Goal: Task Accomplishment & Management: Manage account settings

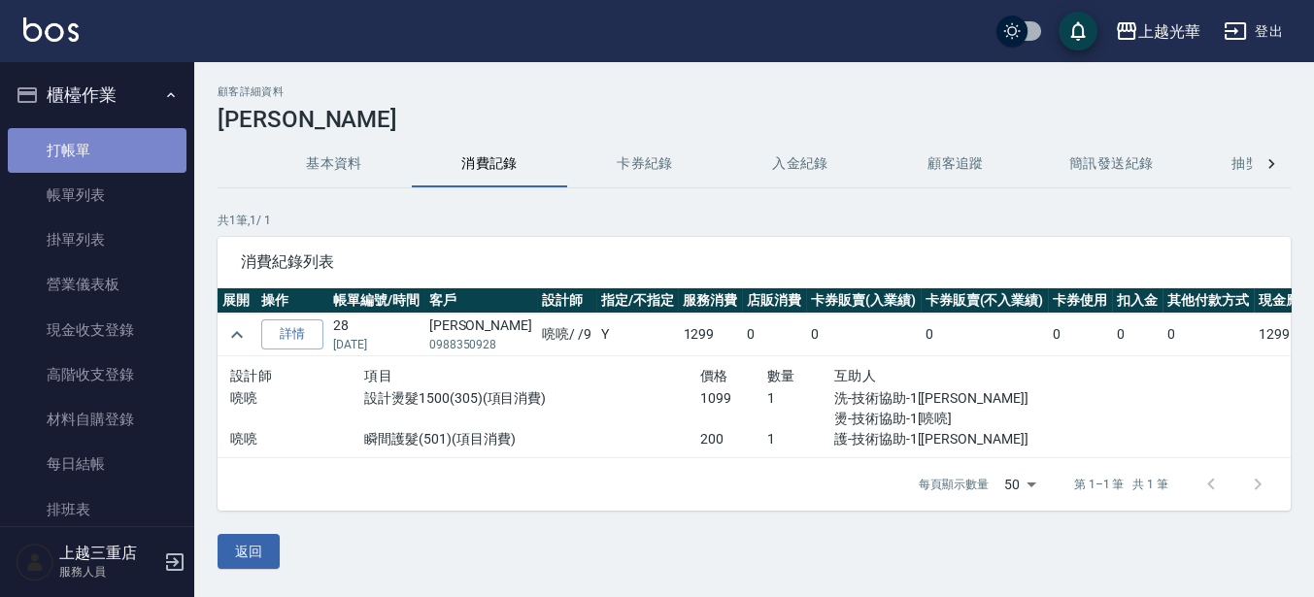
click at [114, 137] on link "打帳單" at bounding box center [97, 150] width 179 height 45
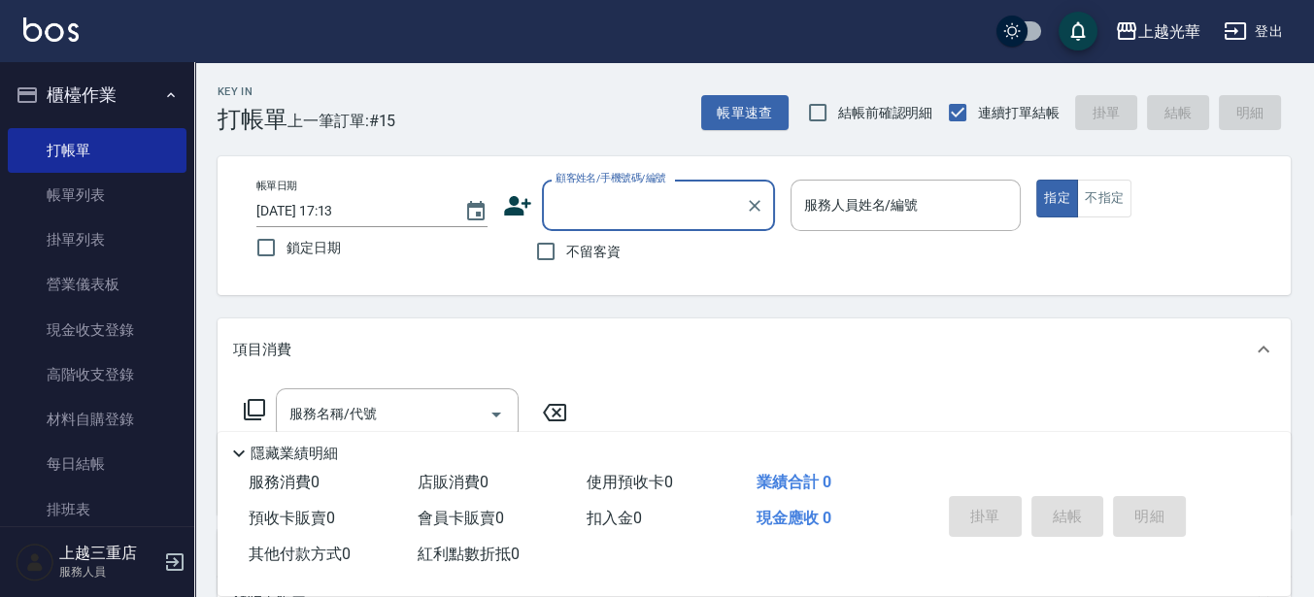
click at [584, 252] on span "不留客資" at bounding box center [593, 252] width 54 height 20
click at [566, 252] on input "不留客資" at bounding box center [545, 251] width 41 height 41
checkbox input "true"
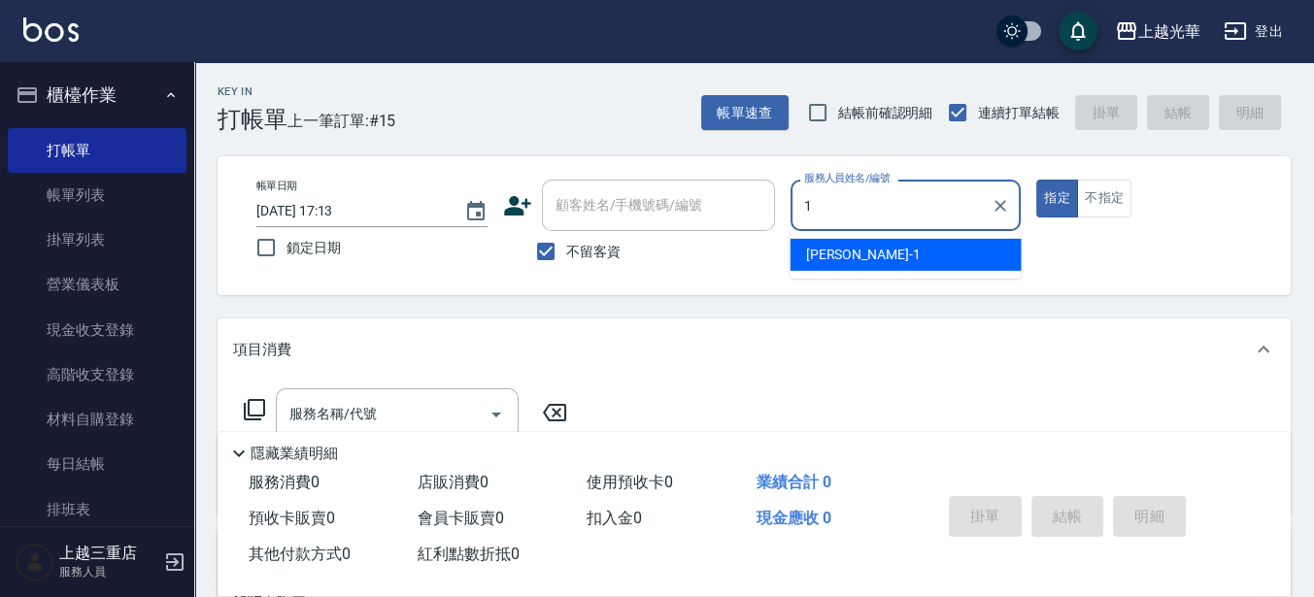
type input "1"
type button "true"
type input "小[PERSON_NAME]-1"
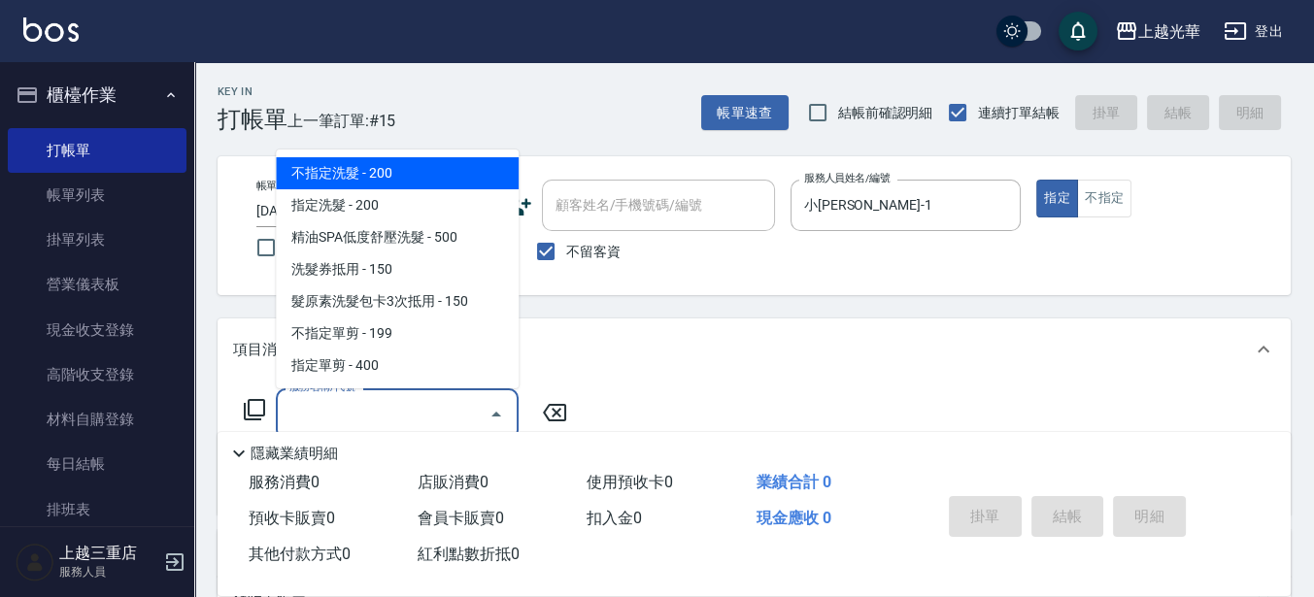
click at [440, 407] on input "服務名稱/代號" at bounding box center [382, 414] width 196 height 34
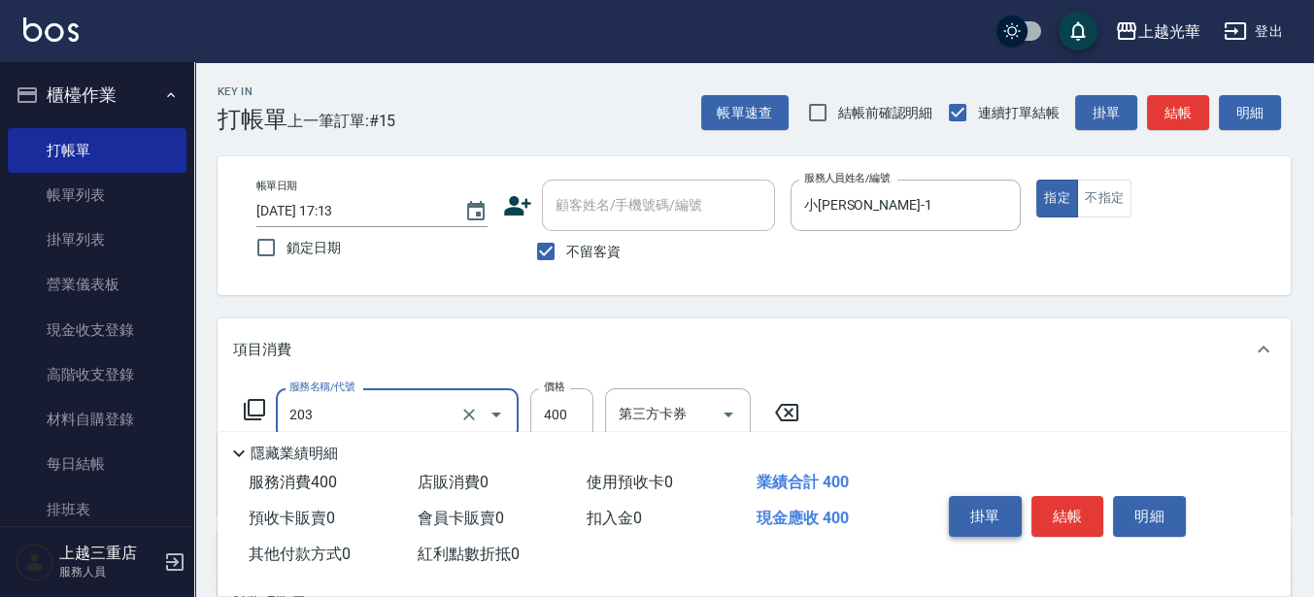
type input "指定單剪(203)"
type input "200"
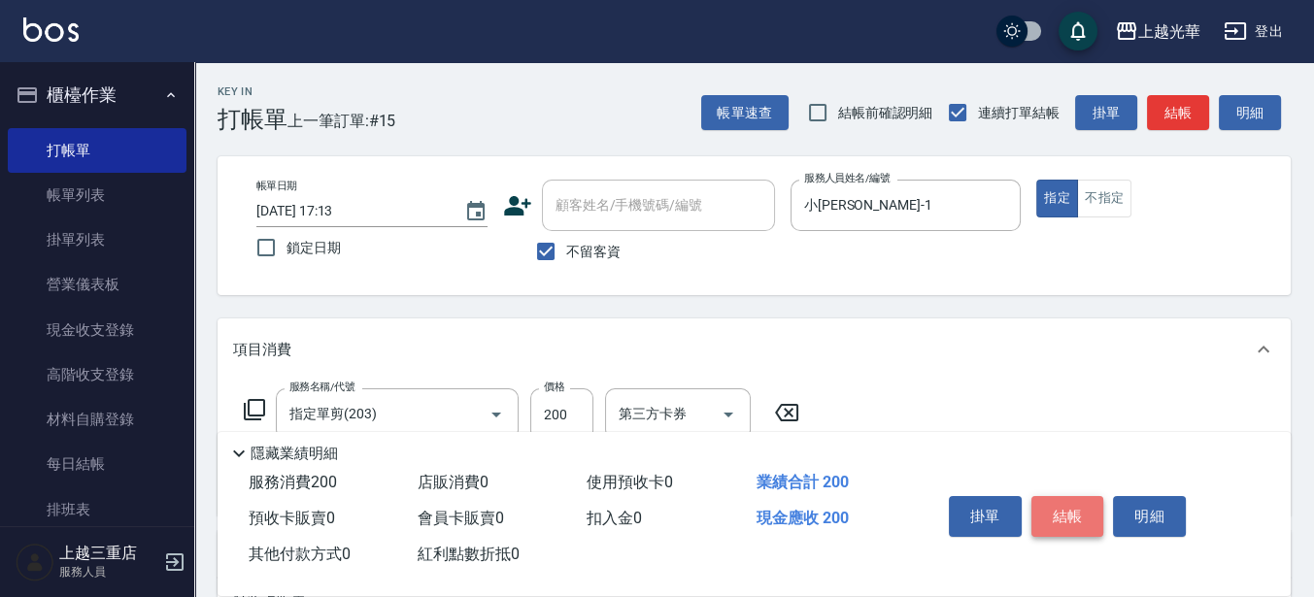
click at [1079, 509] on button "結帳" at bounding box center [1067, 516] width 73 height 41
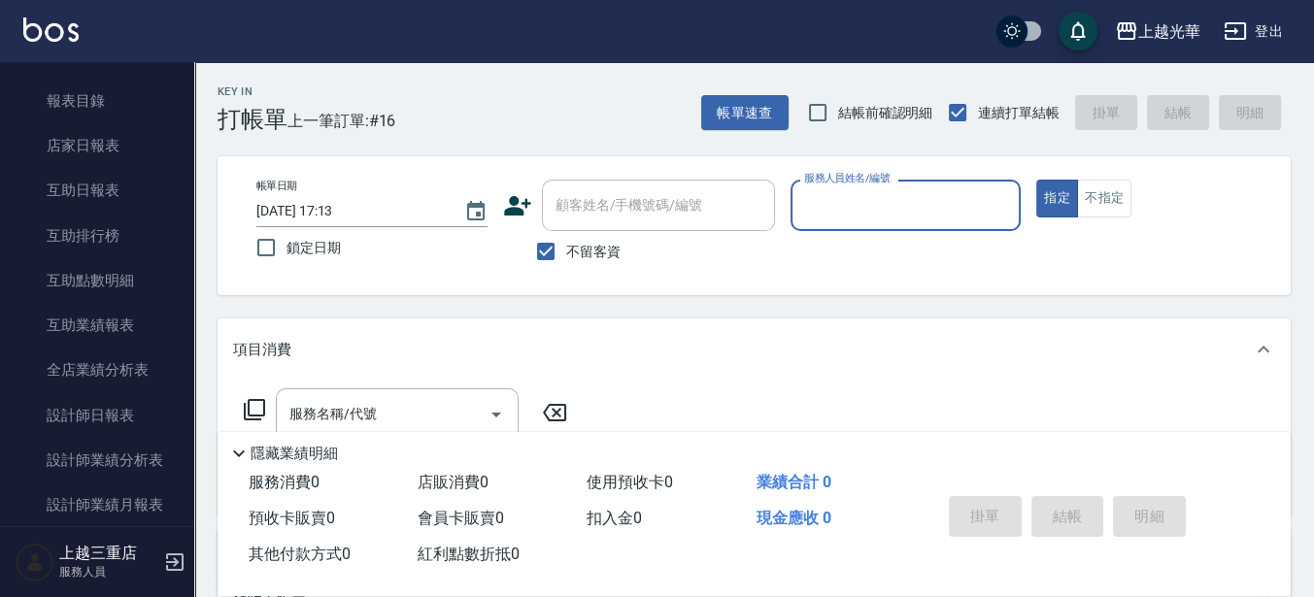
scroll to position [810, 0]
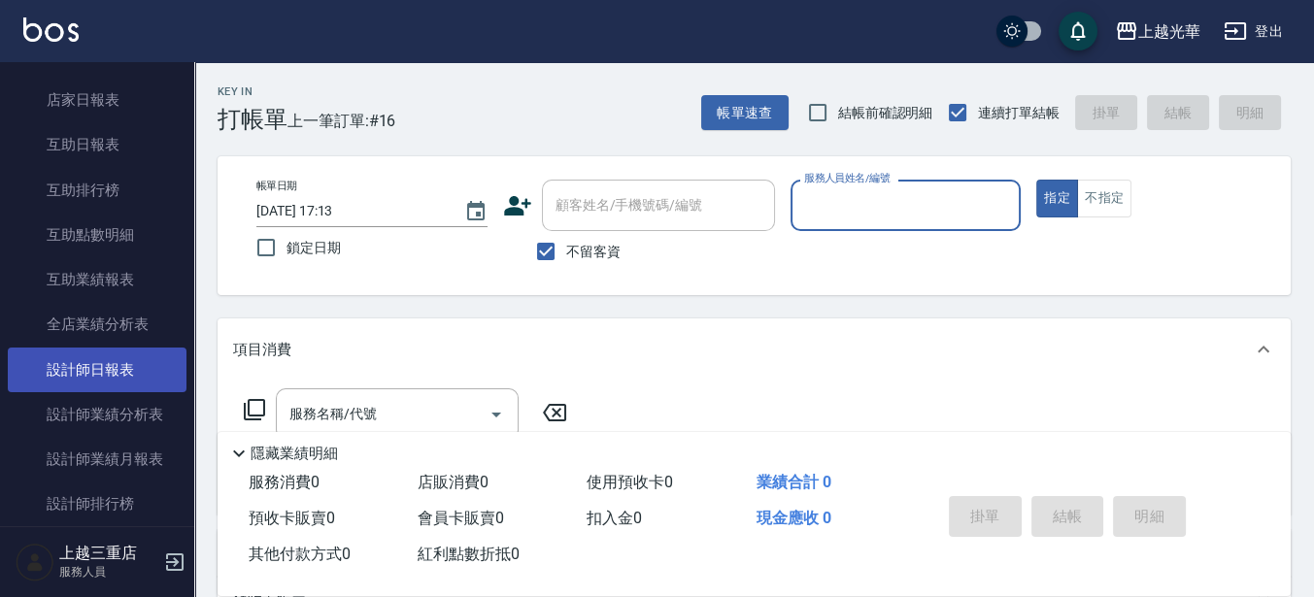
click at [133, 365] on link "設計師日報表" at bounding box center [97, 370] width 179 height 45
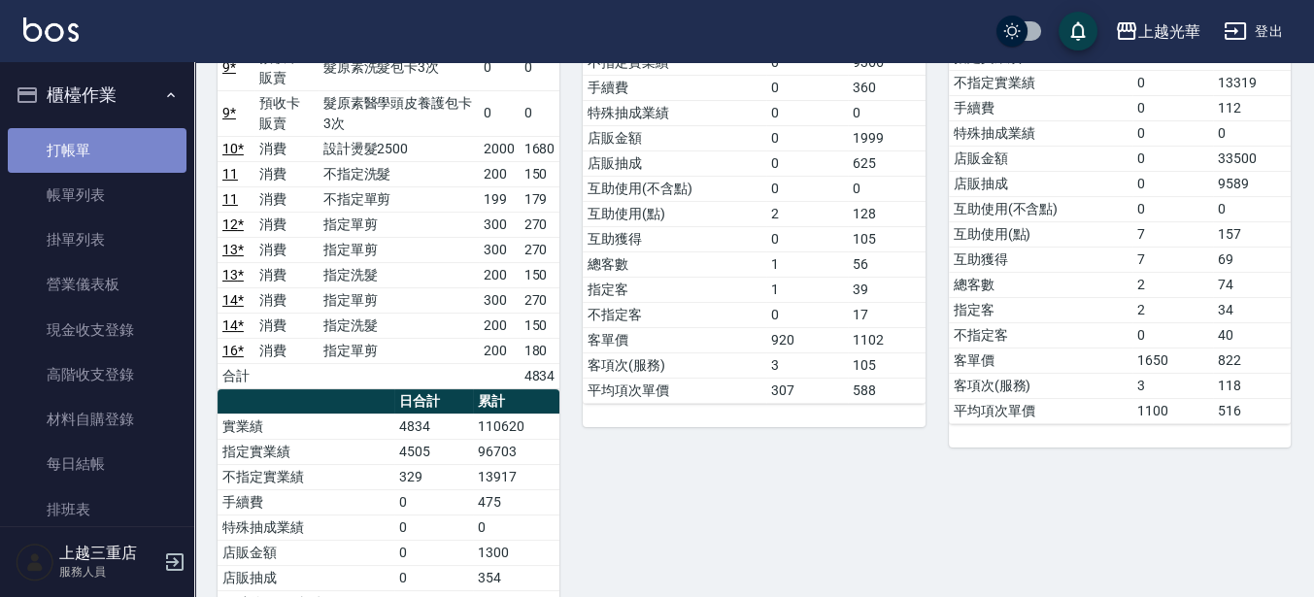
click at [161, 139] on link "打帳單" at bounding box center [97, 150] width 179 height 45
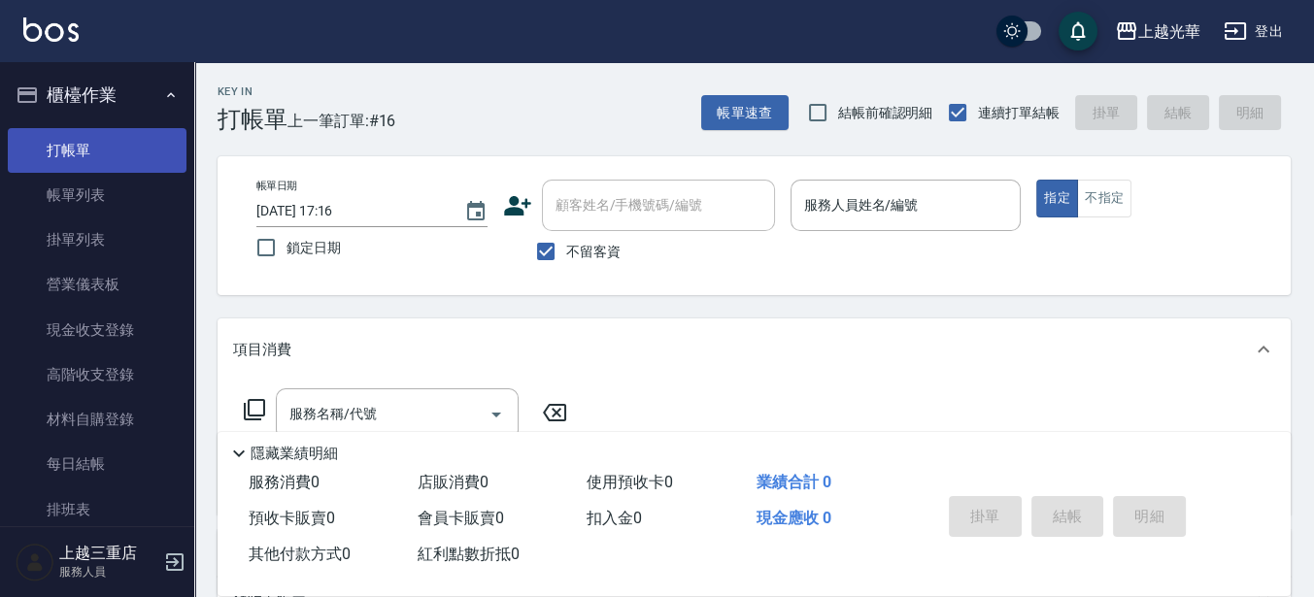
drag, startPoint x: 99, startPoint y: 213, endPoint x: 93, endPoint y: 159, distance: 53.7
click at [98, 213] on link "帳單列表" at bounding box center [97, 195] width 179 height 45
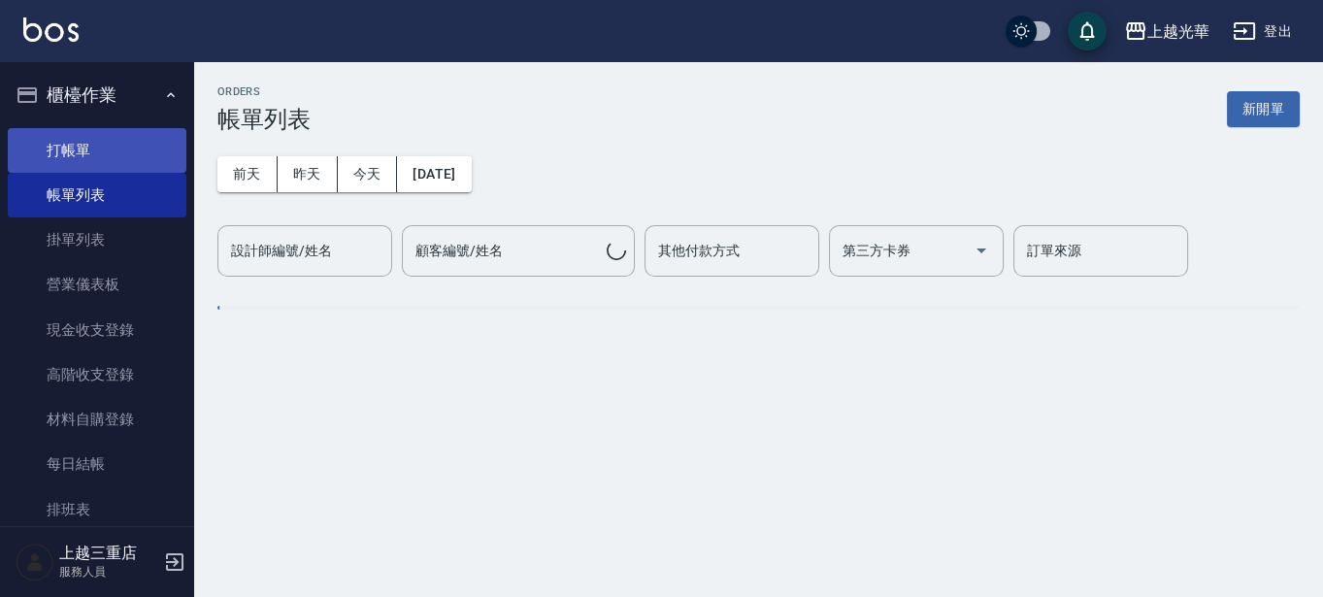
click at [94, 156] on link "打帳單" at bounding box center [97, 150] width 179 height 45
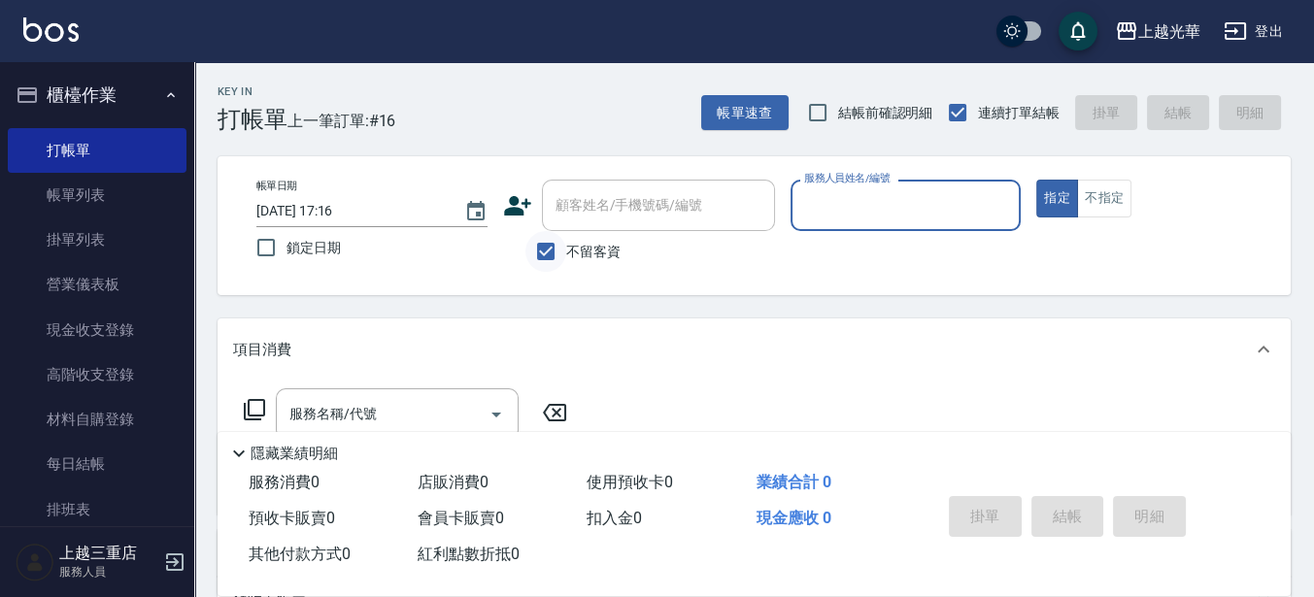
drag, startPoint x: 546, startPoint y: 245, endPoint x: 559, endPoint y: 231, distance: 19.2
click at [547, 246] on input "不留客資" at bounding box center [545, 251] width 41 height 41
checkbox input "false"
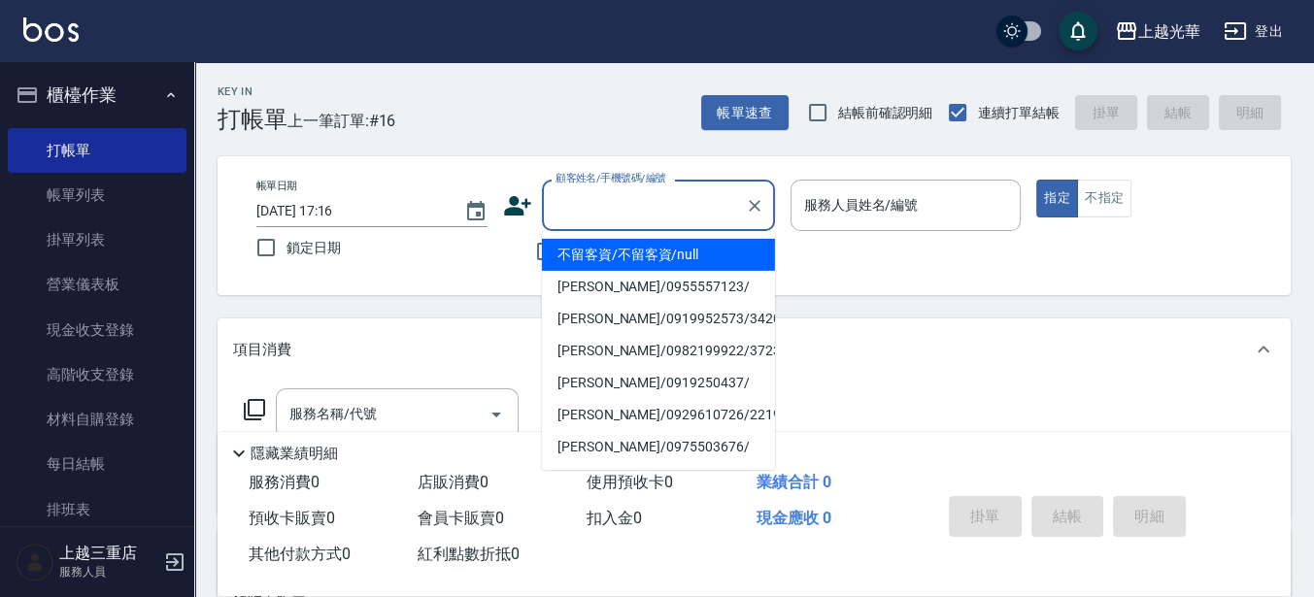
click at [602, 198] on input "顧客姓名/手機號碼/編號" at bounding box center [644, 205] width 186 height 34
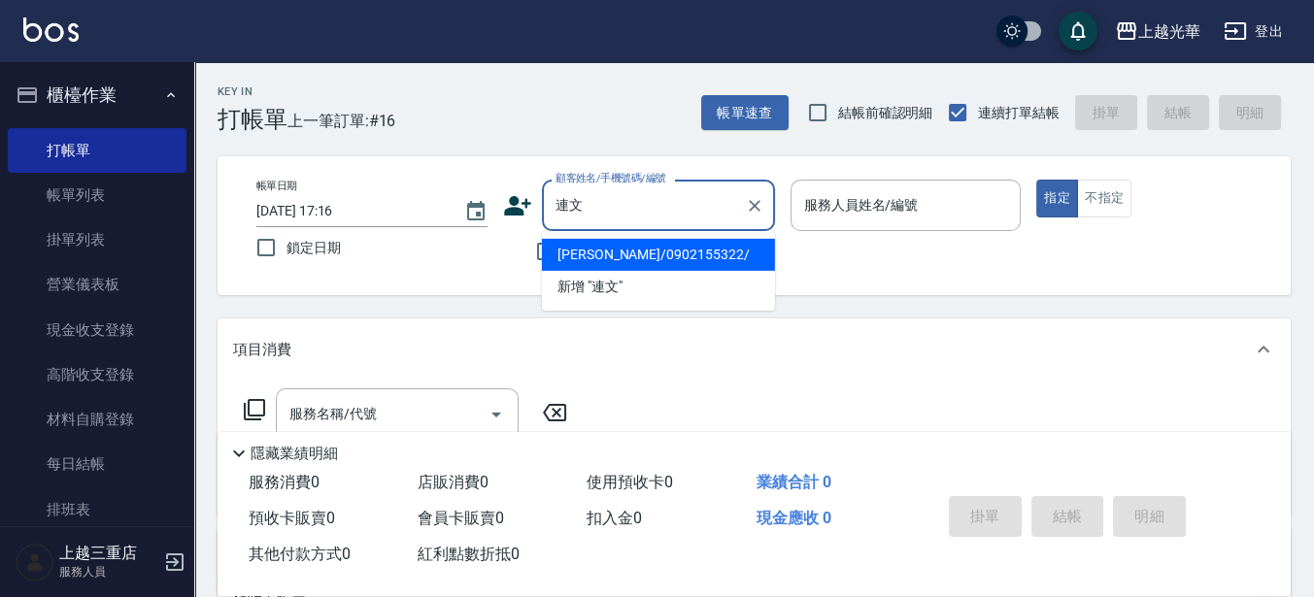
click at [604, 266] on li "連文婷/0902155322/" at bounding box center [658, 255] width 233 height 32
type input "連文婷/0902155322/"
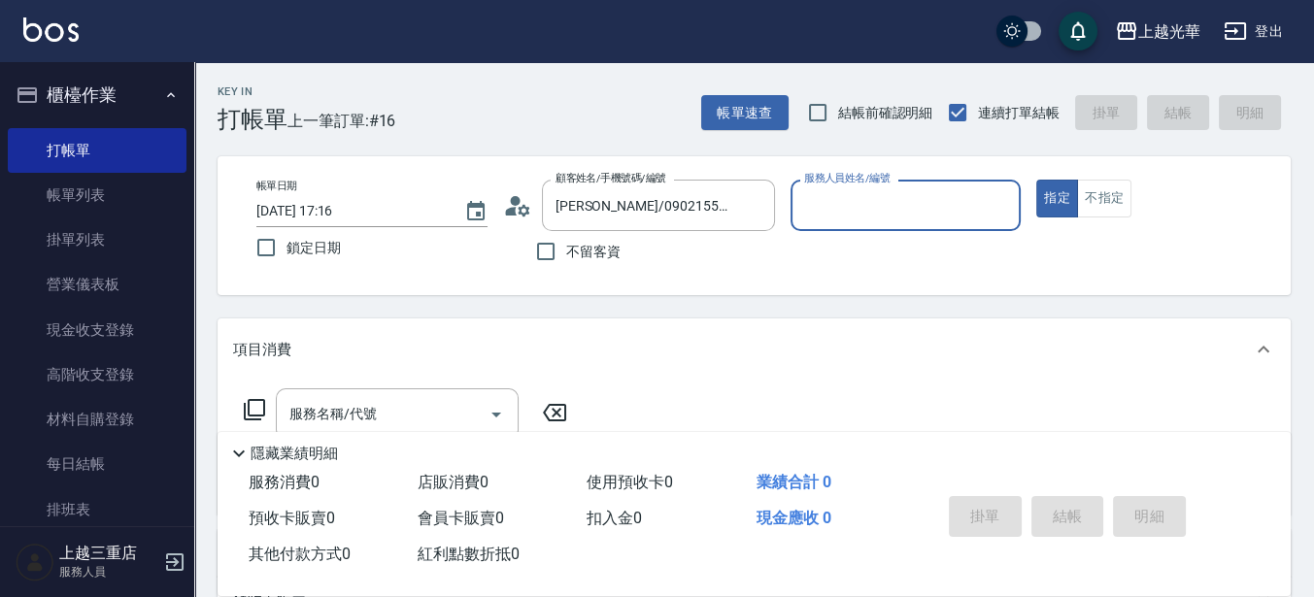
type input "喨喨-9"
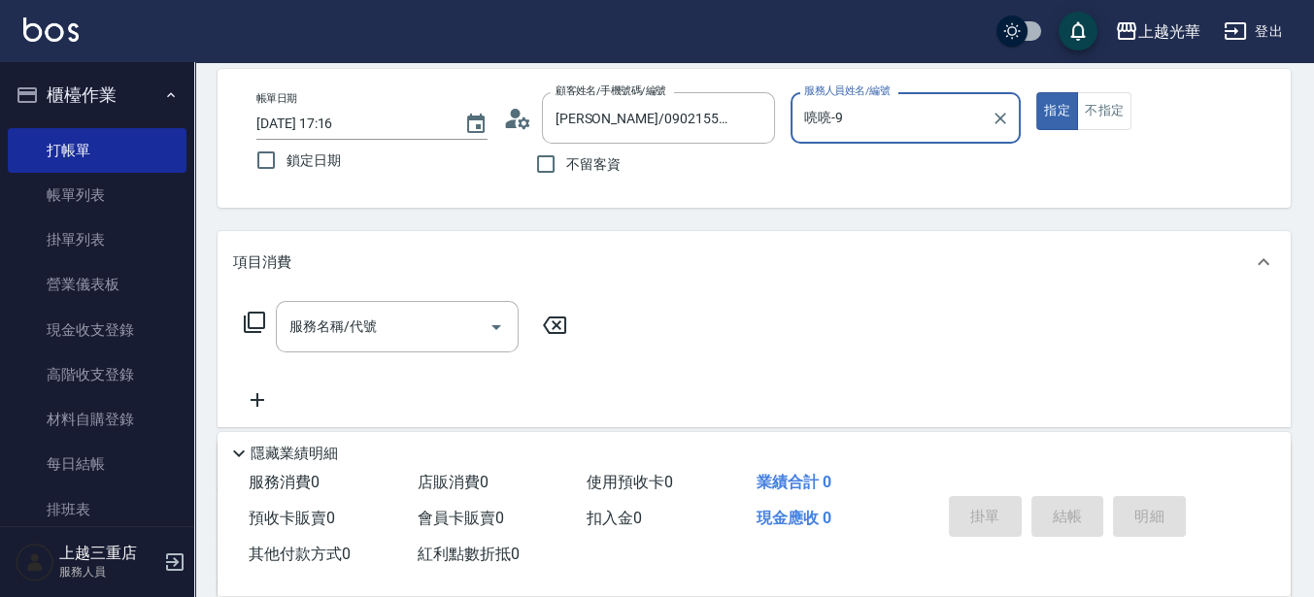
scroll to position [121, 0]
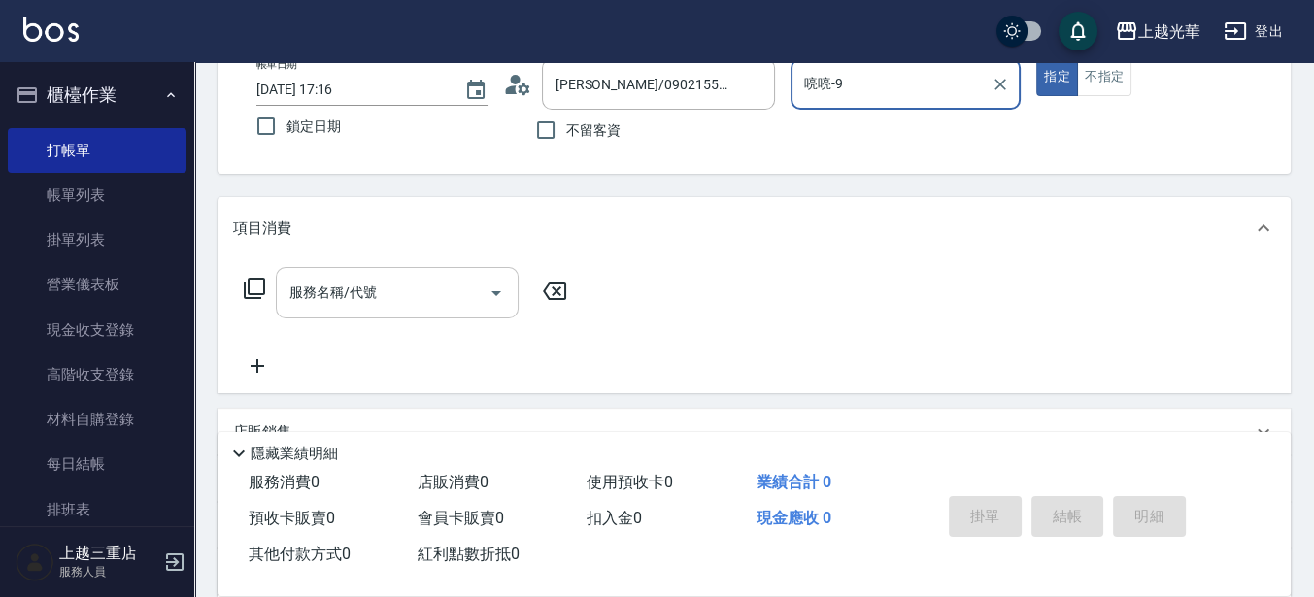
drag, startPoint x: 321, startPoint y: 310, endPoint x: 0, endPoint y: 429, distance: 342.9
click at [319, 310] on div "服務名稱/代號" at bounding box center [397, 292] width 243 height 51
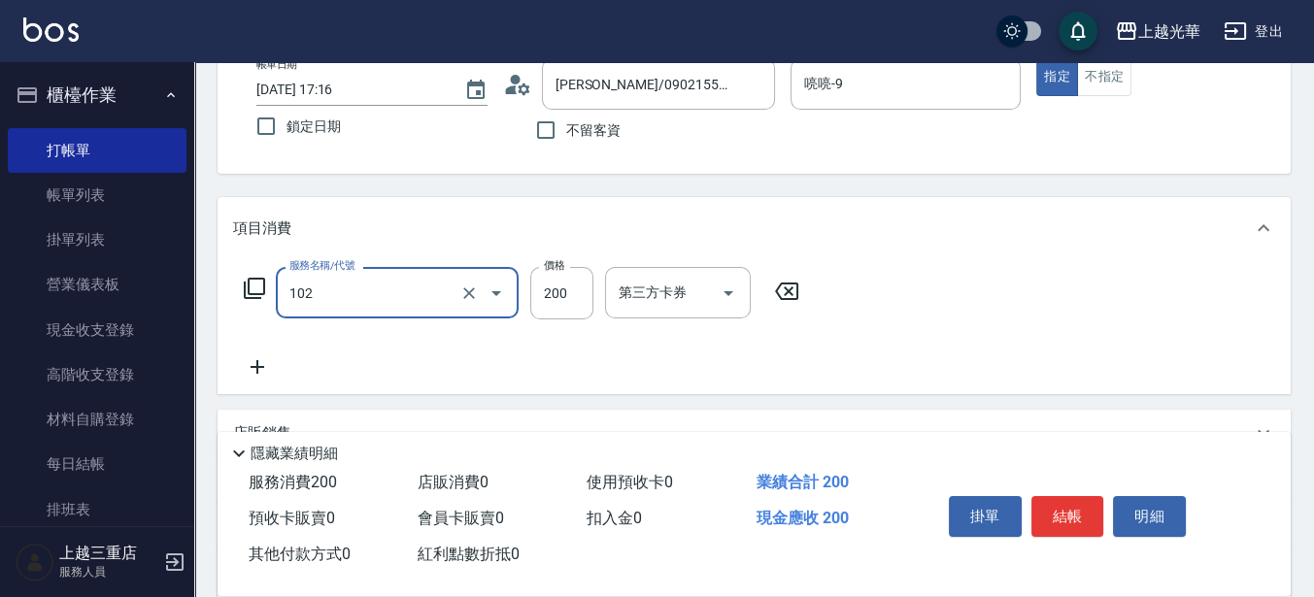
type input "指定洗髮(102)"
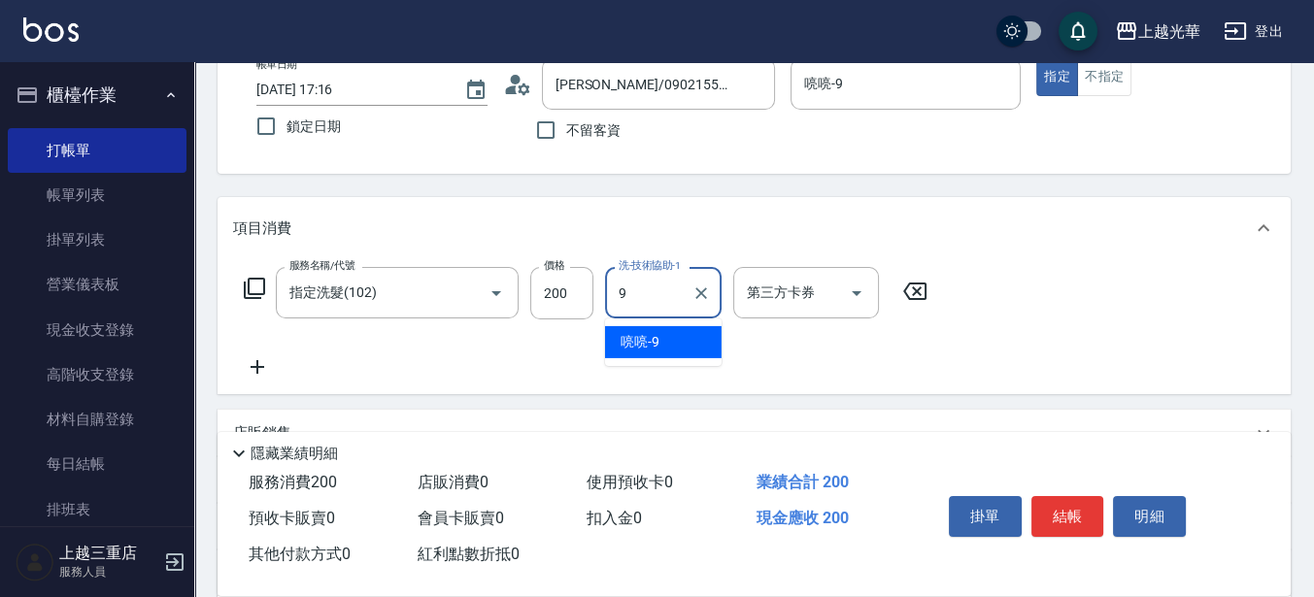
type input "喨喨-9"
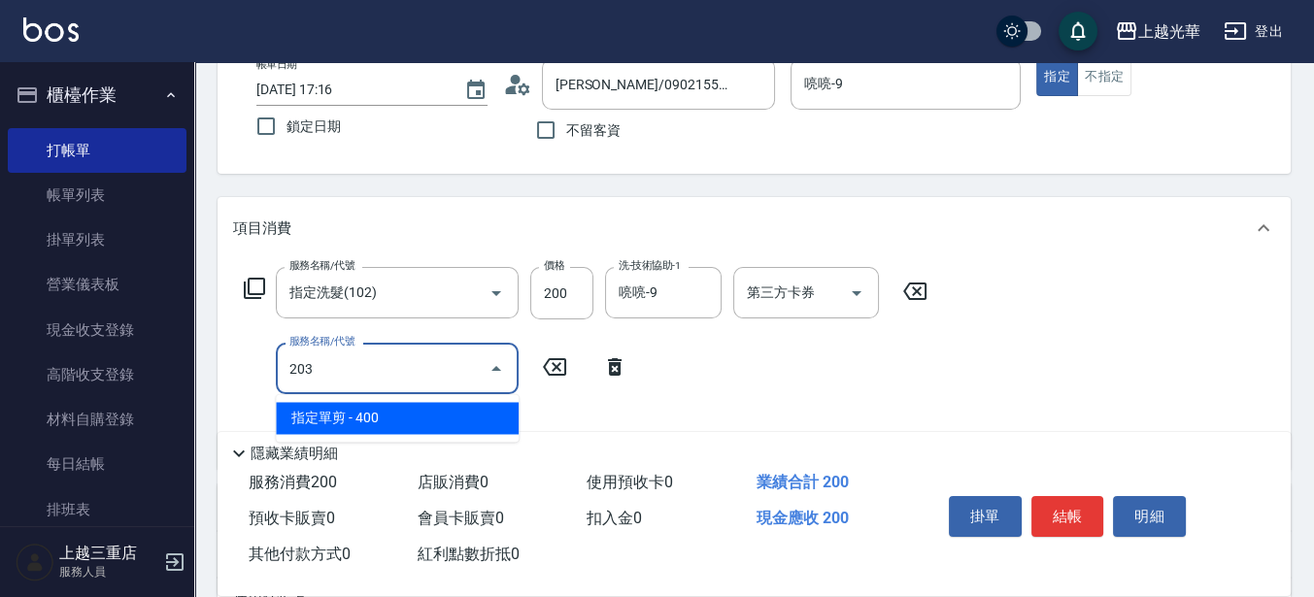
type input "指定單剪(203)"
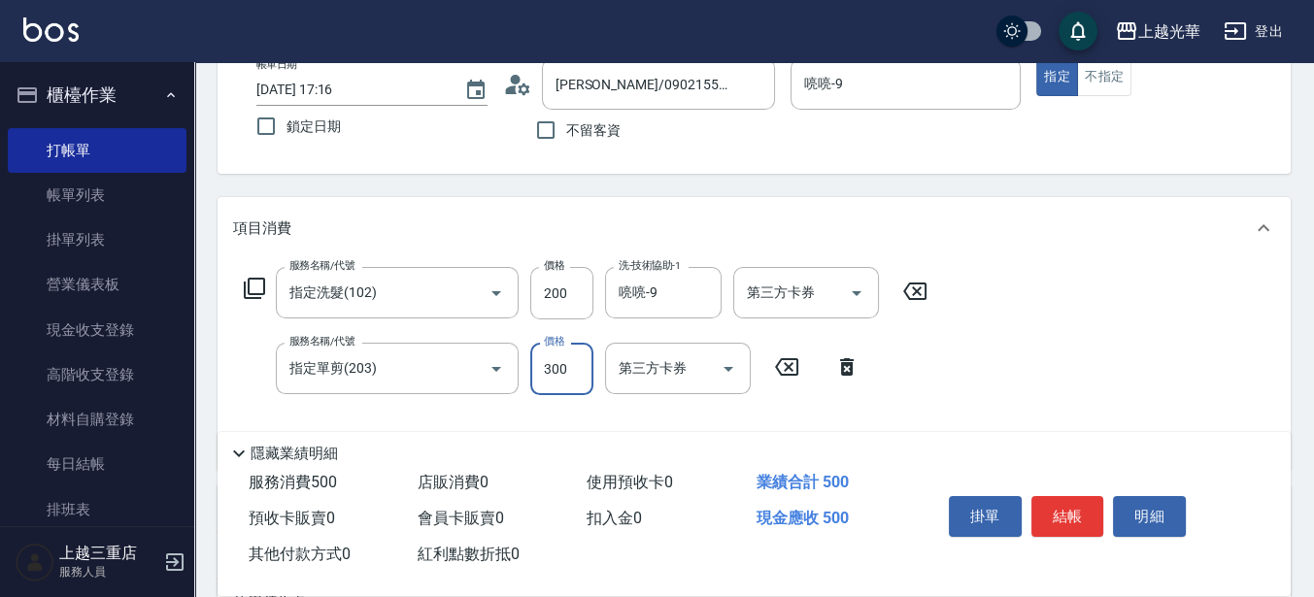
type input "300"
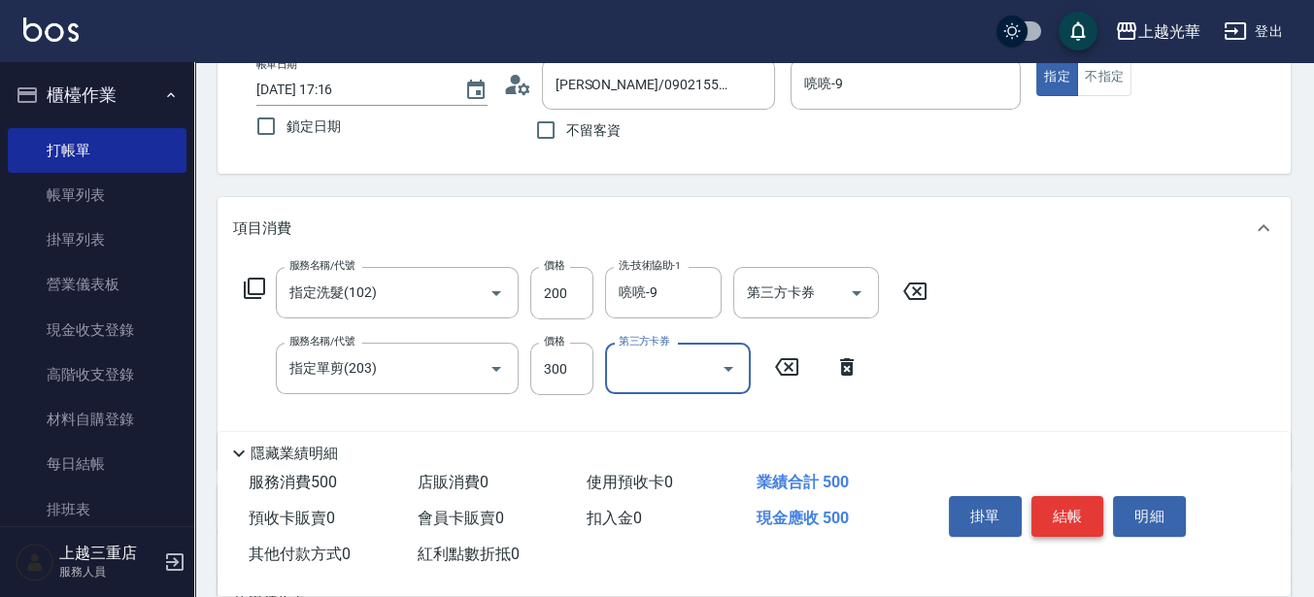
click at [1054, 500] on button "結帳" at bounding box center [1067, 516] width 73 height 41
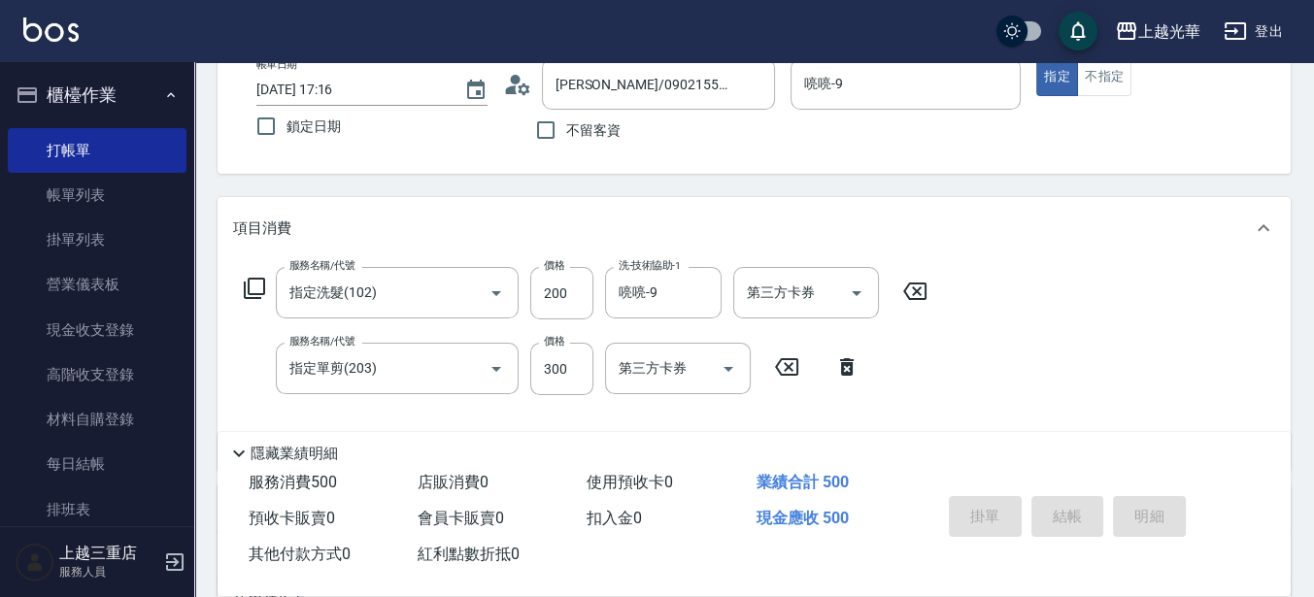
type input "2025/08/21 17:32"
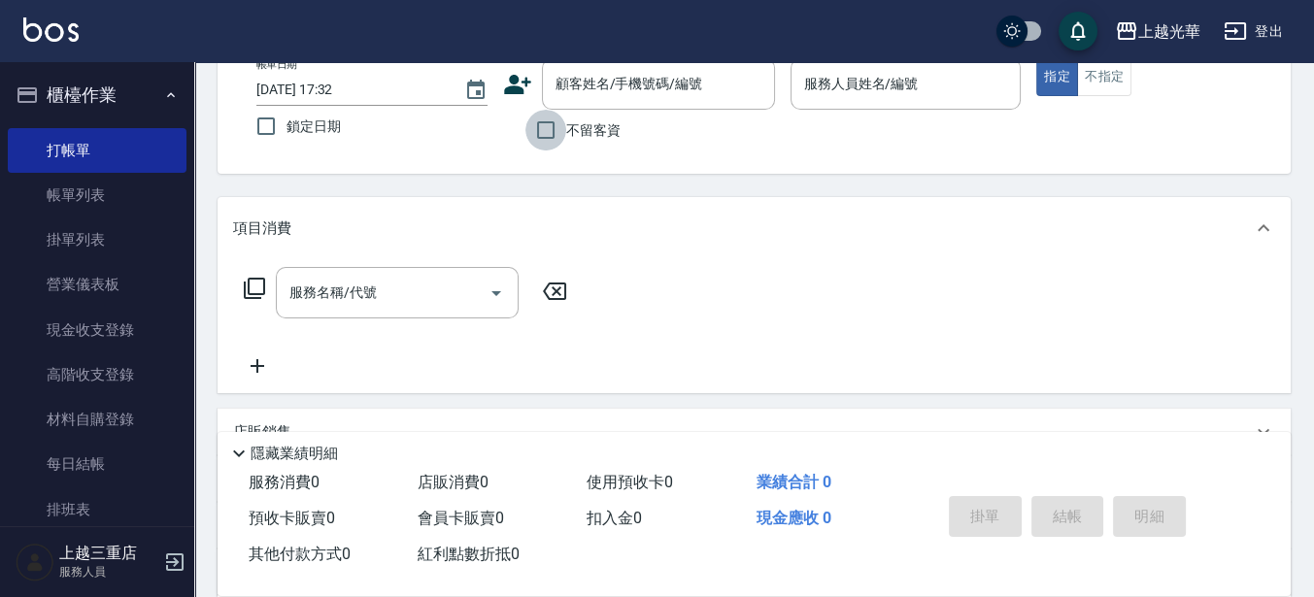
click at [548, 126] on input "不留客資" at bounding box center [545, 130] width 41 height 41
checkbox input "true"
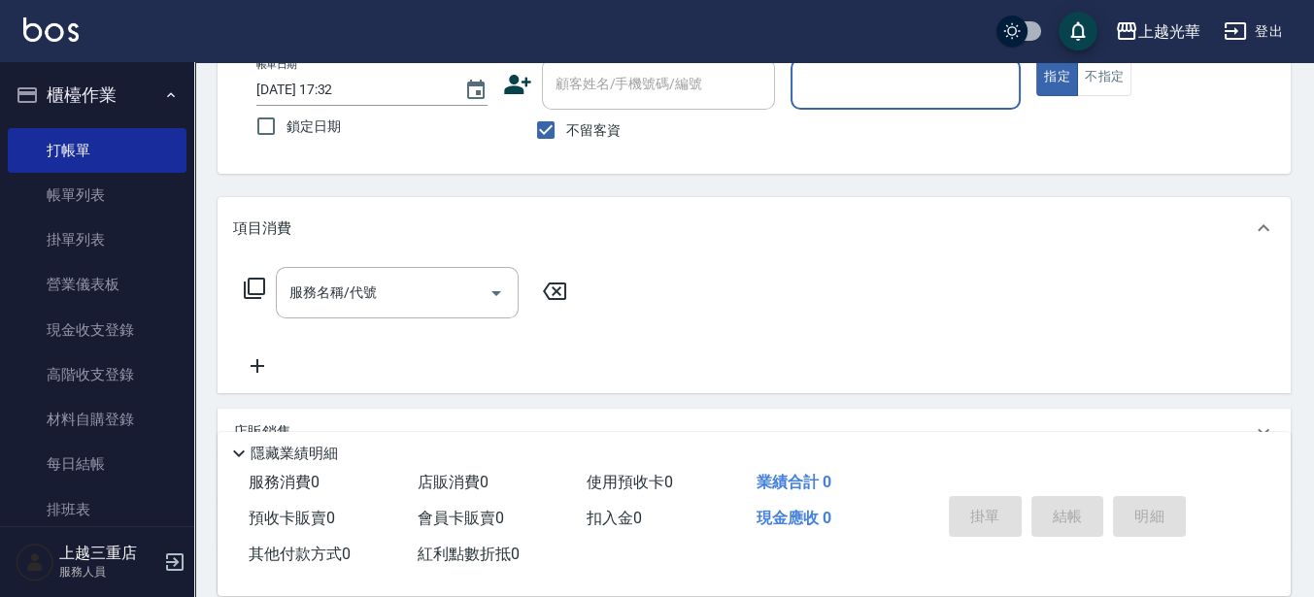
click at [953, 104] on div "服務人員姓名/編號" at bounding box center [905, 83] width 231 height 51
type input "冠華-5"
type button "true"
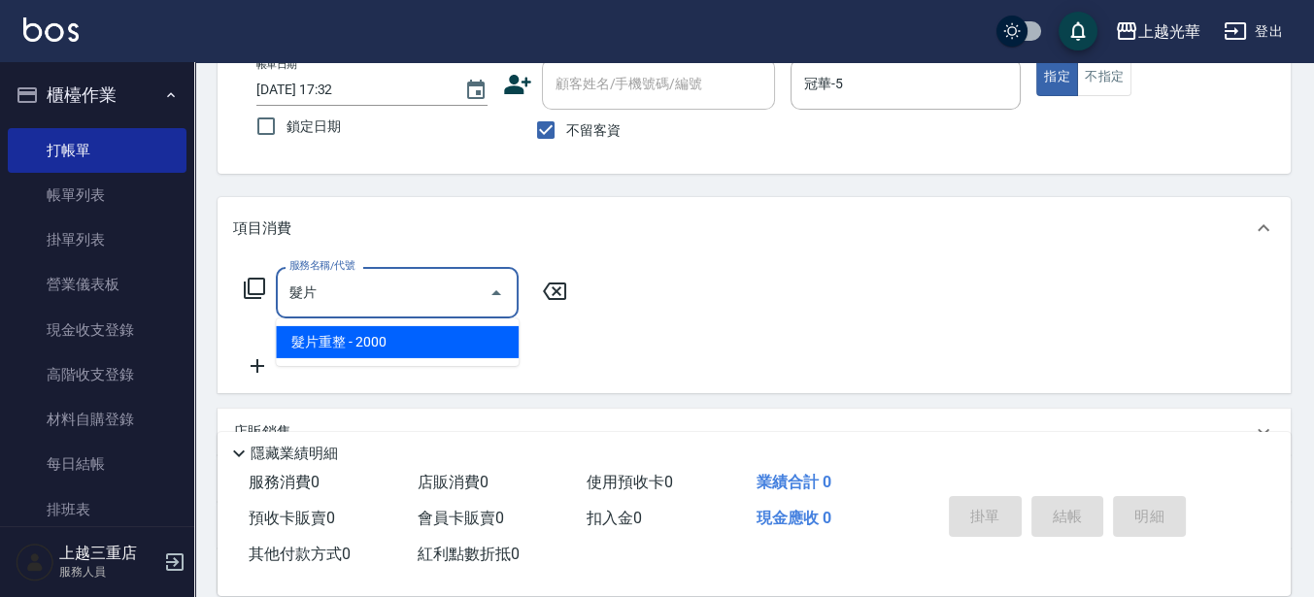
click at [487, 341] on span "髮片重整 - 2000" at bounding box center [397, 342] width 243 height 32
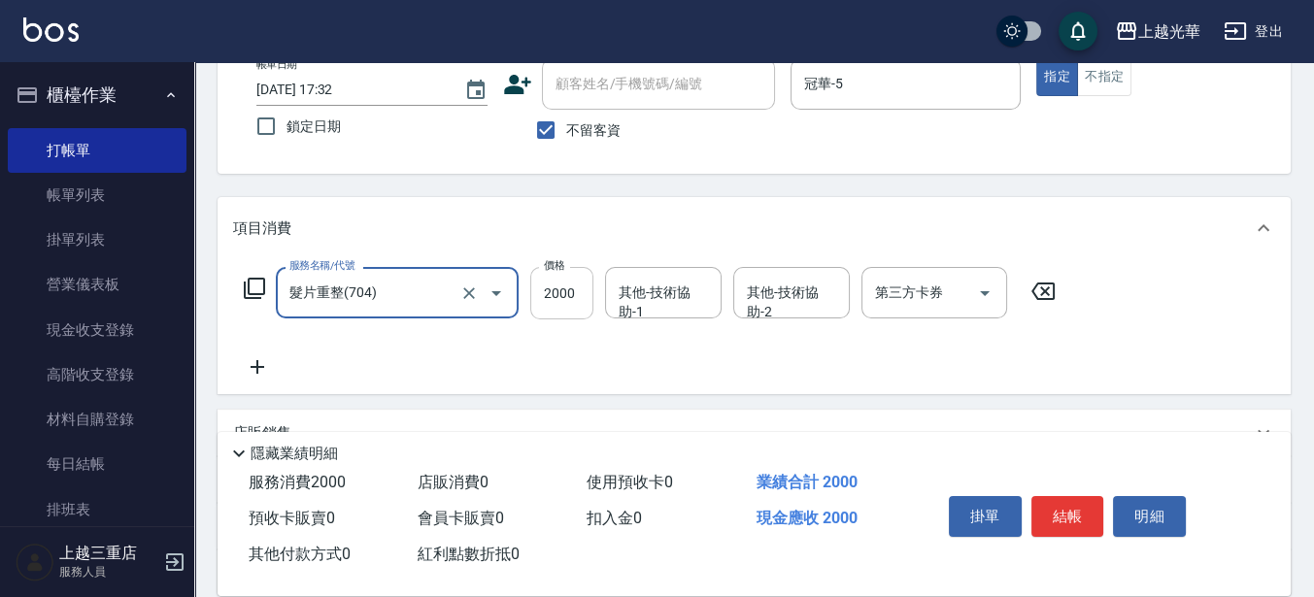
type input "髮片重整(704)"
drag, startPoint x: 554, startPoint y: 304, endPoint x: 555, endPoint y: 294, distance: 9.8
click at [554, 304] on input "2000" at bounding box center [561, 293] width 63 height 52
type input "3000"
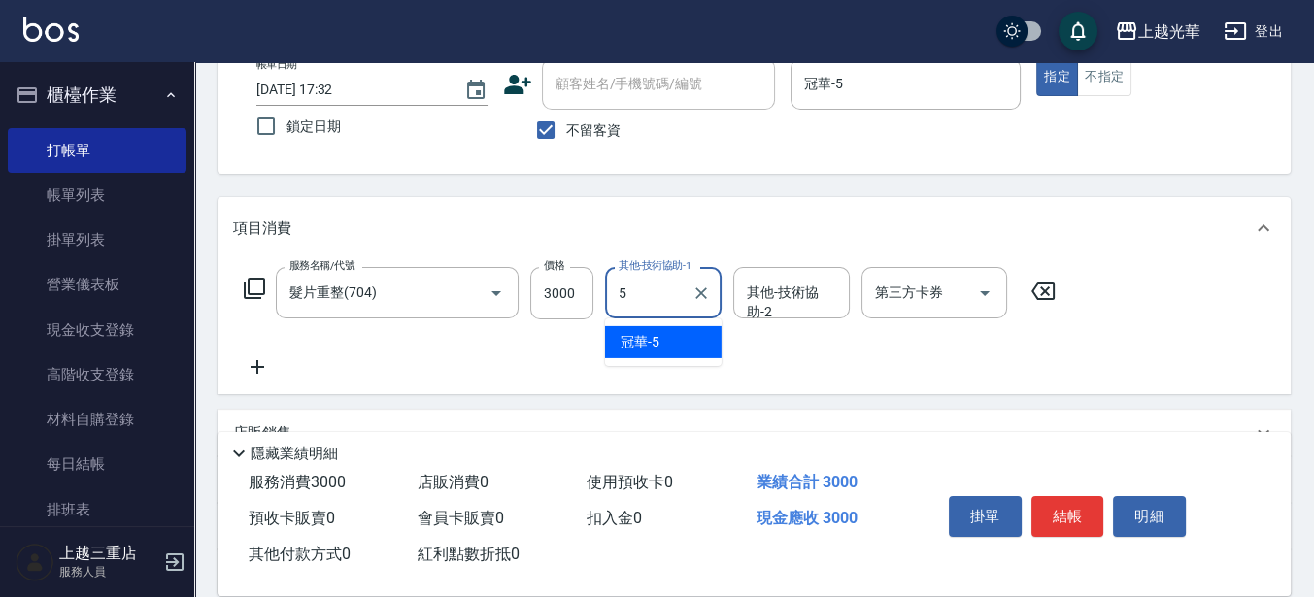
type input "冠華-5"
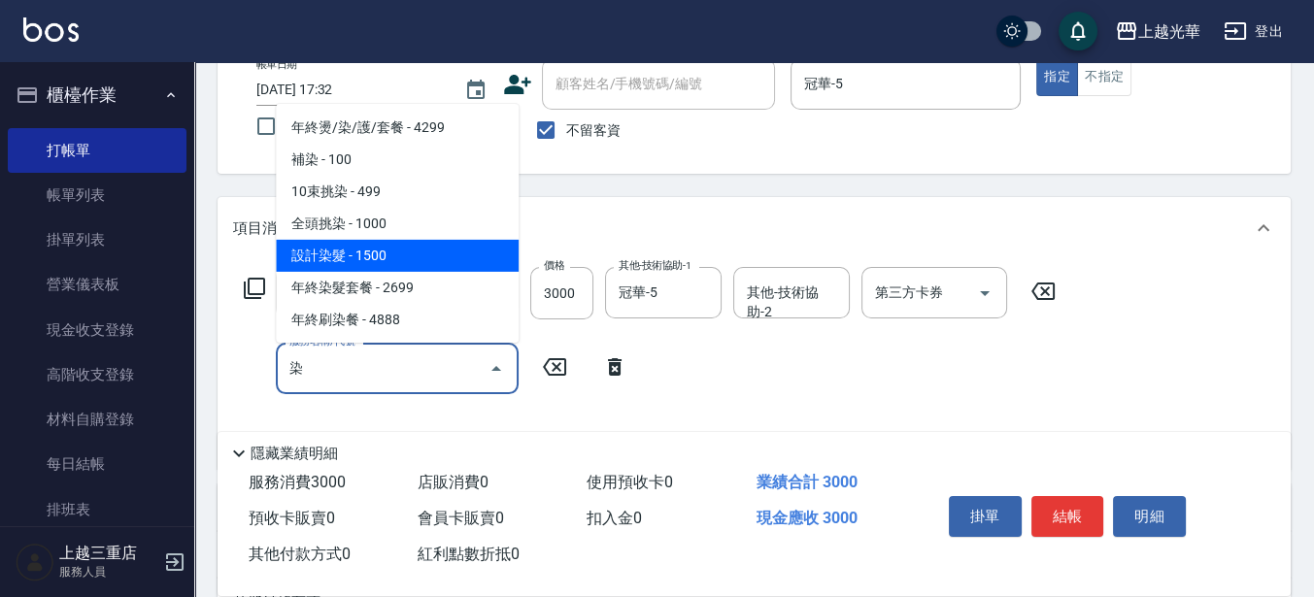
click at [350, 257] on span "設計染髮 - 1500" at bounding box center [397, 256] width 243 height 32
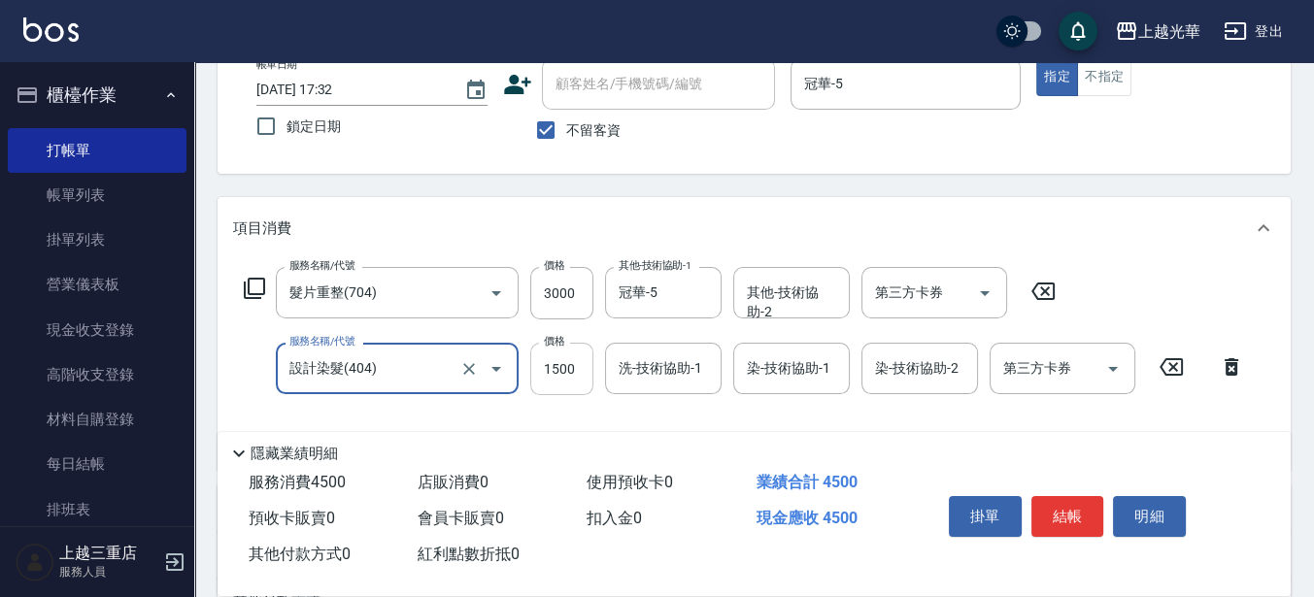
type input "設計染髮(404)"
click at [588, 367] on input "1500" at bounding box center [561, 369] width 63 height 52
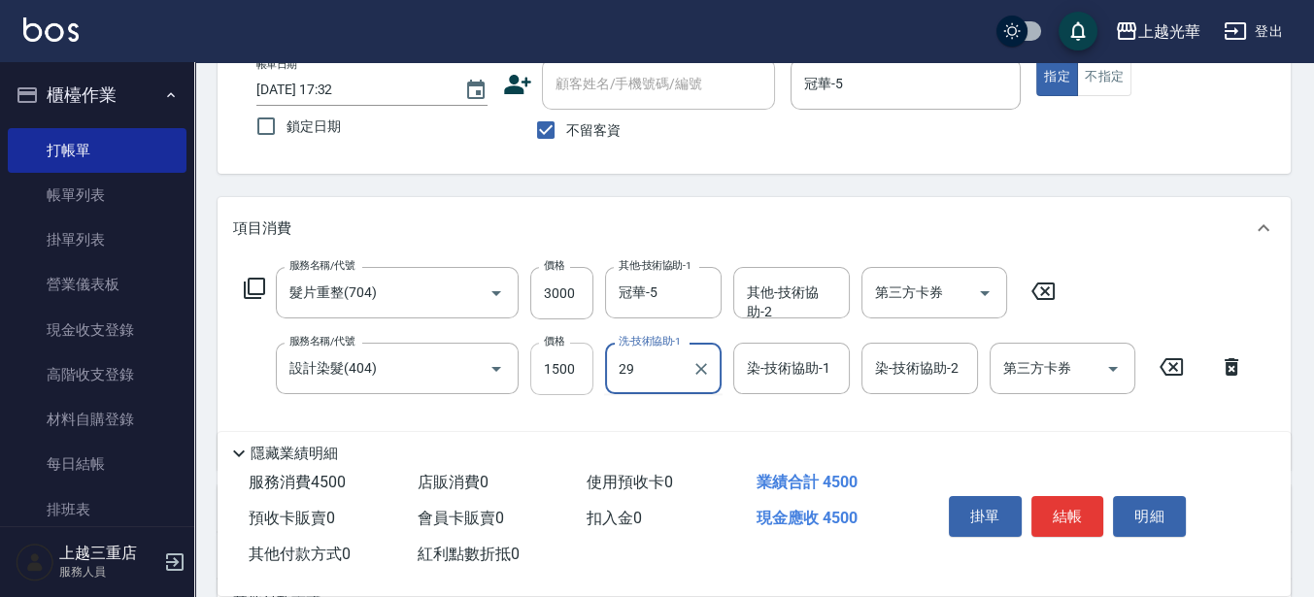
type input "2"
type input "黃幼苓-18"
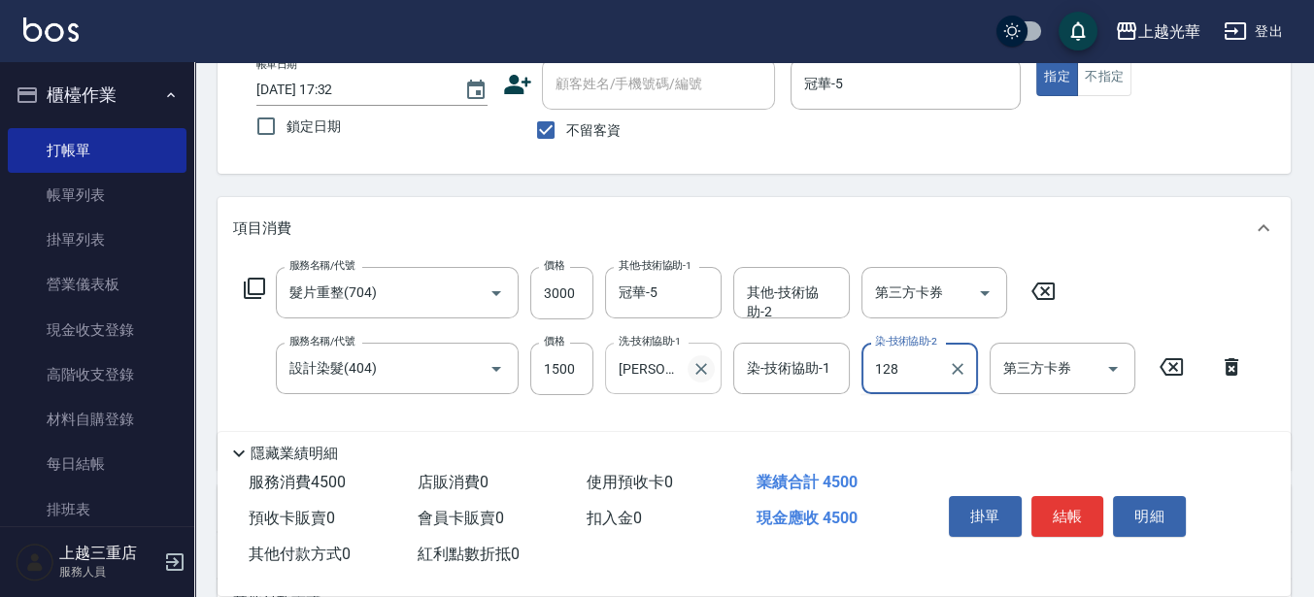
drag, startPoint x: 699, startPoint y: 362, endPoint x: 738, endPoint y: 366, distance: 39.0
click at [699, 363] on icon "Clear" at bounding box center [700, 368] width 19 height 19
type input "128"
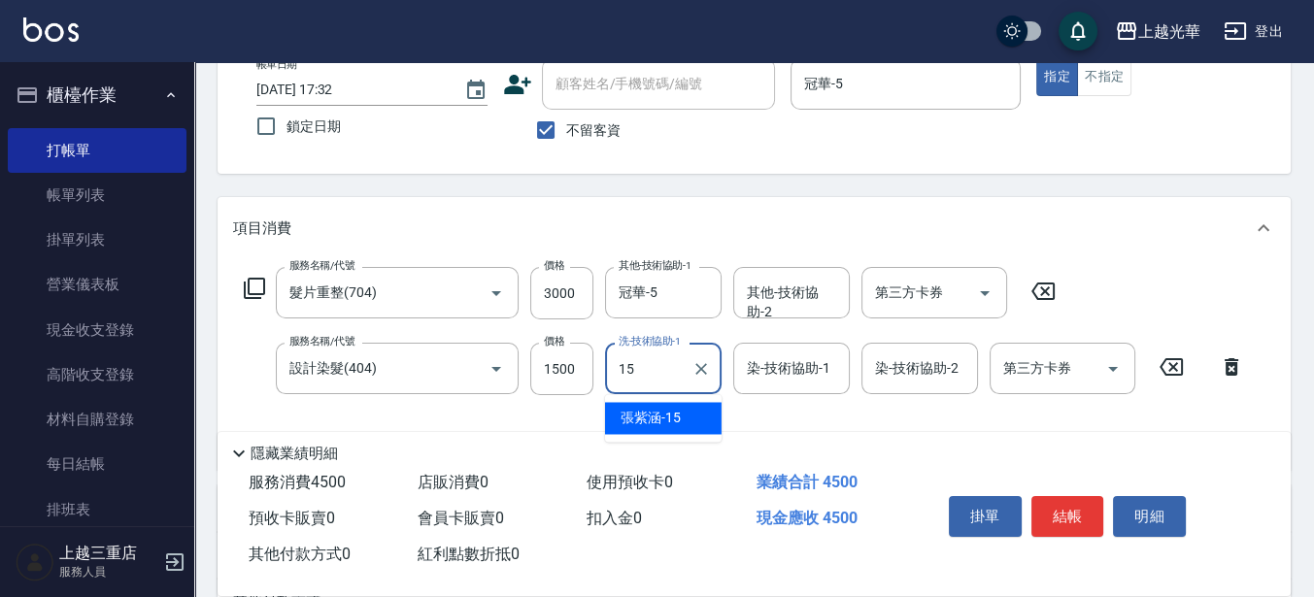
type input "張紫涵-15"
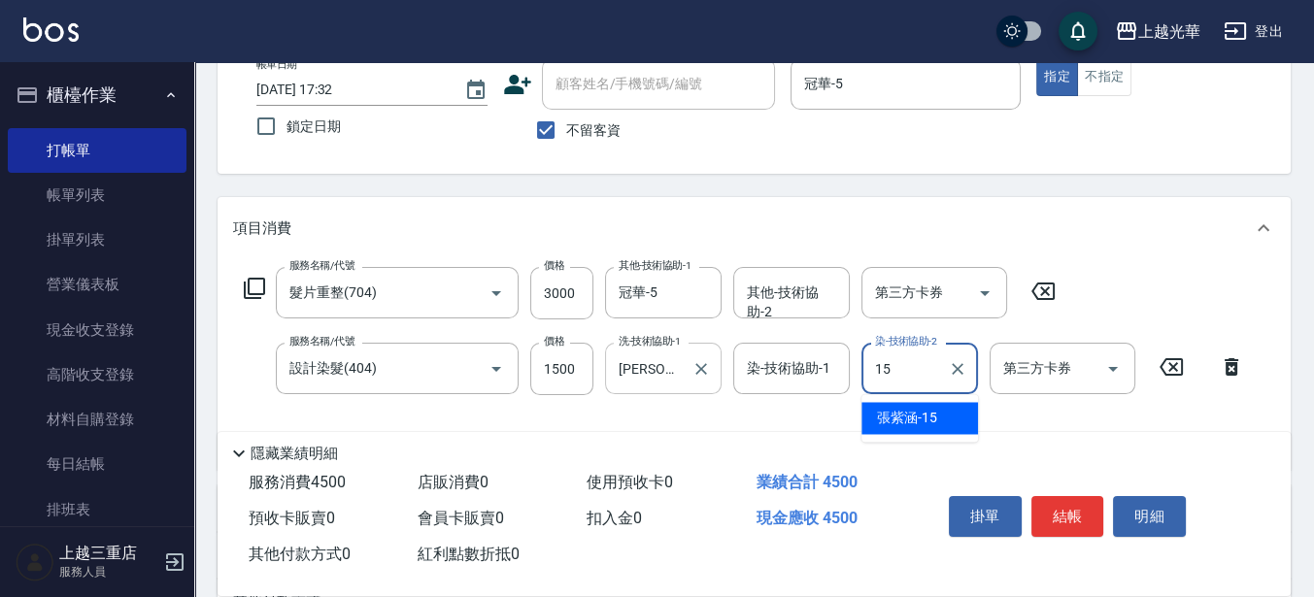
type input "張紫涵-15"
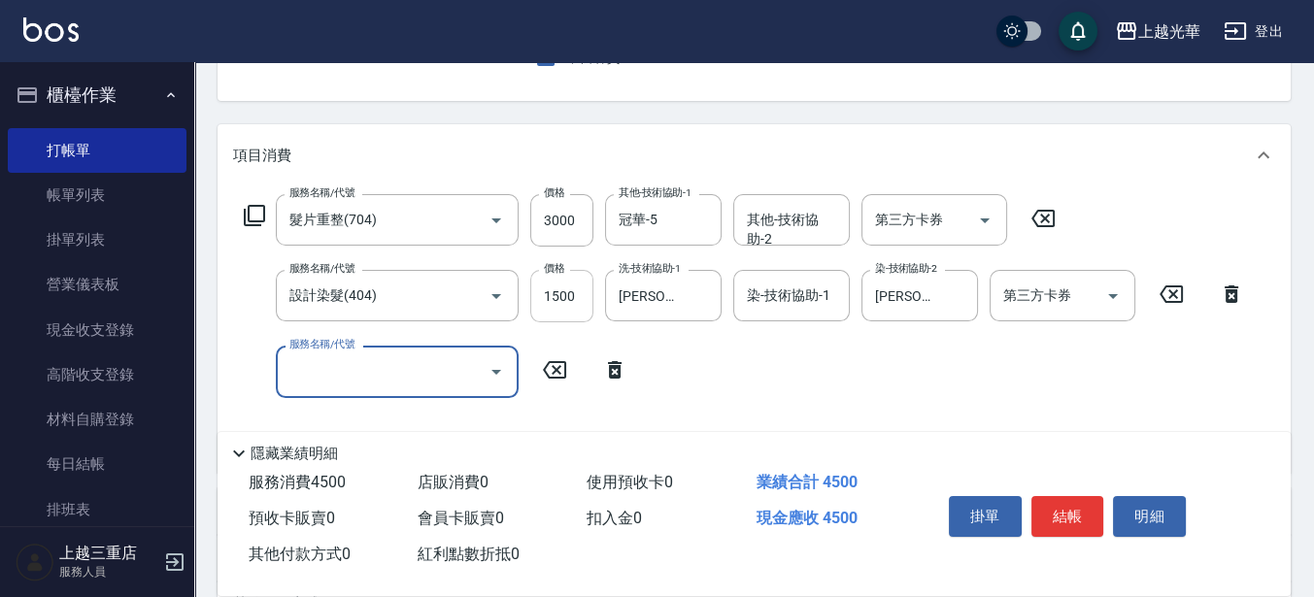
scroll to position [243, 0]
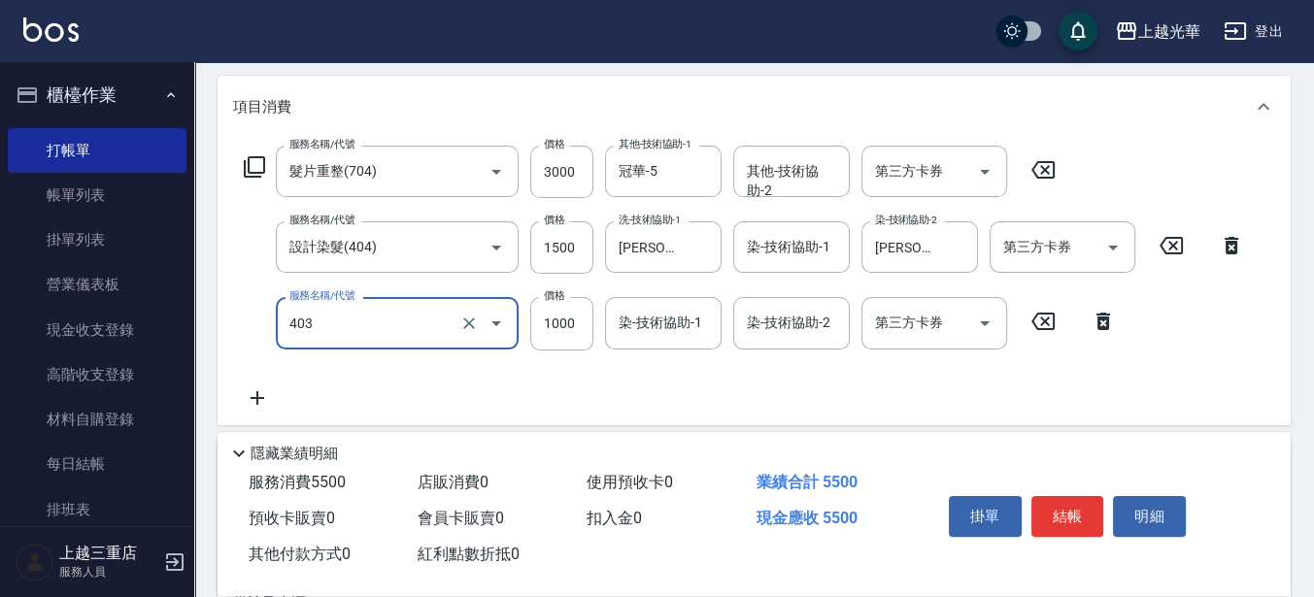
type input "全頭挑染(403)"
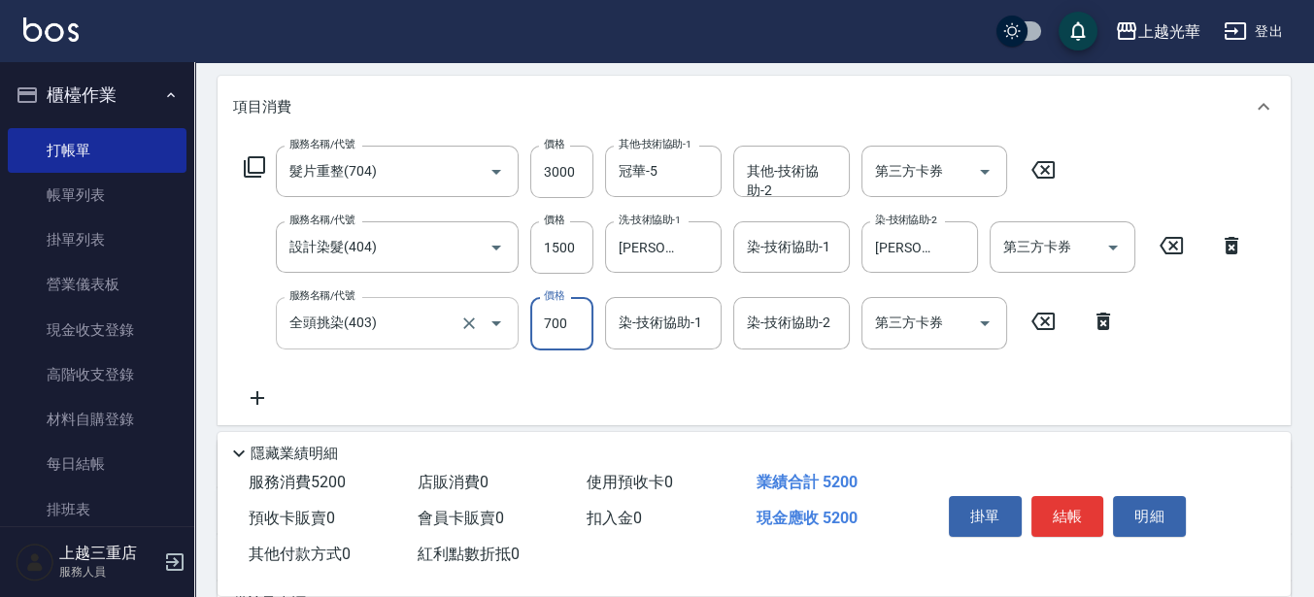
type input "700"
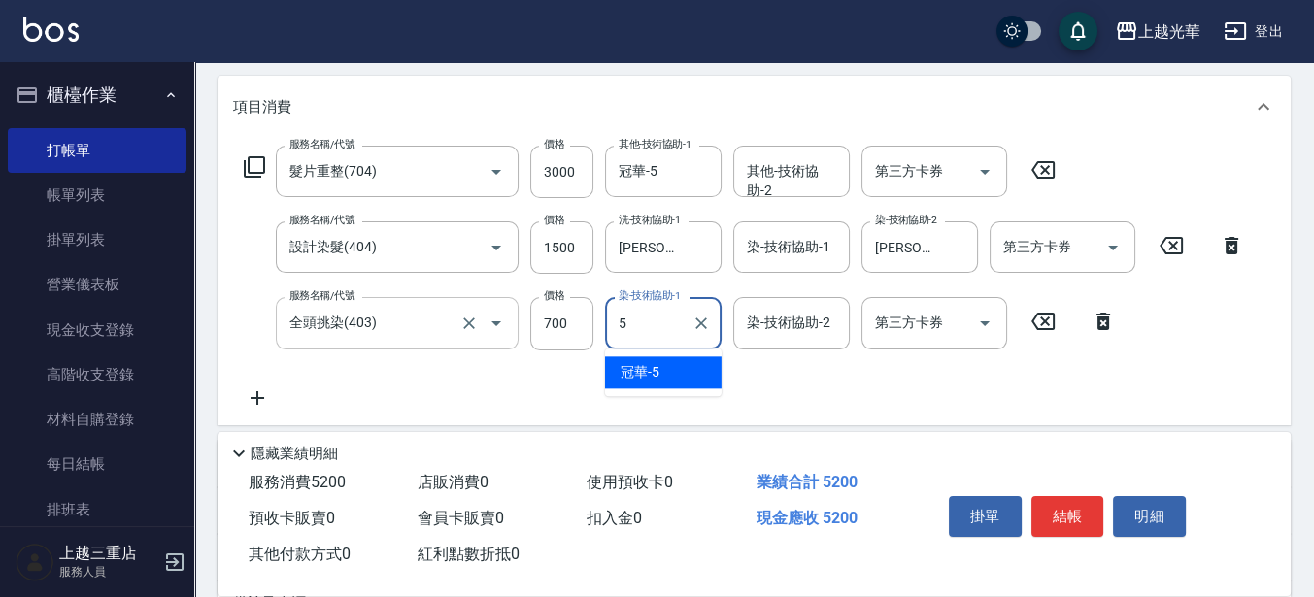
type input "冠華-5"
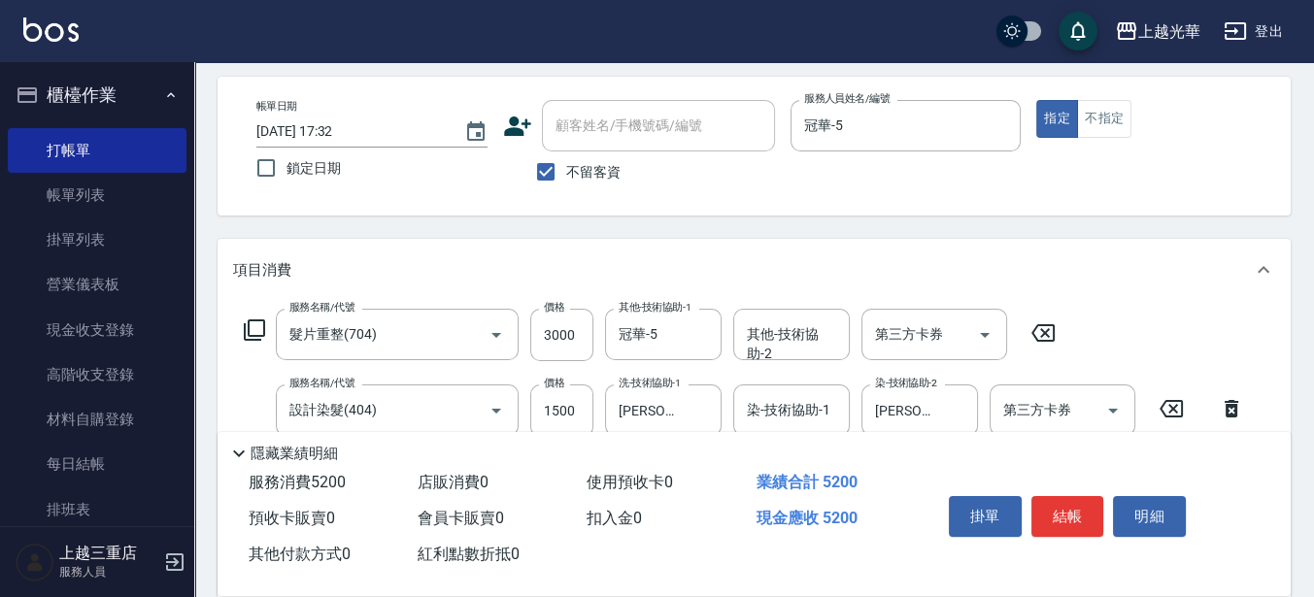
scroll to position [0, 0]
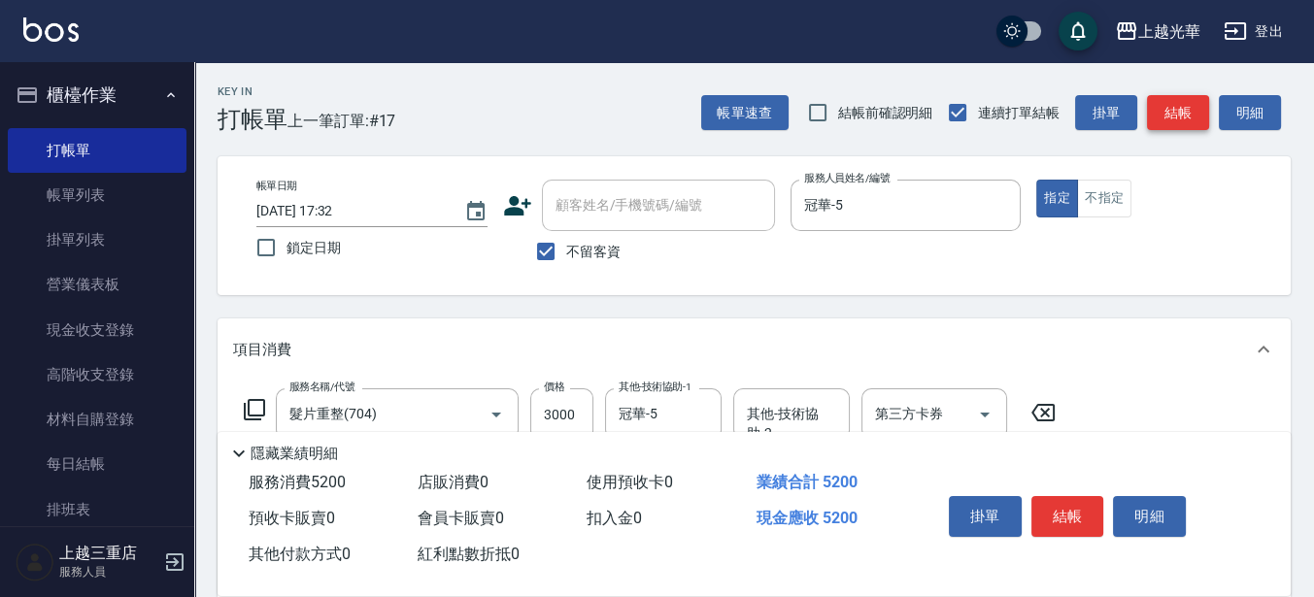
click at [1175, 108] on button "結帳" at bounding box center [1178, 113] width 62 height 36
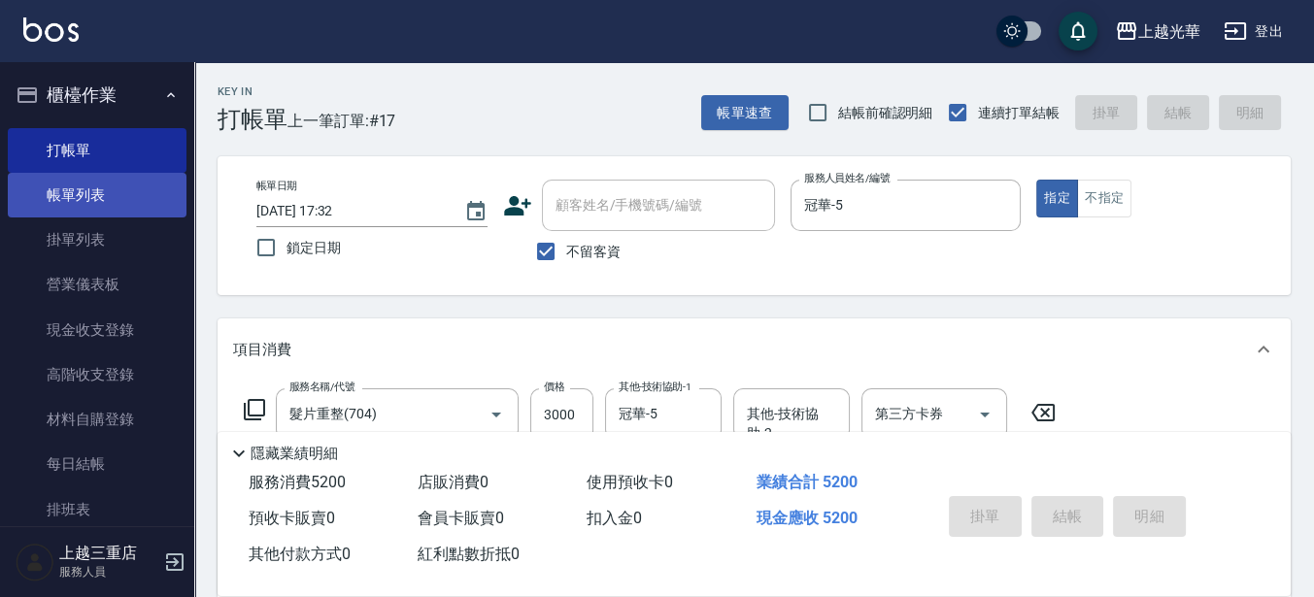
type input "2025/08/21 17:36"
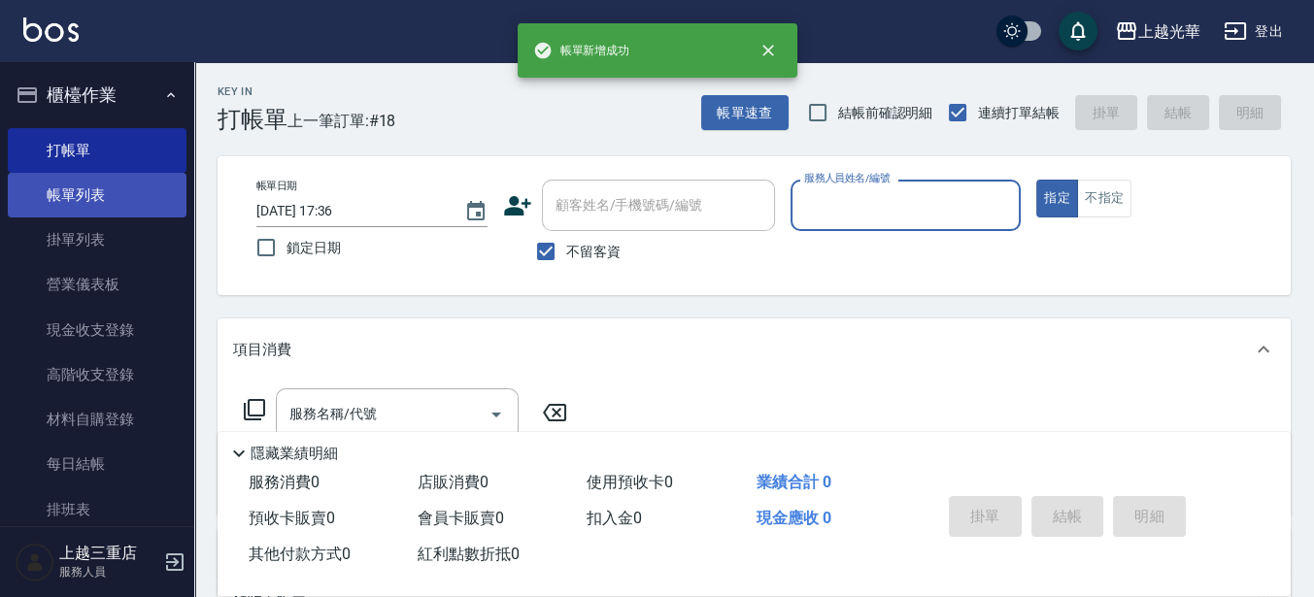
drag, startPoint x: 110, startPoint y: 195, endPoint x: 98, endPoint y: 187, distance: 14.0
click at [109, 195] on link "帳單列表" at bounding box center [97, 195] width 179 height 45
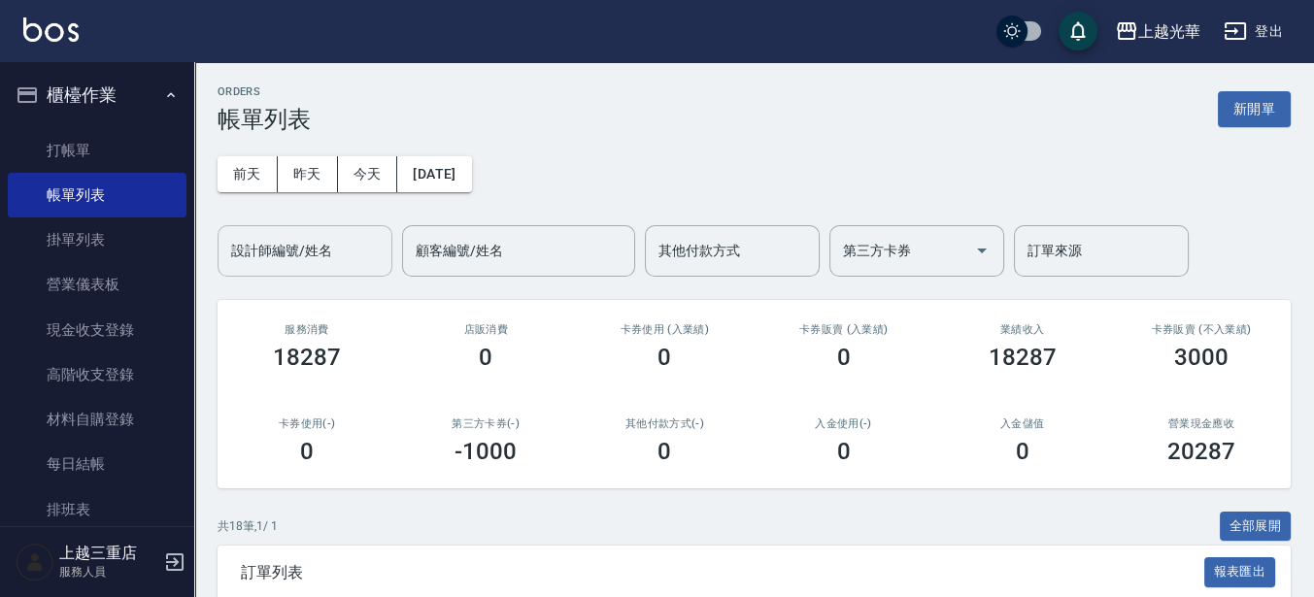
click at [291, 269] on div "設計師編號/姓名" at bounding box center [304, 250] width 175 height 51
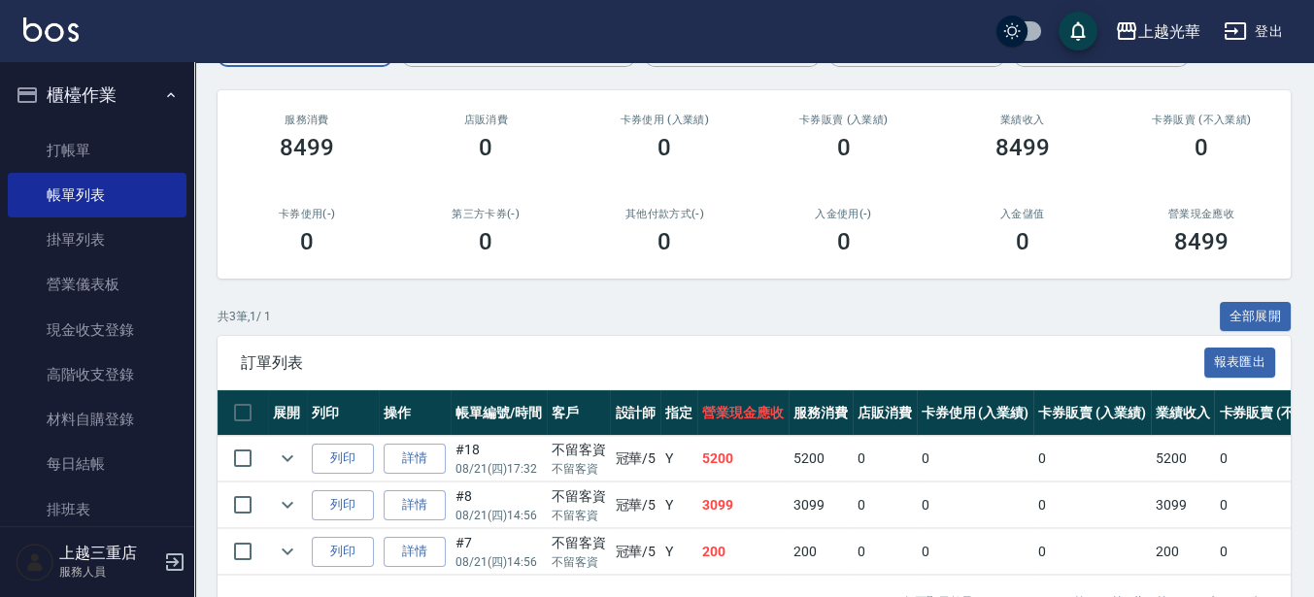
scroll to position [243, 0]
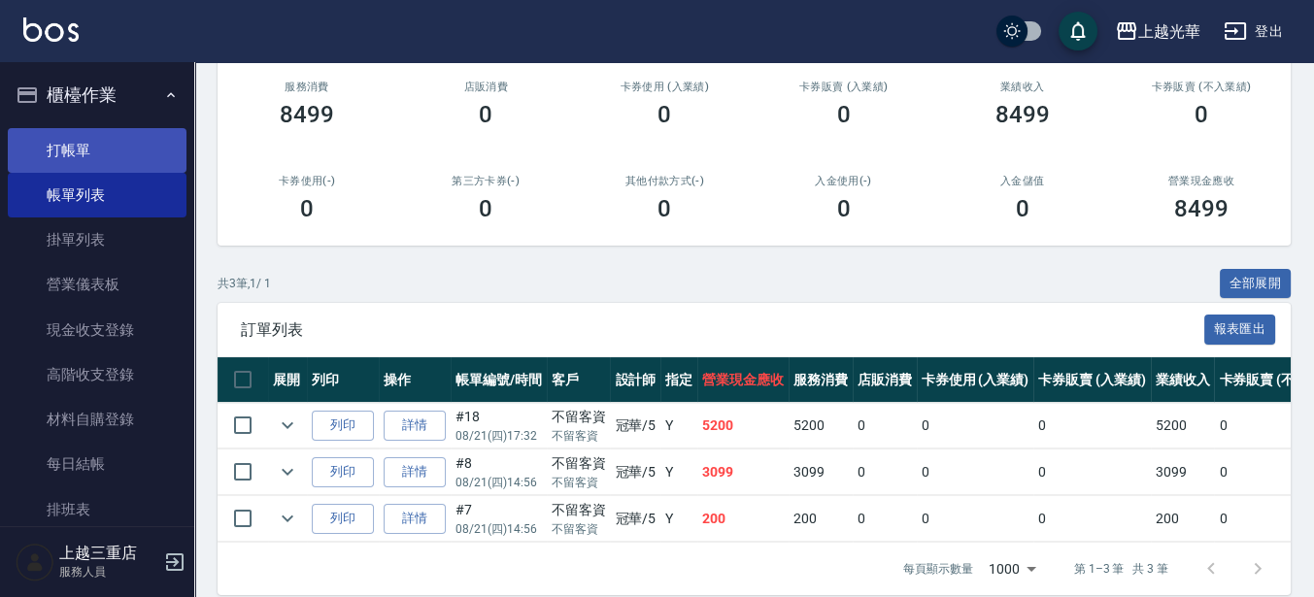
type input "冠華-5"
click at [125, 158] on link "打帳單" at bounding box center [97, 150] width 179 height 45
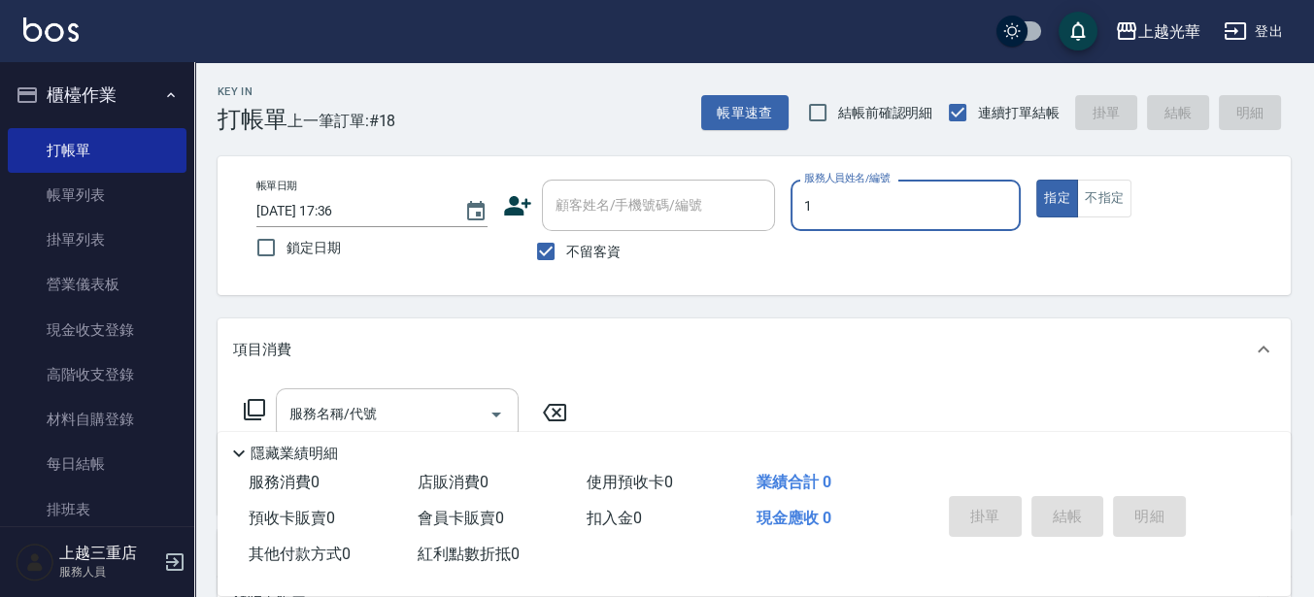
type input "1"
type button "true"
type input "小詹-1"
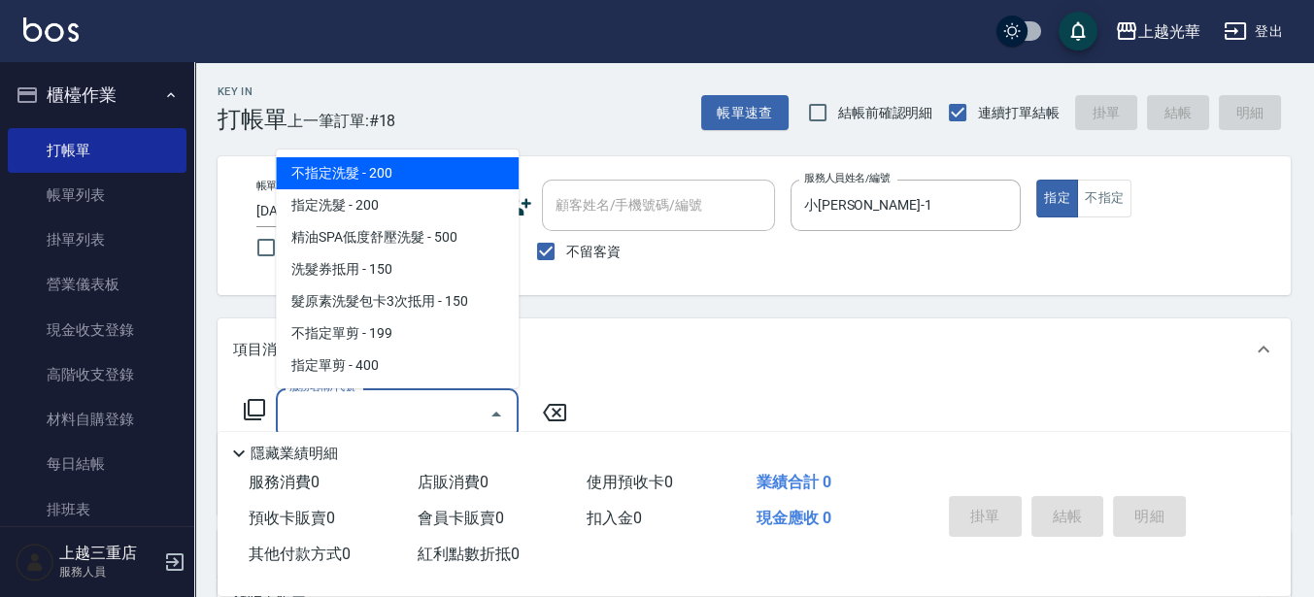
click at [365, 401] on input "服務名稱/代號" at bounding box center [382, 414] width 196 height 34
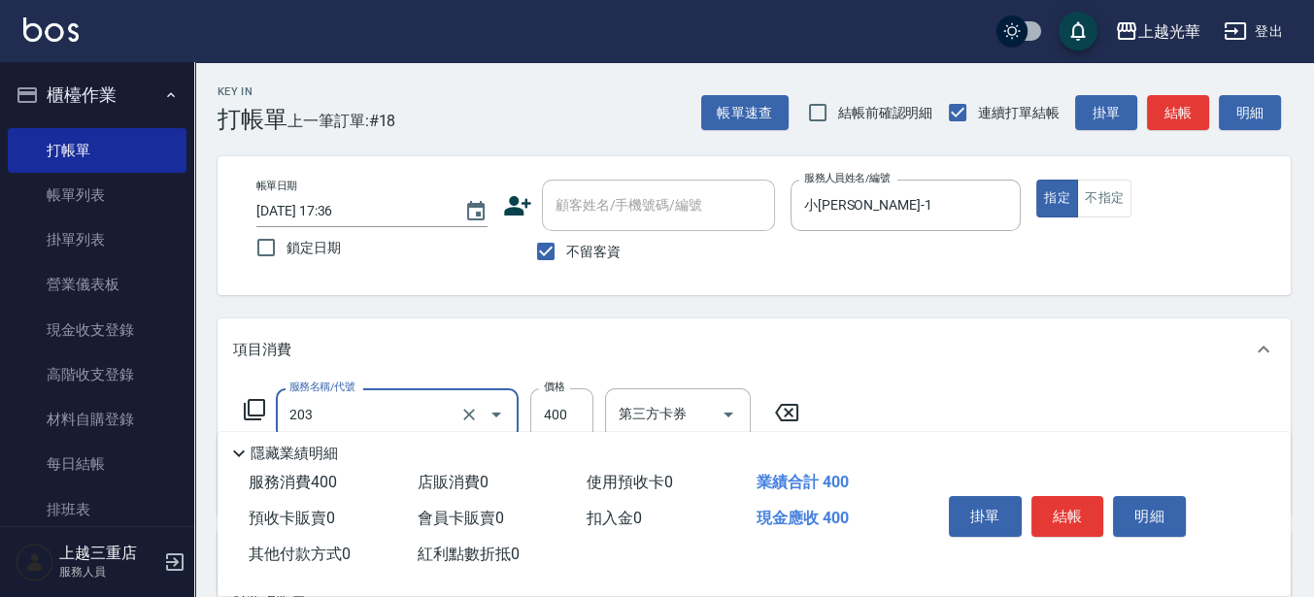
type input "指定單剪(203)"
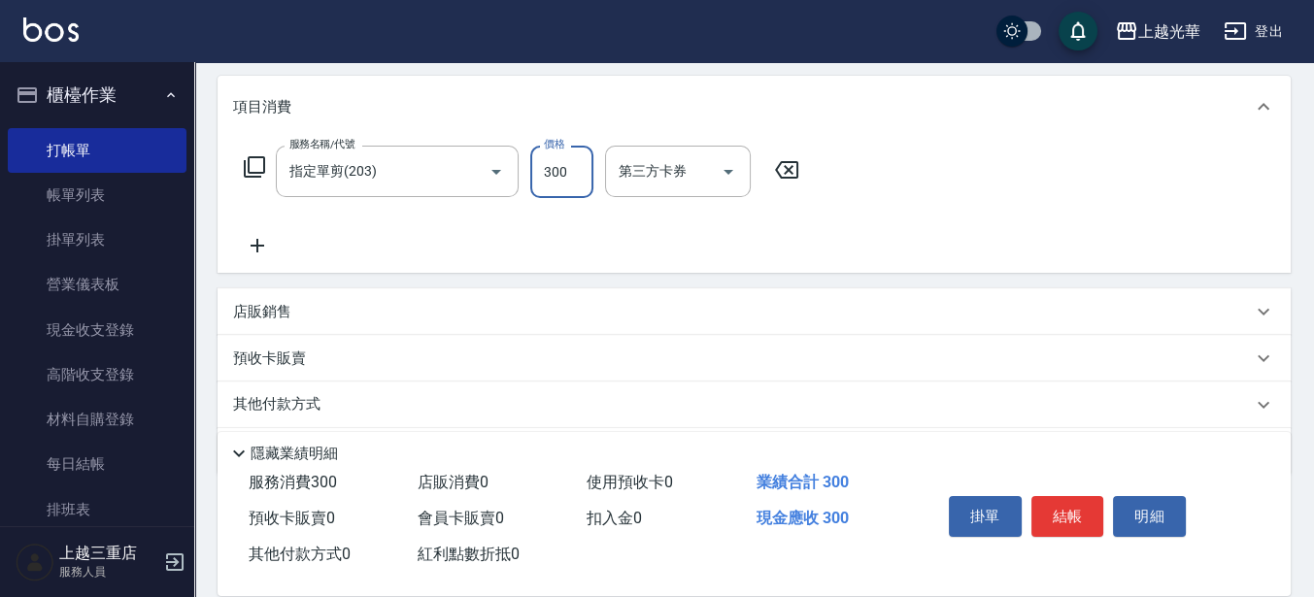
type input "300"
click at [271, 259] on div "服務名稱/代號 指定單剪(203) 服務名稱/代號 價格 300 價格 第三方卡券 第三方卡券" at bounding box center [753, 205] width 1073 height 135
click at [268, 251] on icon at bounding box center [257, 245] width 49 height 23
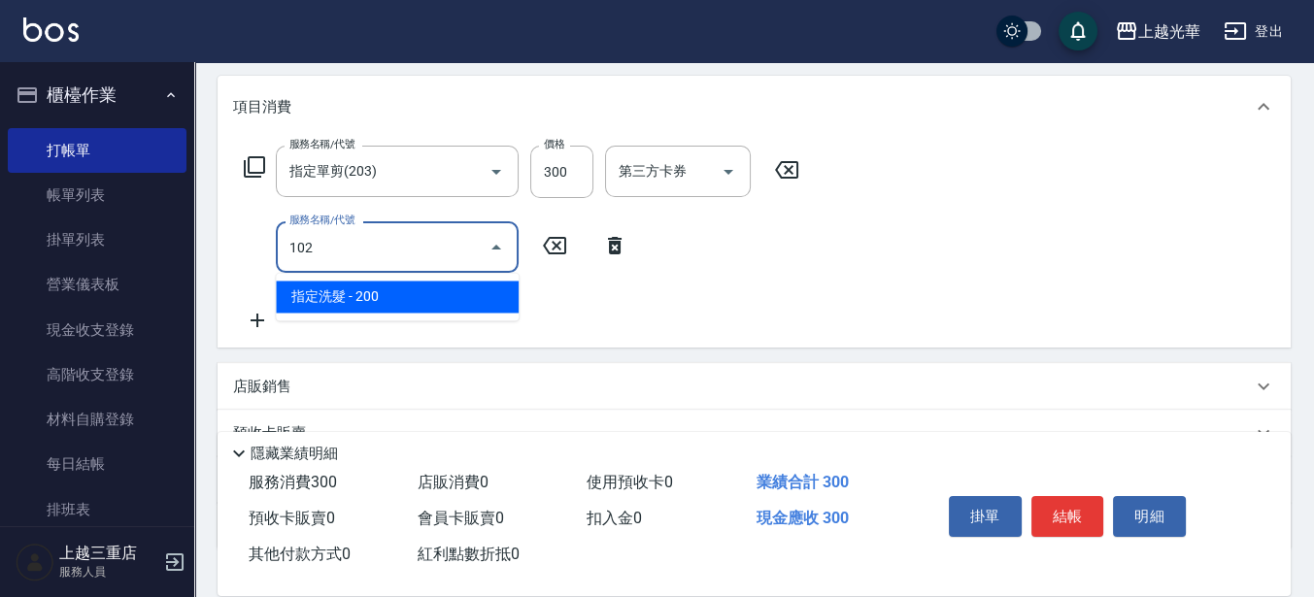
type input "指定洗髮(102)"
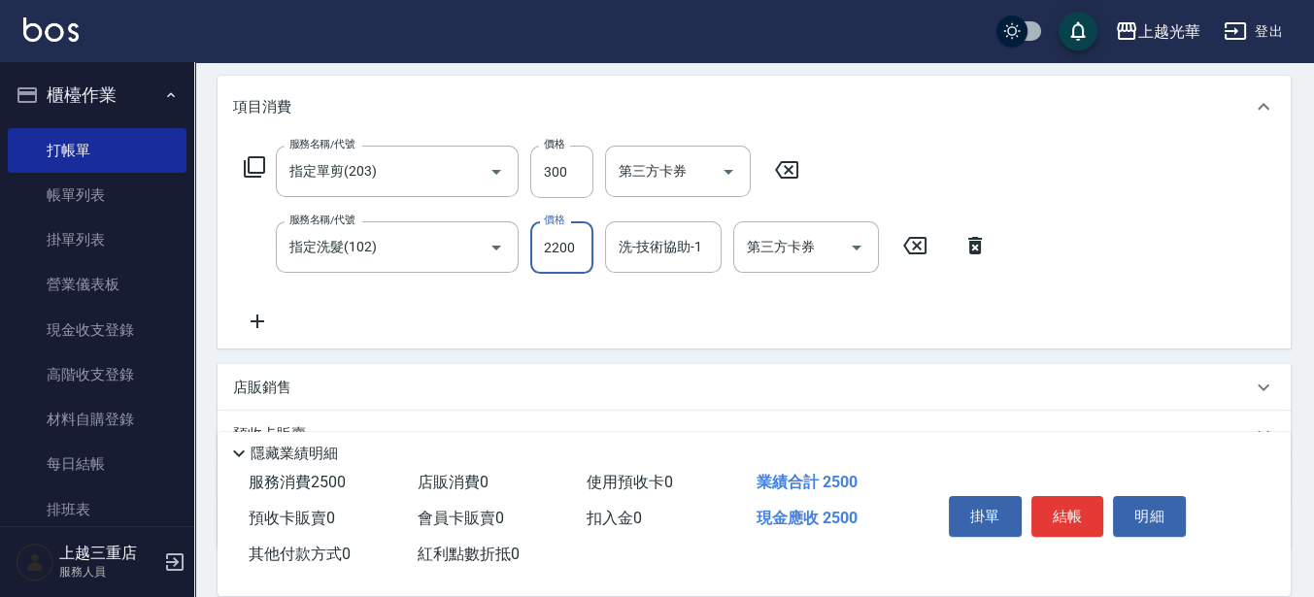
drag, startPoint x: 544, startPoint y: 244, endPoint x: 587, endPoint y: 249, distance: 44.0
click at [585, 249] on input "2200" at bounding box center [561, 247] width 63 height 52
type input "200"
click at [636, 252] on input "洗-技術協助-1" at bounding box center [663, 247] width 99 height 34
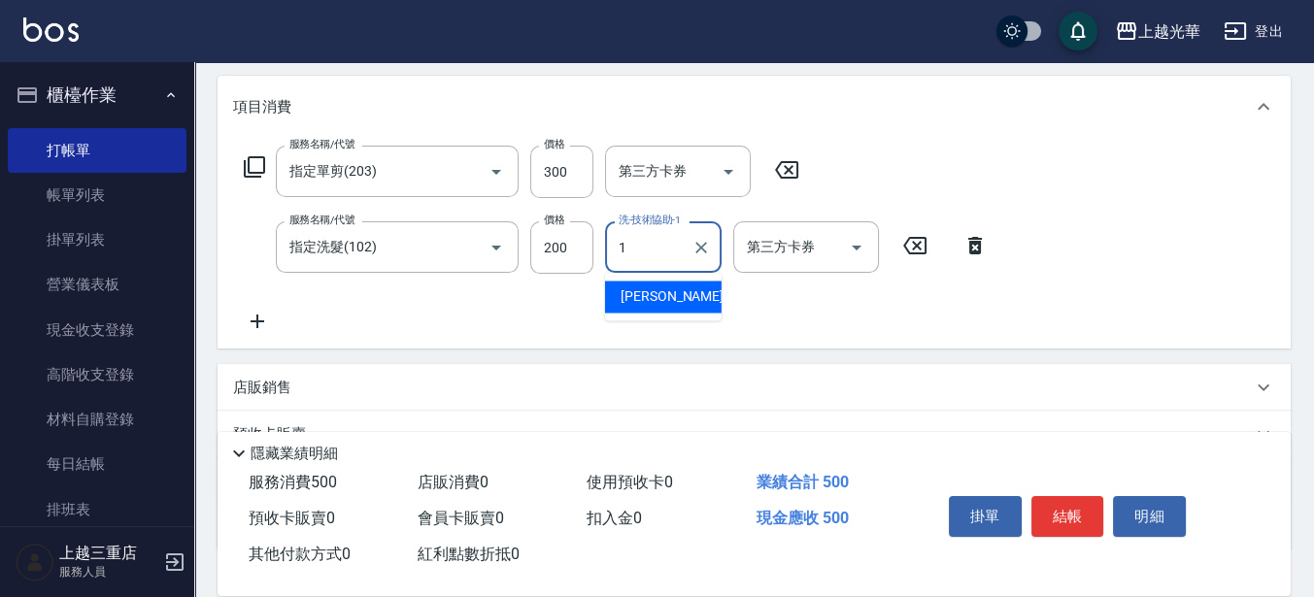
type input "小詹-1"
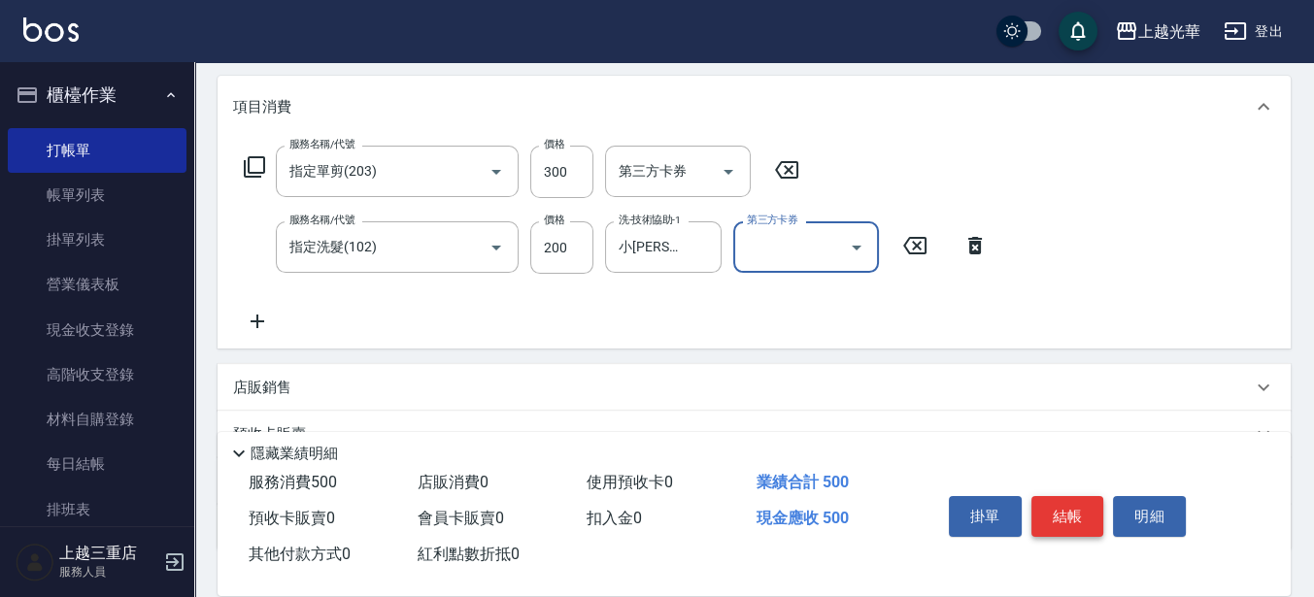
click at [1059, 518] on button "結帳" at bounding box center [1067, 516] width 73 height 41
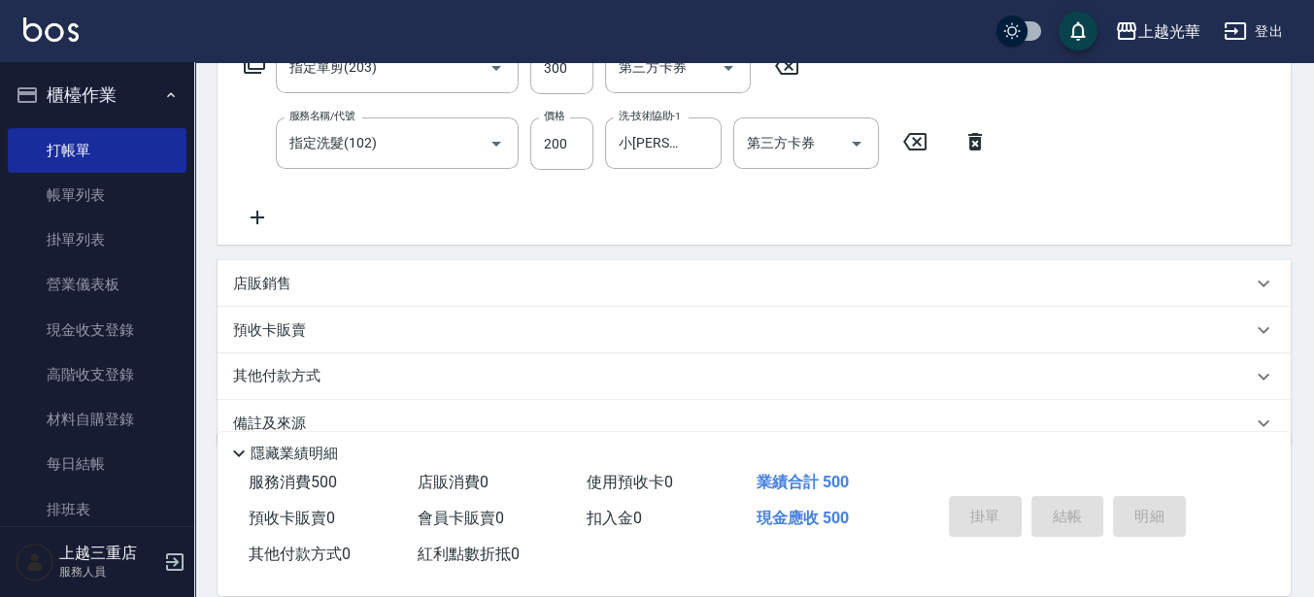
scroll to position [380, 0]
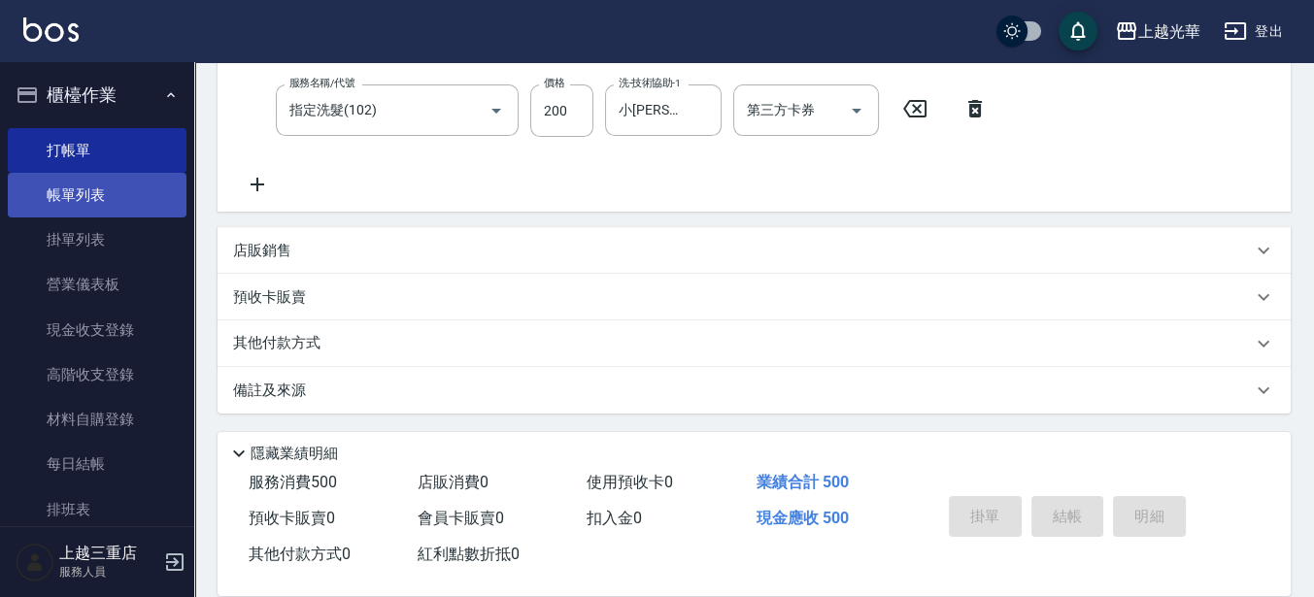
type input "2025/08/21 17:55"
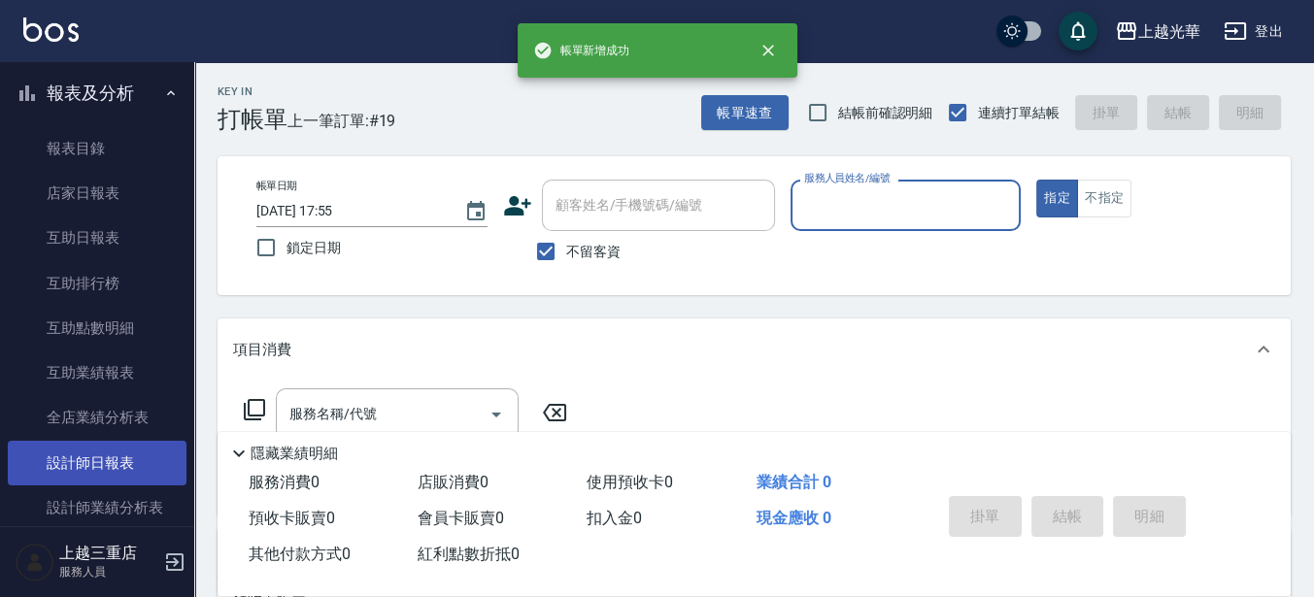
scroll to position [728, 0]
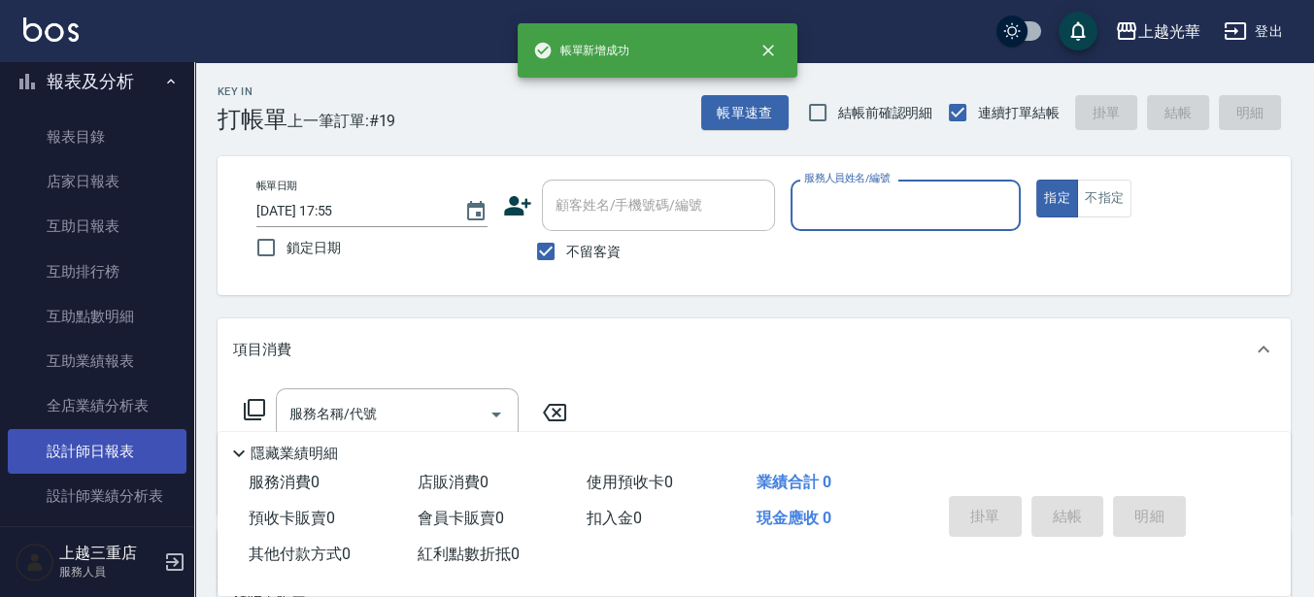
click at [124, 442] on link "設計師日報表" at bounding box center [97, 451] width 179 height 45
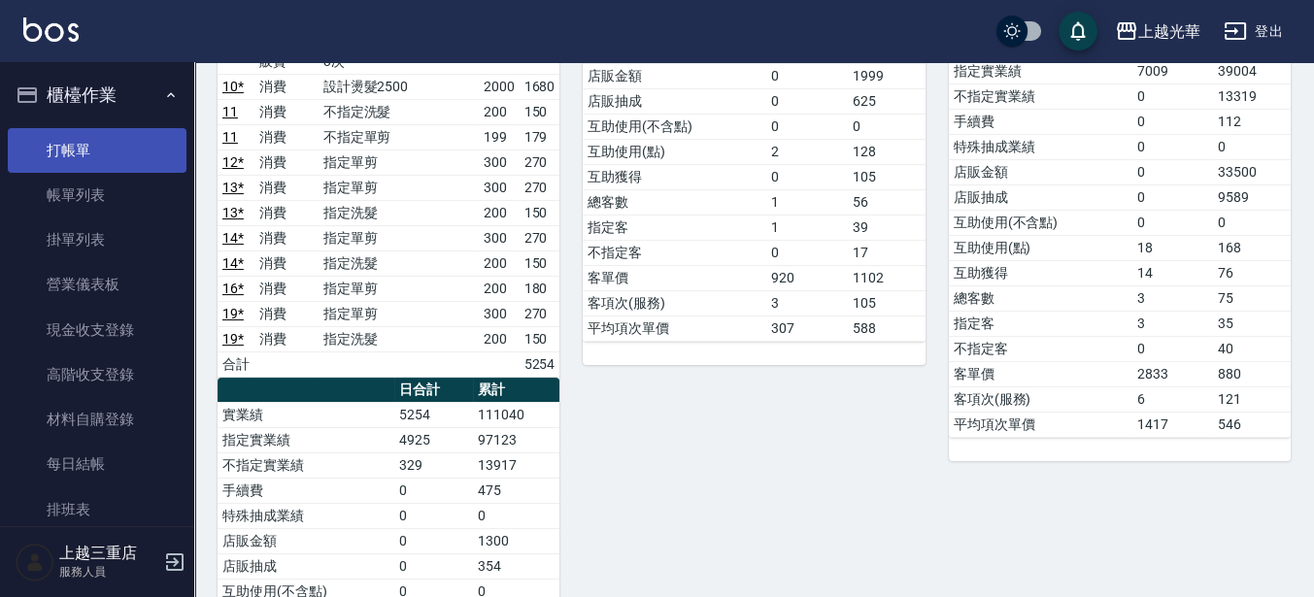
click at [107, 142] on link "打帳單" at bounding box center [97, 150] width 179 height 45
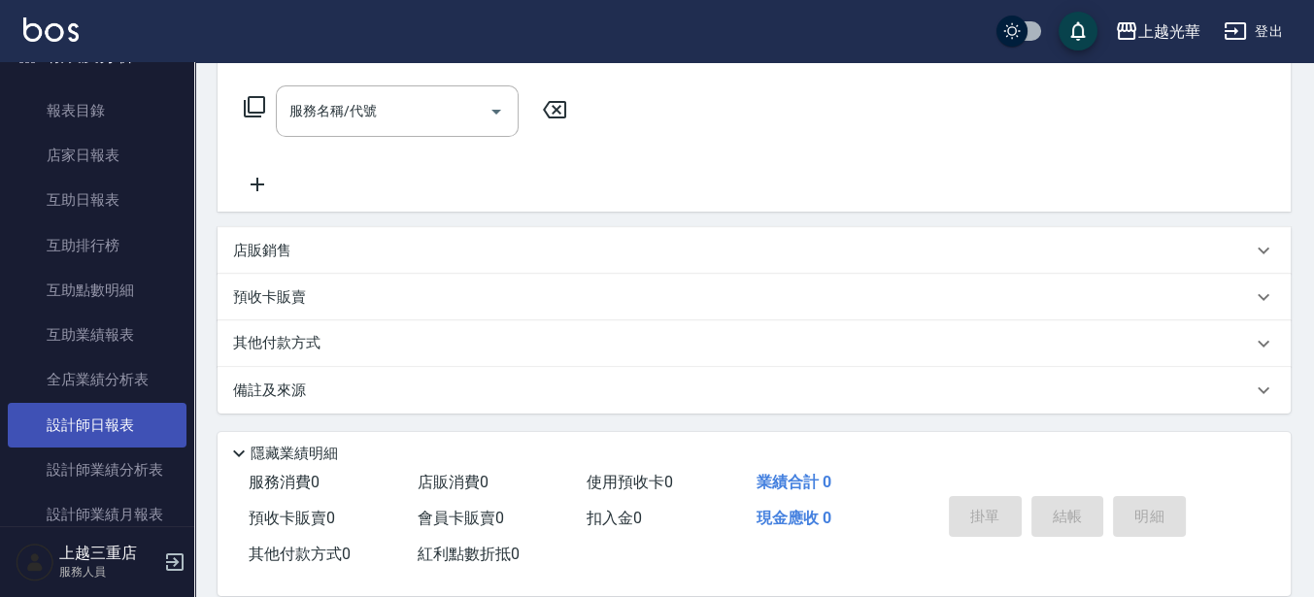
scroll to position [728, 0]
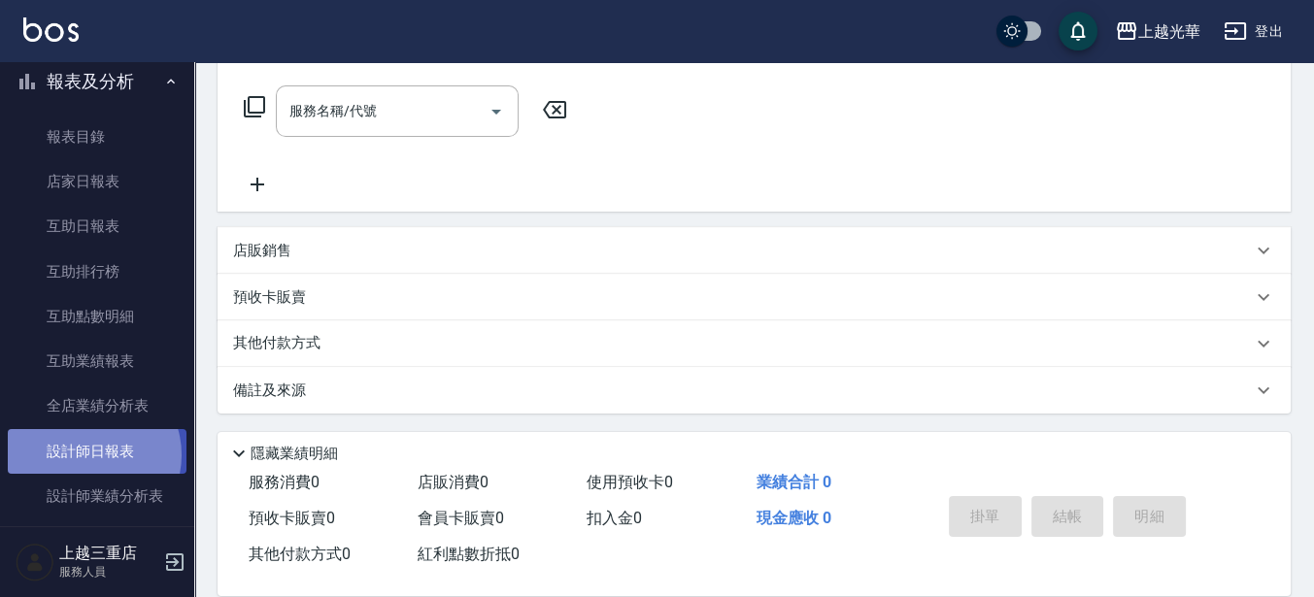
click at [91, 453] on link "設計師日報表" at bounding box center [97, 451] width 179 height 45
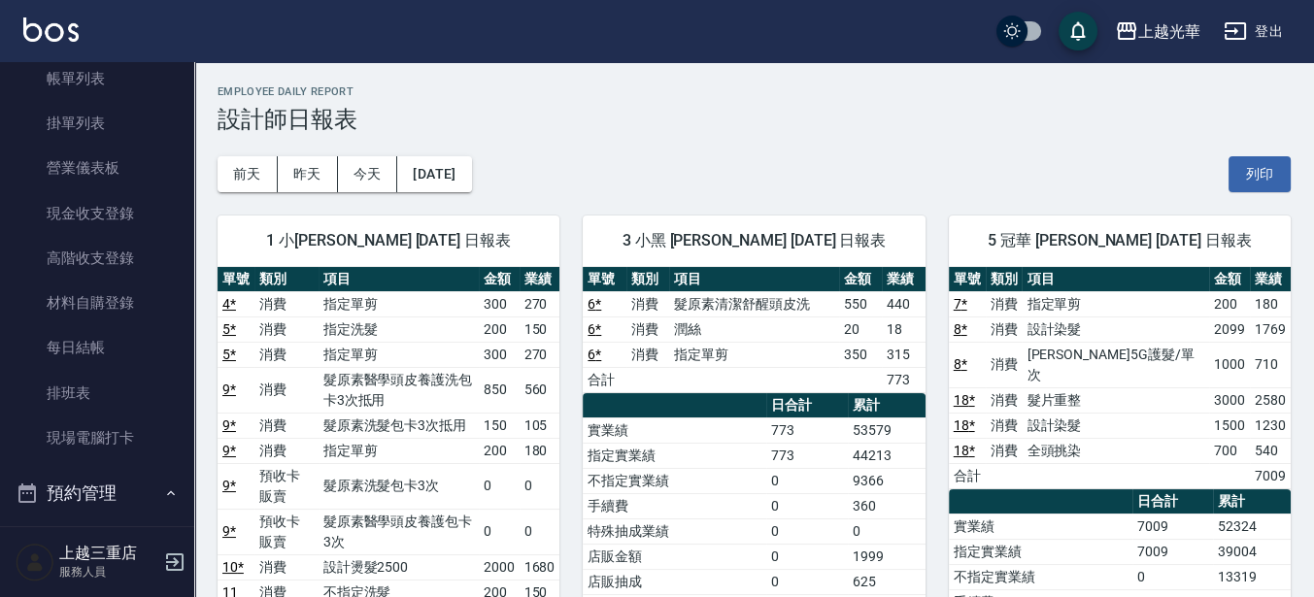
scroll to position [106, 0]
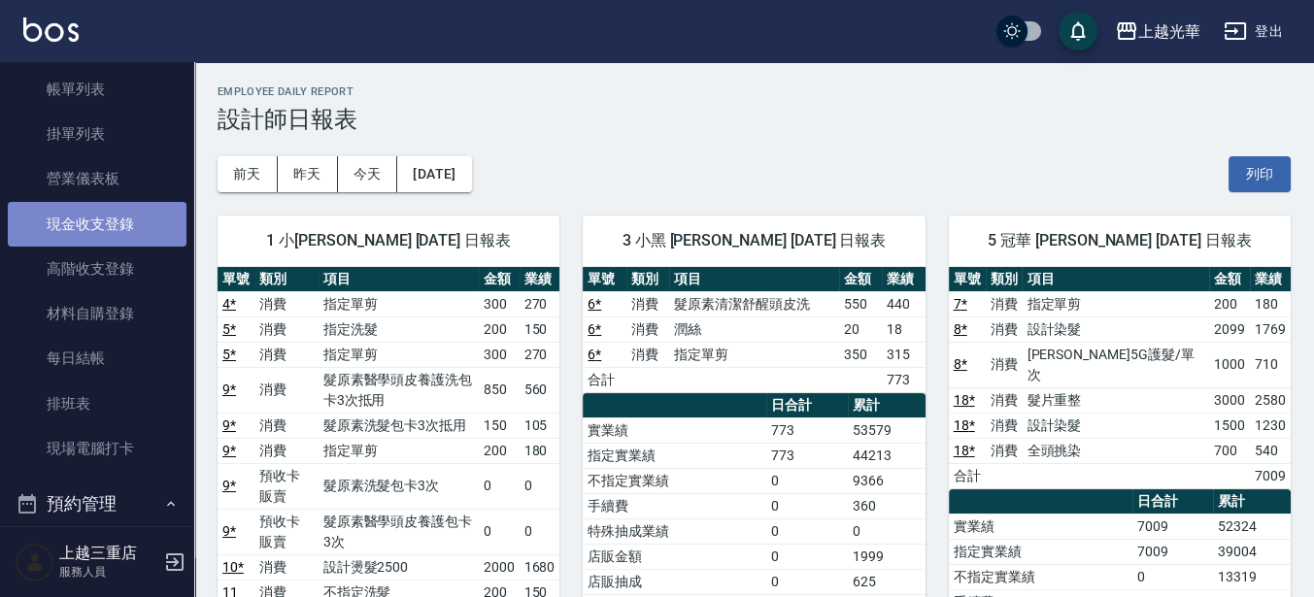
click at [117, 209] on link "現金收支登錄" at bounding box center [97, 224] width 179 height 45
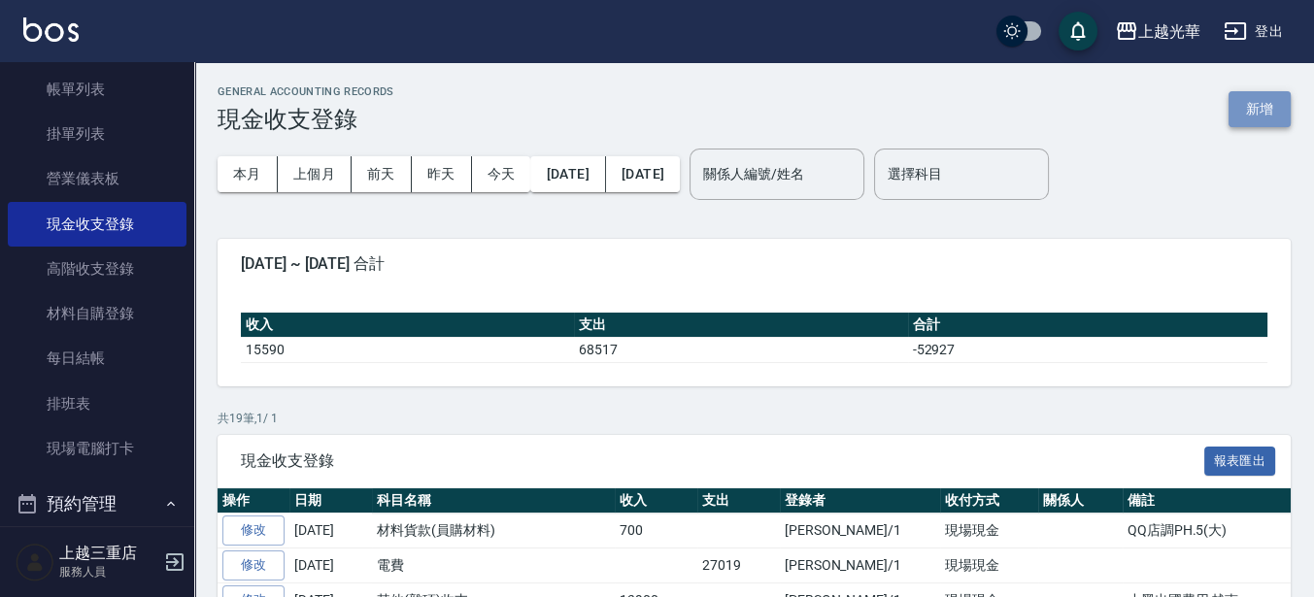
click at [1256, 112] on button "新增" at bounding box center [1259, 109] width 62 height 36
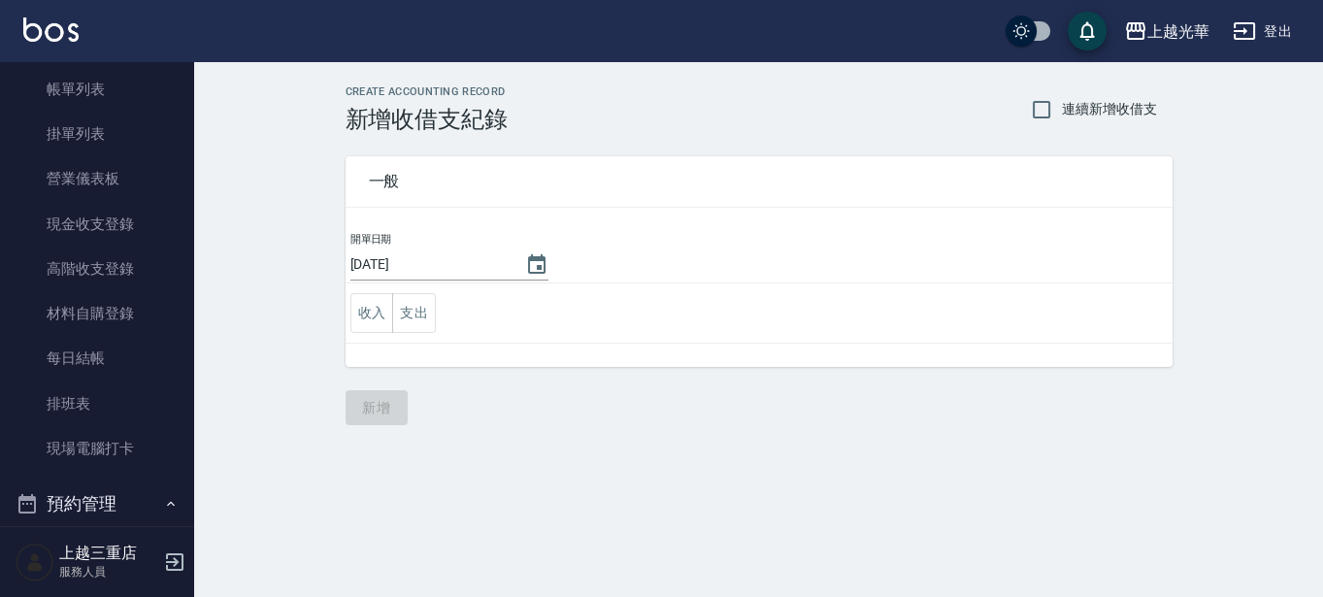
click at [435, 305] on td "收入 支出" at bounding box center [759, 314] width 827 height 60
click at [432, 309] on button "支出" at bounding box center [414, 313] width 44 height 40
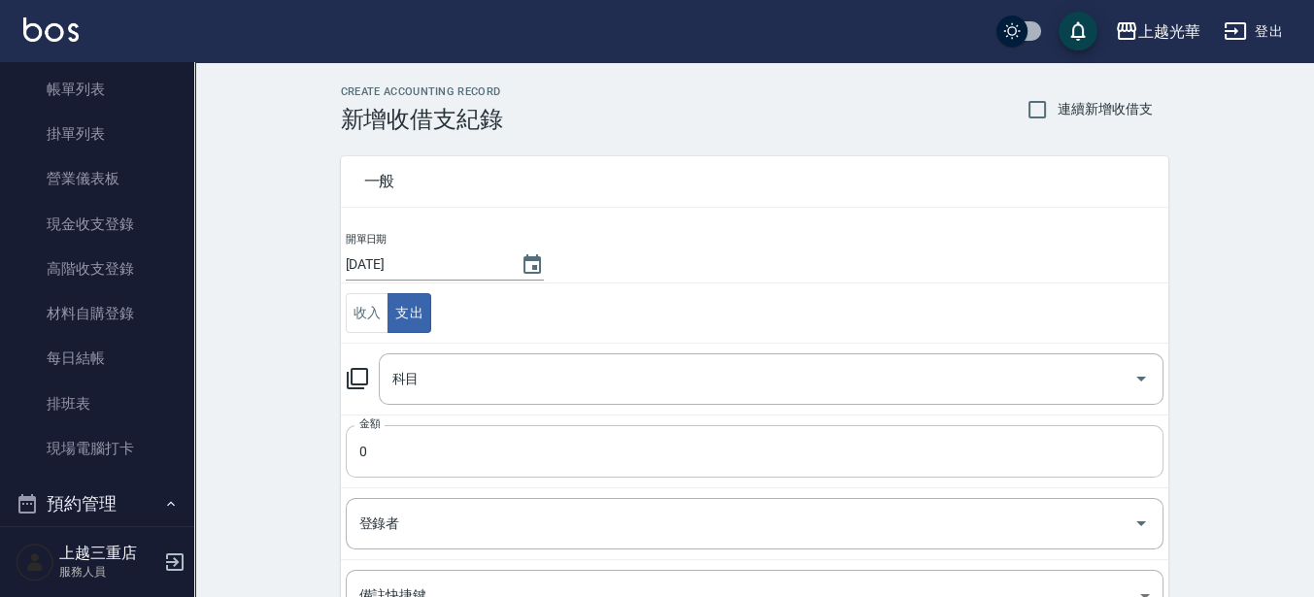
click at [461, 448] on input "0" at bounding box center [755, 451] width 818 height 52
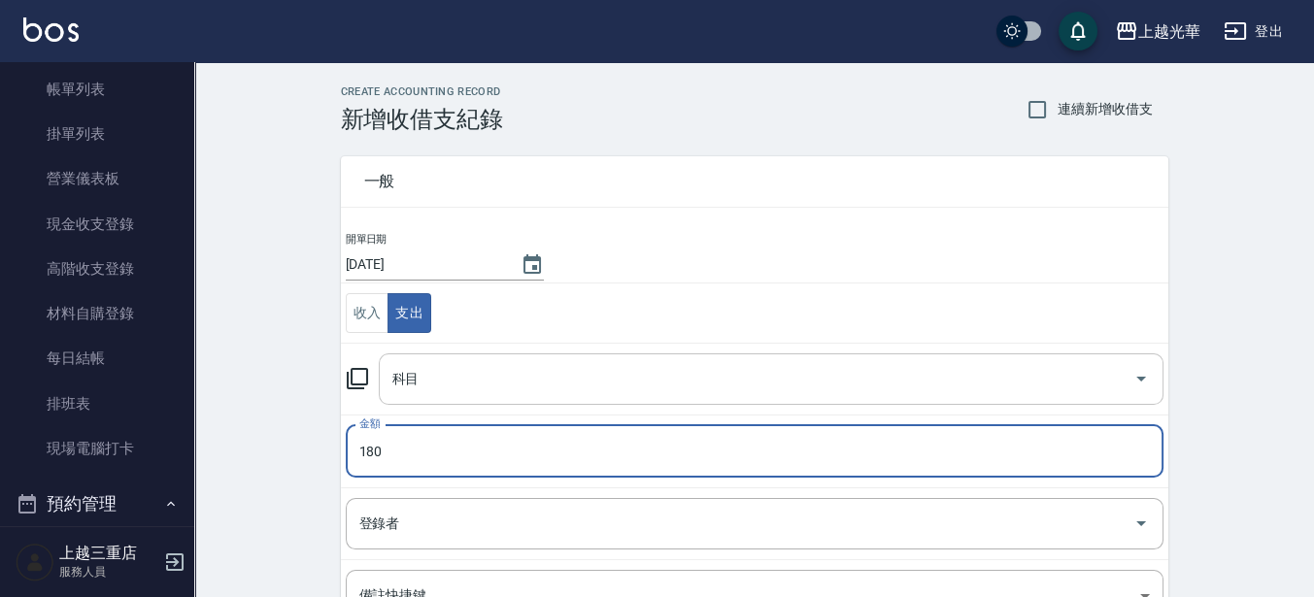
type input "180"
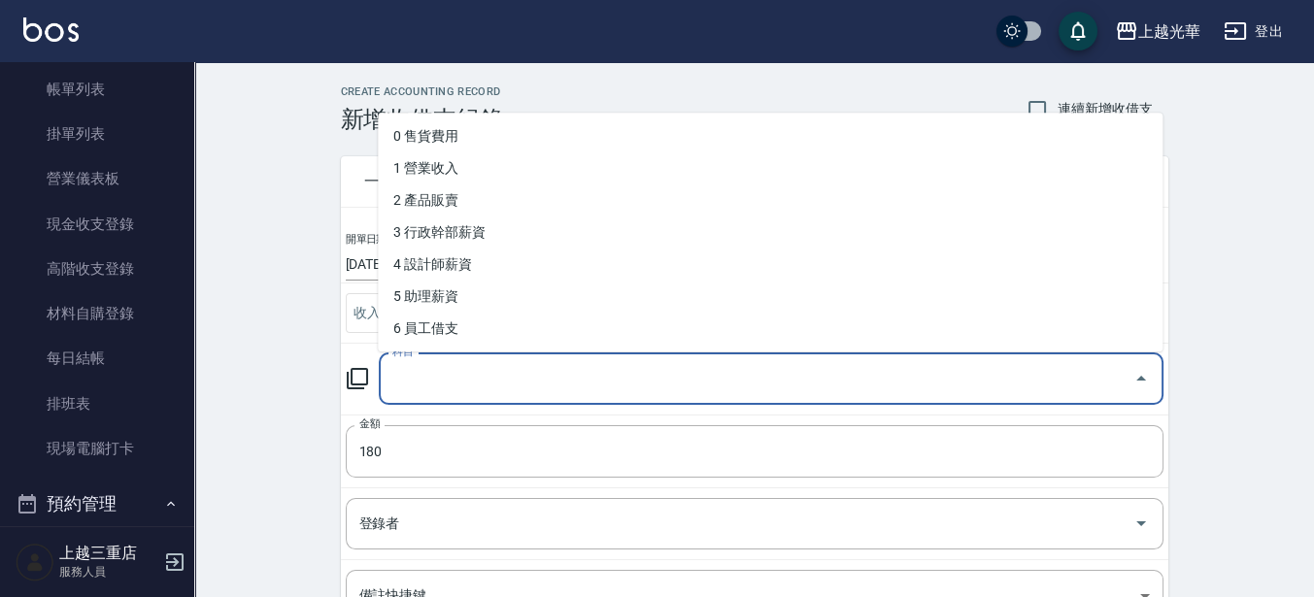
click at [495, 386] on input "科目" at bounding box center [756, 379] width 738 height 34
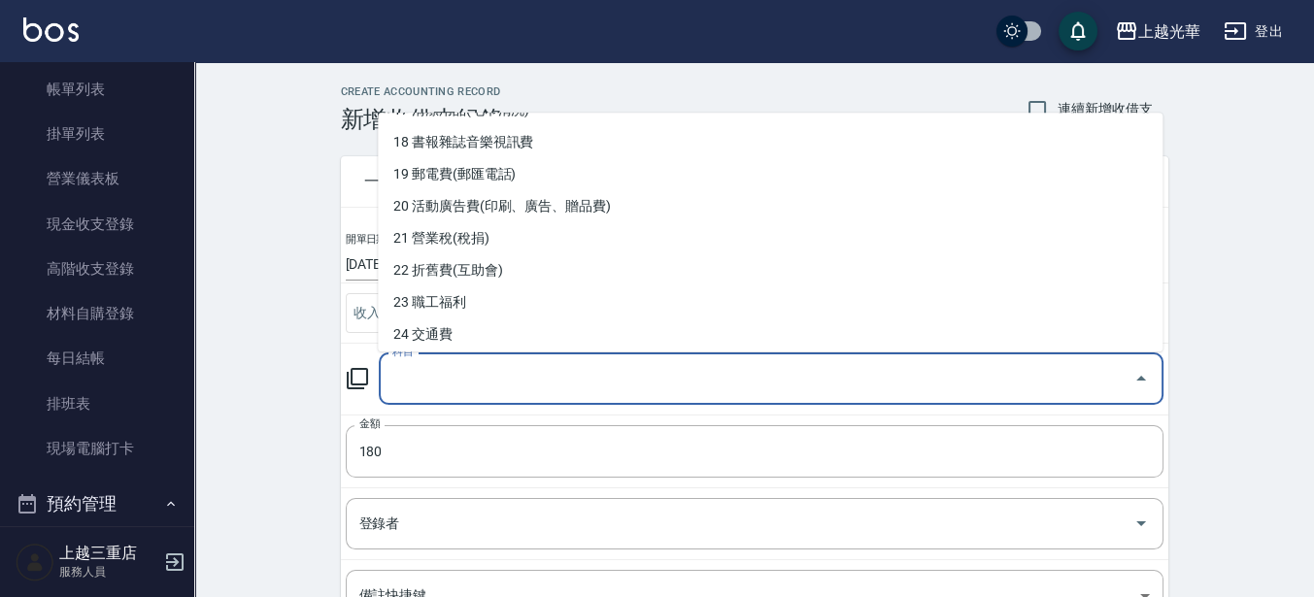
scroll to position [527, 0]
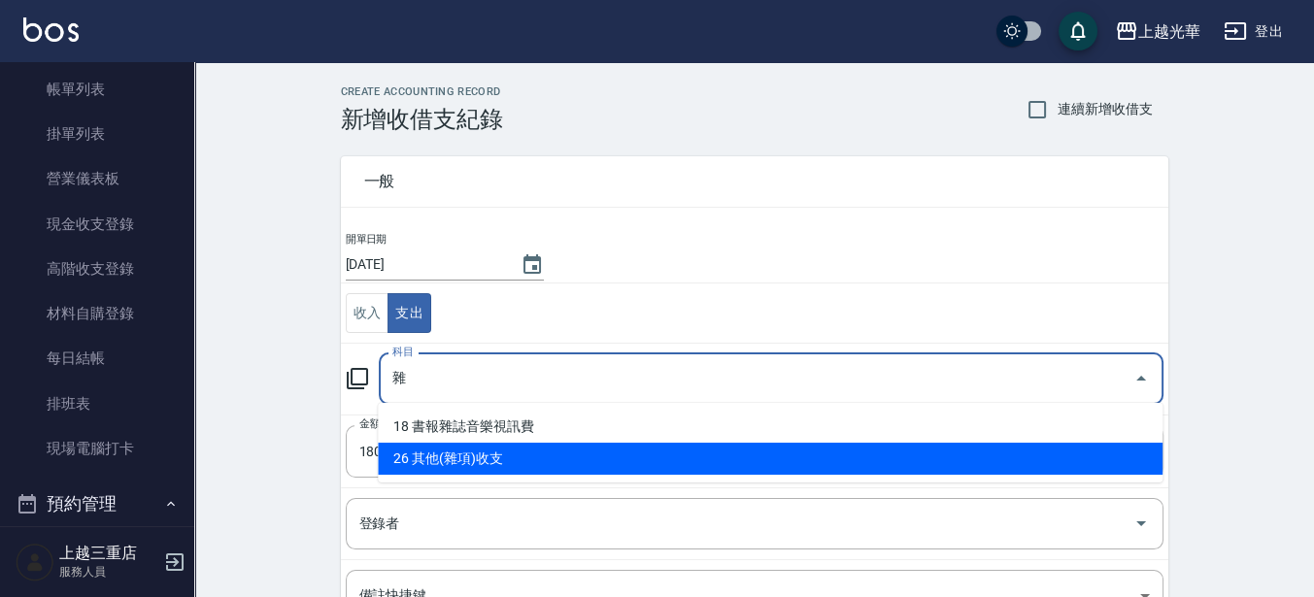
click at [592, 445] on li "26 其他(雜項)收支" at bounding box center [770, 459] width 785 height 32
type input "26 其他(雜項)收支"
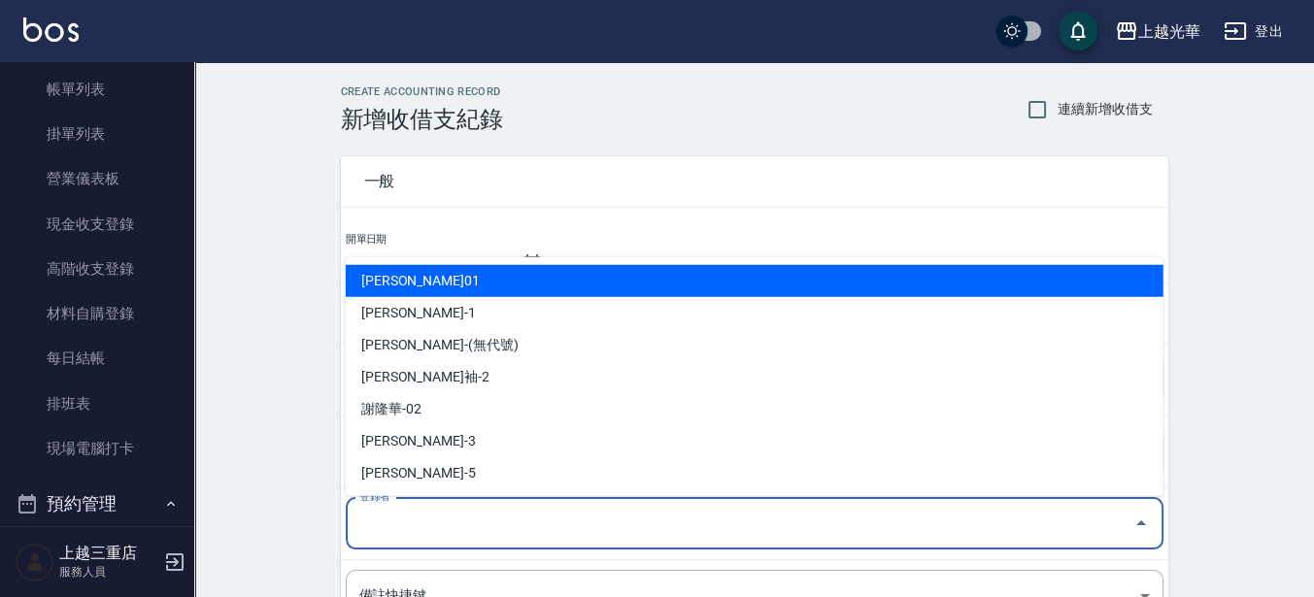
drag, startPoint x: 466, startPoint y: 516, endPoint x: 464, endPoint y: 458, distance: 57.3
click at [466, 515] on input "登錄者" at bounding box center [739, 524] width 771 height 34
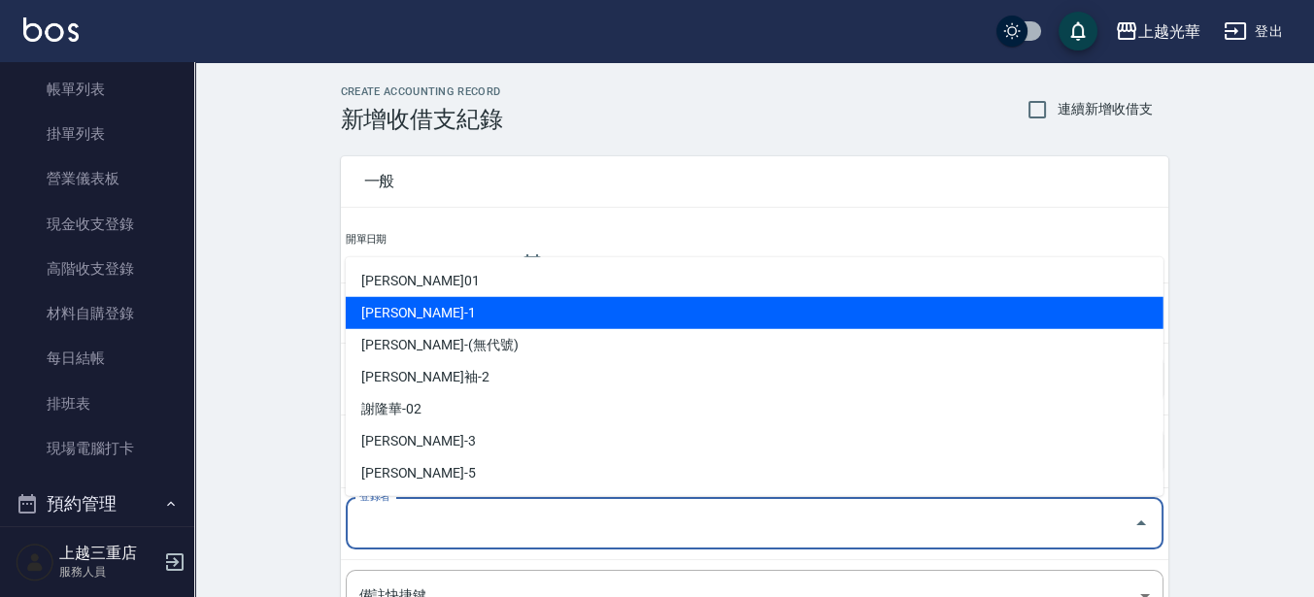
click at [451, 322] on li "詹振銓-1" at bounding box center [755, 313] width 818 height 32
type input "詹振銓-1"
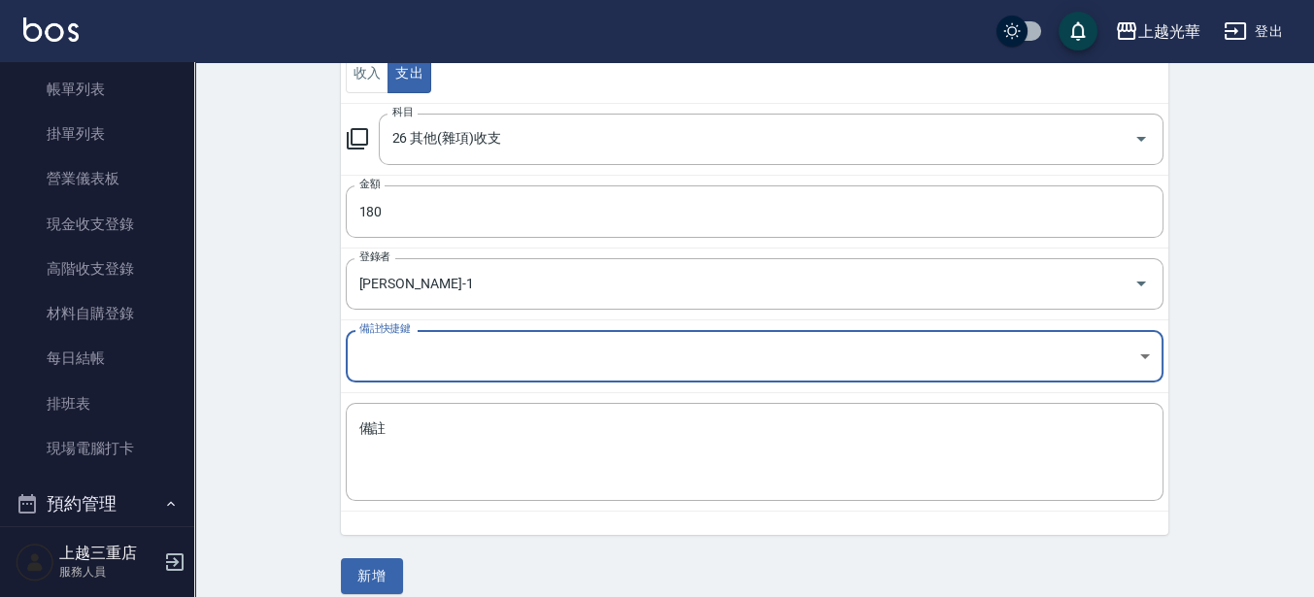
scroll to position [243, 0]
click at [749, 420] on textarea "備註" at bounding box center [754, 450] width 790 height 66
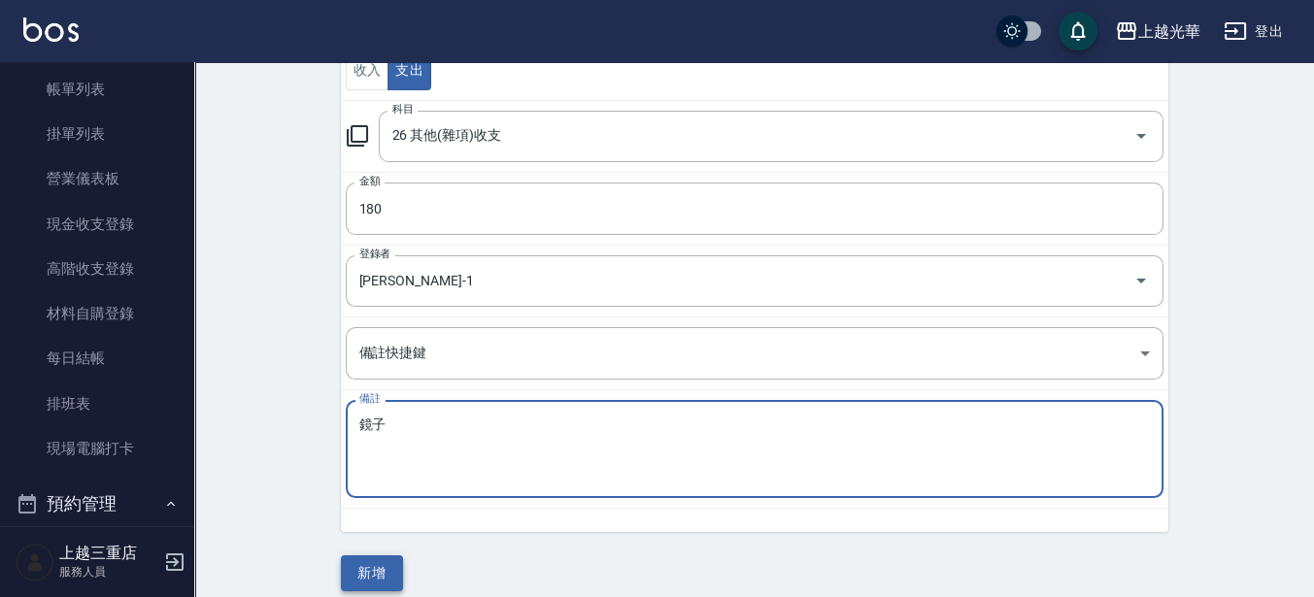
type textarea "鏡子"
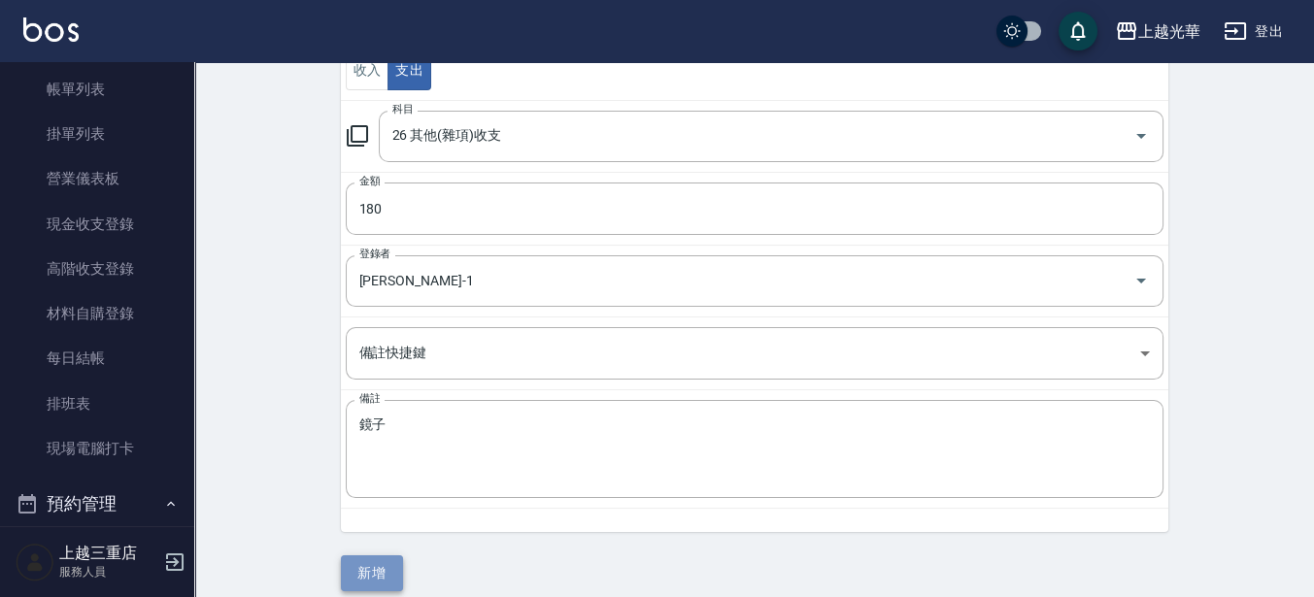
click at [386, 565] on button "新增" at bounding box center [372, 573] width 62 height 36
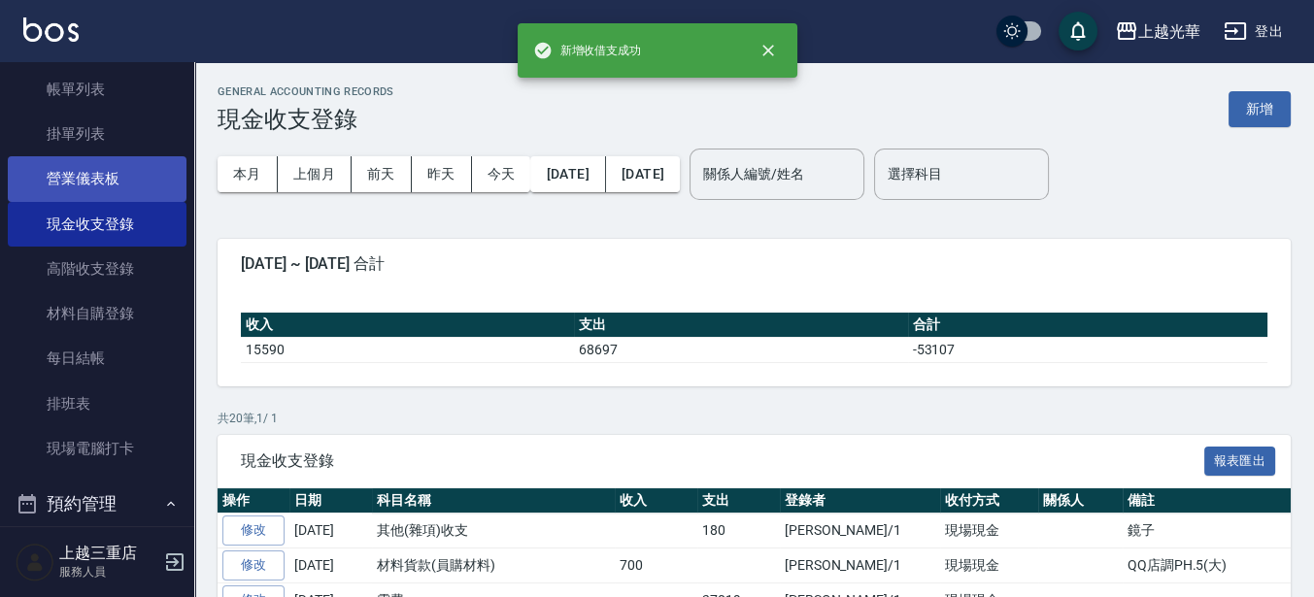
click at [140, 186] on link "營業儀表板" at bounding box center [97, 178] width 179 height 45
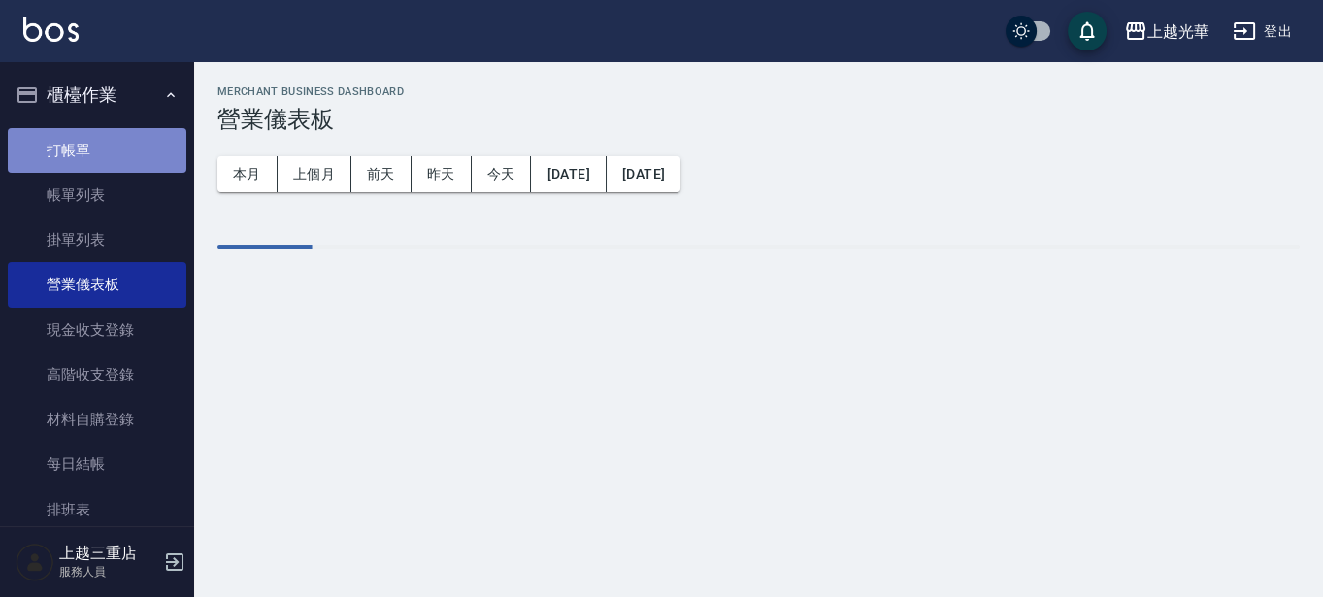
click at [101, 141] on link "打帳單" at bounding box center [97, 150] width 179 height 45
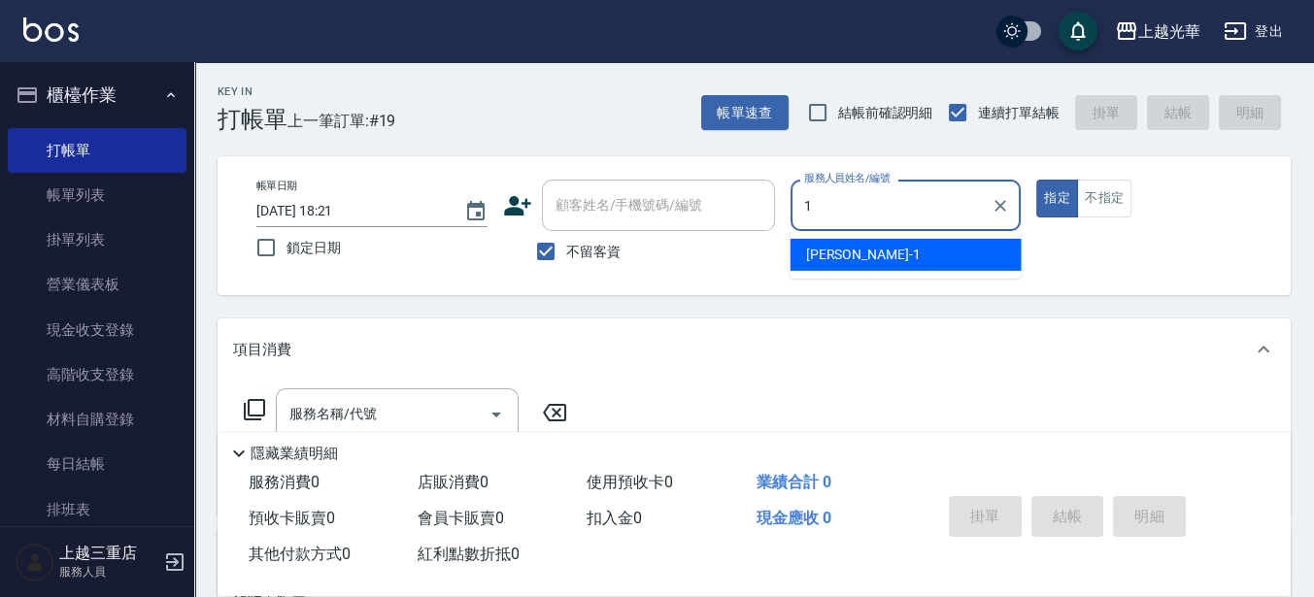
type input "小詹-1"
type button "true"
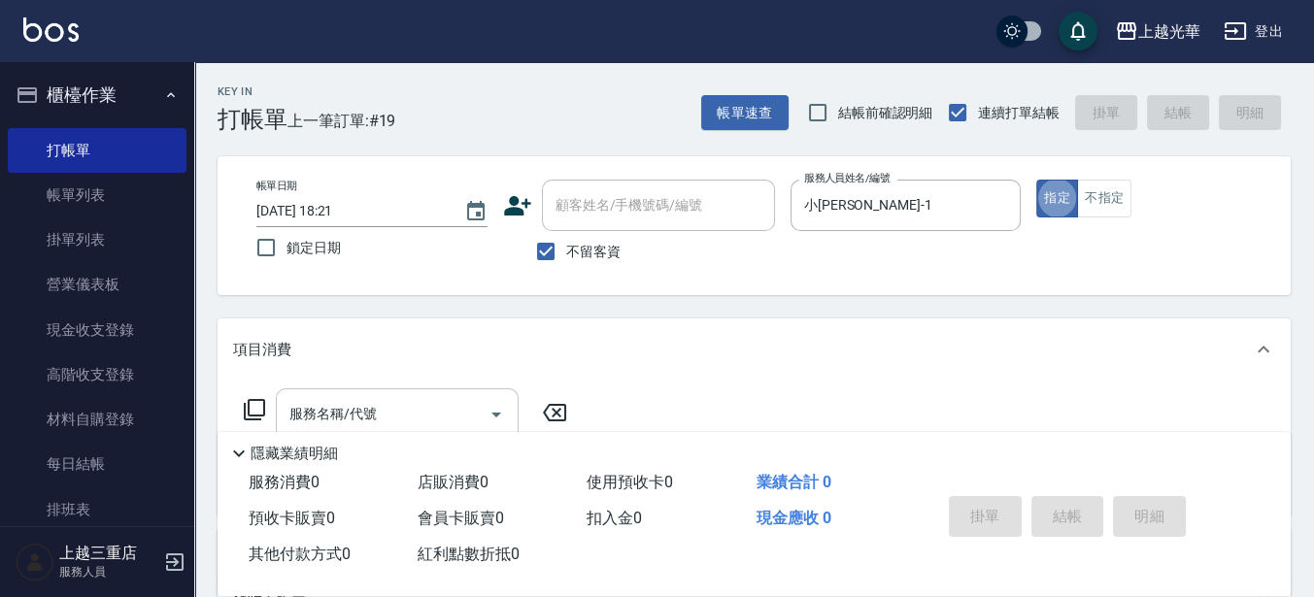
click at [389, 419] on input "服務名稱/代號" at bounding box center [382, 414] width 196 height 34
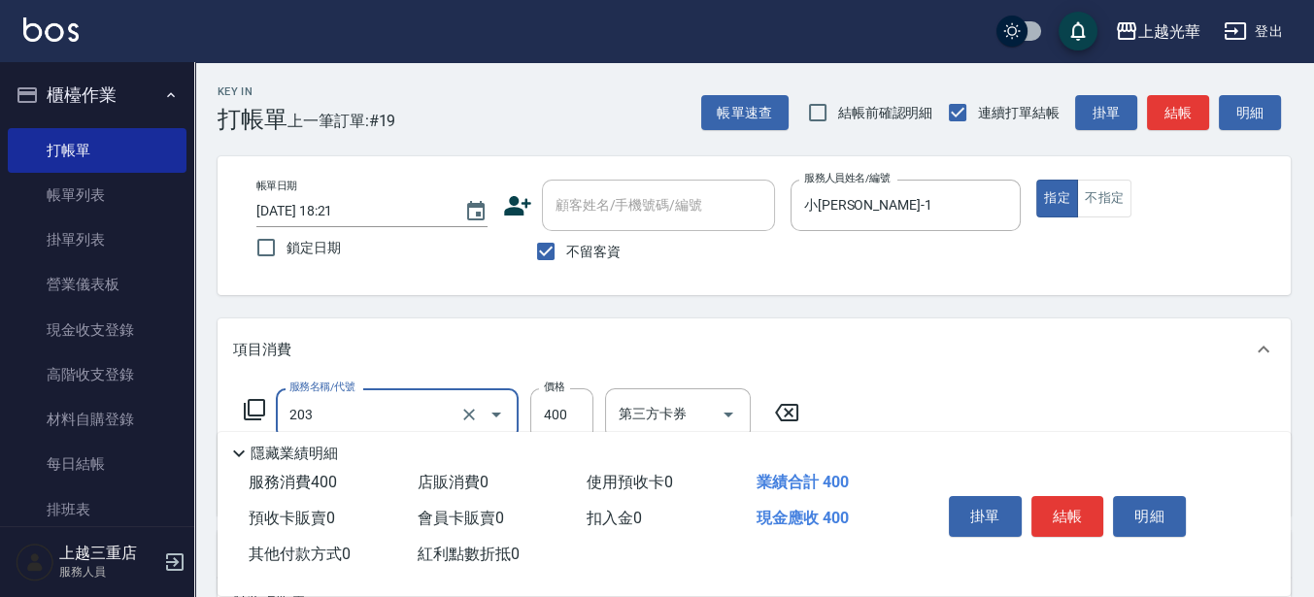
type input "指定單剪(203)"
type input "200"
click at [1051, 515] on button "結帳" at bounding box center [1067, 516] width 73 height 41
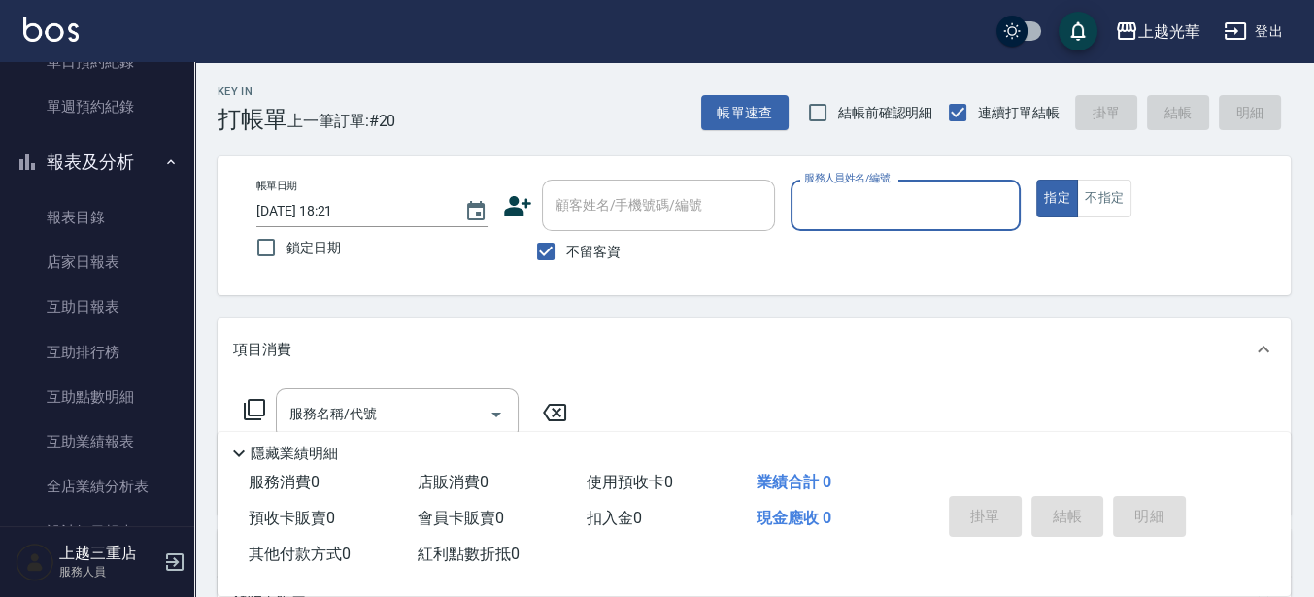
scroll to position [749, 0]
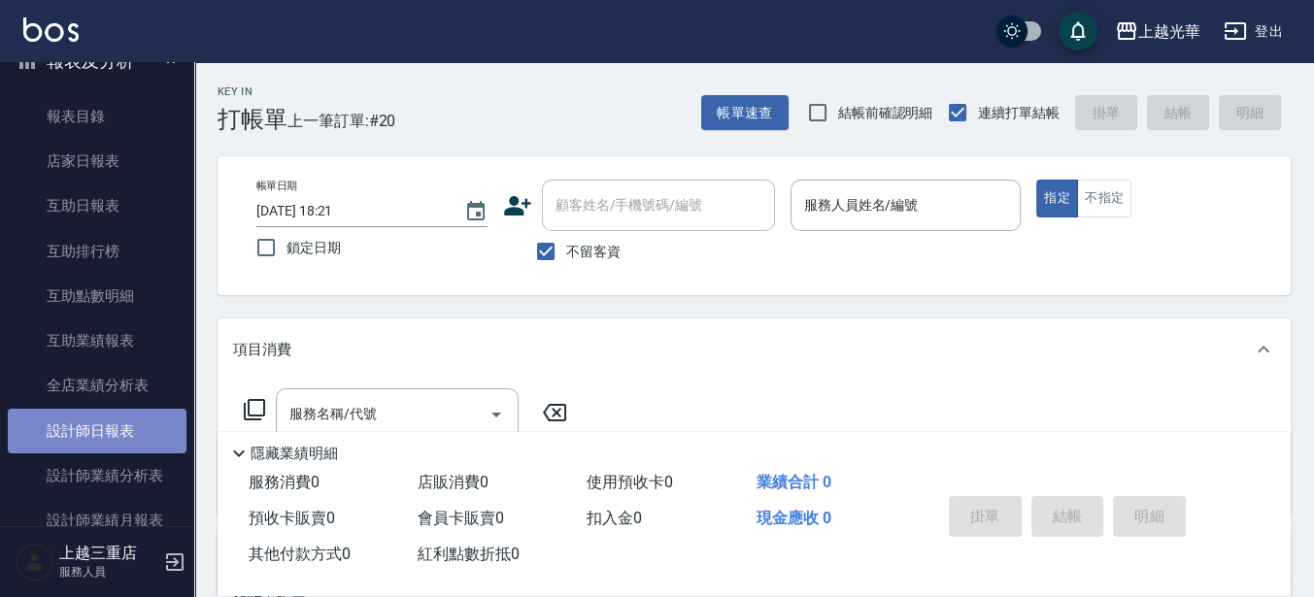
click at [147, 414] on link "設計師日報表" at bounding box center [97, 431] width 179 height 45
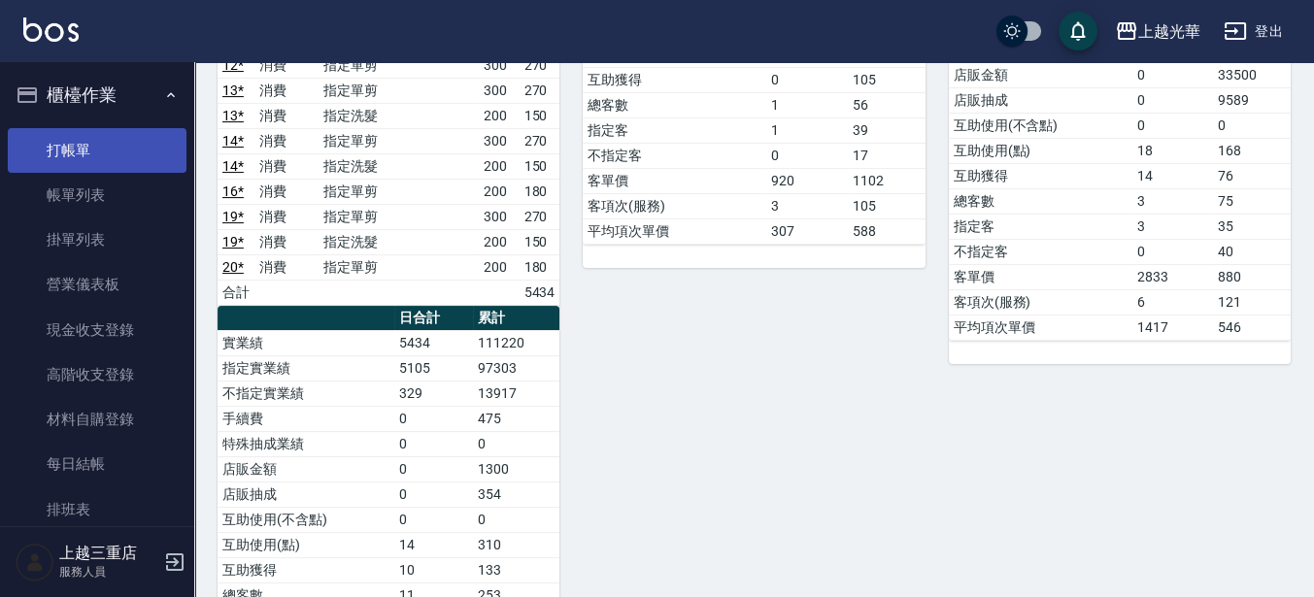
click at [84, 141] on link "打帳單" at bounding box center [97, 150] width 179 height 45
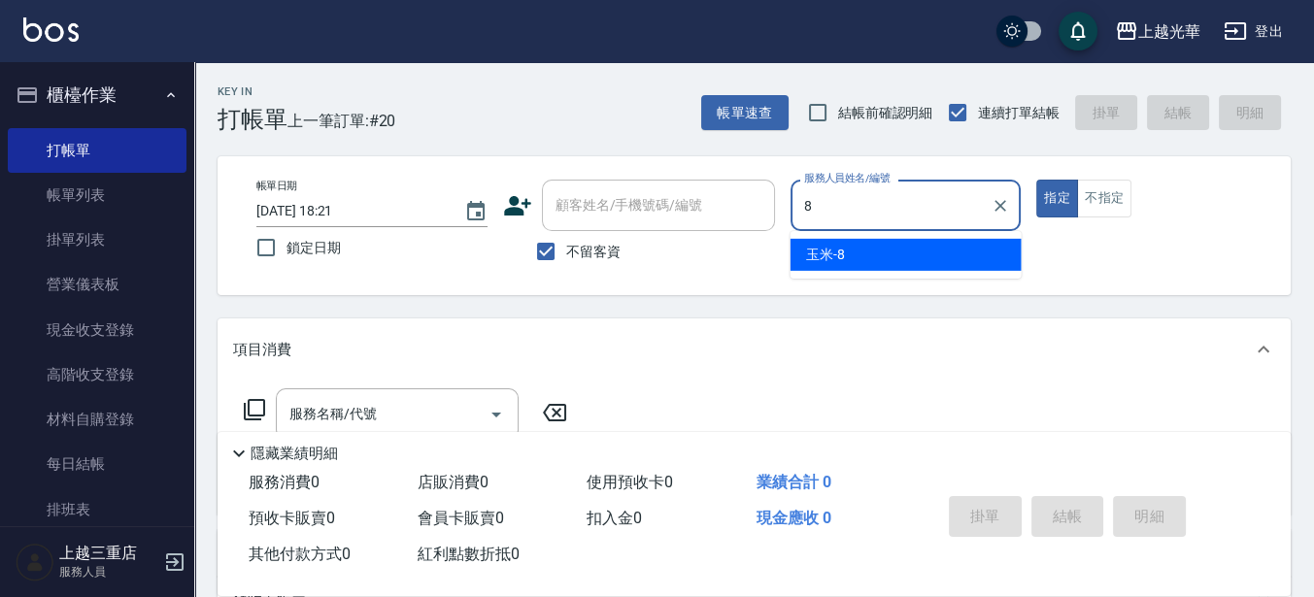
type input "玉米-8"
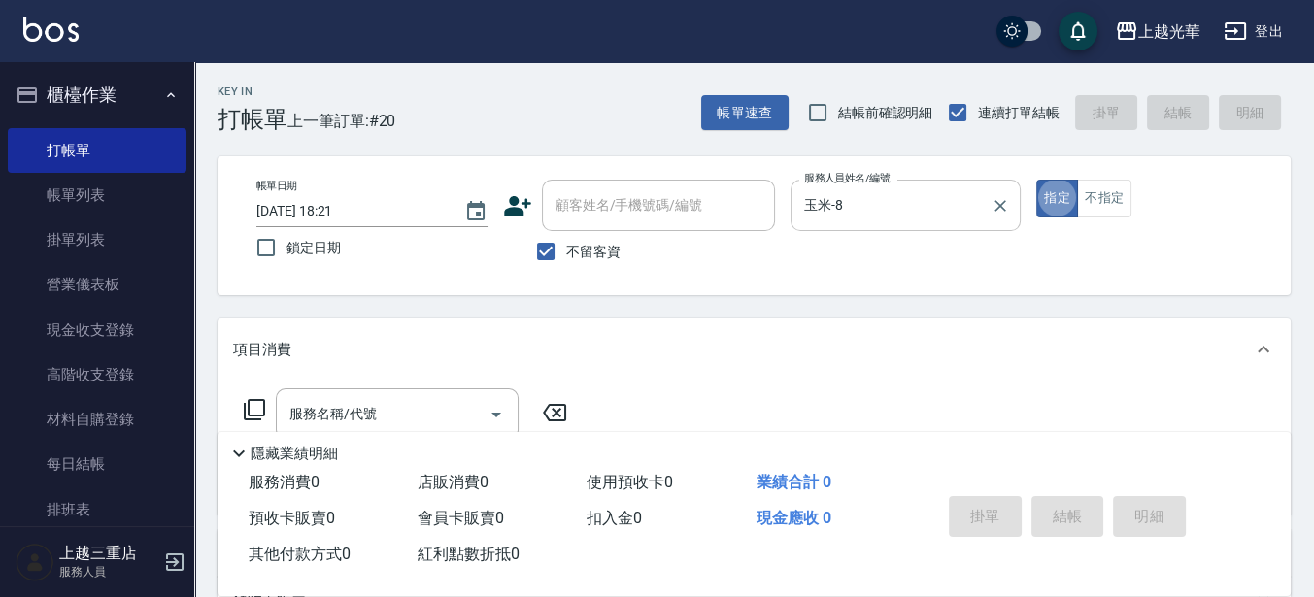
type button "true"
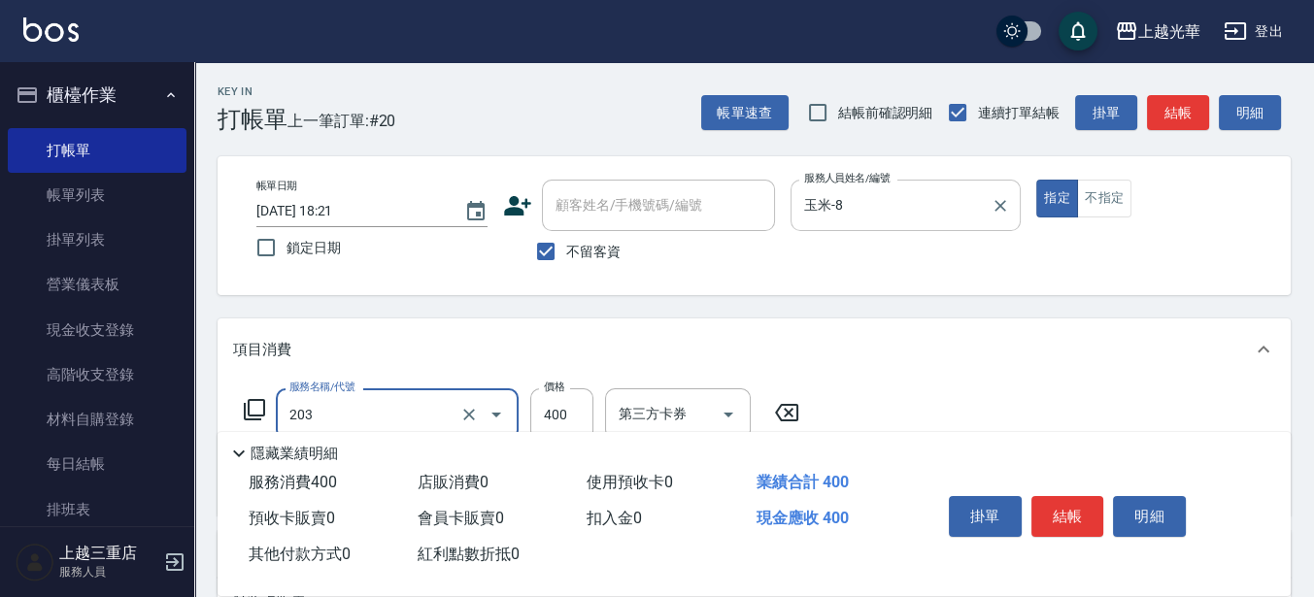
type input "指定單剪(203)"
type input "50"
click at [568, 251] on span "不留客資" at bounding box center [593, 252] width 54 height 20
click at [566, 251] on input "不留客資" at bounding box center [545, 251] width 41 height 41
checkbox input "false"
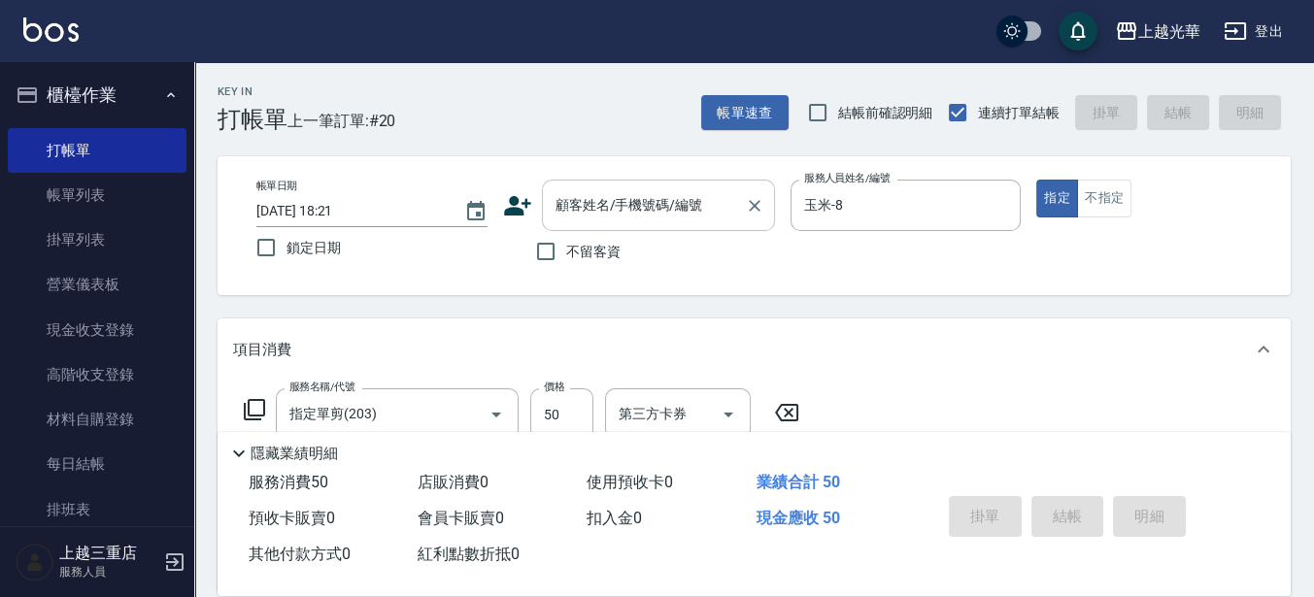
click at [572, 224] on div "顧客姓名/手機號碼/編號" at bounding box center [658, 205] width 233 height 51
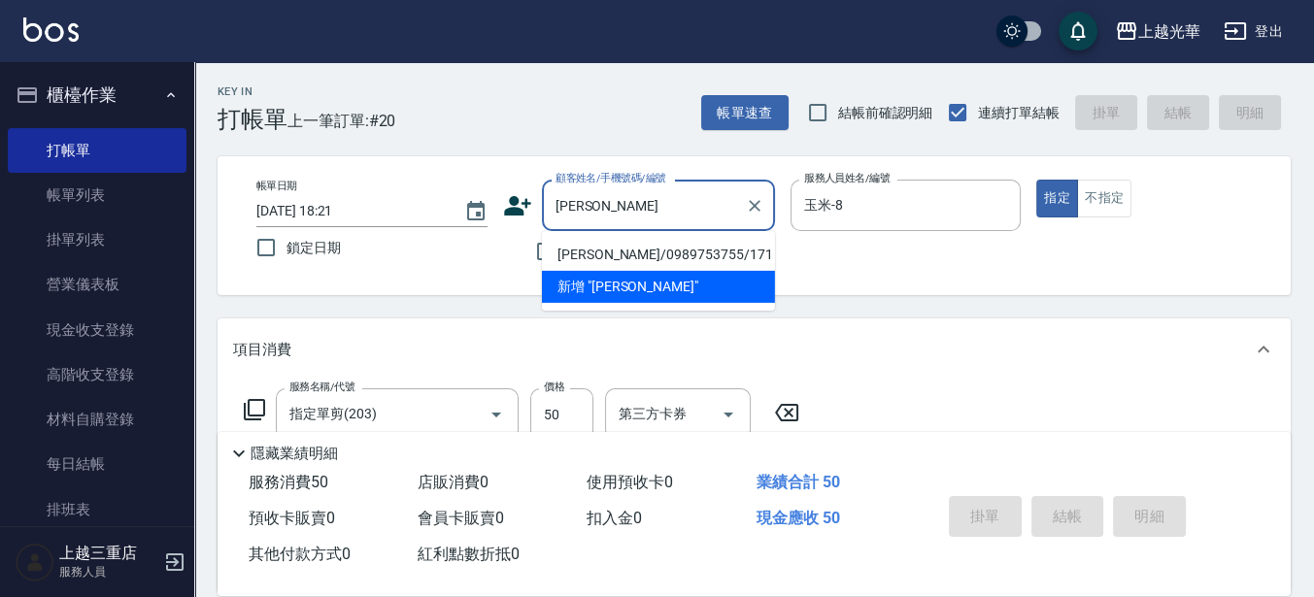
type input "李婉瑜/0989753755/171"
click at [1036, 180] on button "指定" at bounding box center [1057, 199] width 42 height 38
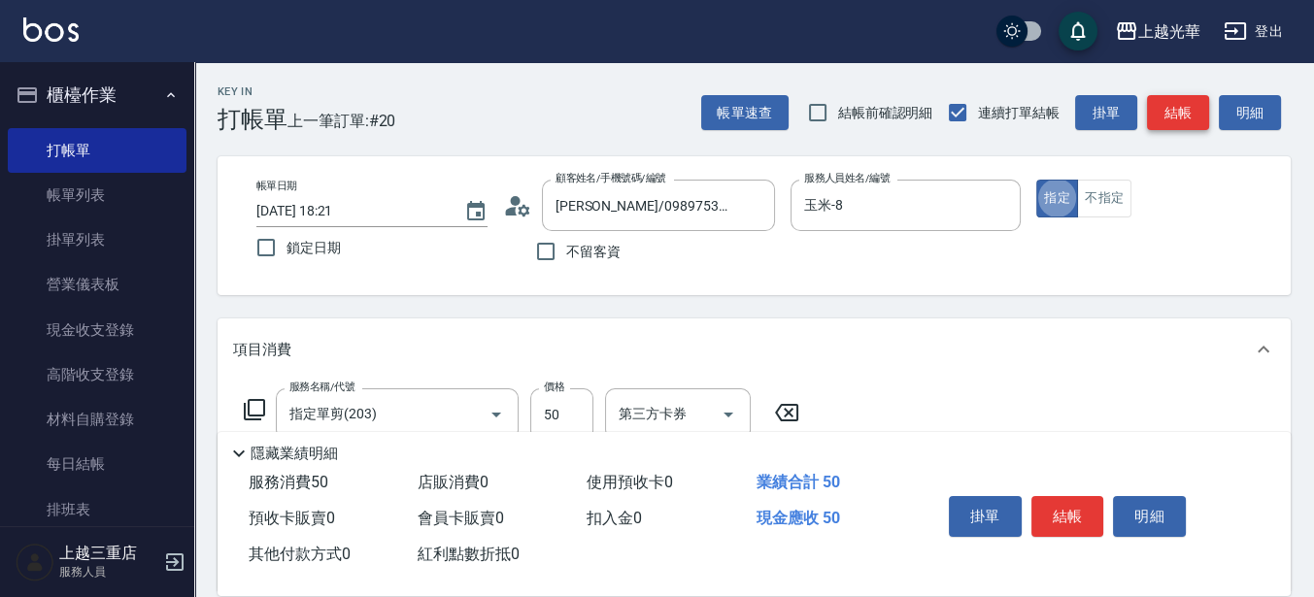
click at [1180, 114] on button "結帳" at bounding box center [1178, 113] width 62 height 36
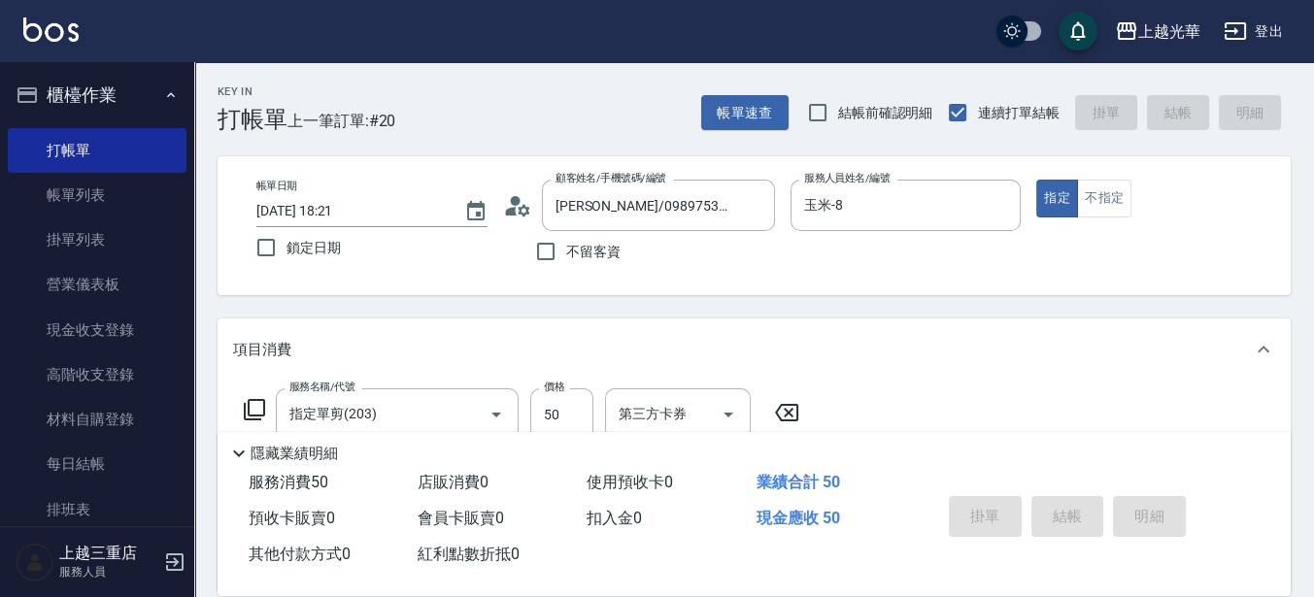
type input "2025/08/21 18:30"
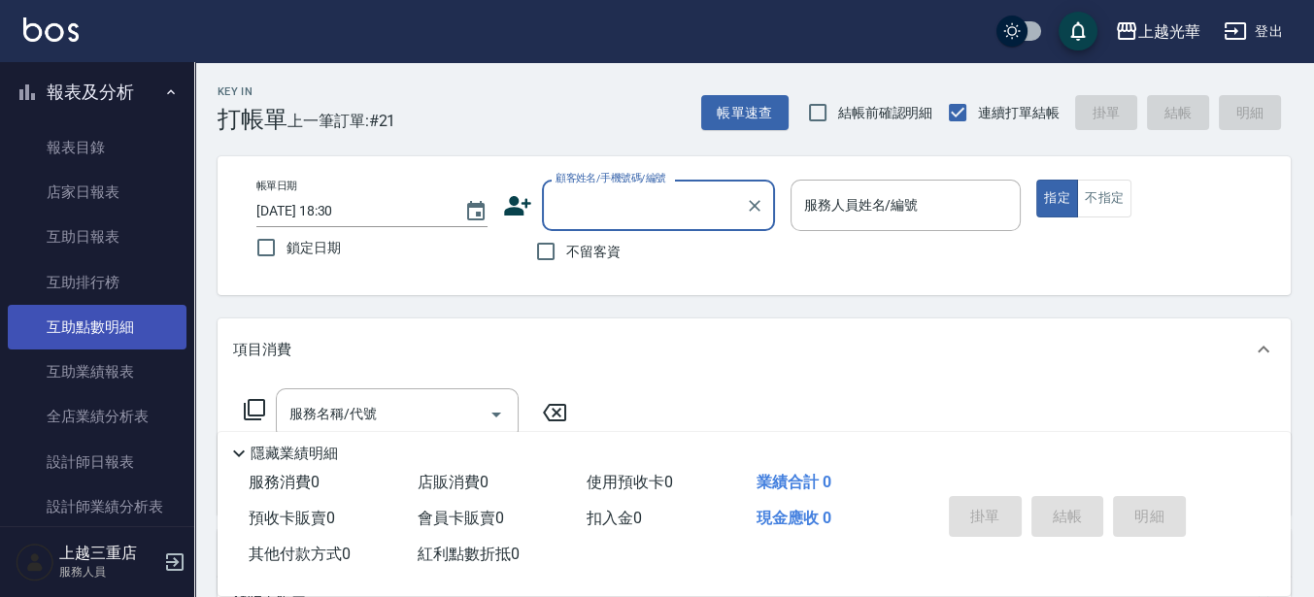
scroll to position [728, 0]
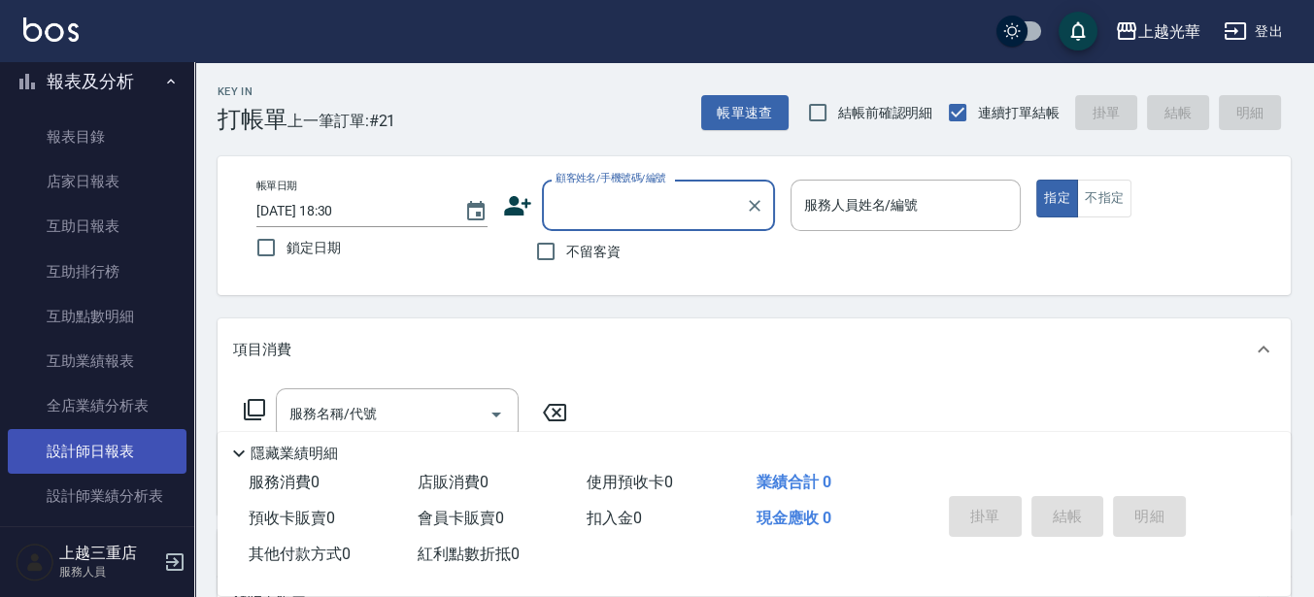
click at [122, 434] on link "設計師日報表" at bounding box center [97, 451] width 179 height 45
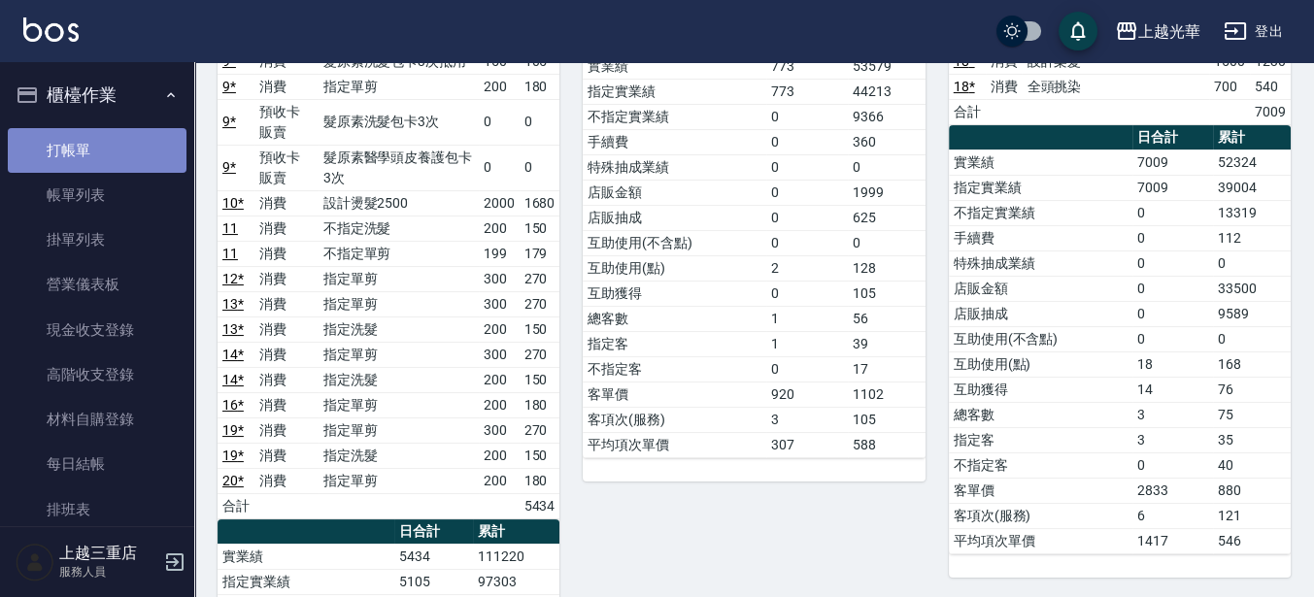
click at [134, 150] on link "打帳單" at bounding box center [97, 150] width 179 height 45
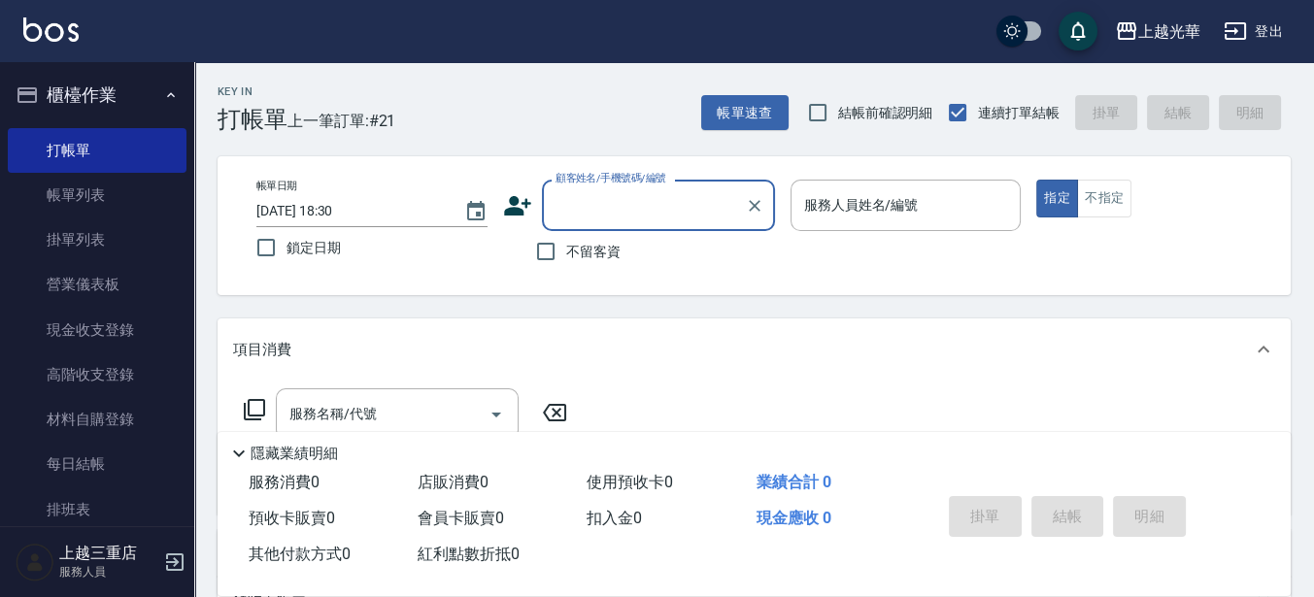
click at [1232, 30] on icon "button" at bounding box center [1234, 30] width 21 height 17
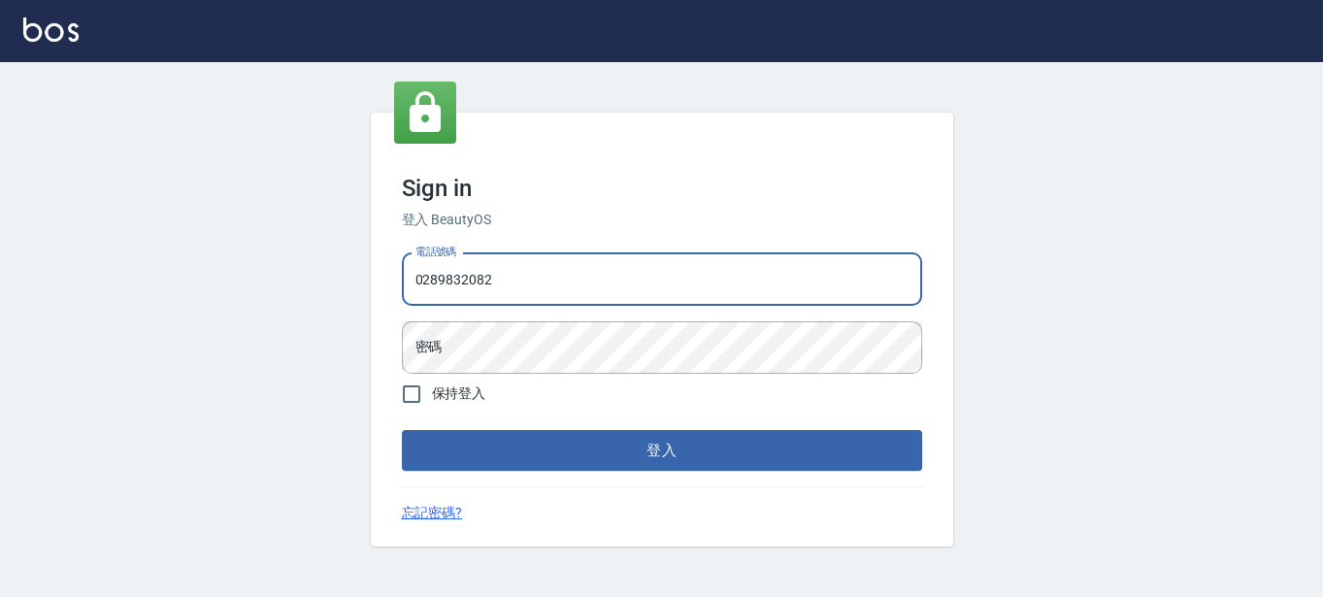
drag, startPoint x: 0, startPoint y: 0, endPoint x: 779, endPoint y: 279, distance: 827.1
click at [779, 279] on input "0289832082" at bounding box center [662, 279] width 520 height 52
drag, startPoint x: 783, startPoint y: 282, endPoint x: -5, endPoint y: 335, distance: 789.3
click at [0, 335] on html "Sign in 登入 BeautyOS 電話號碼 0289832082 電話號碼 密碼 密碼 保持登入 登入 忘記密碼?" at bounding box center [661, 298] width 1323 height 597
type input "0955332100"
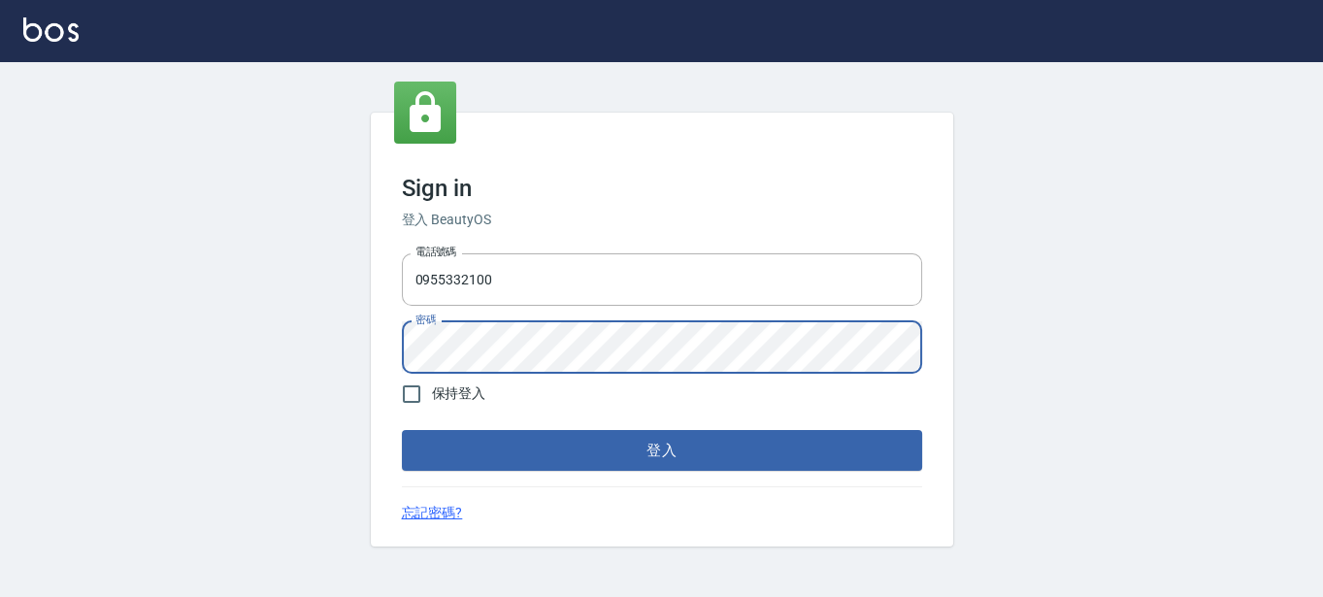
click at [402, 430] on button "登入" at bounding box center [662, 450] width 520 height 41
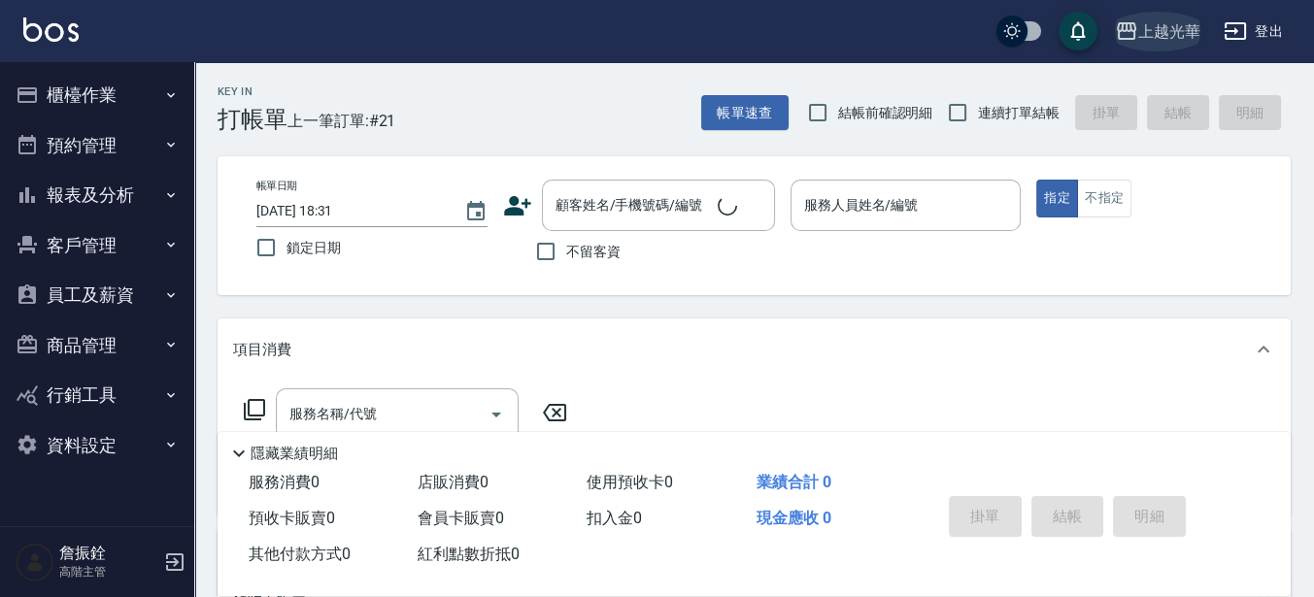
click at [1153, 32] on div "上越光華" at bounding box center [1169, 31] width 62 height 24
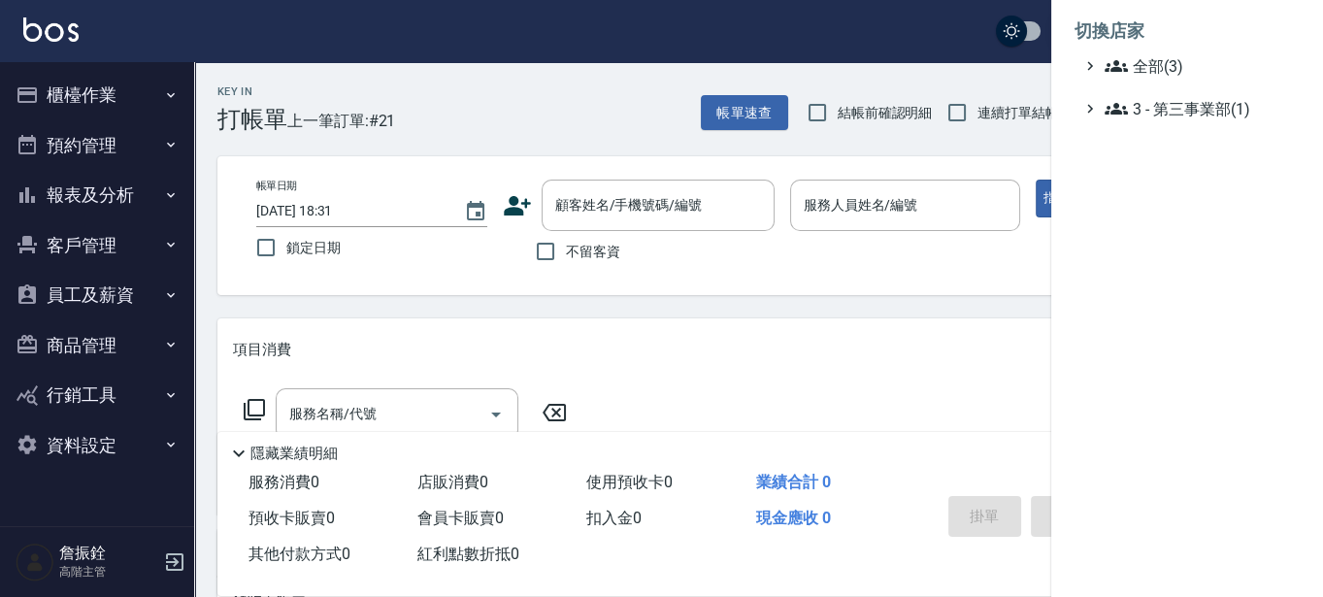
click at [1143, 64] on span "全部(3)" at bounding box center [1198, 65] width 187 height 23
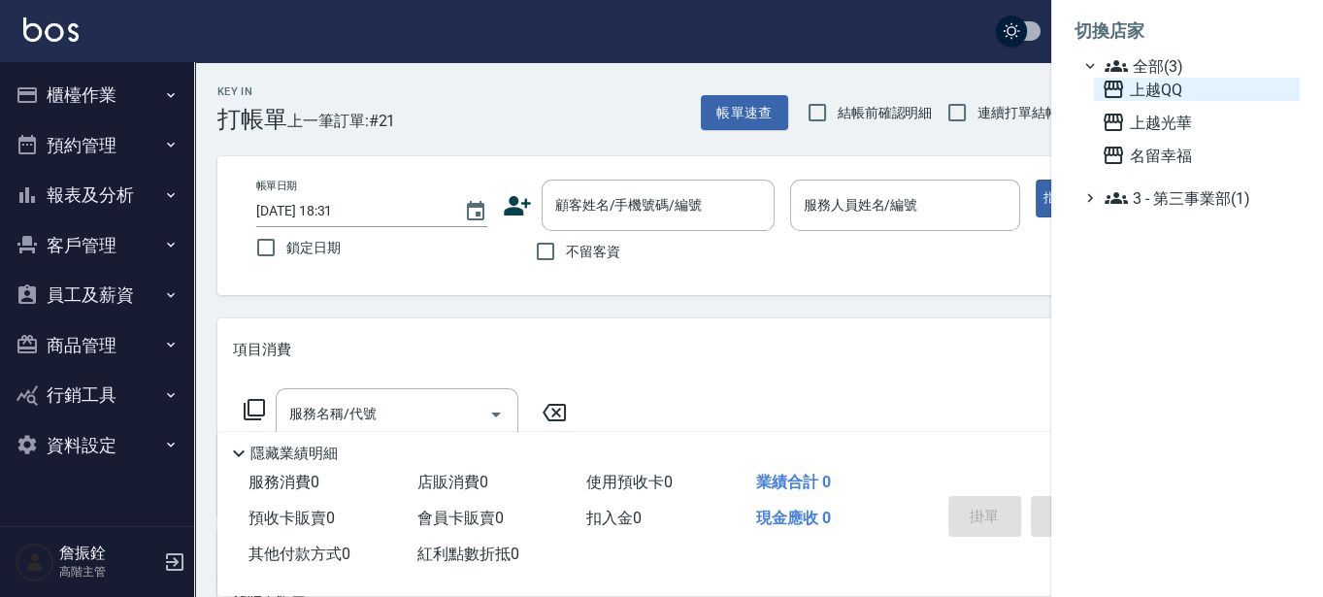
click at [1138, 85] on span "上越QQ" at bounding box center [1197, 89] width 190 height 23
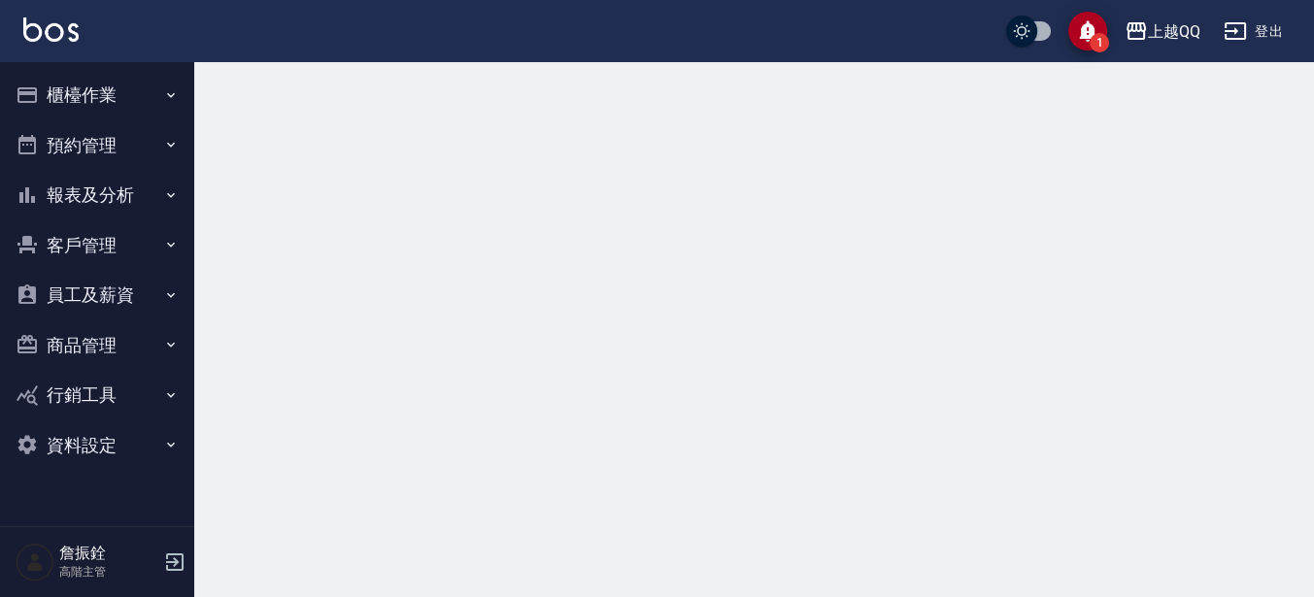
click at [134, 205] on button "報表及分析" at bounding box center [97, 195] width 179 height 50
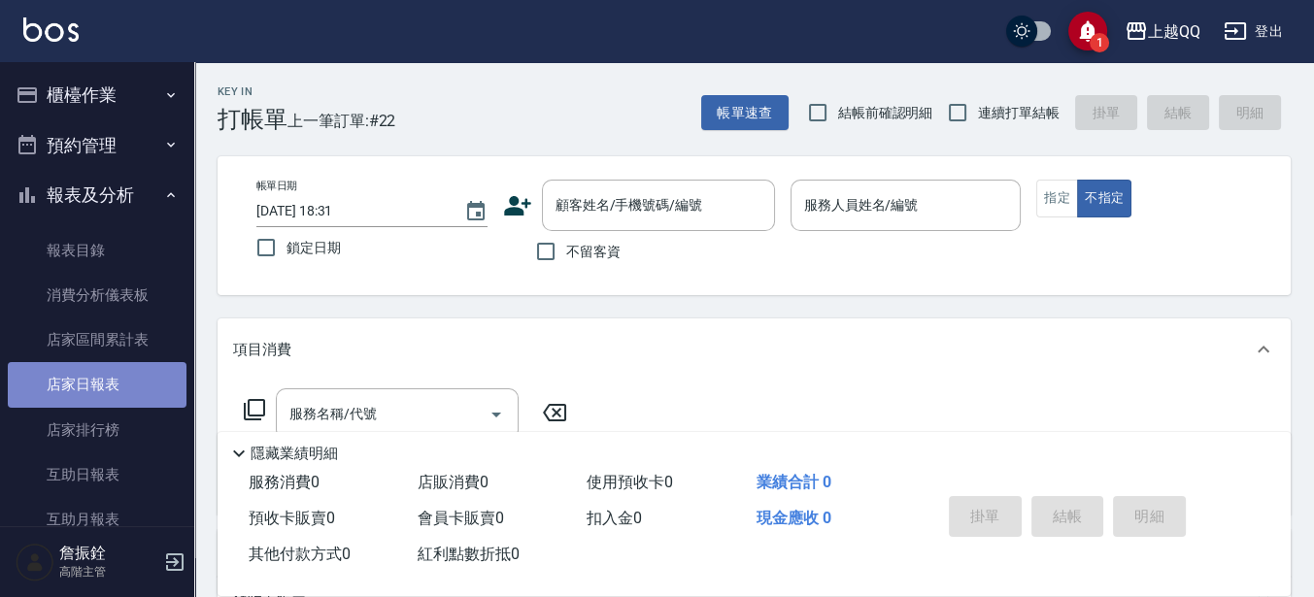
click at [117, 390] on link "店家日報表" at bounding box center [97, 384] width 179 height 45
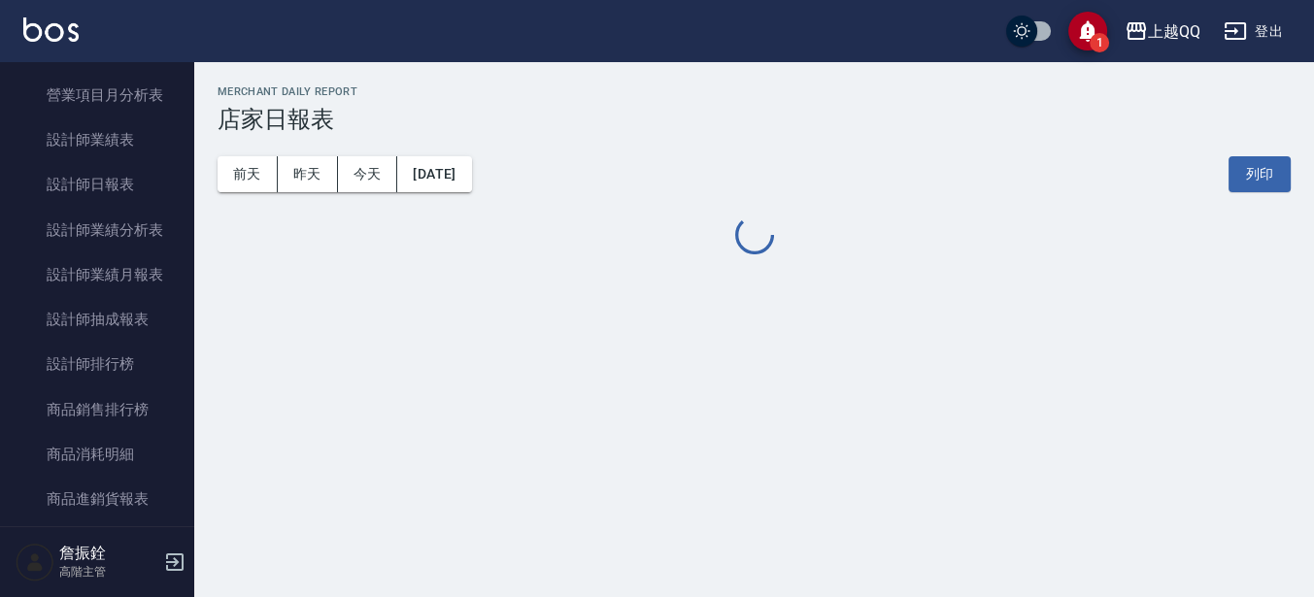
scroll to position [740, 0]
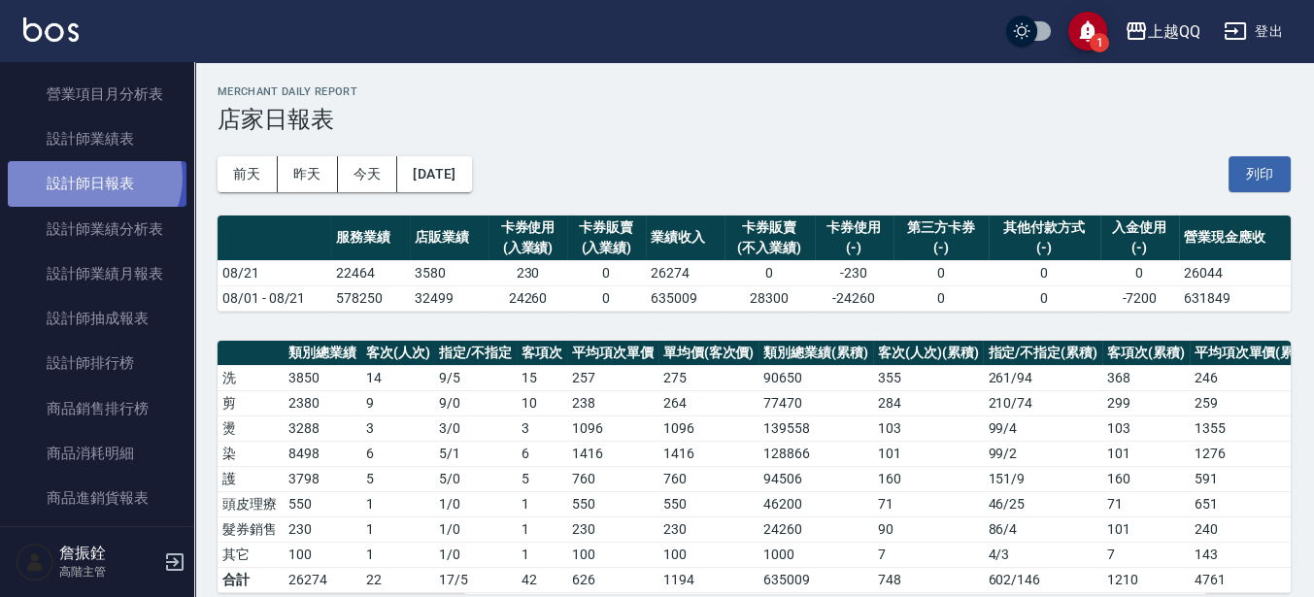
click at [92, 178] on link "設計師日報表" at bounding box center [97, 183] width 179 height 45
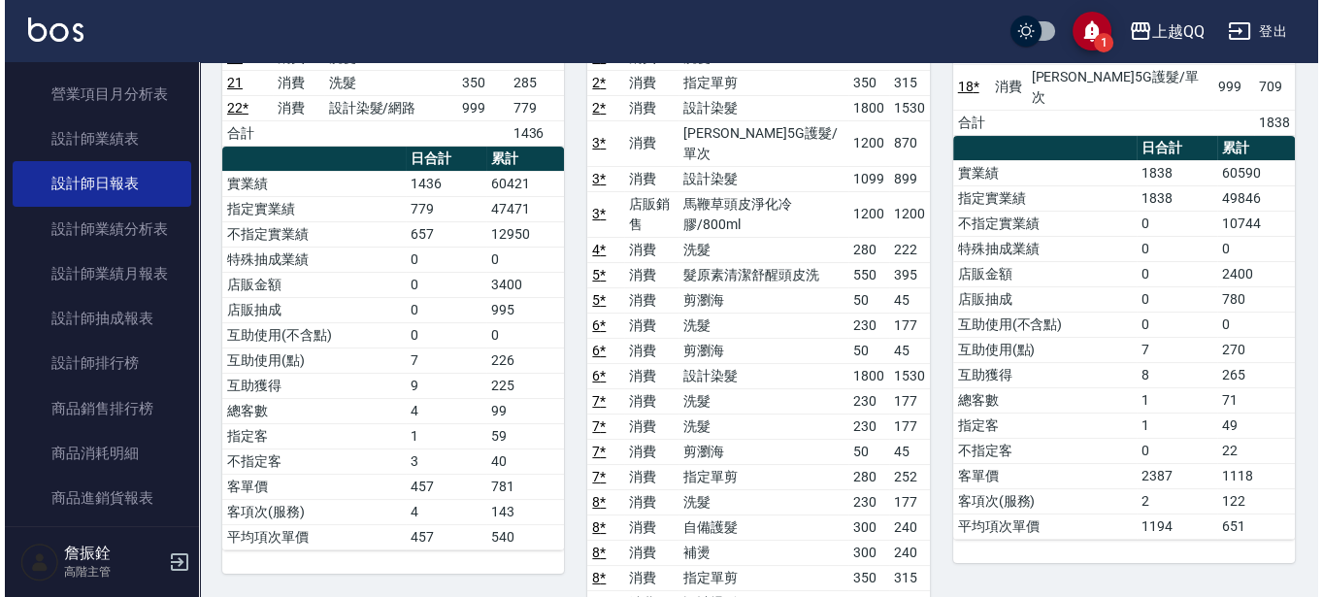
scroll to position [151, 0]
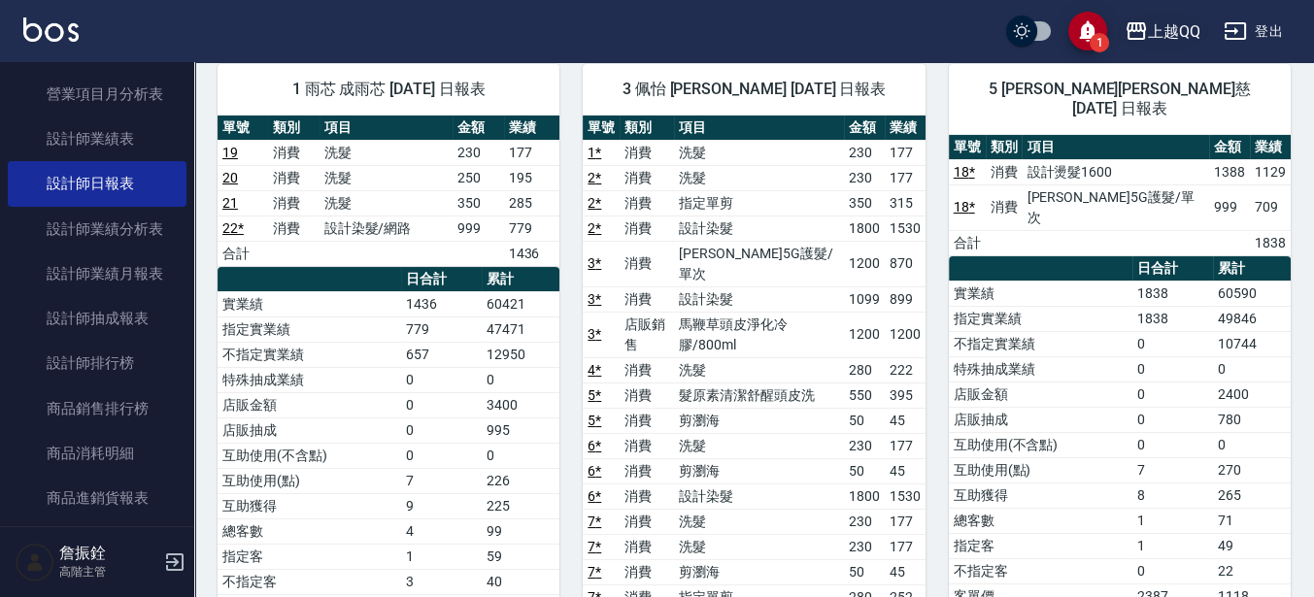
click at [1189, 40] on div "上越QQ" at bounding box center [1174, 31] width 52 height 24
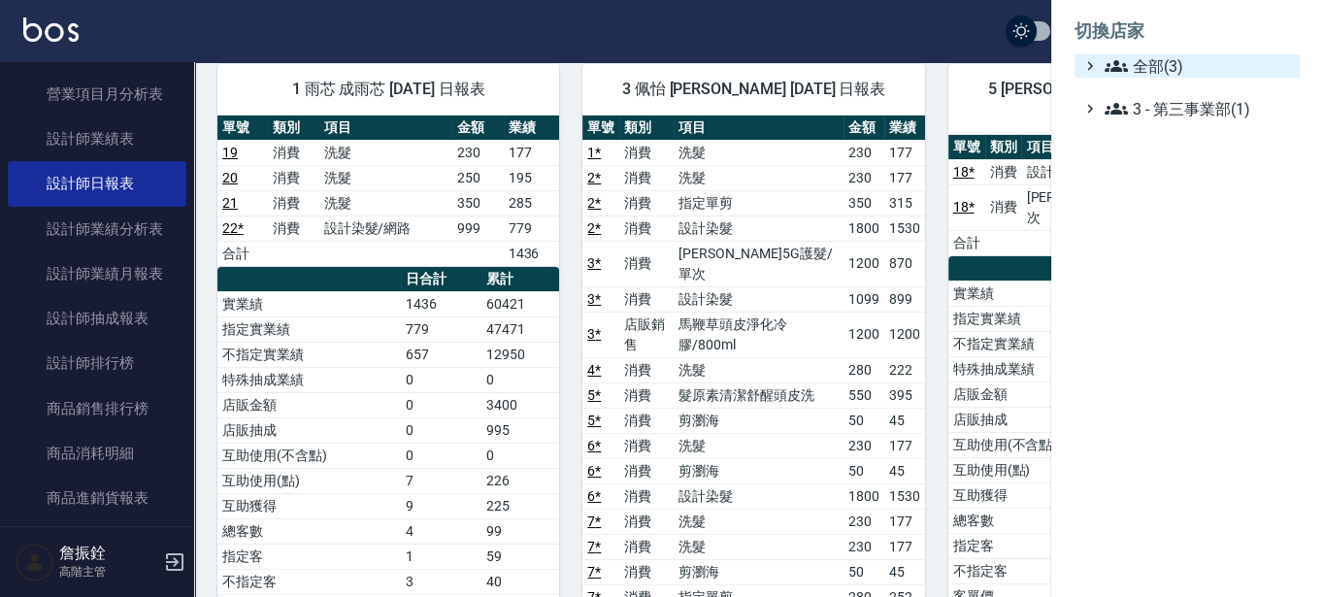
click at [1168, 68] on span "全部(3)" at bounding box center [1198, 65] width 187 height 23
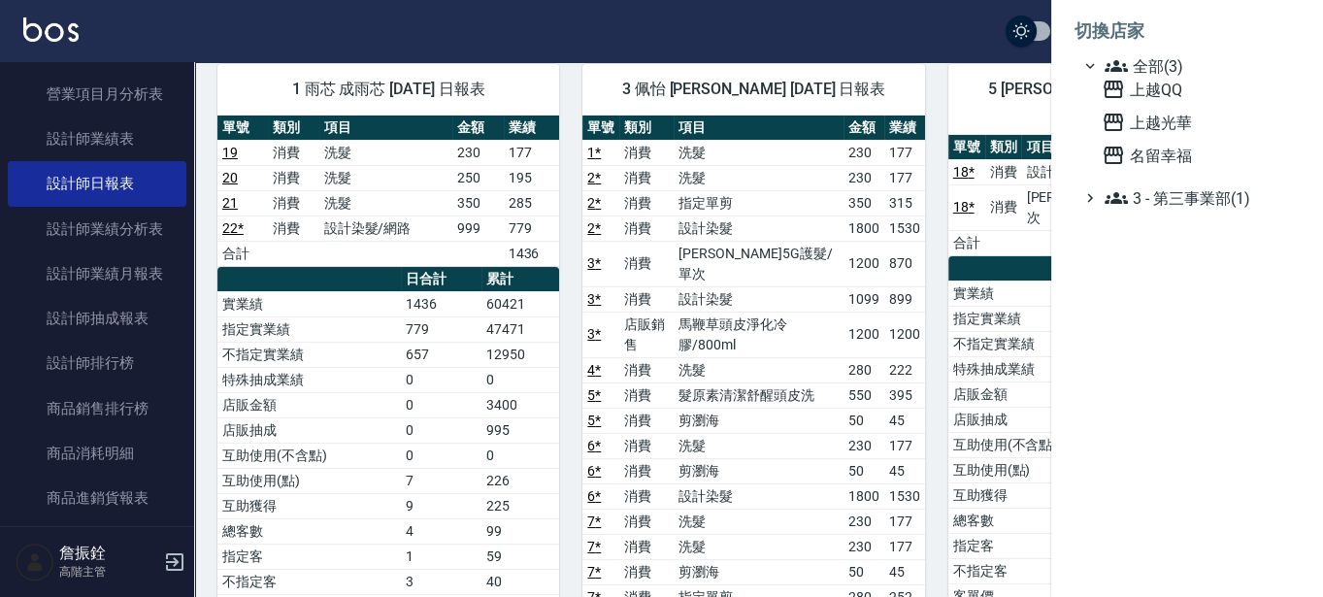
click at [958, 209] on div at bounding box center [661, 298] width 1323 height 597
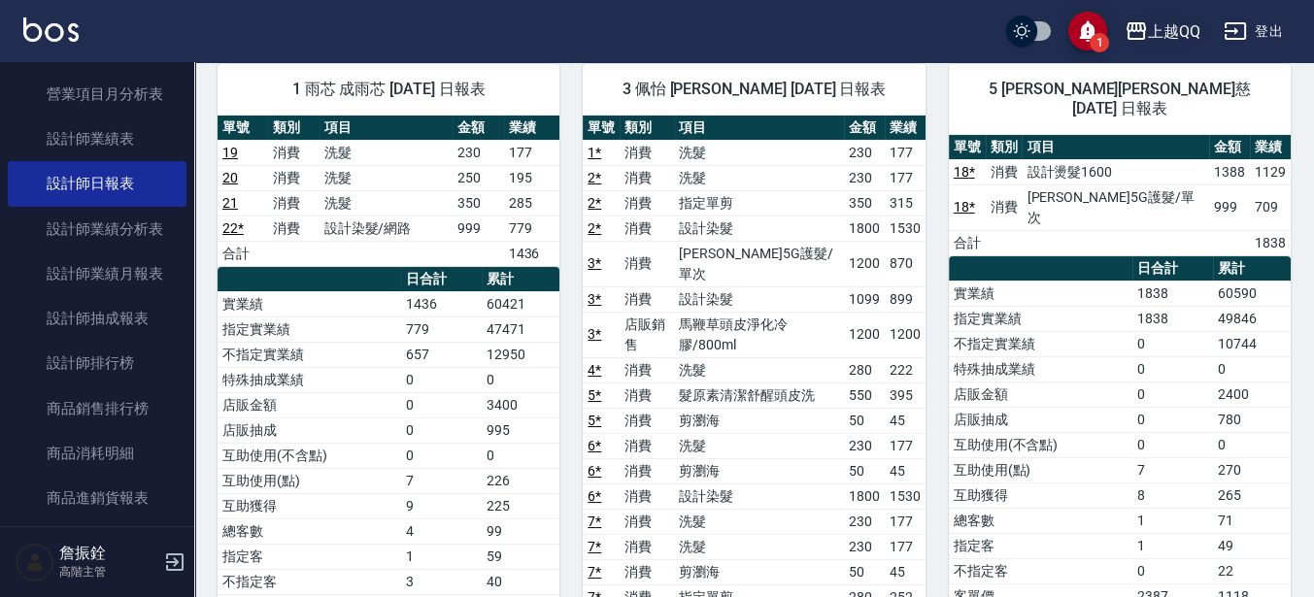
click at [1185, 43] on button "上越QQ" at bounding box center [1162, 32] width 91 height 40
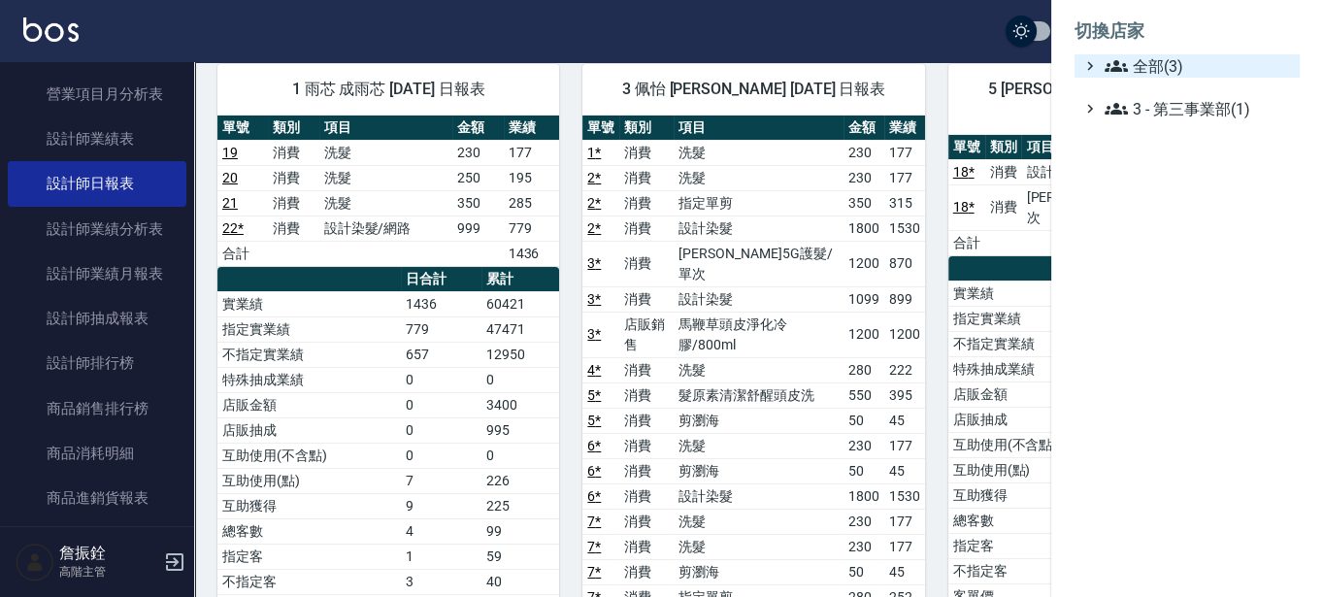
click at [1177, 63] on span "全部(3)" at bounding box center [1198, 65] width 187 height 23
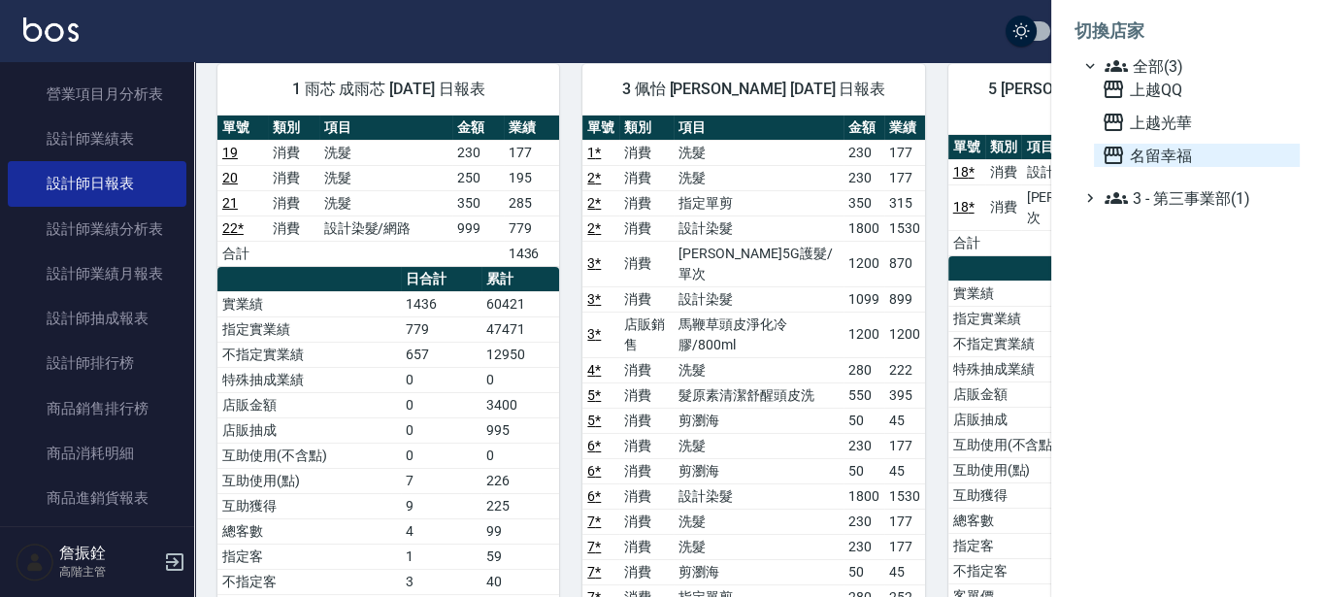
click at [1148, 149] on span "名留幸福" at bounding box center [1197, 155] width 190 height 23
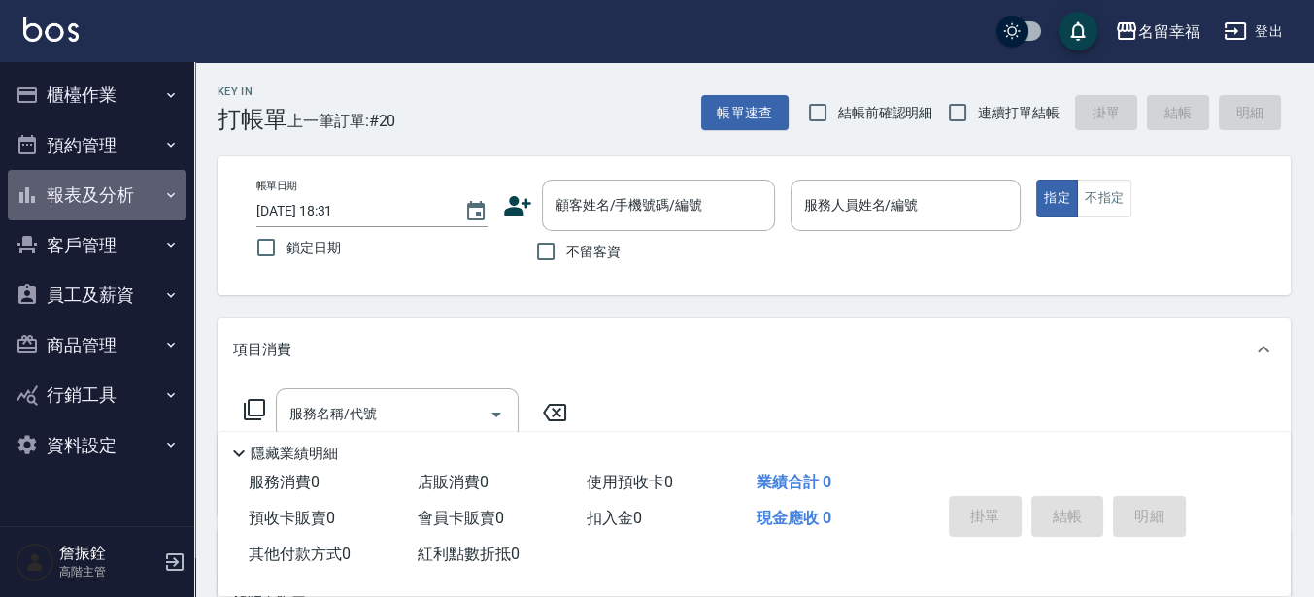
click at [33, 202] on icon "button" at bounding box center [27, 195] width 16 height 16
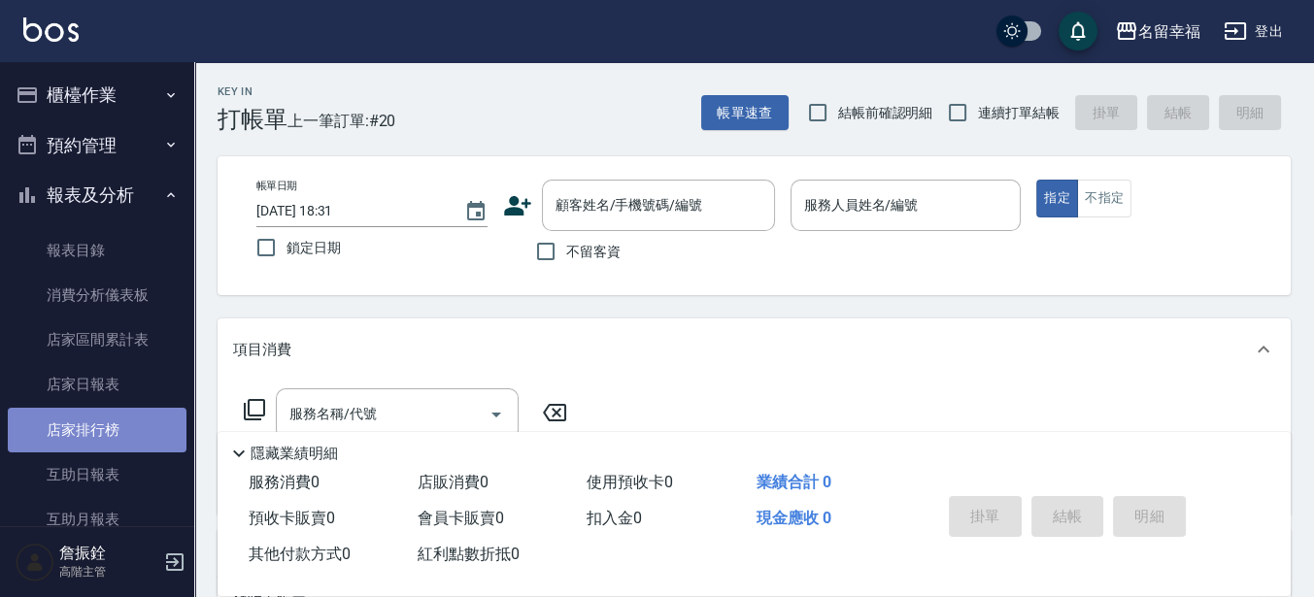
click at [117, 408] on link "店家排行榜" at bounding box center [97, 430] width 179 height 45
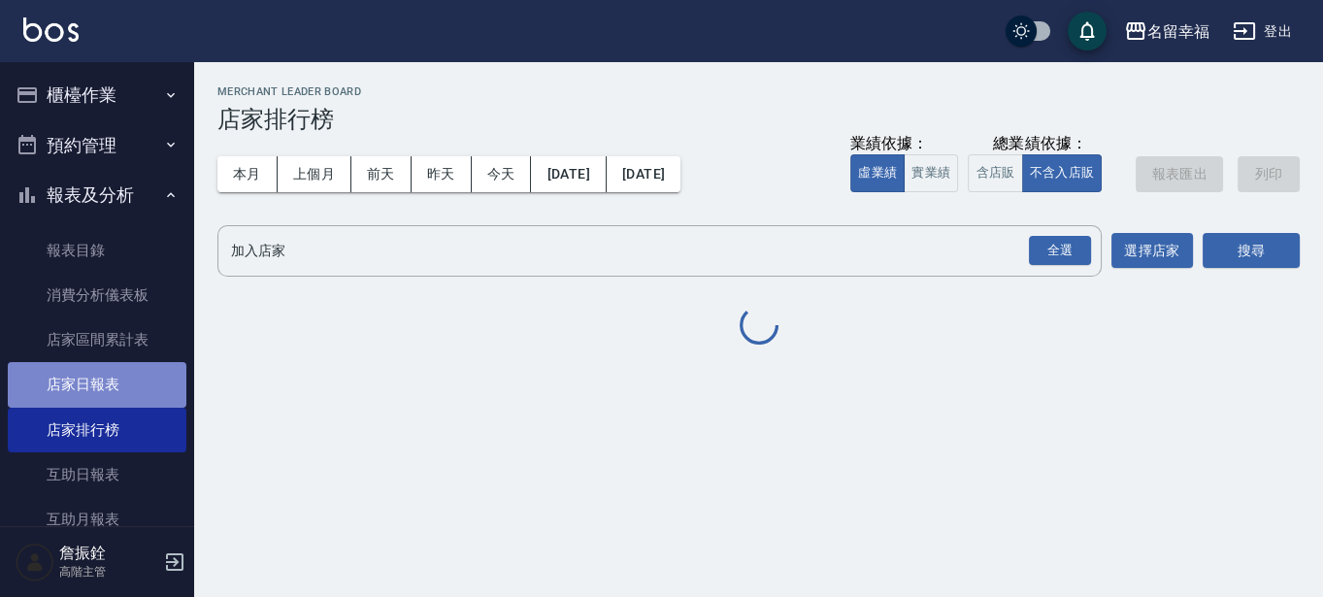
click at [117, 387] on link "店家日報表" at bounding box center [97, 384] width 179 height 45
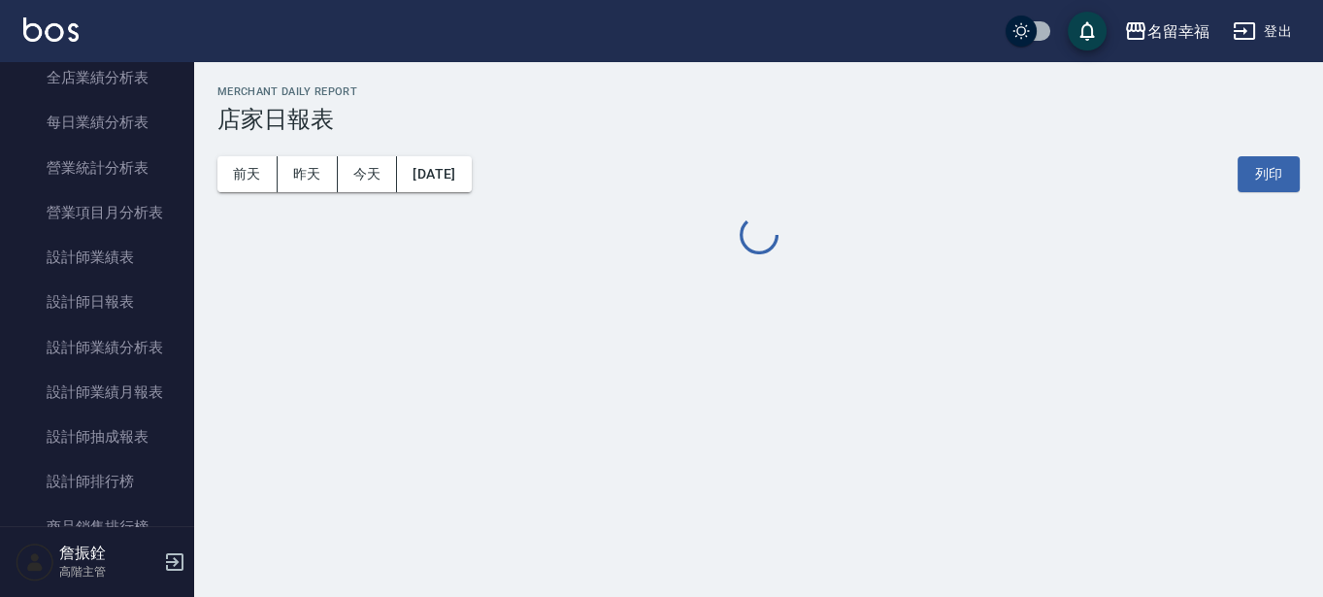
scroll to position [788, 0]
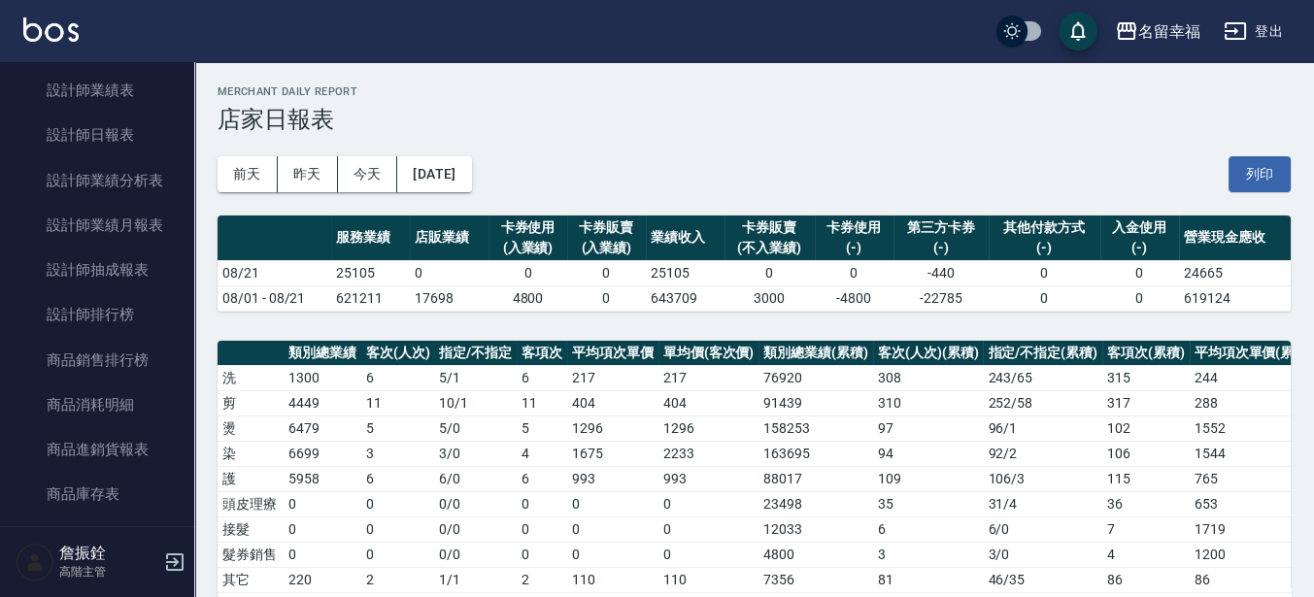
click at [1283, 32] on button "登出" at bounding box center [1253, 32] width 75 height 36
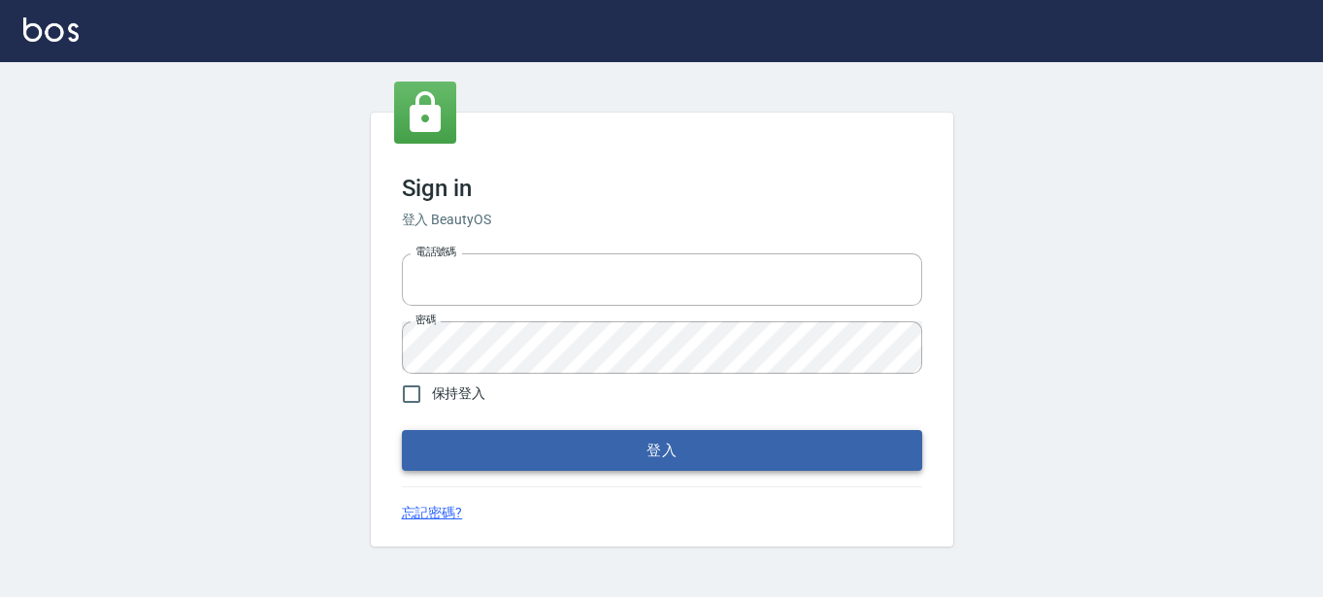
type input "0289832082"
drag, startPoint x: 685, startPoint y: 456, endPoint x: 677, endPoint y: 375, distance: 81.9
click at [680, 406] on form "電話號碼 [PHONE_NUMBER] 電話號碼 密碼 密碼 保持登入 登入" at bounding box center [662, 358] width 520 height 225
click at [402, 430] on button "登入" at bounding box center [662, 450] width 520 height 41
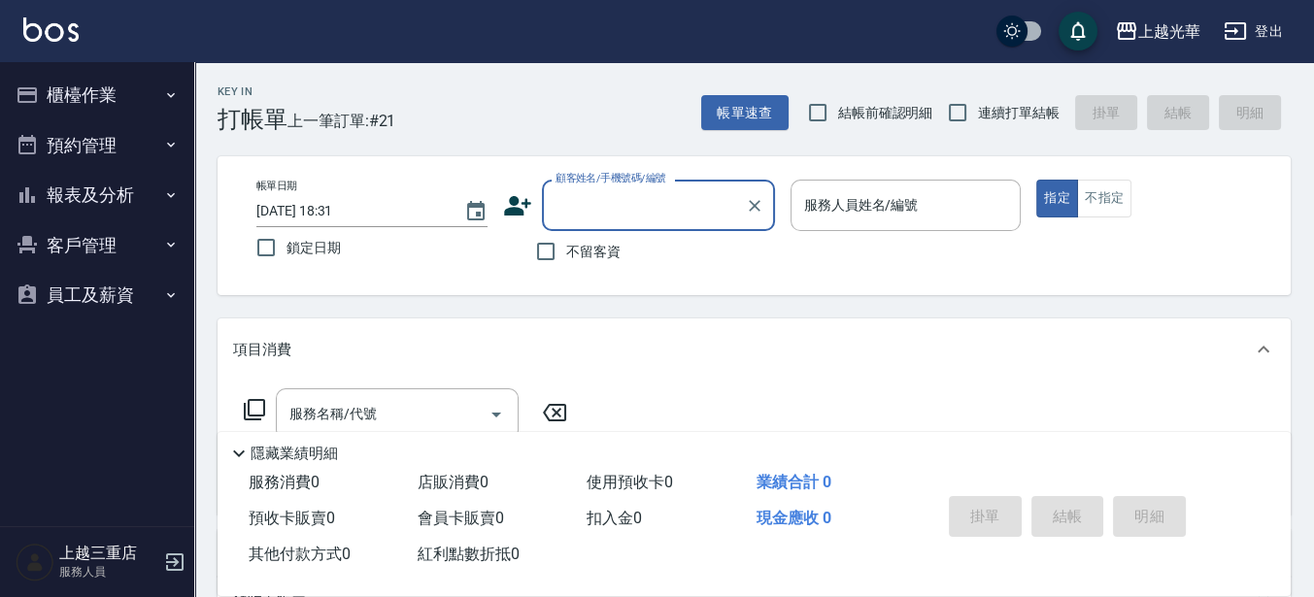
click at [126, 83] on button "櫃檯作業" at bounding box center [97, 95] width 179 height 50
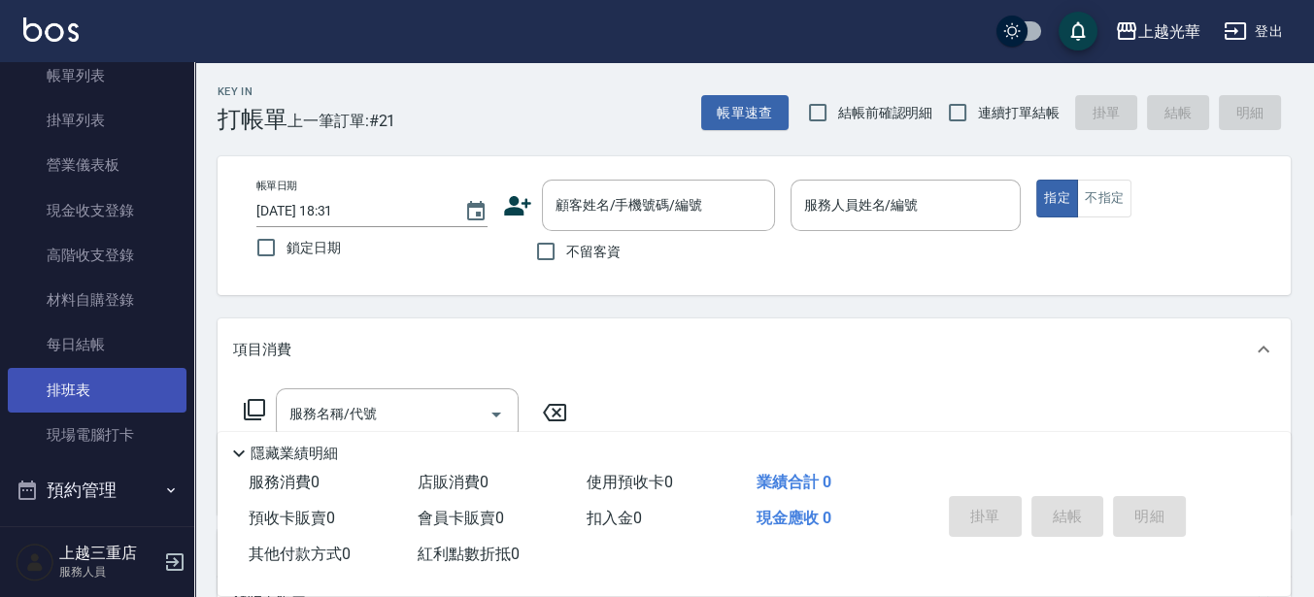
scroll to position [121, 0]
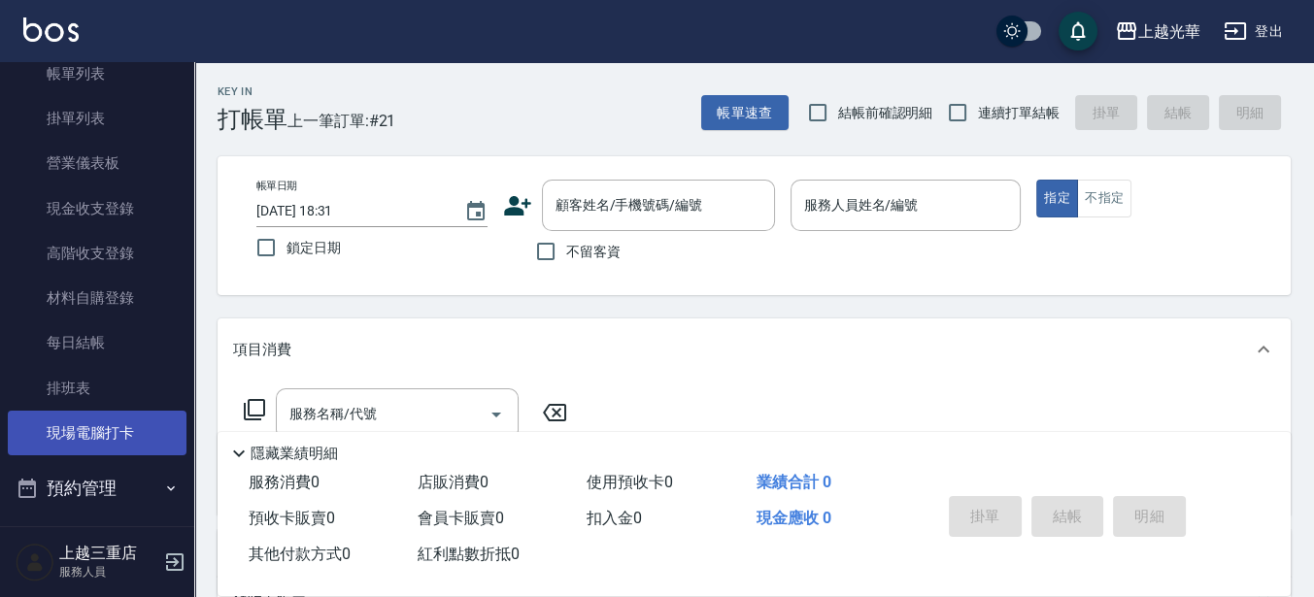
click at [114, 431] on link "現場電腦打卡" at bounding box center [97, 433] width 179 height 45
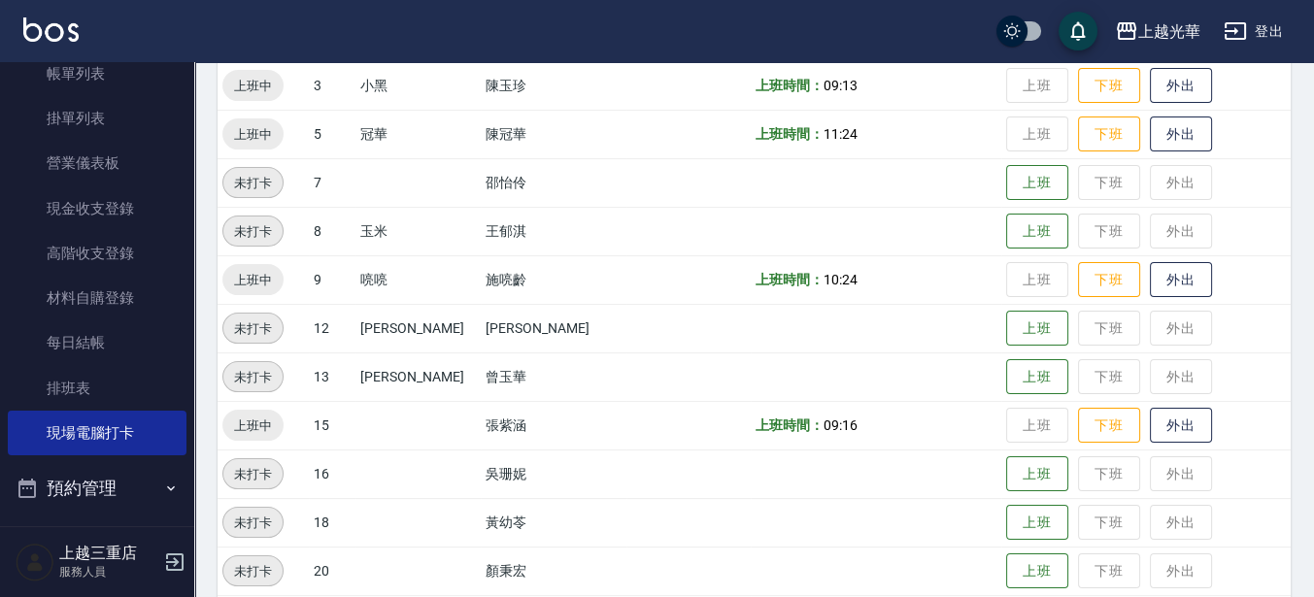
scroll to position [565, 0]
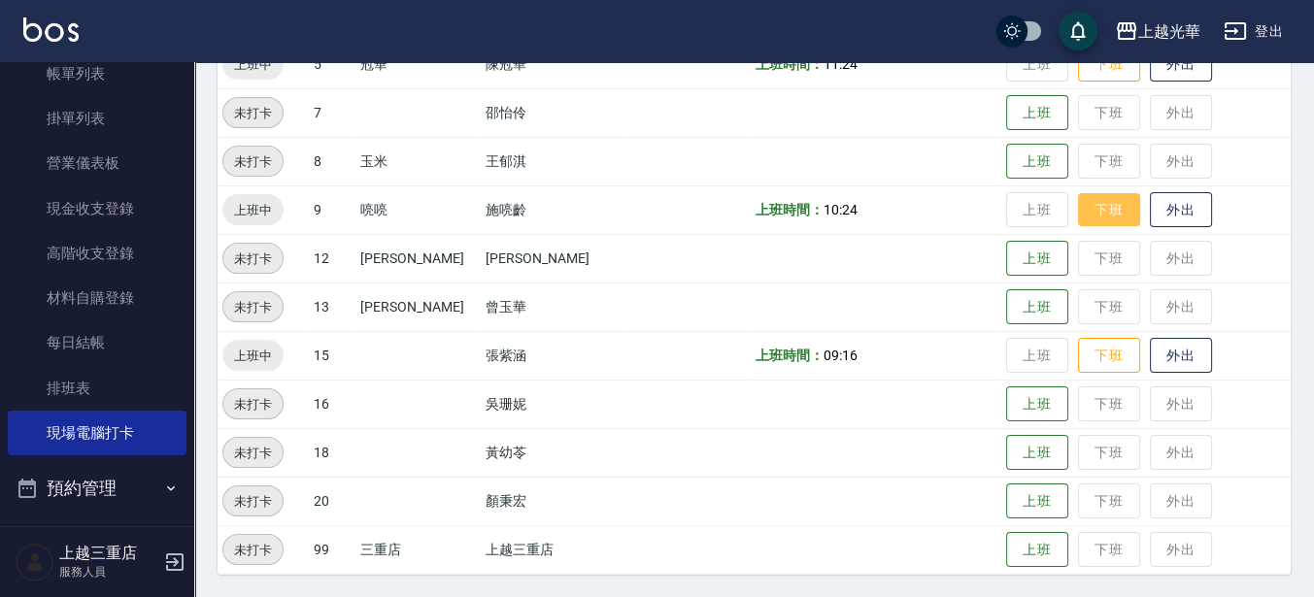
click at [1078, 202] on button "下班" at bounding box center [1109, 210] width 62 height 34
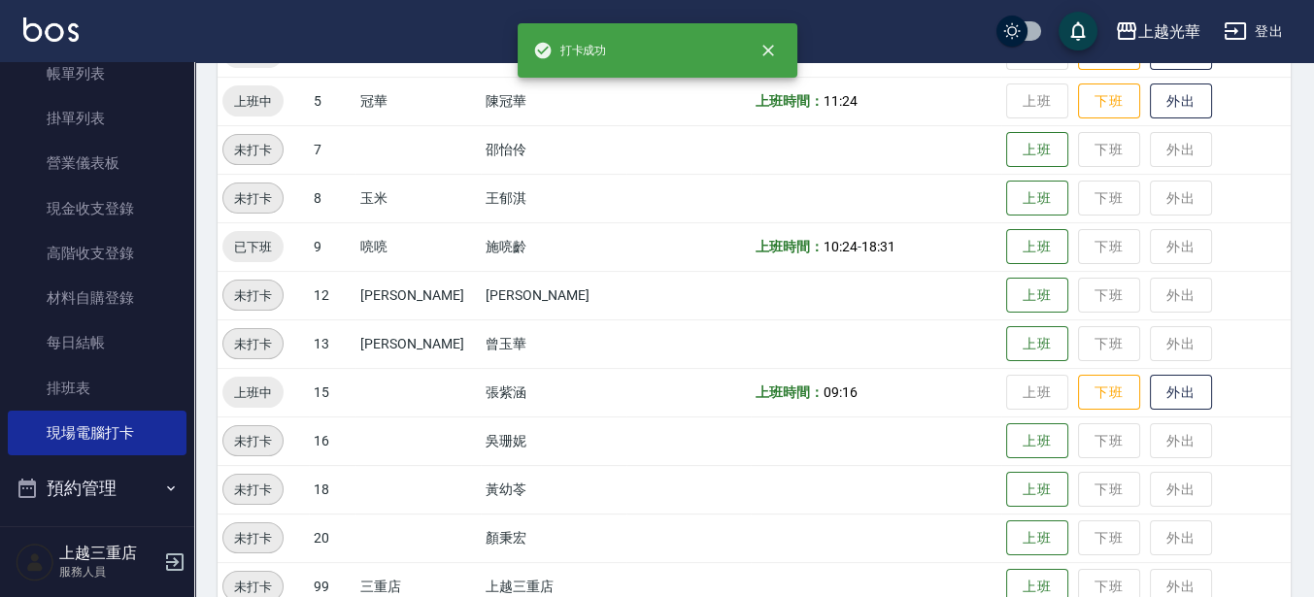
scroll to position [444, 0]
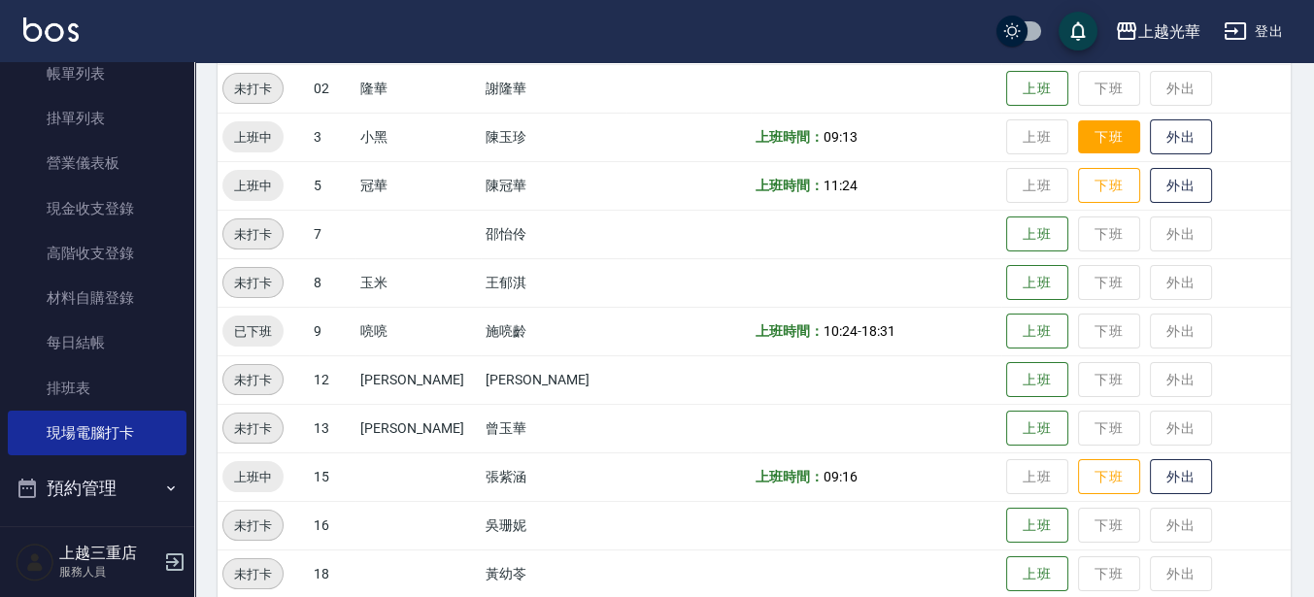
click at [1099, 140] on button "下班" at bounding box center [1109, 137] width 62 height 34
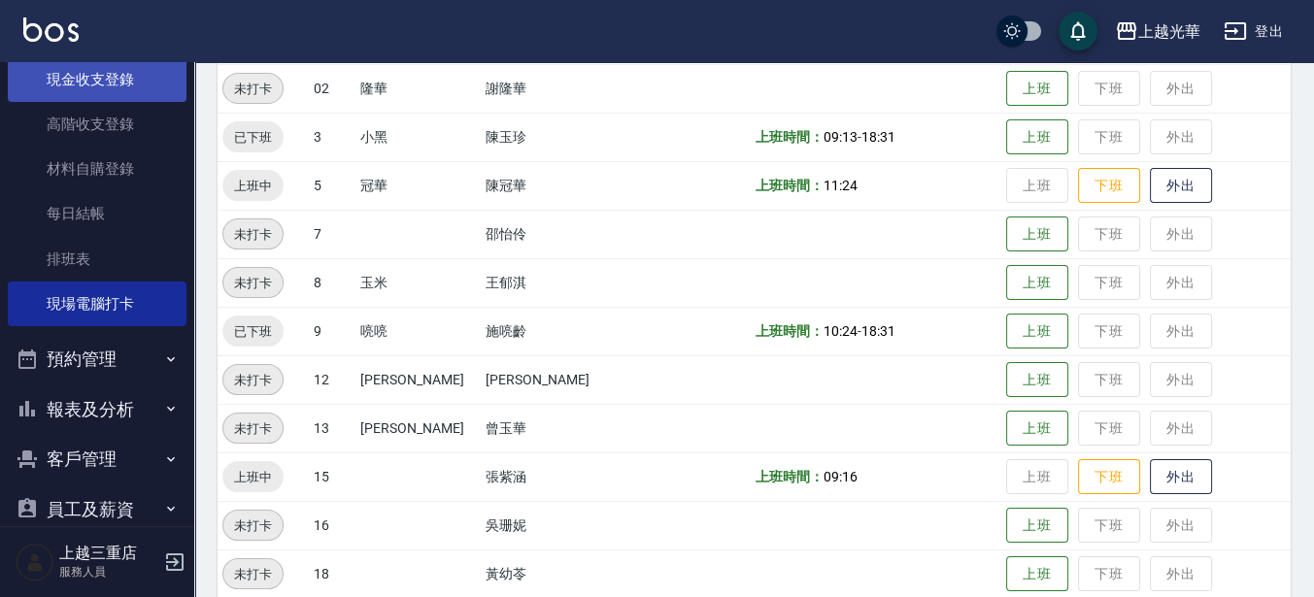
scroll to position [0, 0]
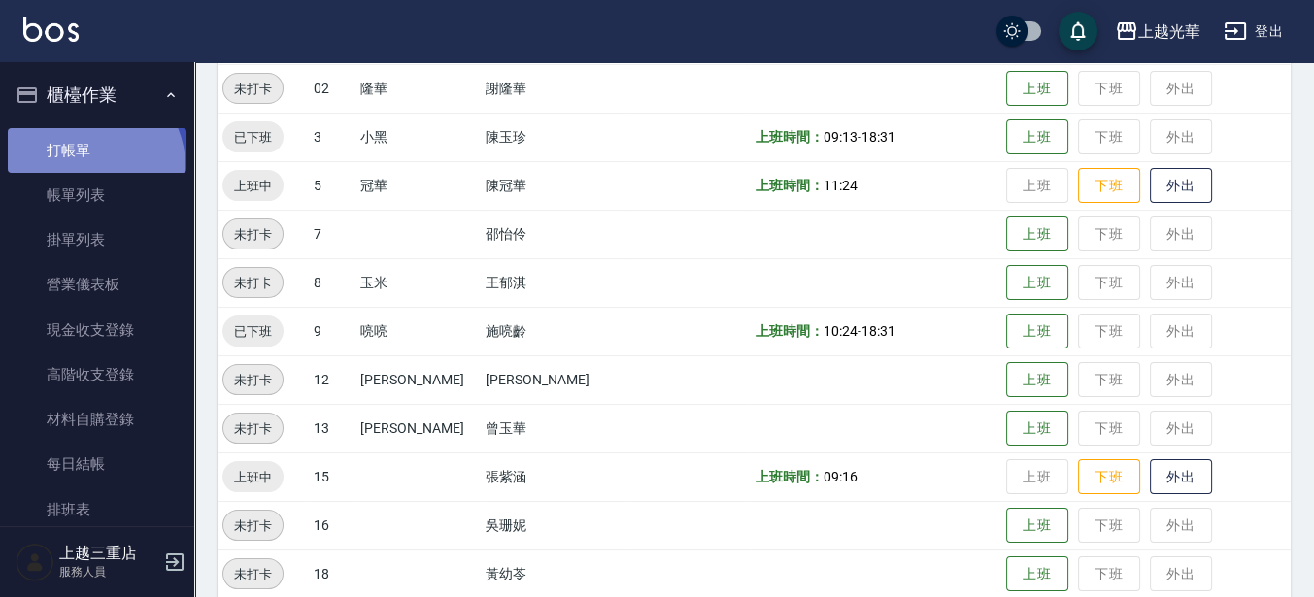
click at [85, 166] on link "打帳單" at bounding box center [97, 150] width 179 height 45
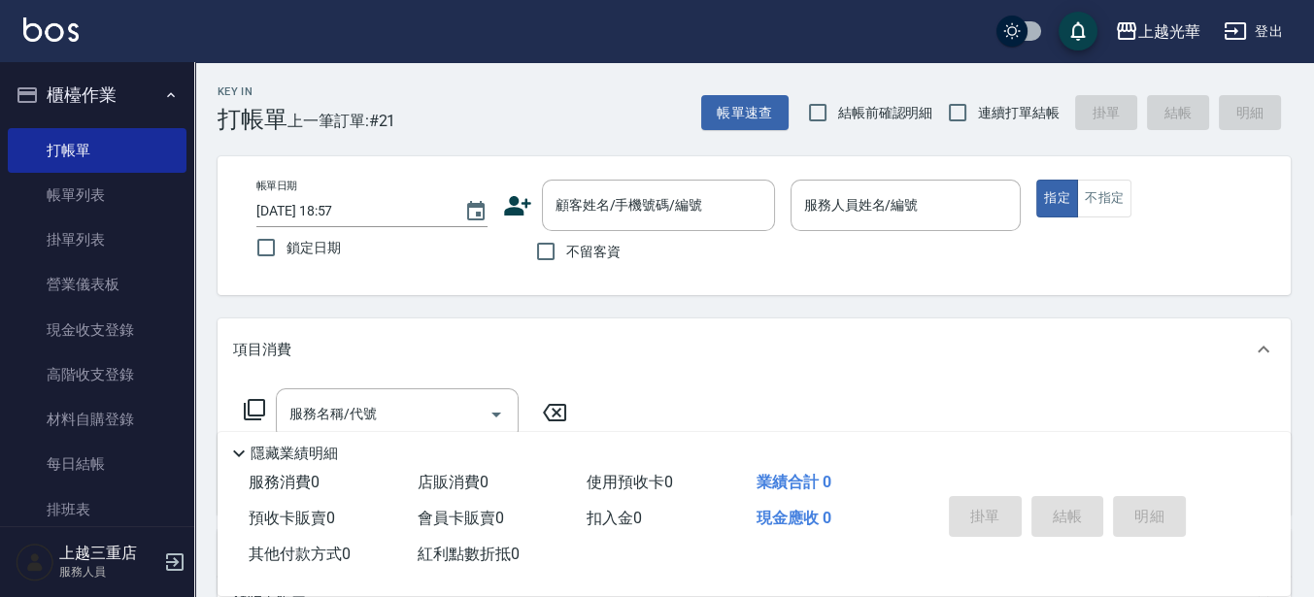
click at [584, 249] on span "不留客資" at bounding box center [593, 252] width 54 height 20
click at [566, 249] on input "不留客資" at bounding box center [545, 251] width 41 height 41
checkbox input "true"
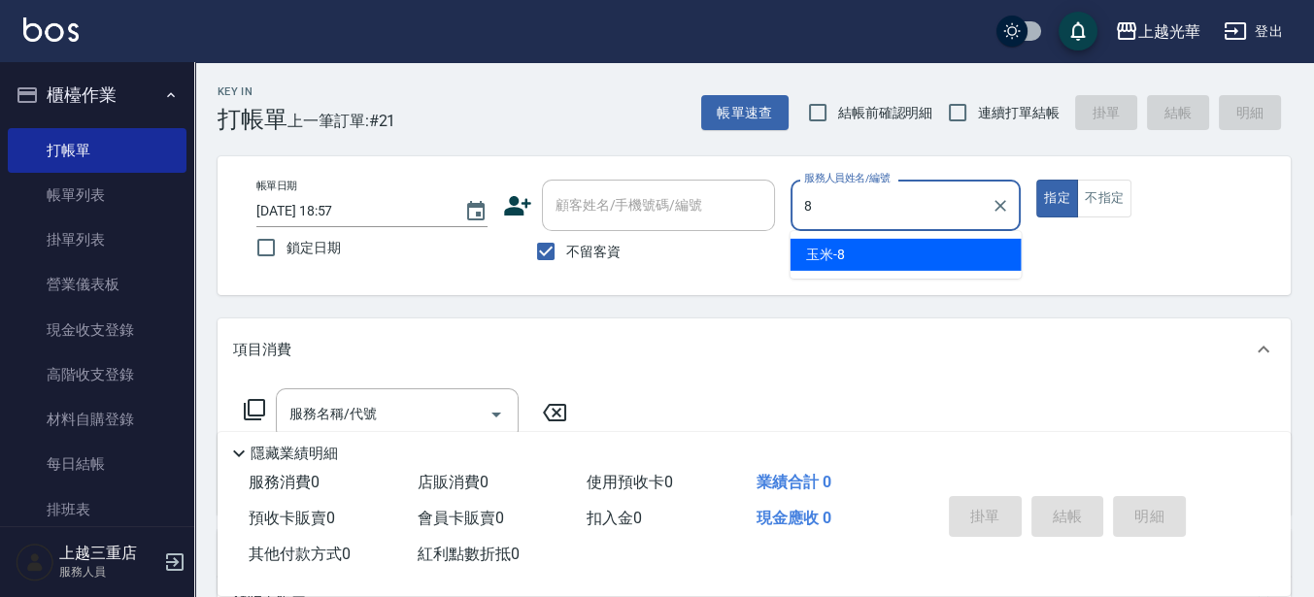
type input "玉米-8"
type button "true"
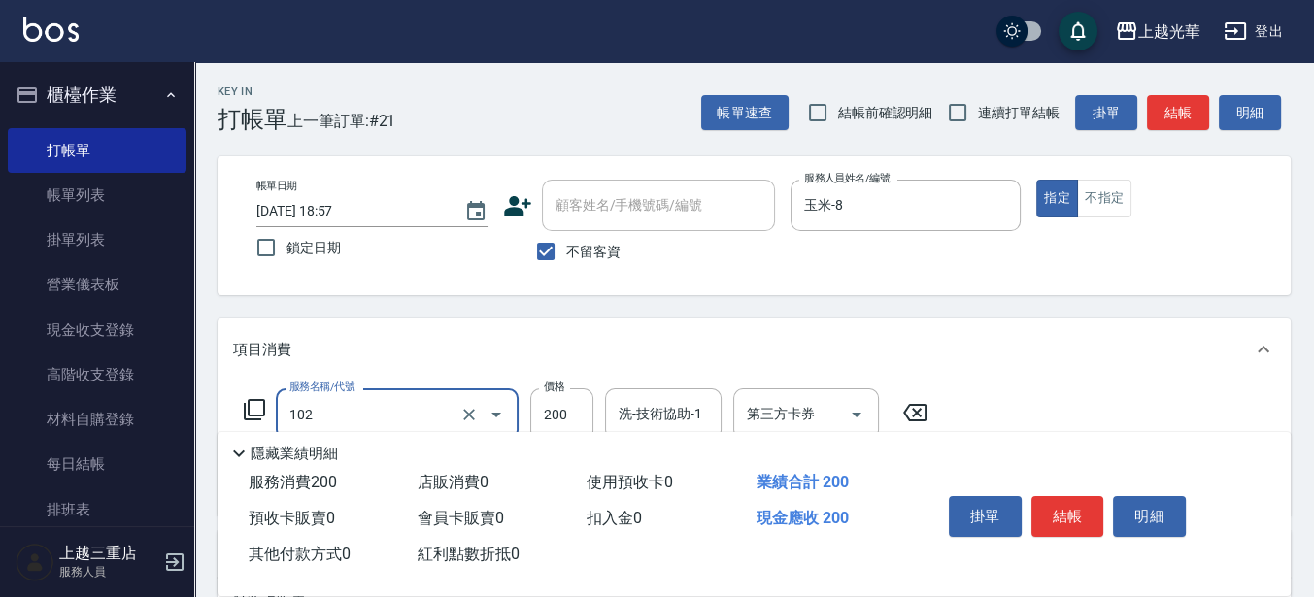
type input "指定洗髮(102)"
type input "300"
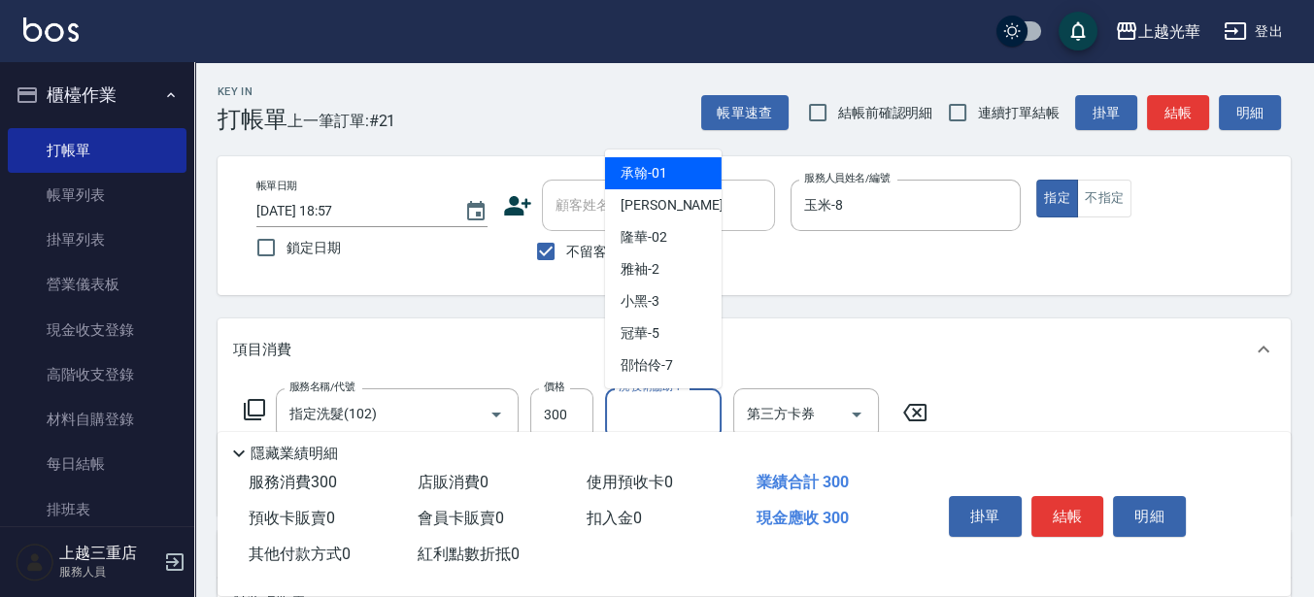
click at [630, 415] on div "洗-技術協助-1 洗-技術協助-1" at bounding box center [663, 413] width 117 height 51
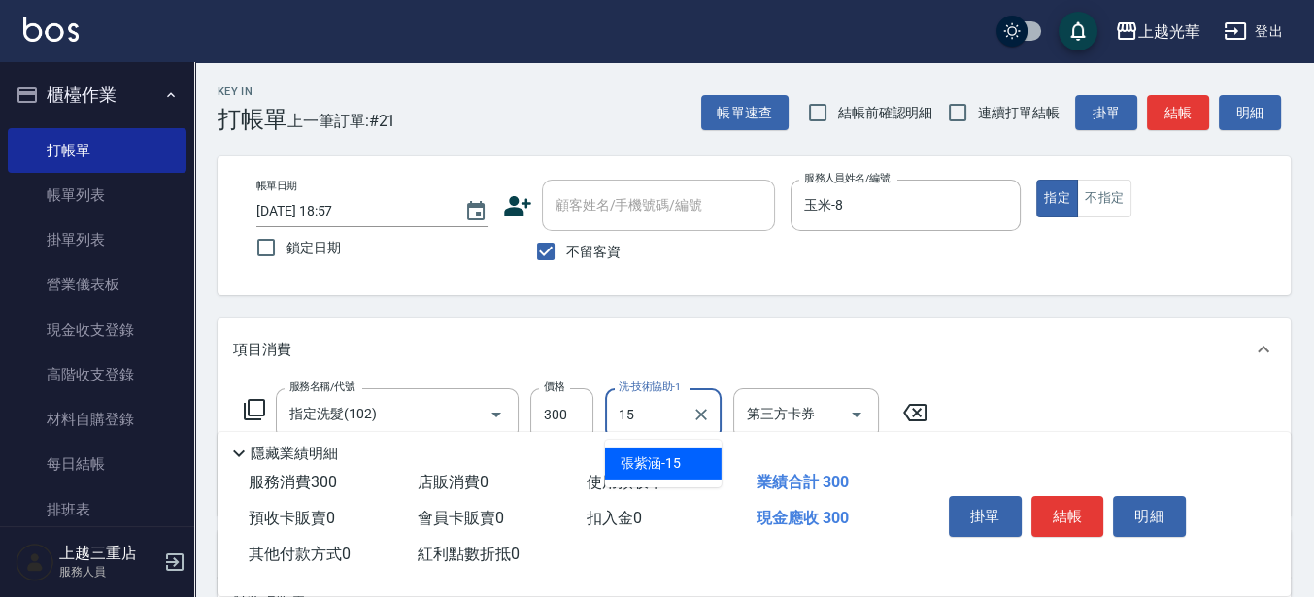
type input "張紫涵-15"
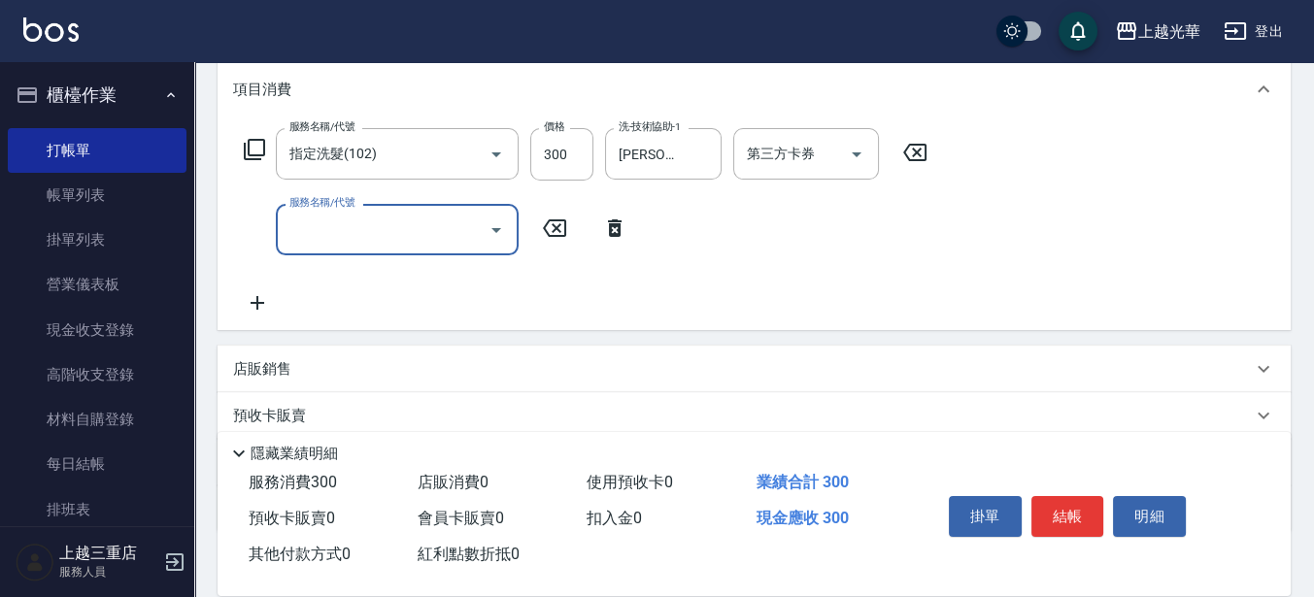
scroll to position [243, 0]
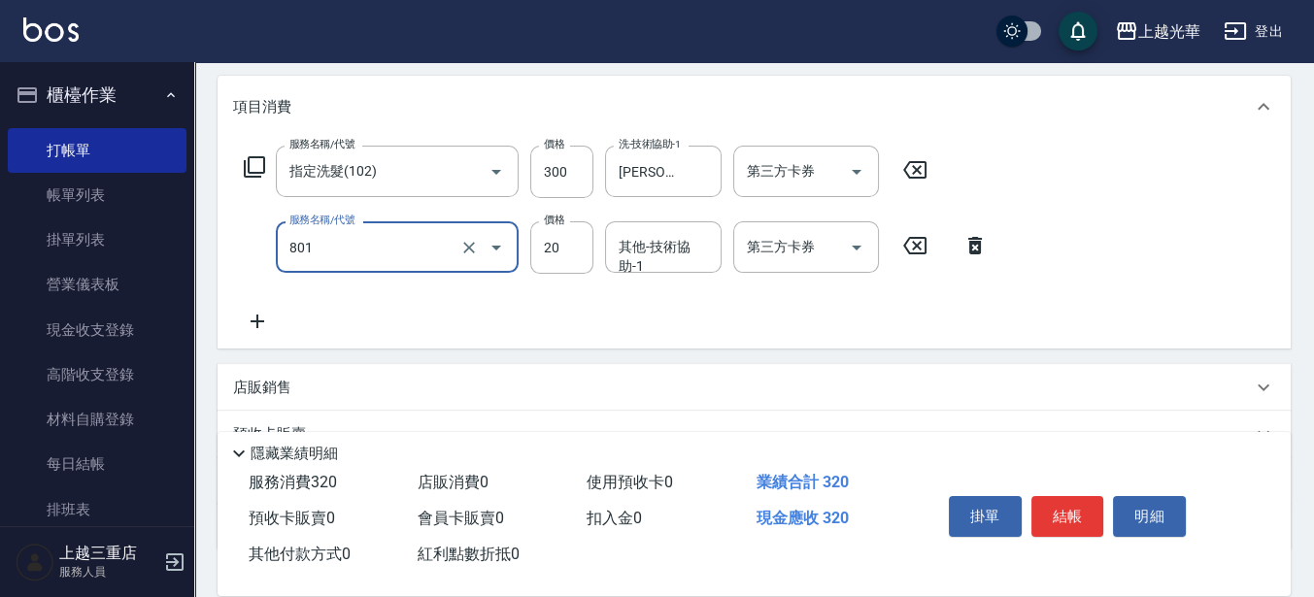
type input "潤絲(801)"
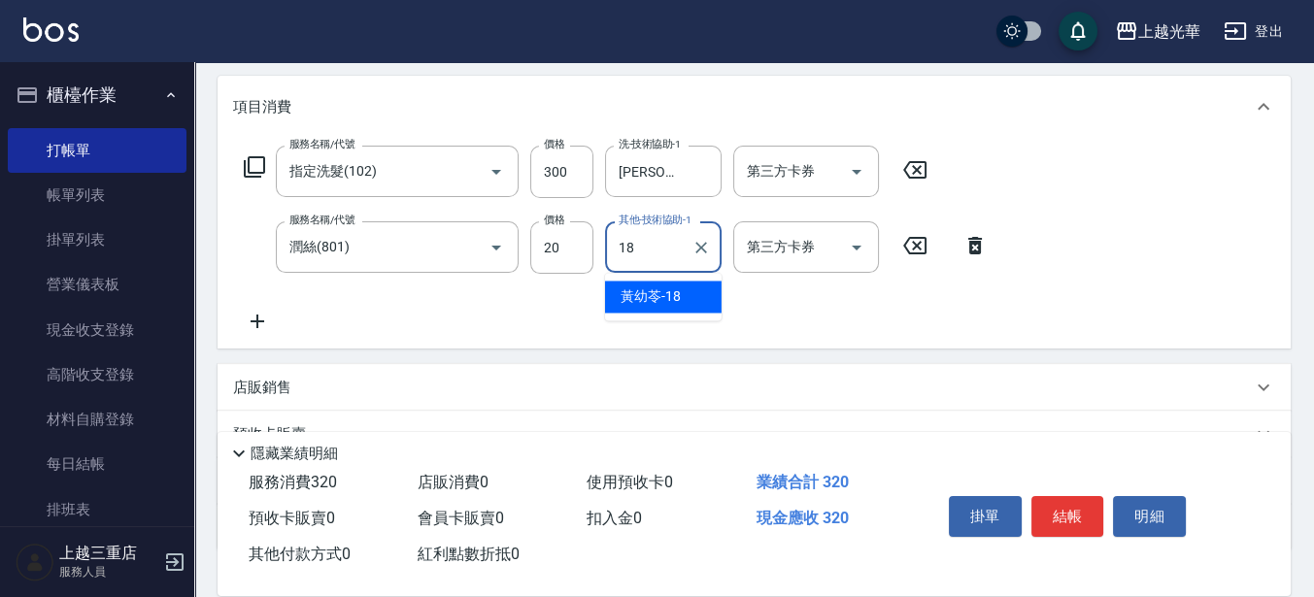
type input "黃幼苓-18"
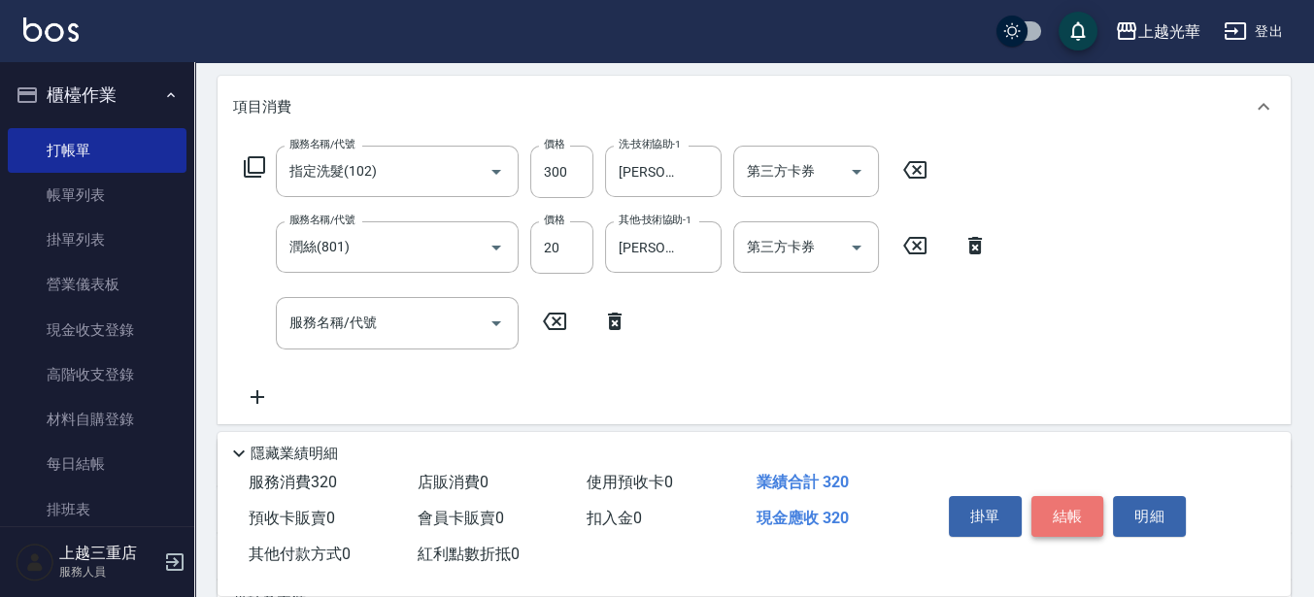
click at [1047, 496] on button "結帳" at bounding box center [1067, 516] width 73 height 41
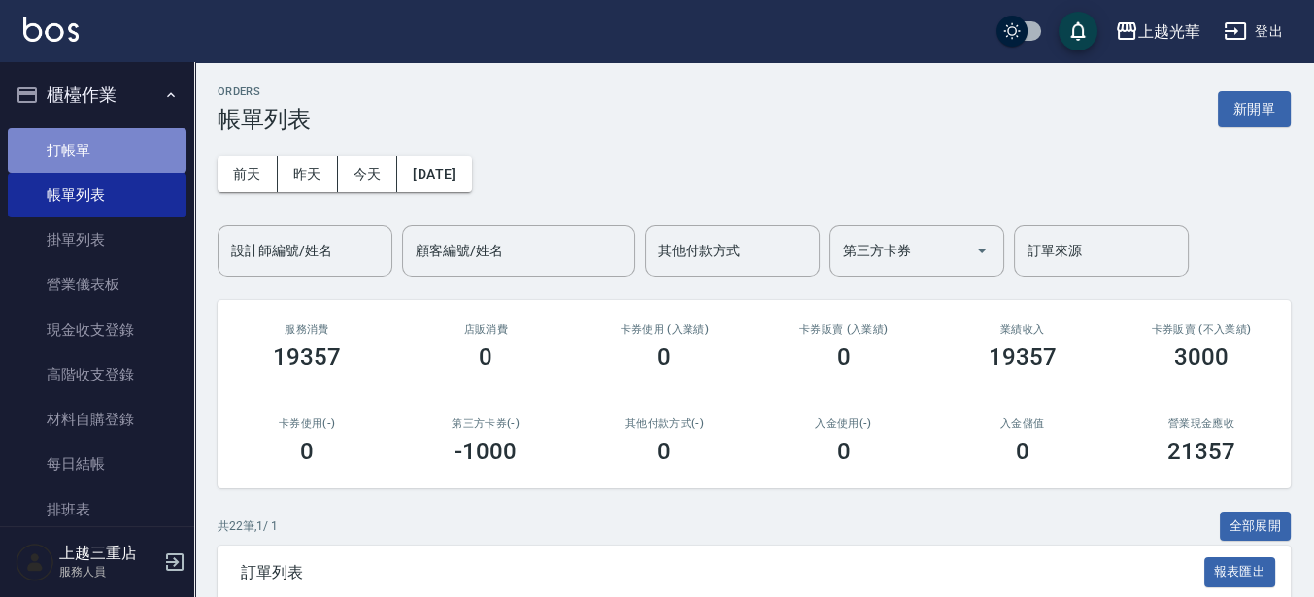
click at [97, 131] on link "打帳單" at bounding box center [97, 150] width 179 height 45
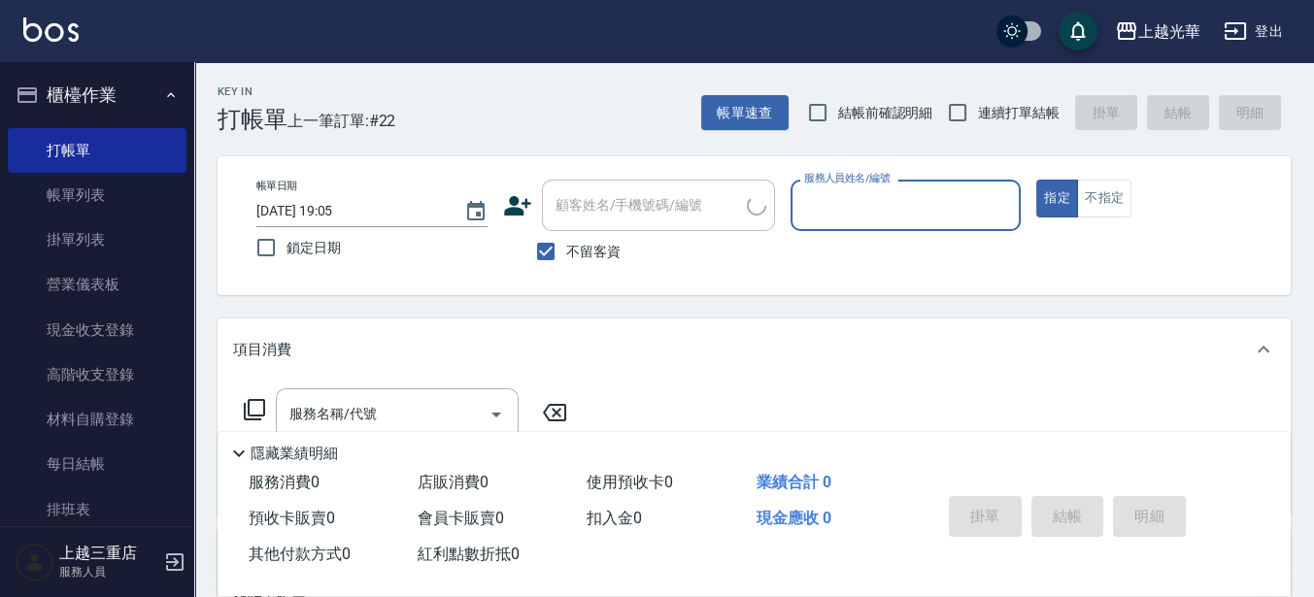
click at [521, 241] on div "不留客資" at bounding box center [639, 251] width 272 height 41
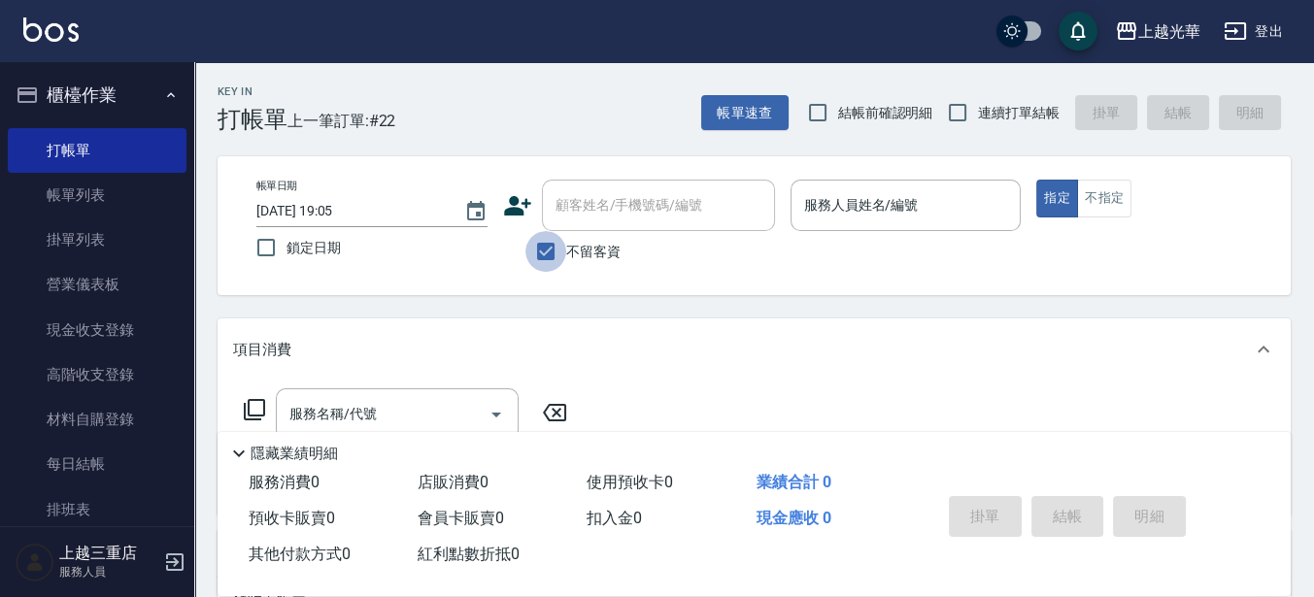
click at [534, 251] on input "不留客資" at bounding box center [545, 251] width 41 height 41
click at [568, 233] on label "不留客資" at bounding box center [572, 251] width 95 height 41
click at [566, 233] on input "不留客資" at bounding box center [545, 251] width 41 height 41
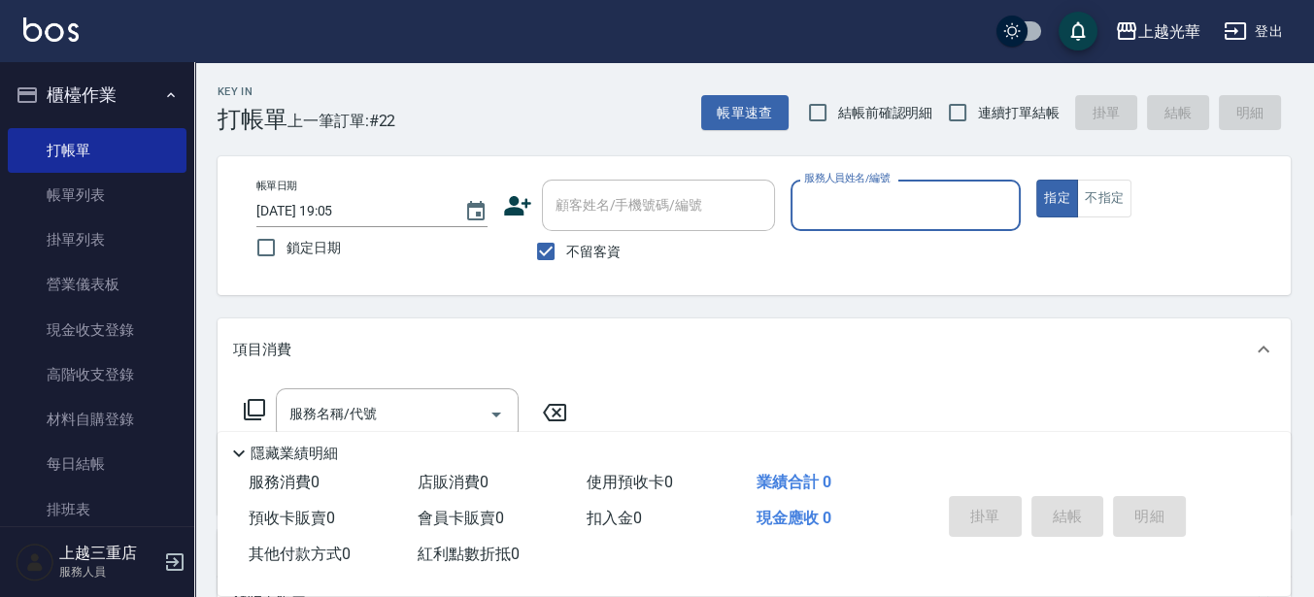
click at [572, 226] on div "顧客姓名/手機號碼/編號" at bounding box center [658, 205] width 233 height 51
click at [556, 246] on input "不留客資" at bounding box center [545, 251] width 41 height 41
checkbox input "false"
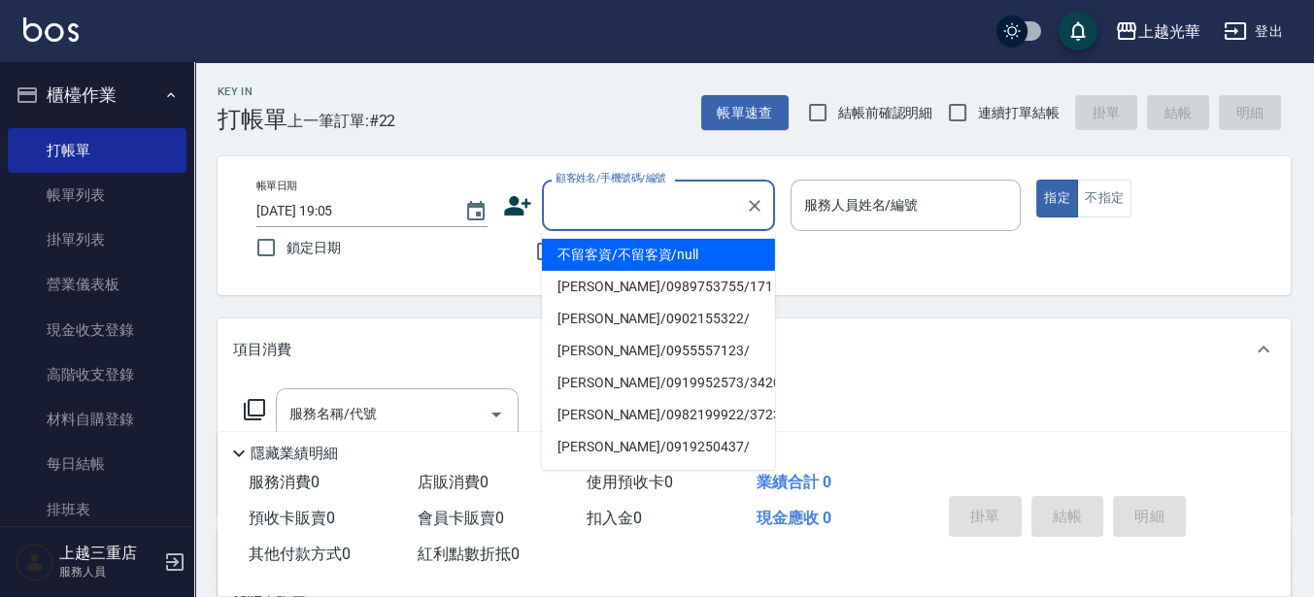
click at [560, 218] on input "顧客姓名/手機號碼/編號" at bounding box center [644, 205] width 186 height 34
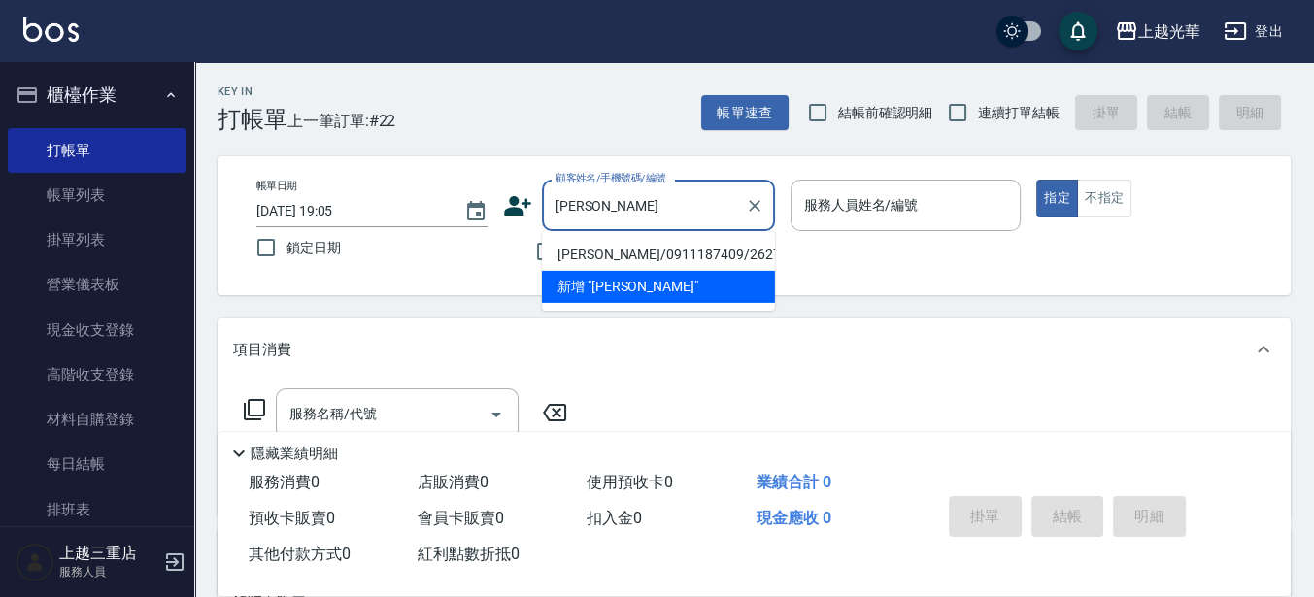
click at [619, 244] on li "張梓棋/0911187409/2627" at bounding box center [658, 255] width 233 height 32
type input "張梓棋/0911187409/2627"
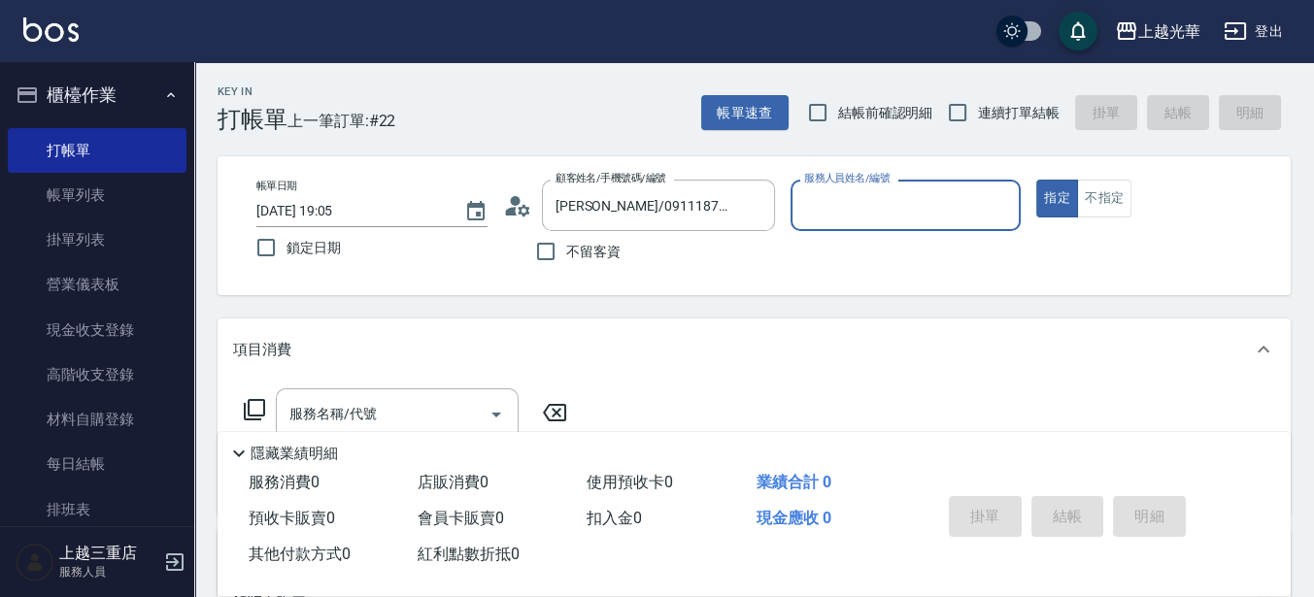
type input "小黑-3"
click at [415, 394] on div "服務名稱/代號" at bounding box center [397, 413] width 243 height 51
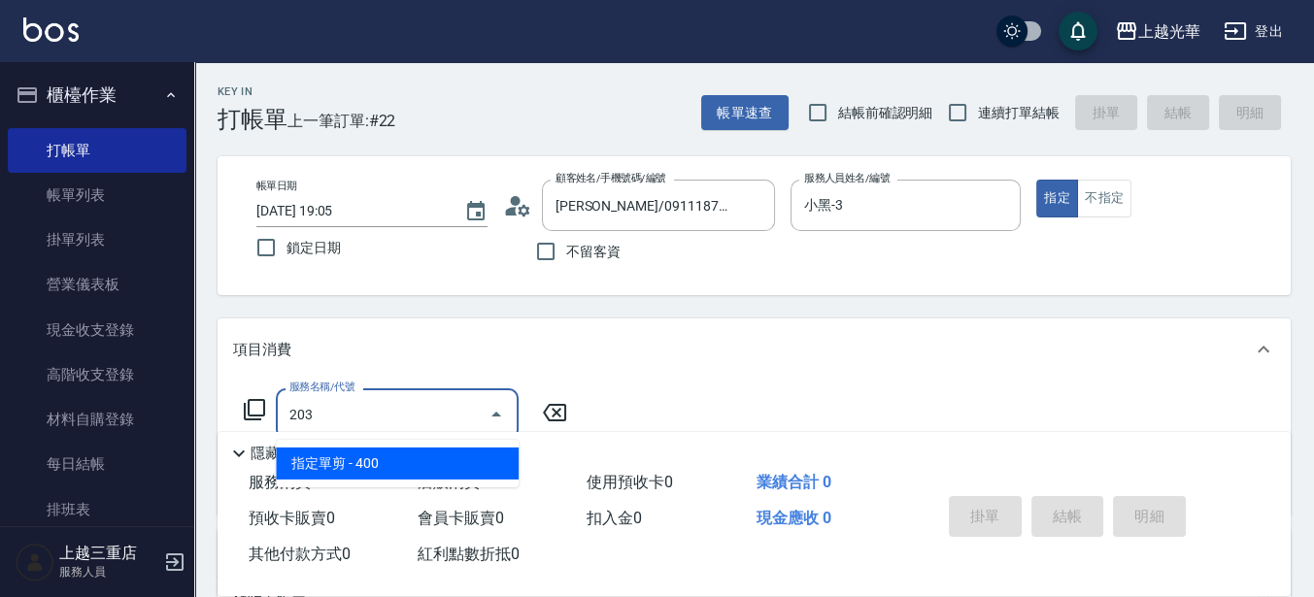
type input "指定單剪(203)"
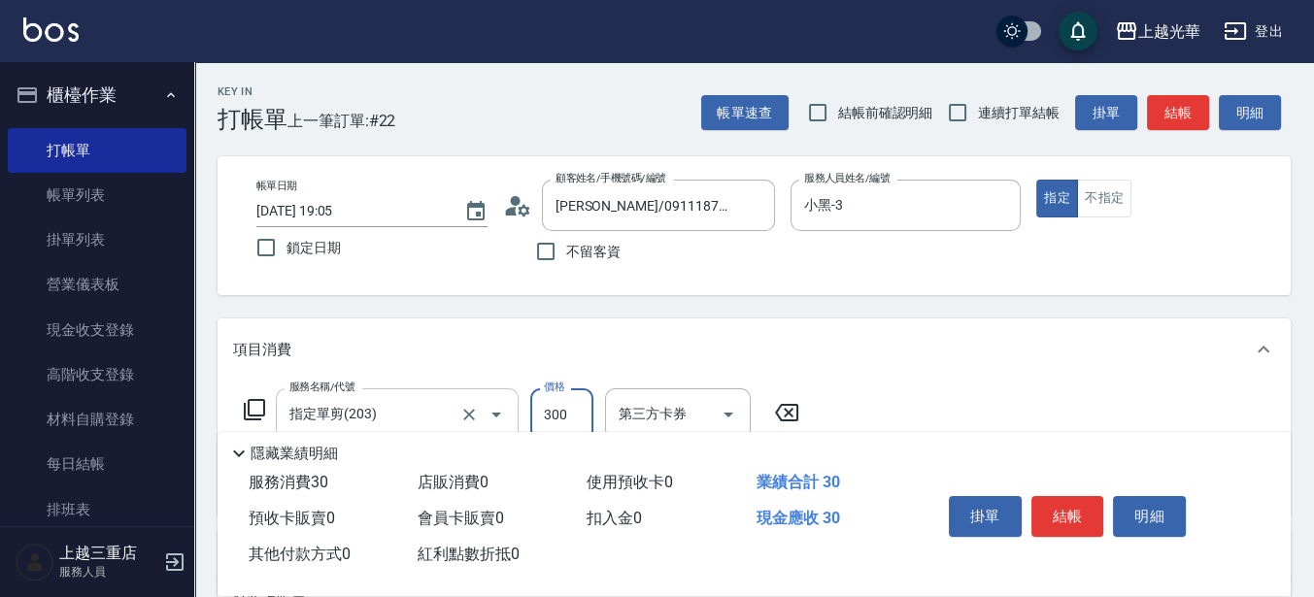
type input "300"
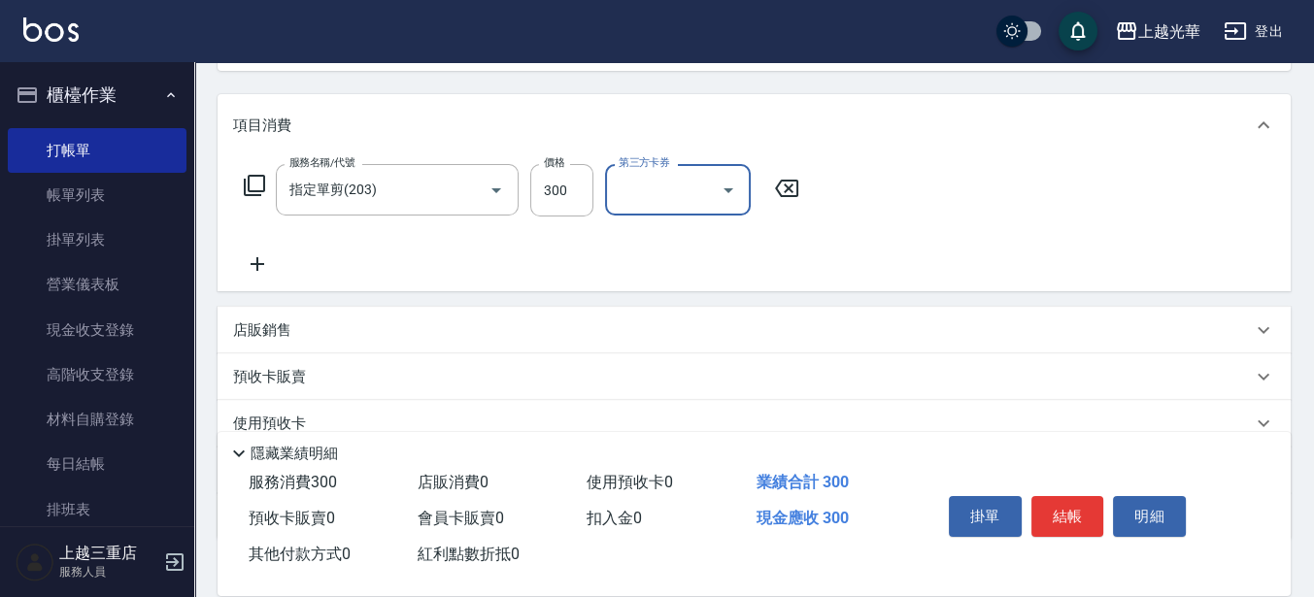
scroll to position [243, 0]
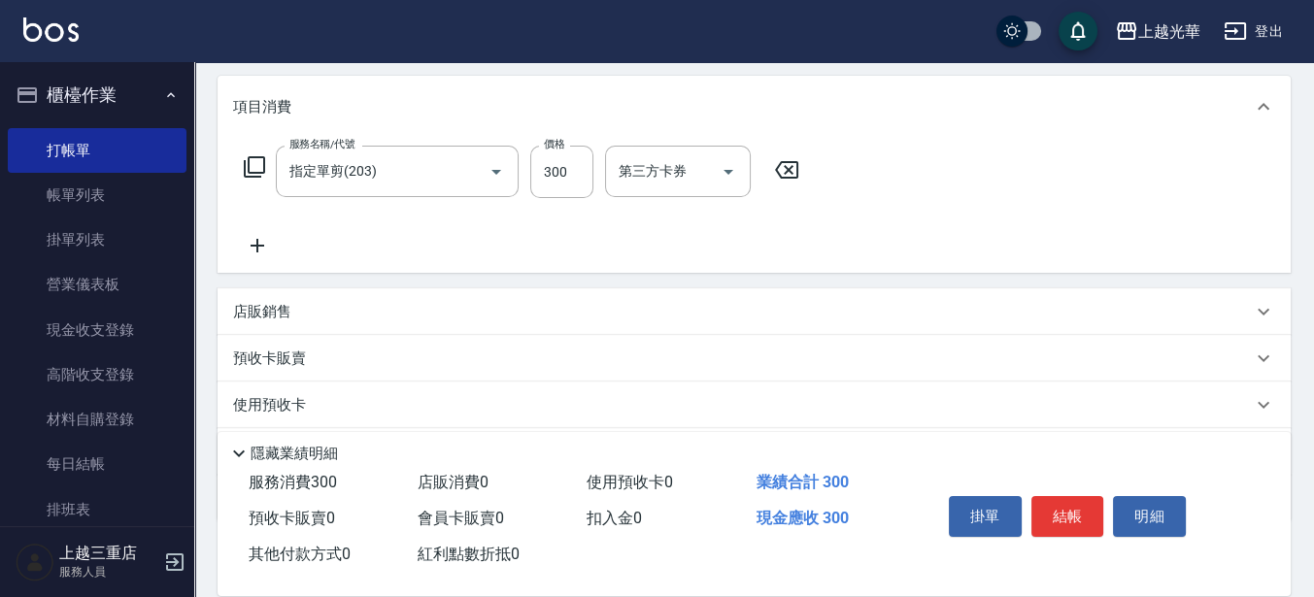
click at [280, 243] on icon at bounding box center [257, 245] width 49 height 23
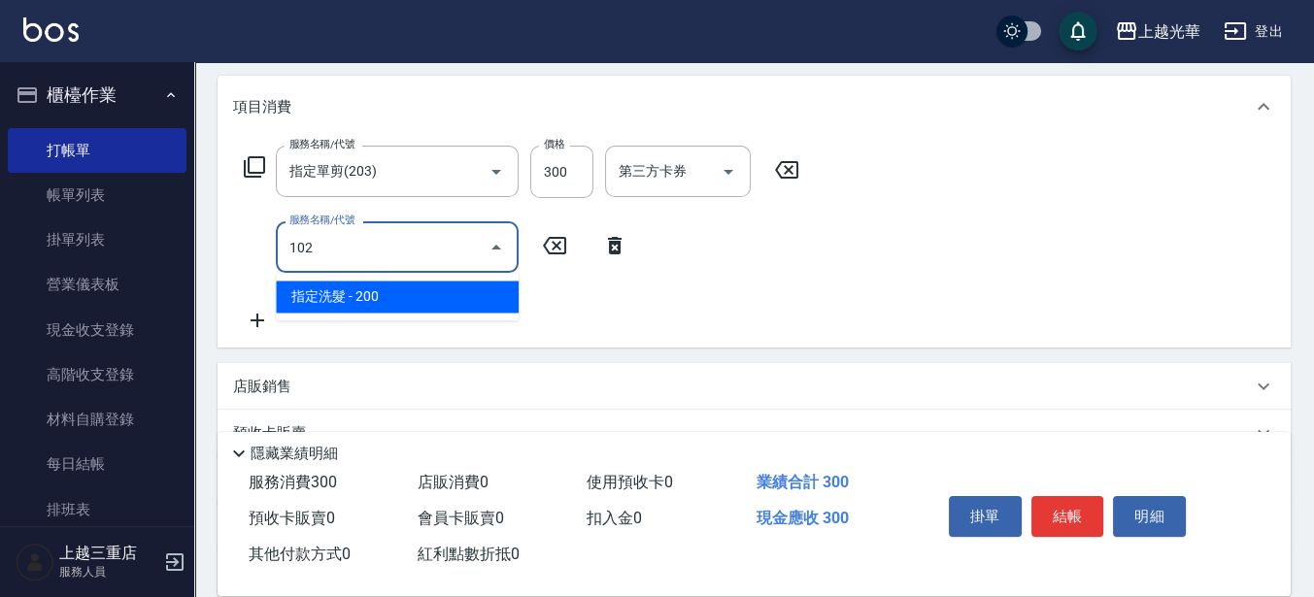
type input "指定洗髮(102)"
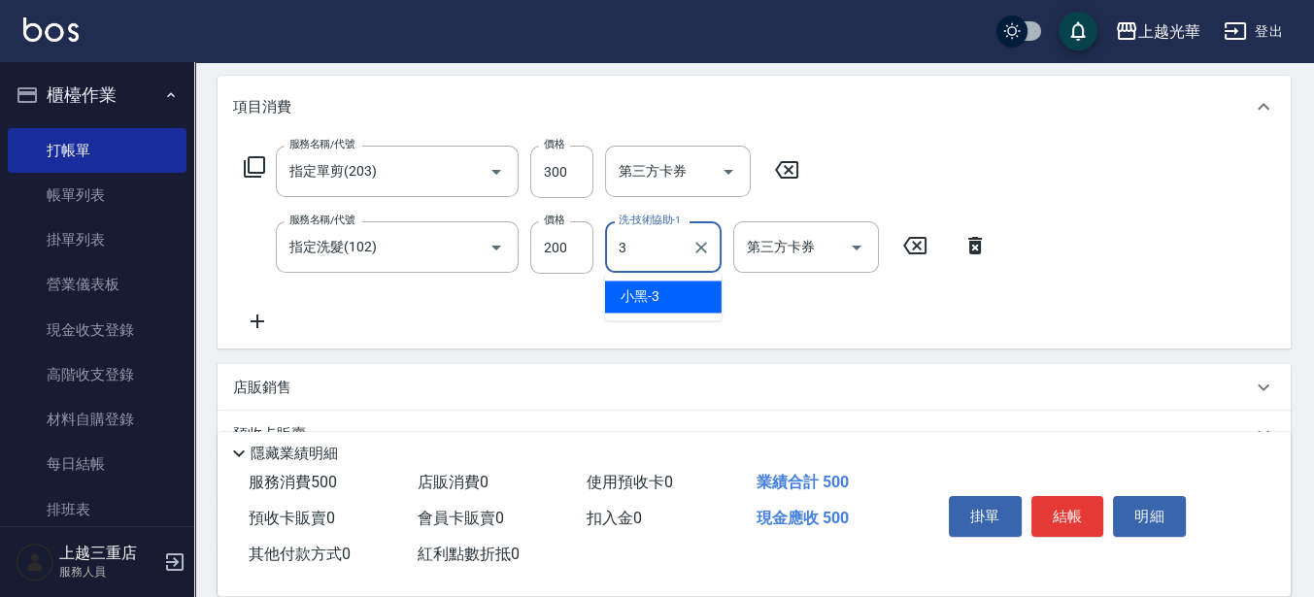
type input "小黑-3"
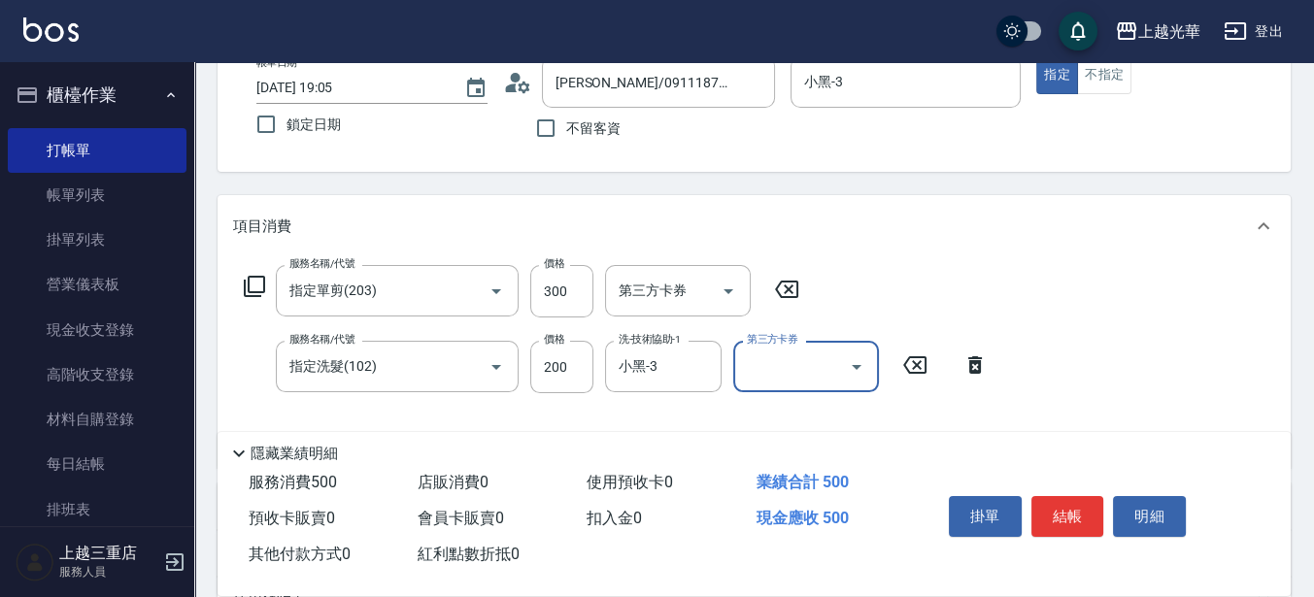
scroll to position [62, 0]
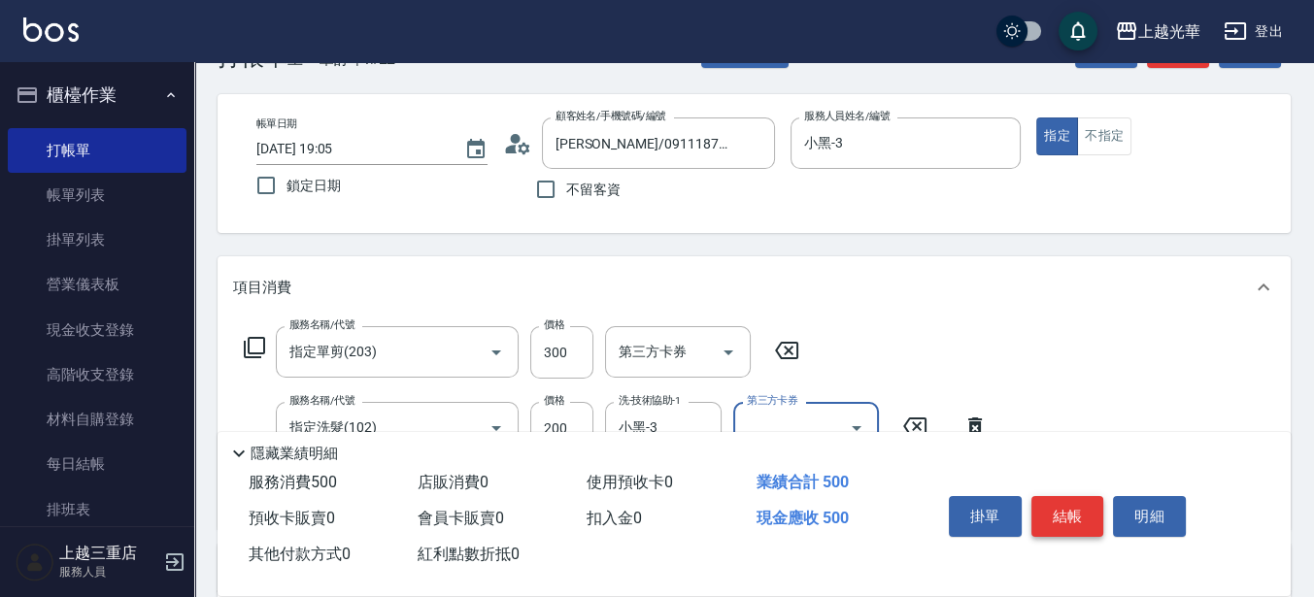
click at [1039, 506] on button "結帳" at bounding box center [1067, 516] width 73 height 41
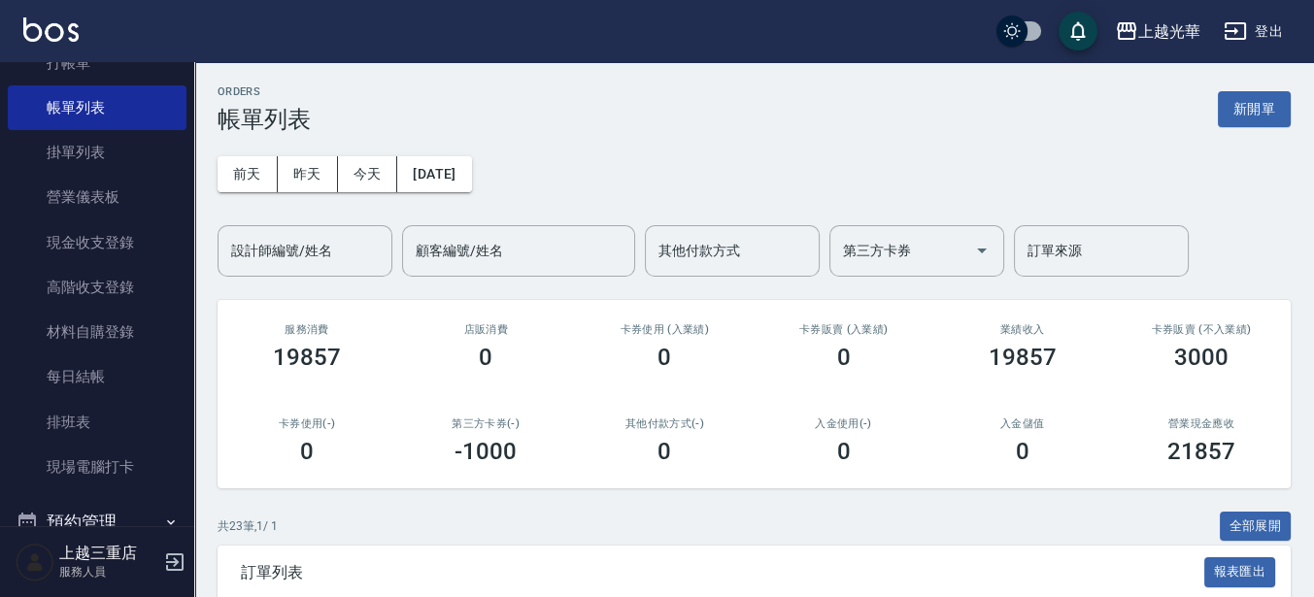
scroll to position [121, 0]
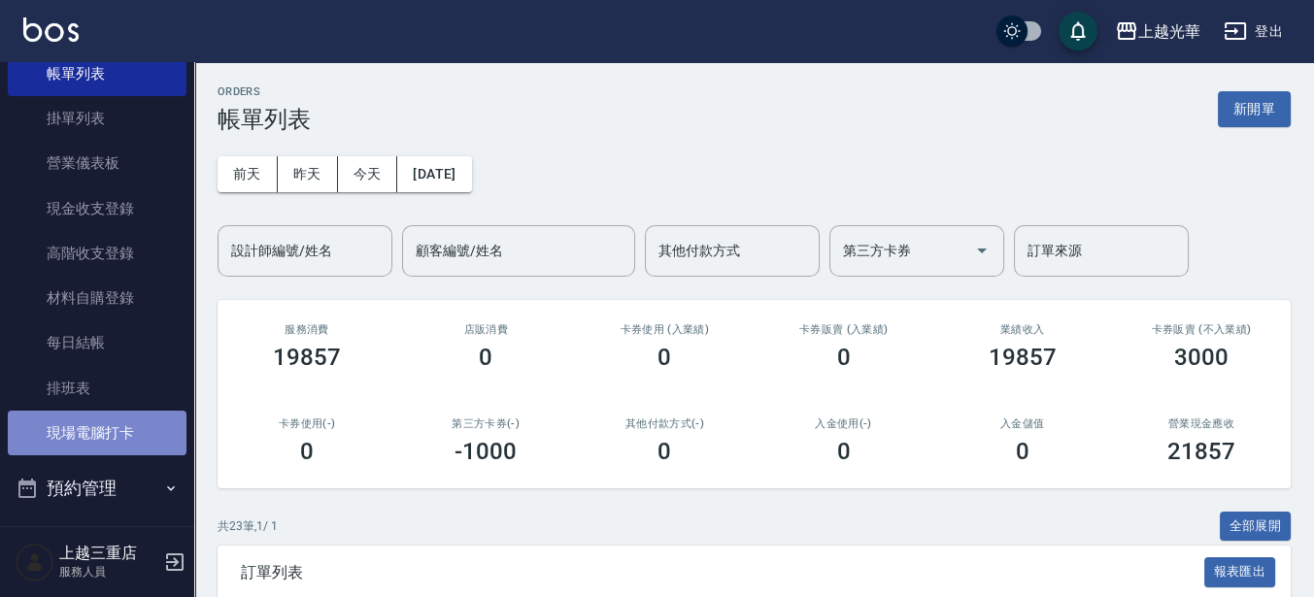
click at [103, 451] on link "現場電腦打卡" at bounding box center [97, 433] width 179 height 45
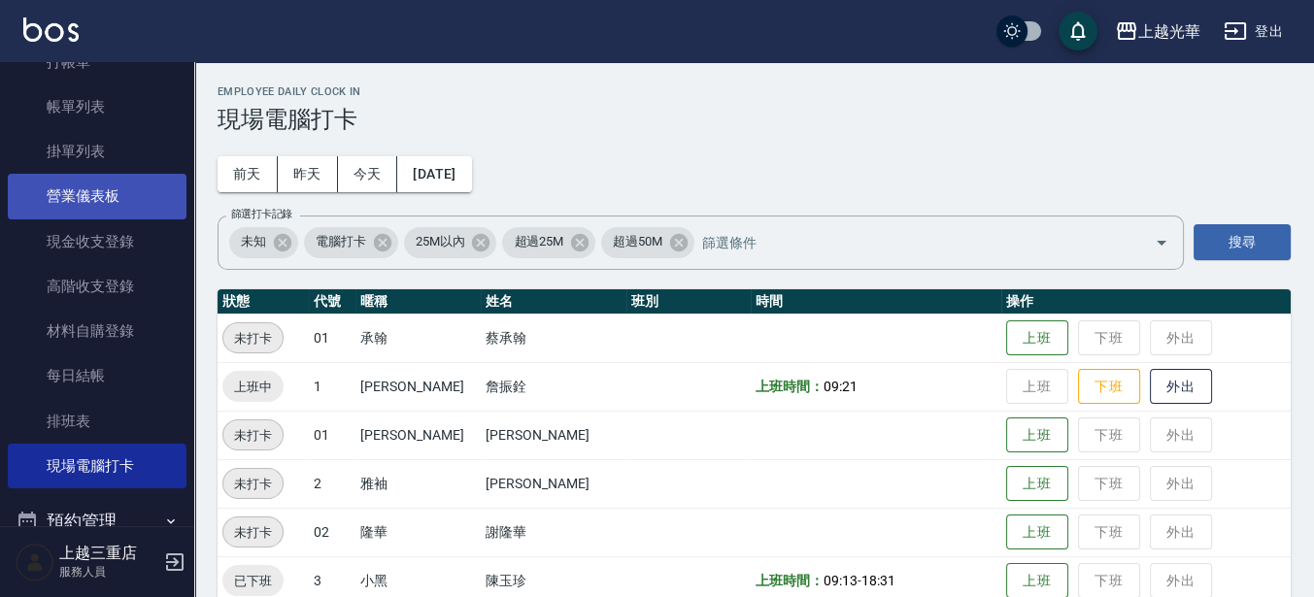
scroll to position [38, 0]
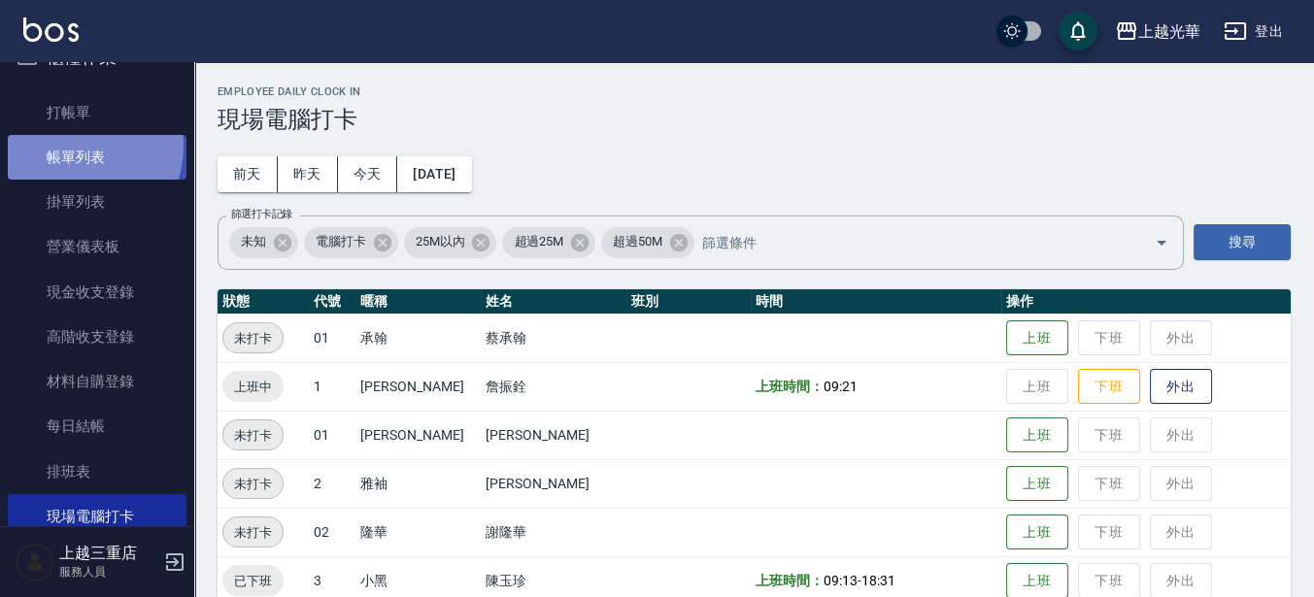
click at [74, 146] on link "帳單列表" at bounding box center [97, 157] width 179 height 45
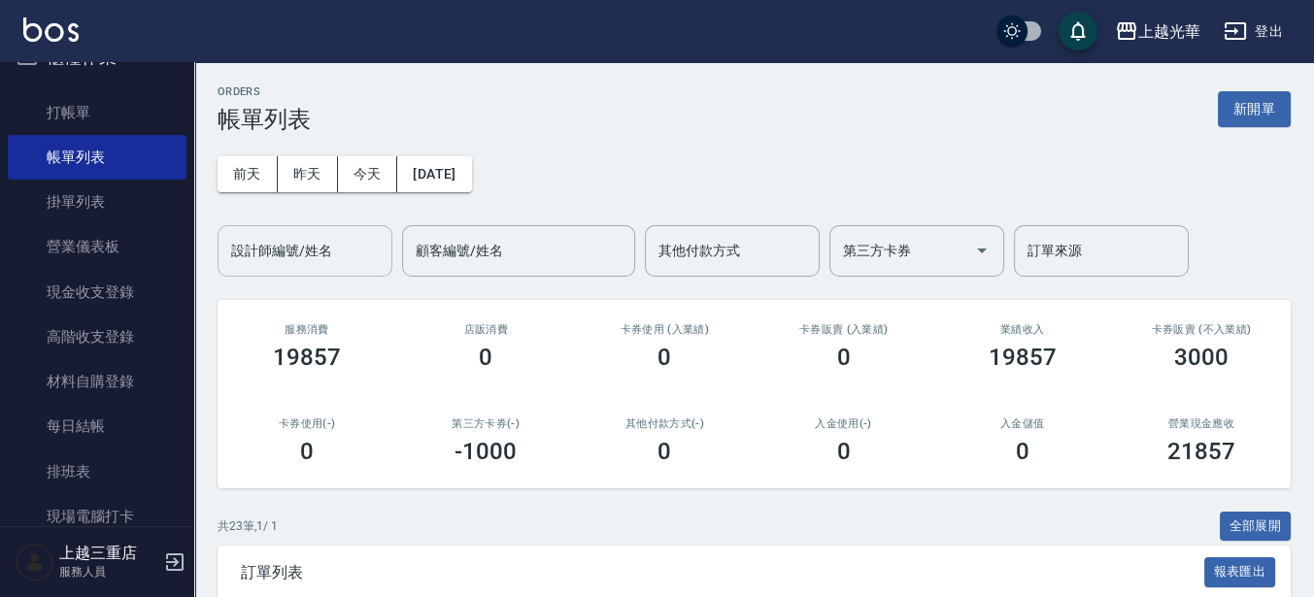
click at [303, 263] on input "設計師編號/姓名" at bounding box center [304, 251] width 157 height 34
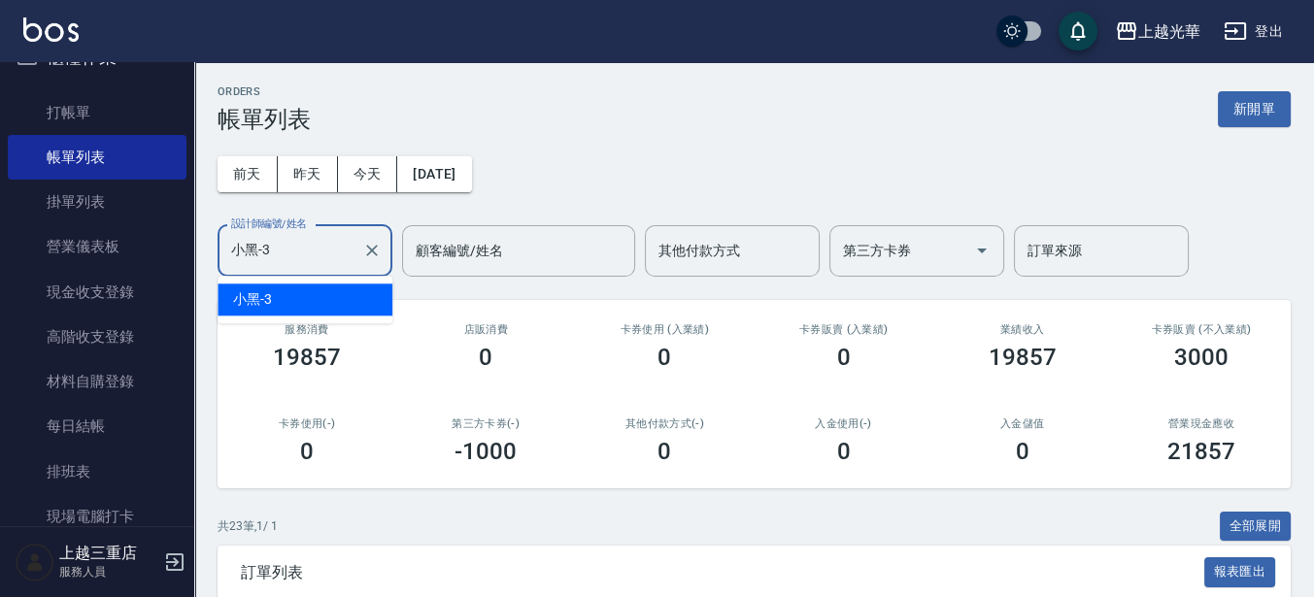
type input "小黑-3"
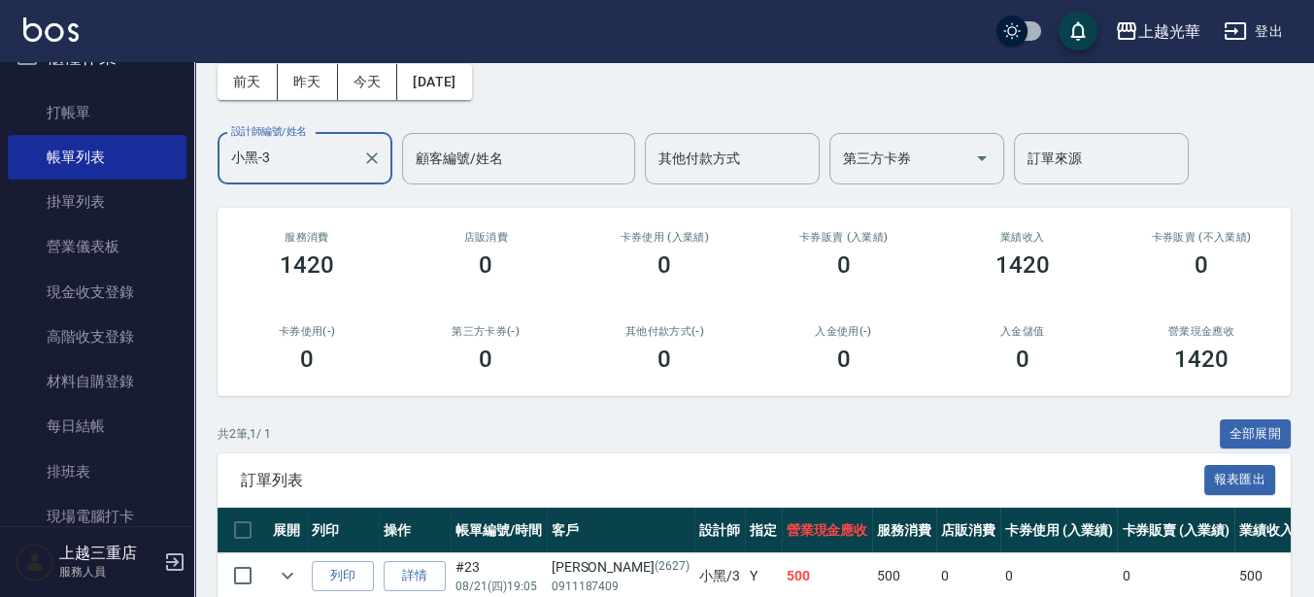
scroll to position [233, 0]
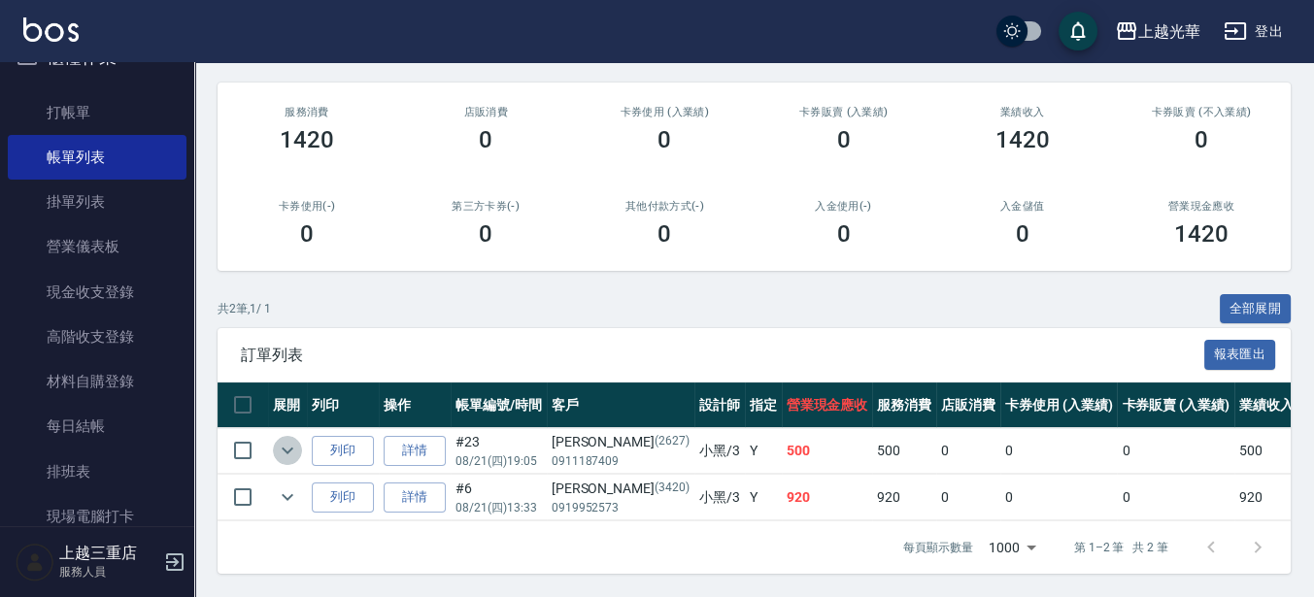
click at [276, 439] on icon "expand row" at bounding box center [287, 450] width 23 height 23
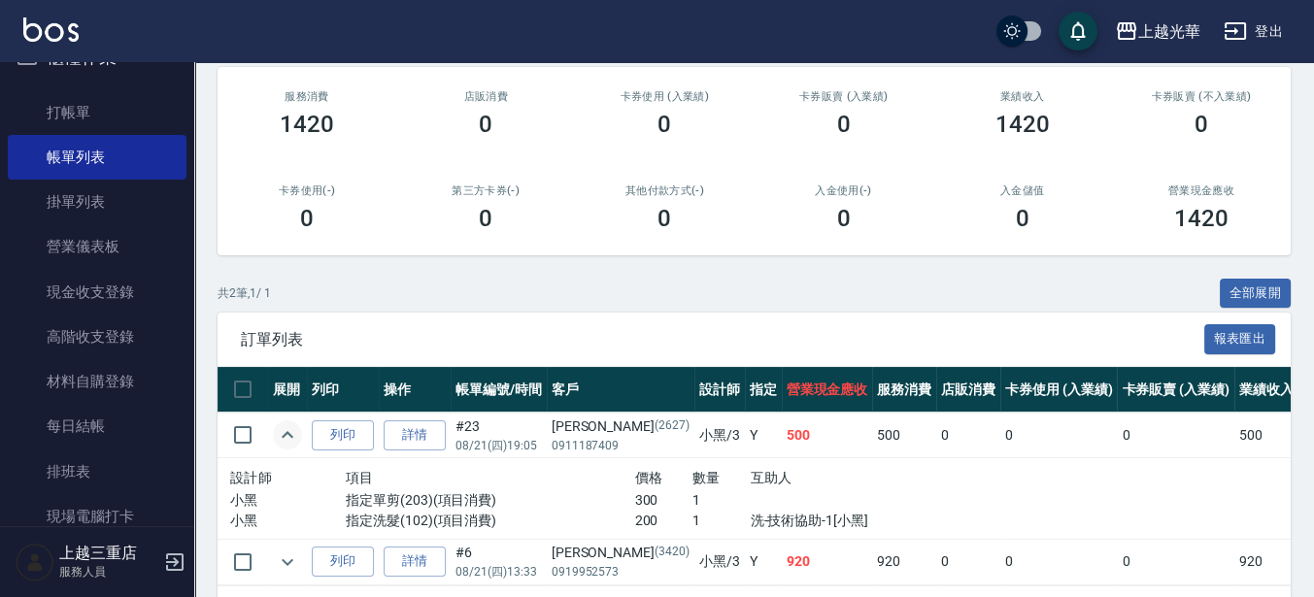
scroll to position [314, 0]
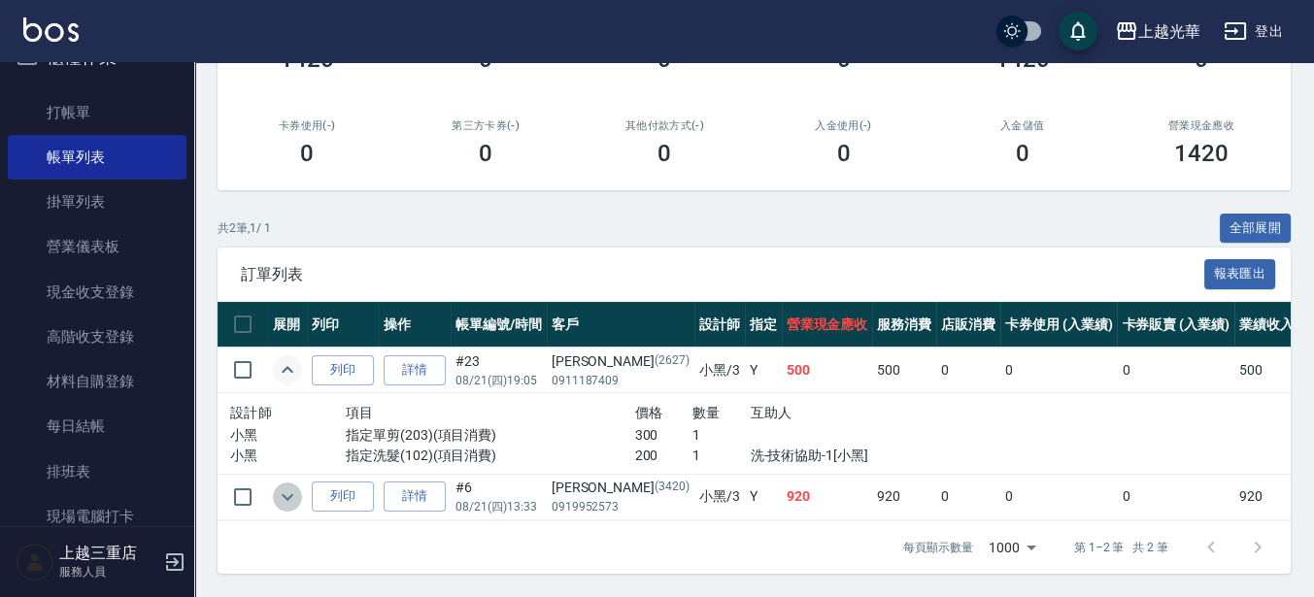
click at [280, 485] on icon "expand row" at bounding box center [287, 496] width 23 height 23
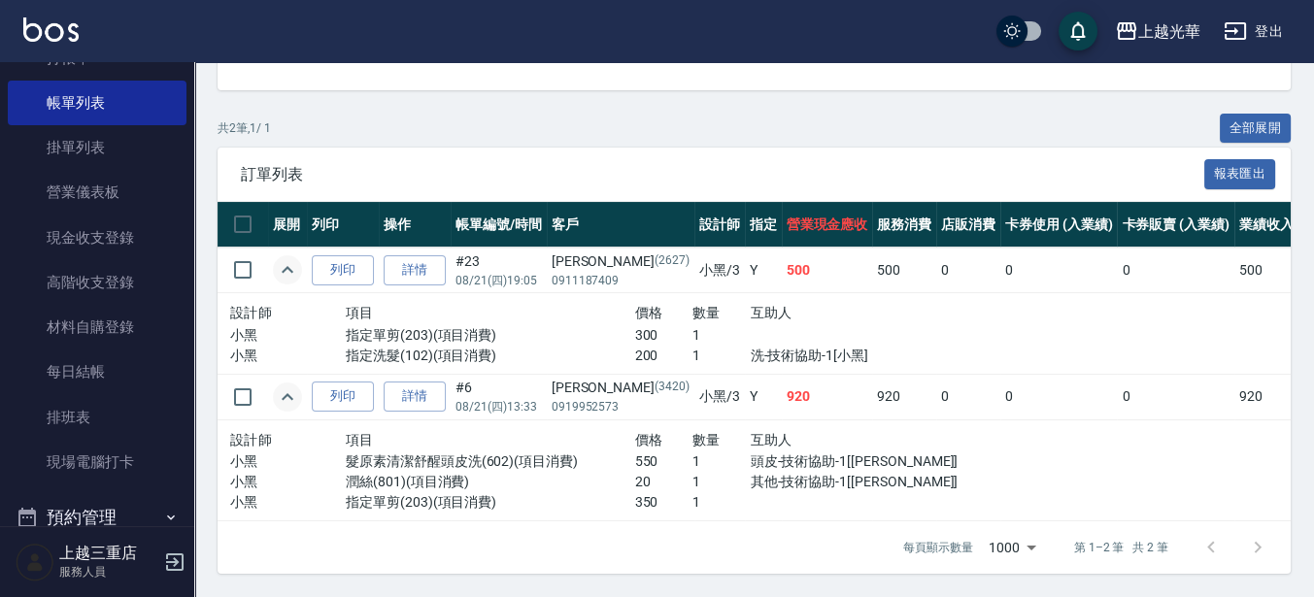
scroll to position [38, 0]
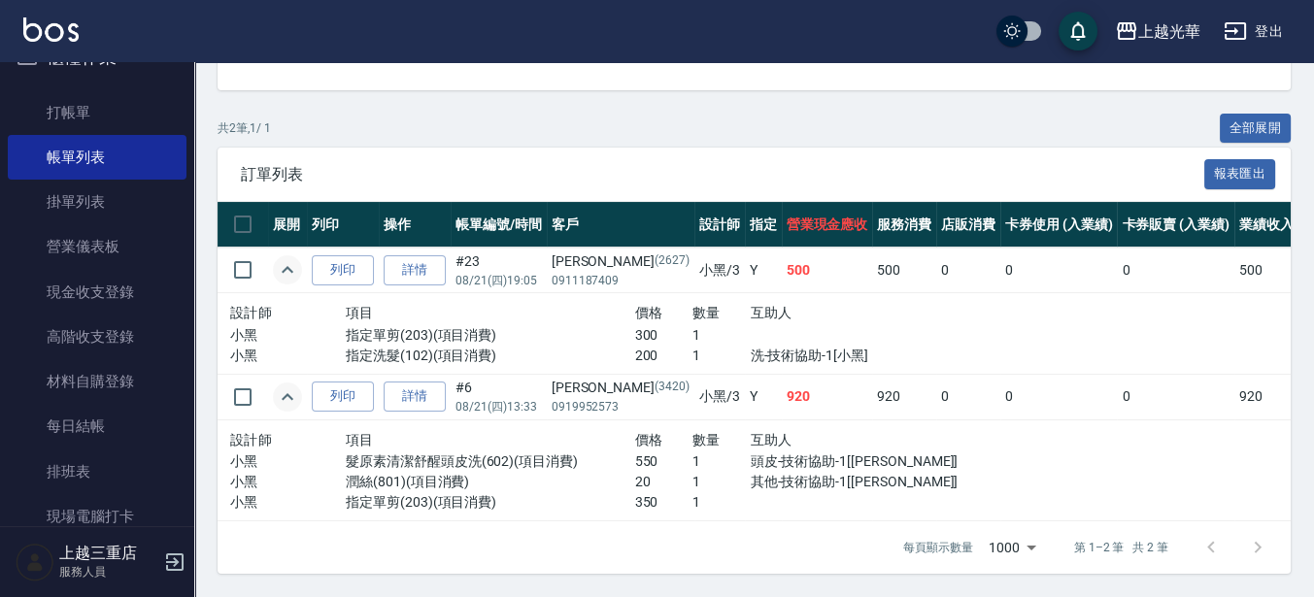
click at [66, 110] on link "打帳單" at bounding box center [97, 112] width 179 height 45
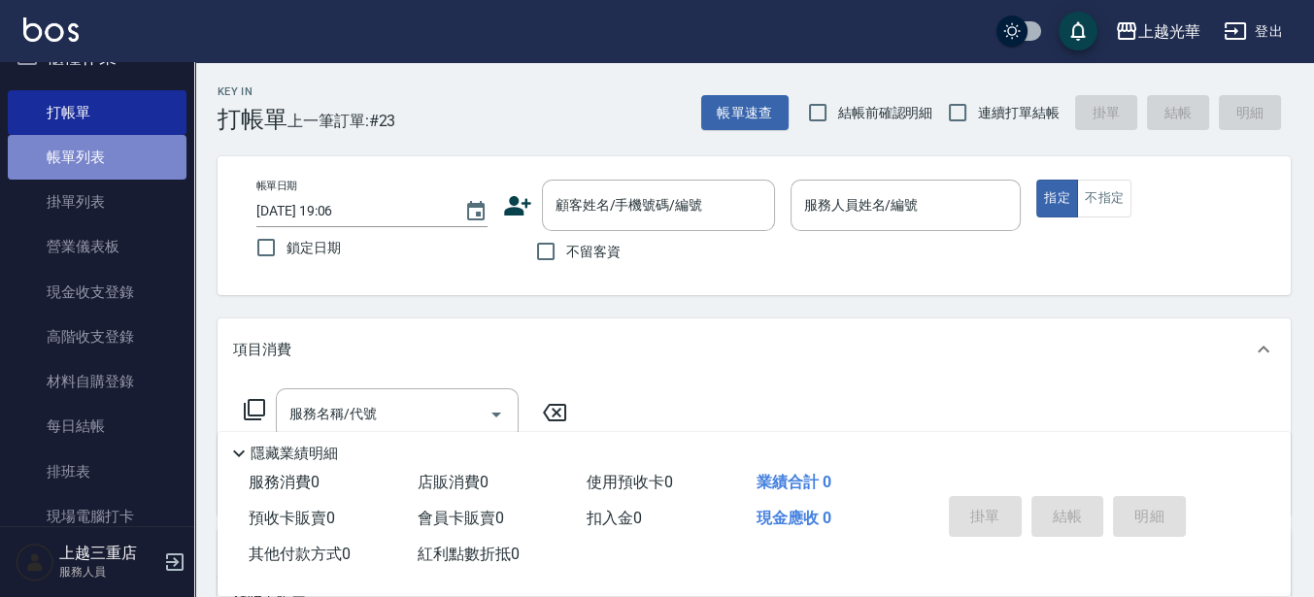
click at [108, 166] on link "帳單列表" at bounding box center [97, 157] width 179 height 45
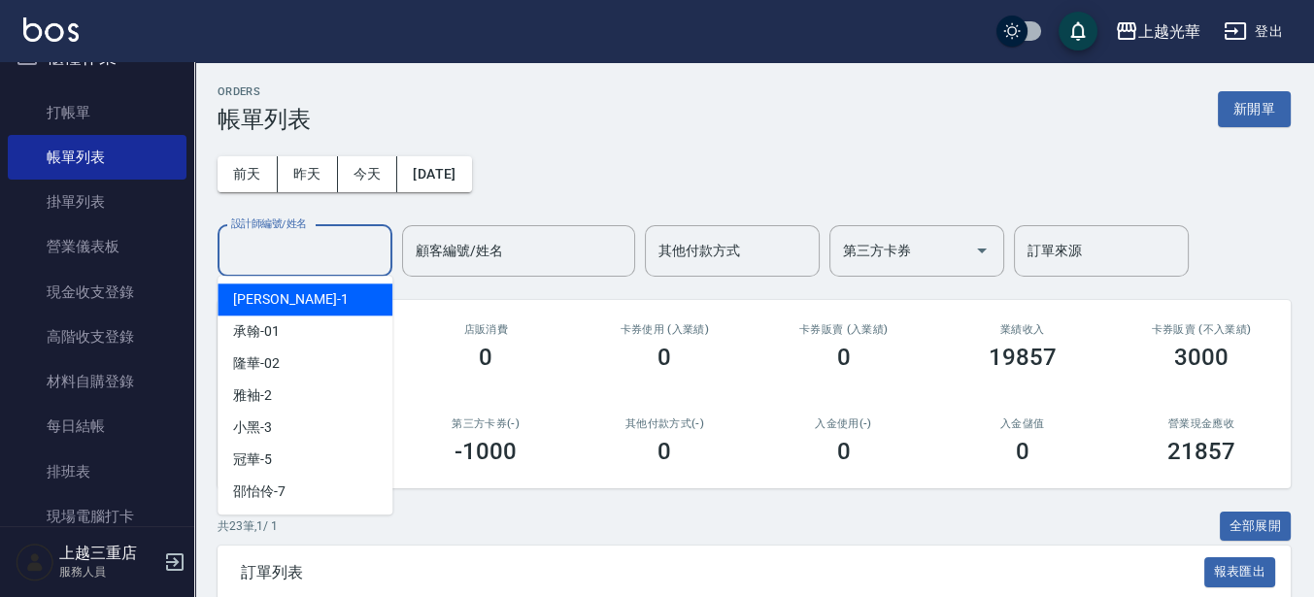
click at [337, 234] on input "設計師編號/姓名" at bounding box center [304, 251] width 157 height 34
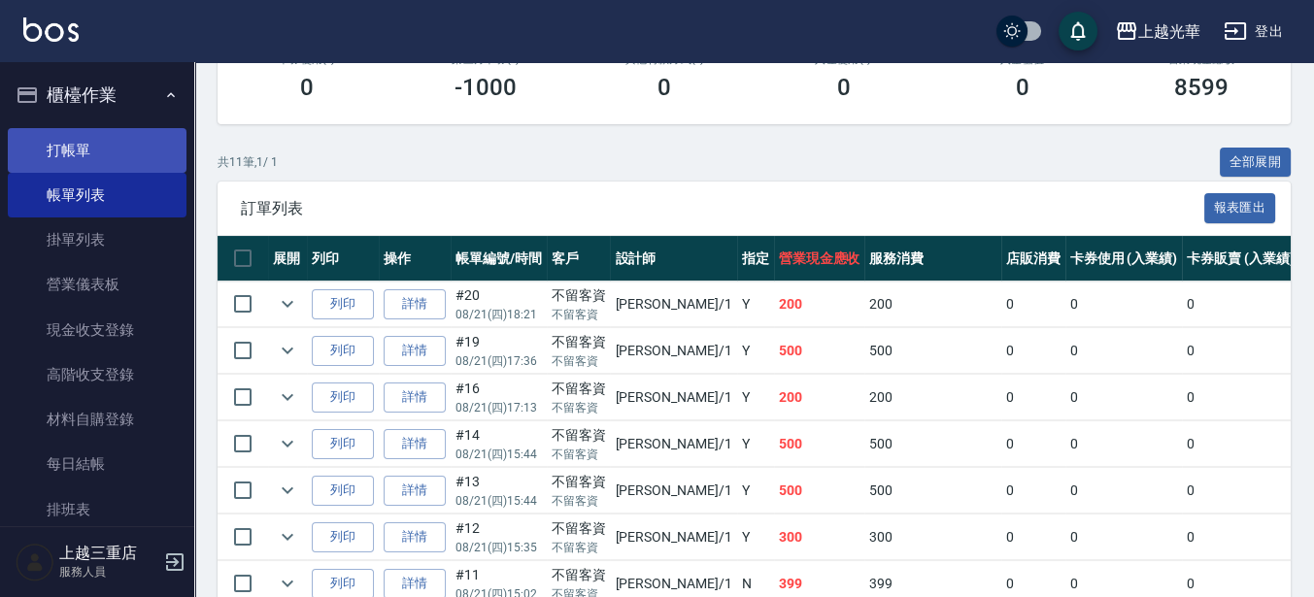
type input "小詹-1"
click at [101, 137] on link "打帳單" at bounding box center [97, 150] width 179 height 45
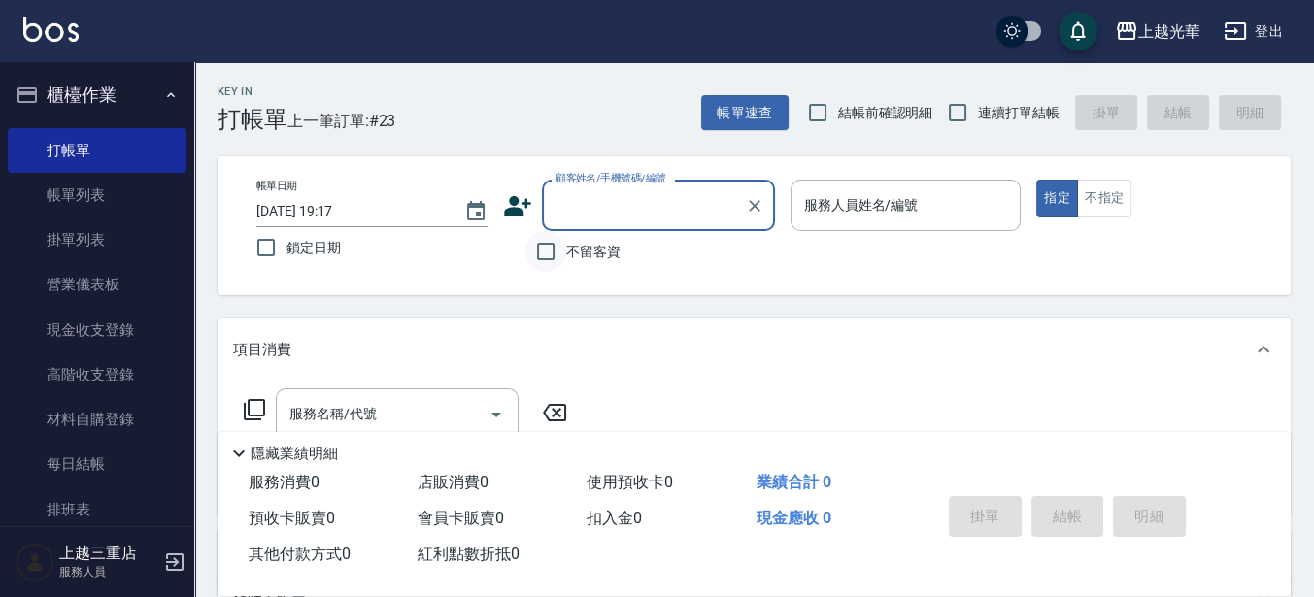
click at [552, 258] on input "不留客資" at bounding box center [545, 251] width 41 height 41
checkbox input "true"
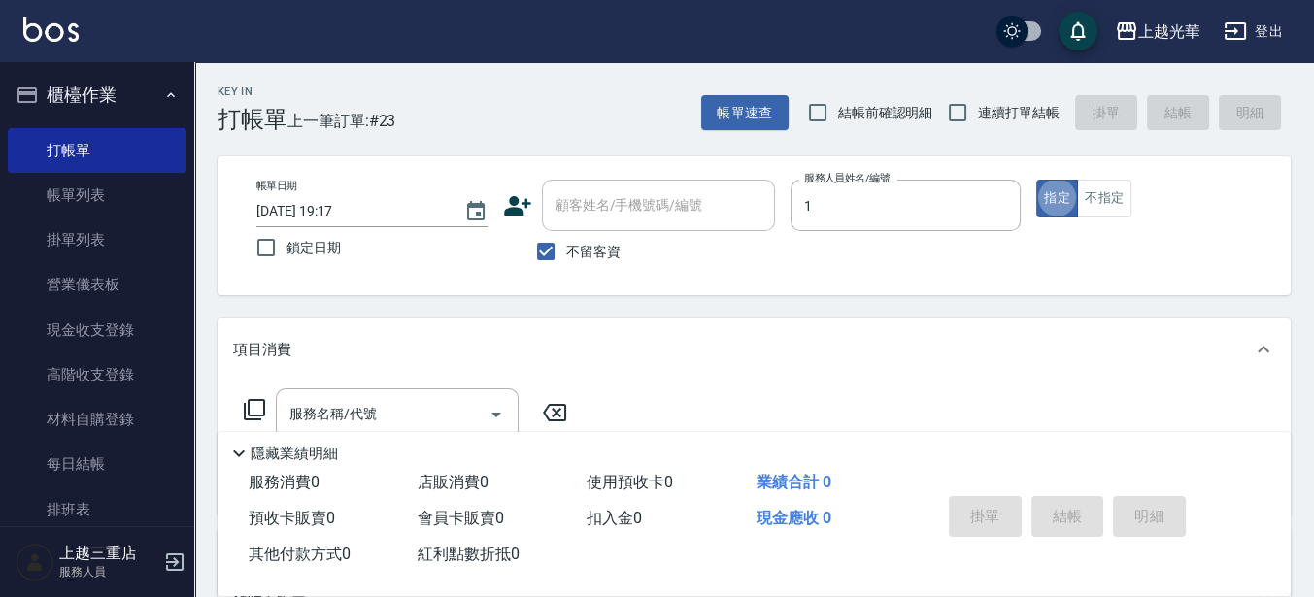
type input "小詹-1"
type button "true"
click at [991, 119] on span "連續打單結帳" at bounding box center [1019, 113] width 82 height 20
click at [978, 119] on input "連續打單結帳" at bounding box center [957, 112] width 41 height 41
checkbox input "true"
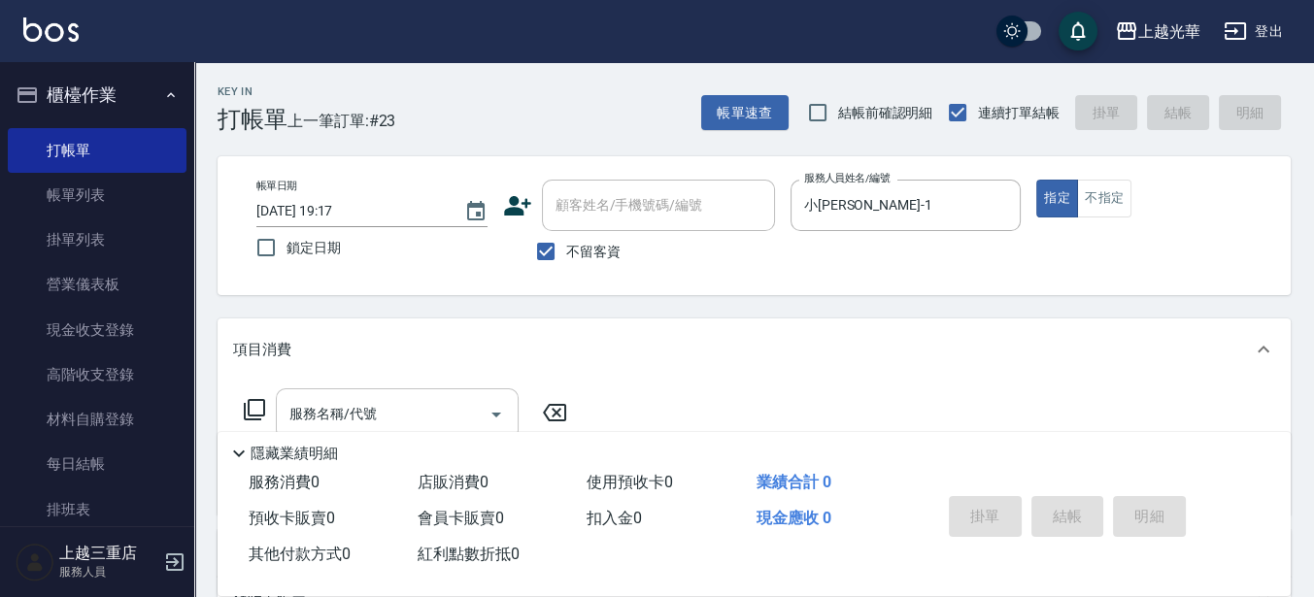
click at [384, 413] on input "服務名稱/代號" at bounding box center [382, 414] width 196 height 34
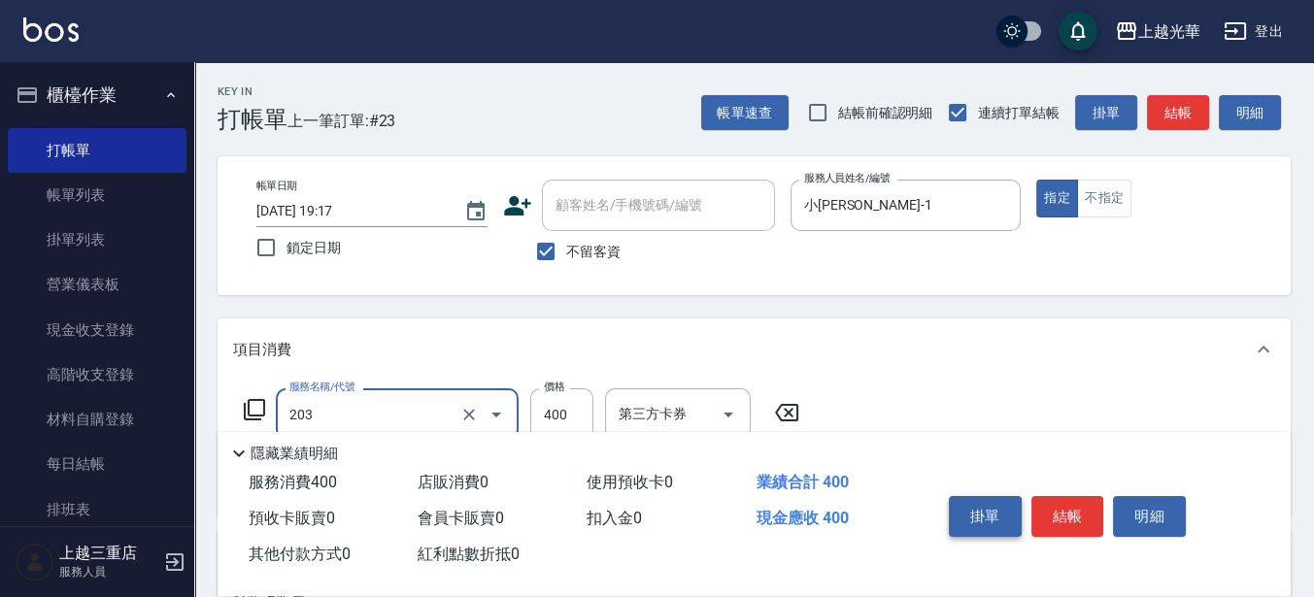
type input "指定單剪(203)"
type input "300"
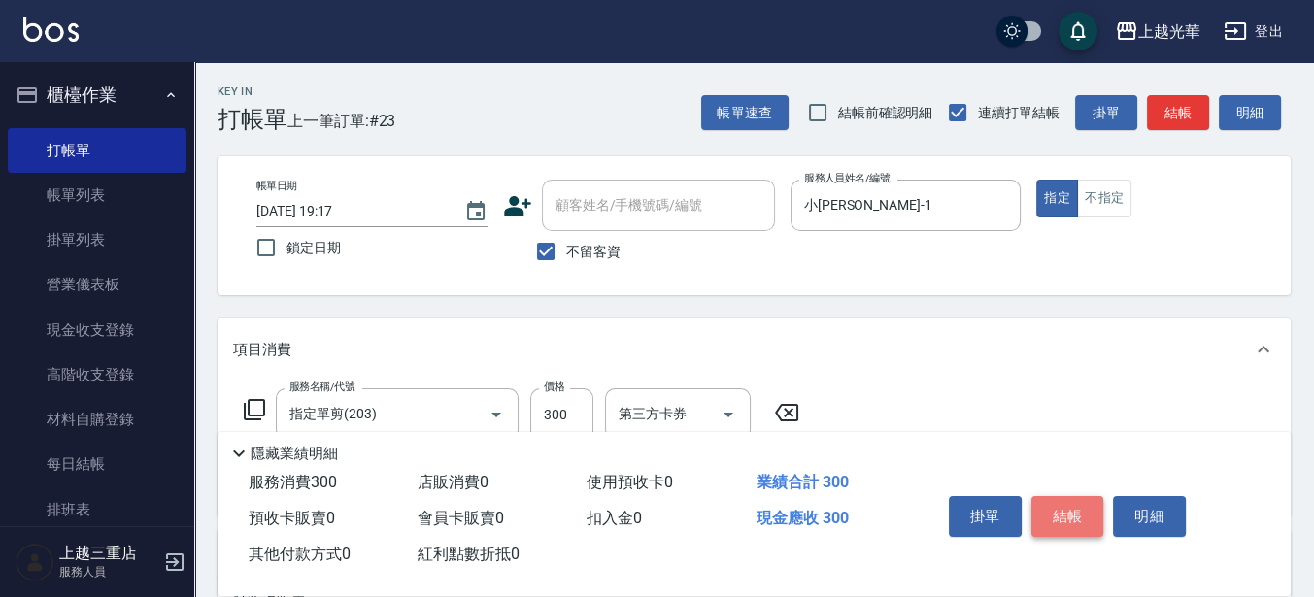
click at [1062, 521] on button "結帳" at bounding box center [1067, 516] width 73 height 41
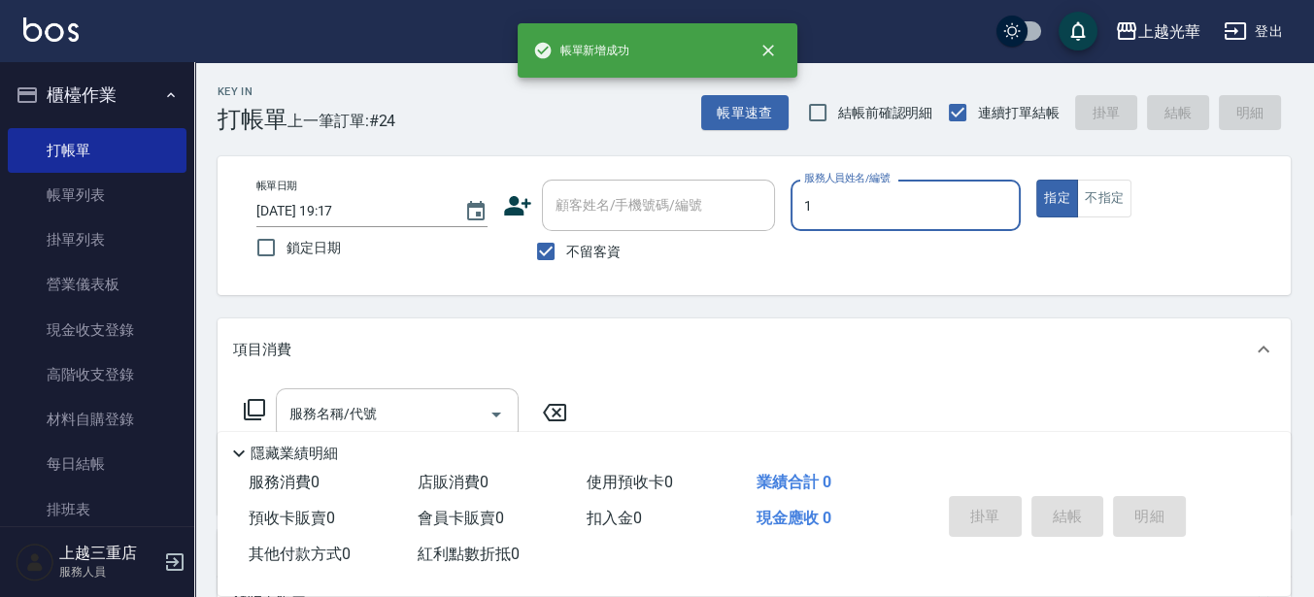
type input "小詹-1"
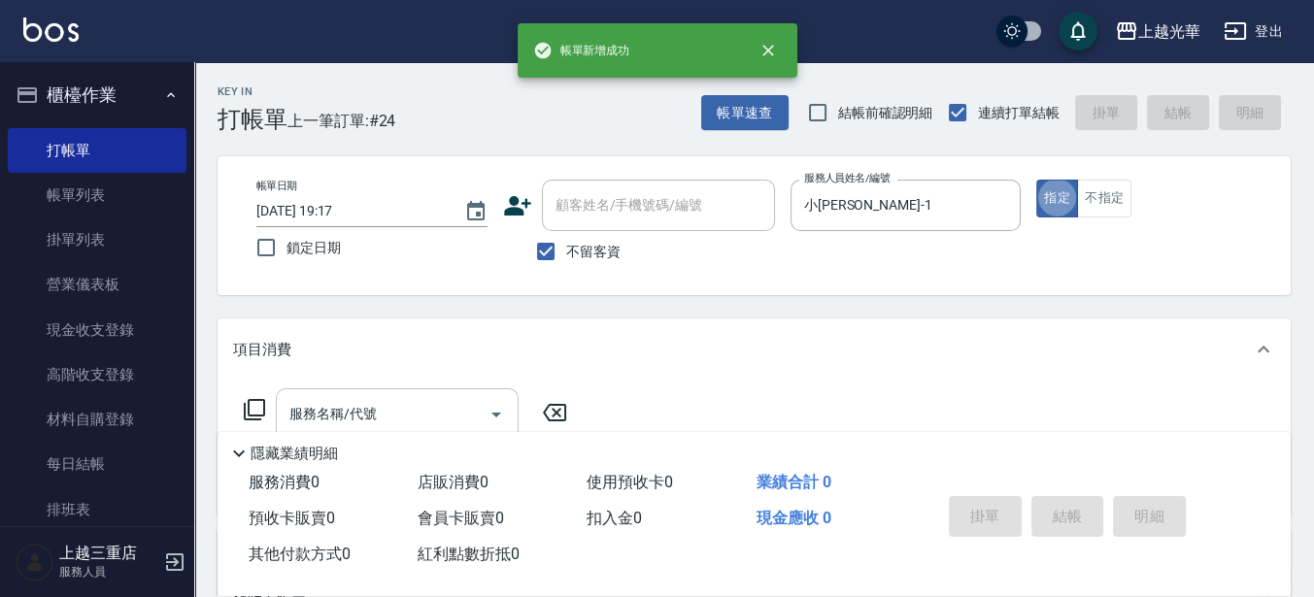
drag, startPoint x: 365, startPoint y: 394, endPoint x: 414, endPoint y: 408, distance: 50.4
click at [366, 394] on div "服務名稱/代號" at bounding box center [397, 413] width 243 height 51
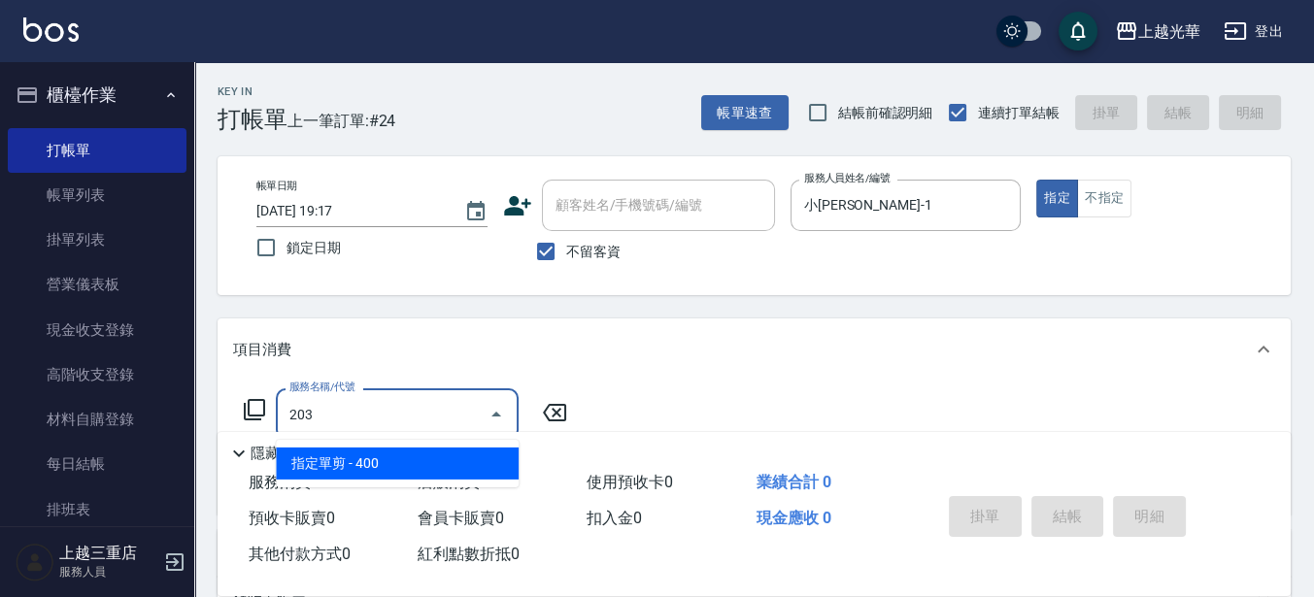
type input "指定單剪(203)"
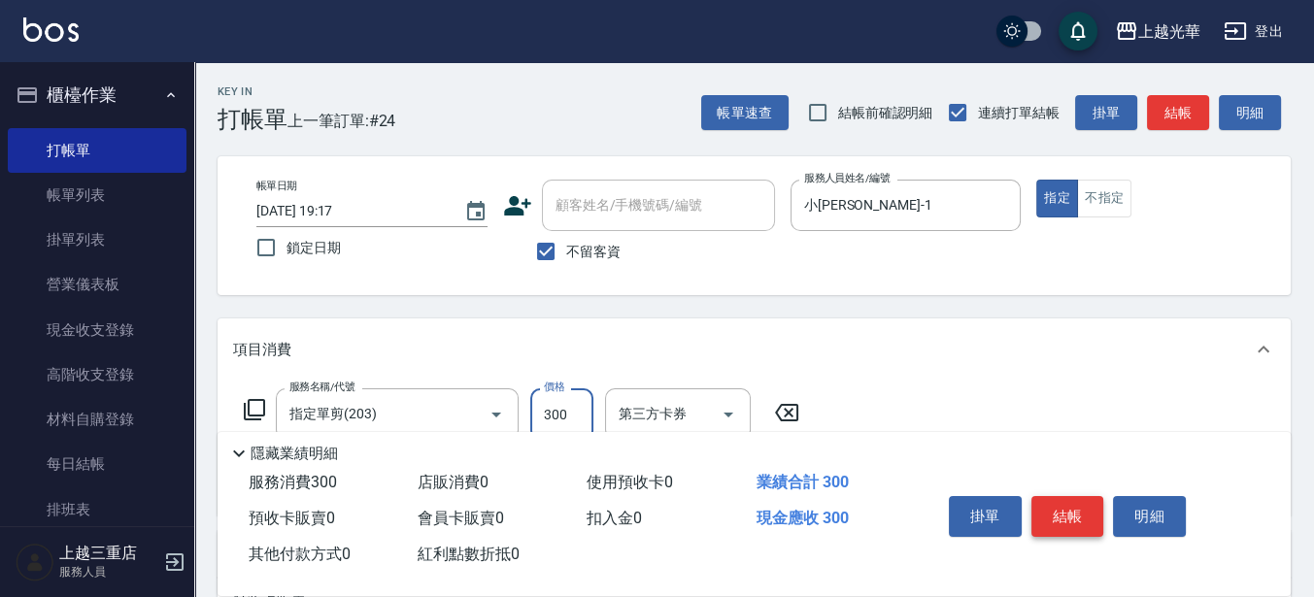
type input "300"
click at [1078, 509] on button "結帳" at bounding box center [1067, 516] width 73 height 41
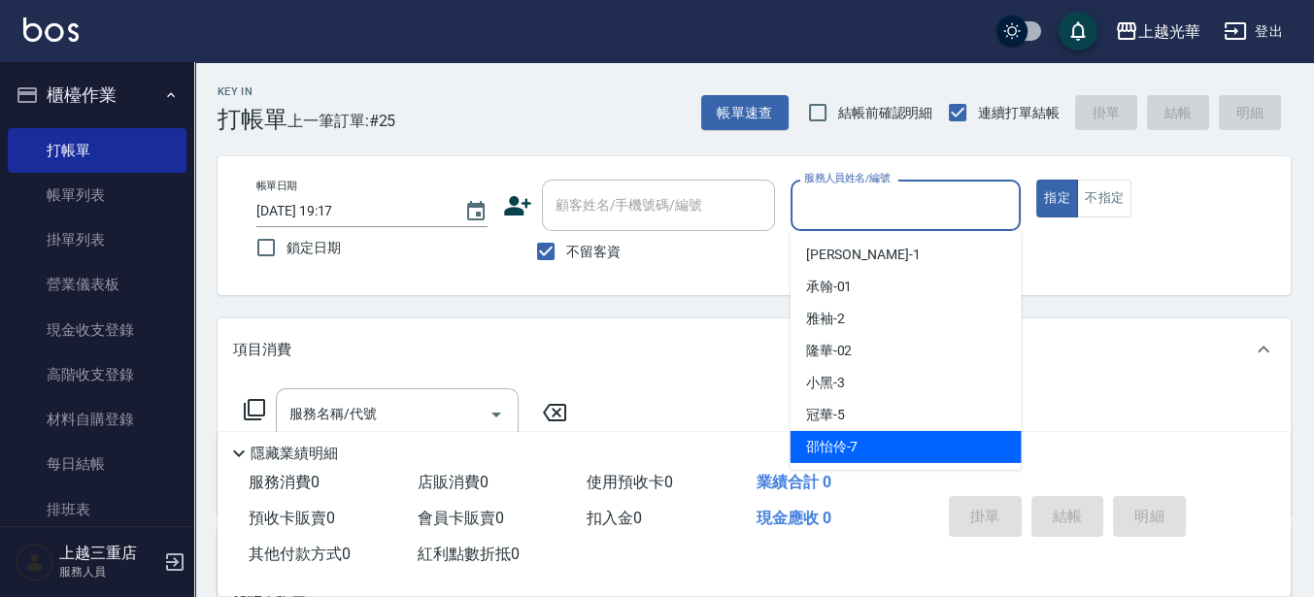
drag, startPoint x: 874, startPoint y: 212, endPoint x: 843, endPoint y: 443, distance: 233.2
click at [843, 443] on span "邵怡伶 -7" at bounding box center [832, 447] width 52 height 20
type input "邵怡伶-7"
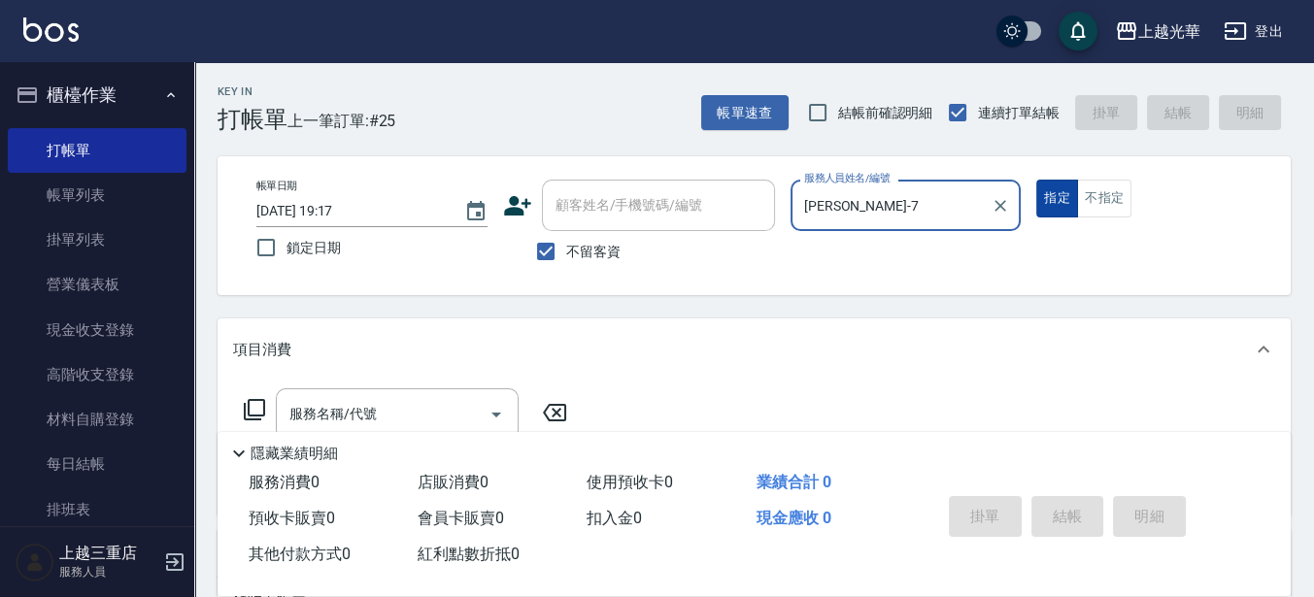
click at [1068, 203] on button "指定" at bounding box center [1057, 199] width 42 height 38
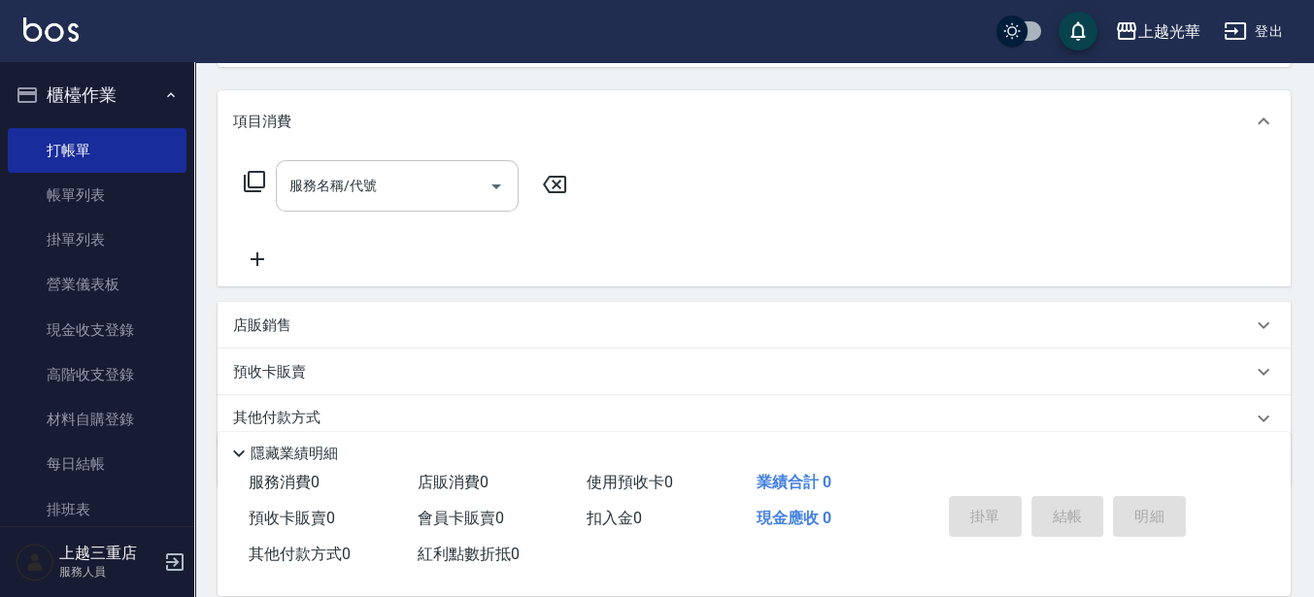
scroll to position [243, 0]
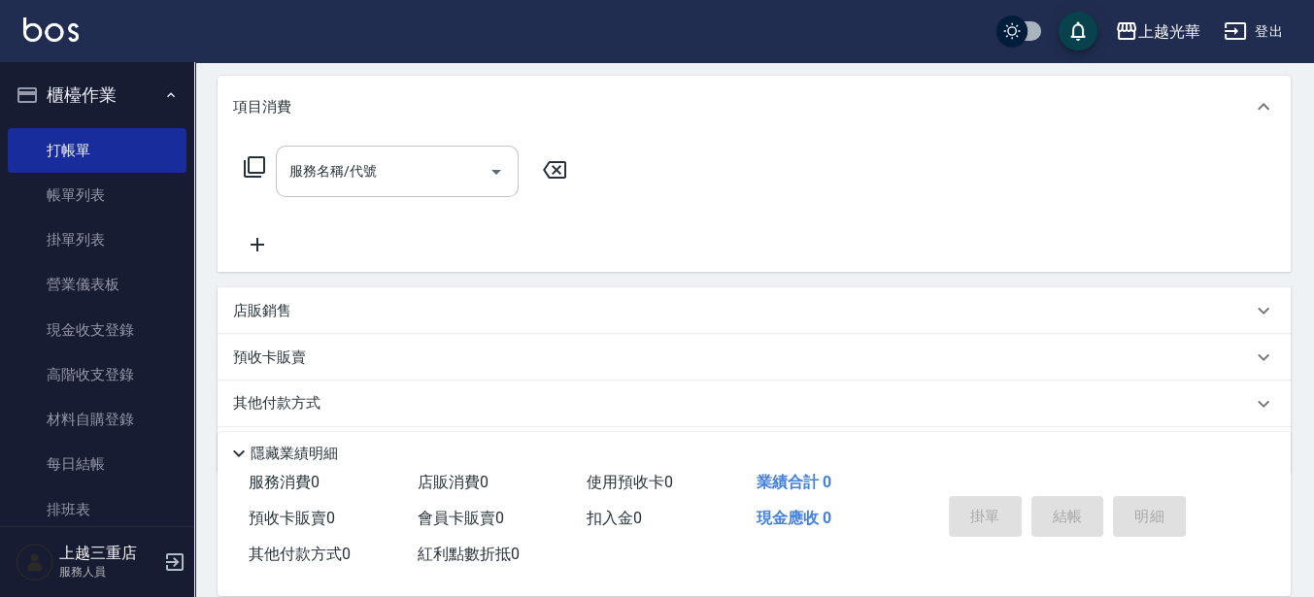
click at [351, 186] on input "服務名稱/代號" at bounding box center [382, 171] width 196 height 34
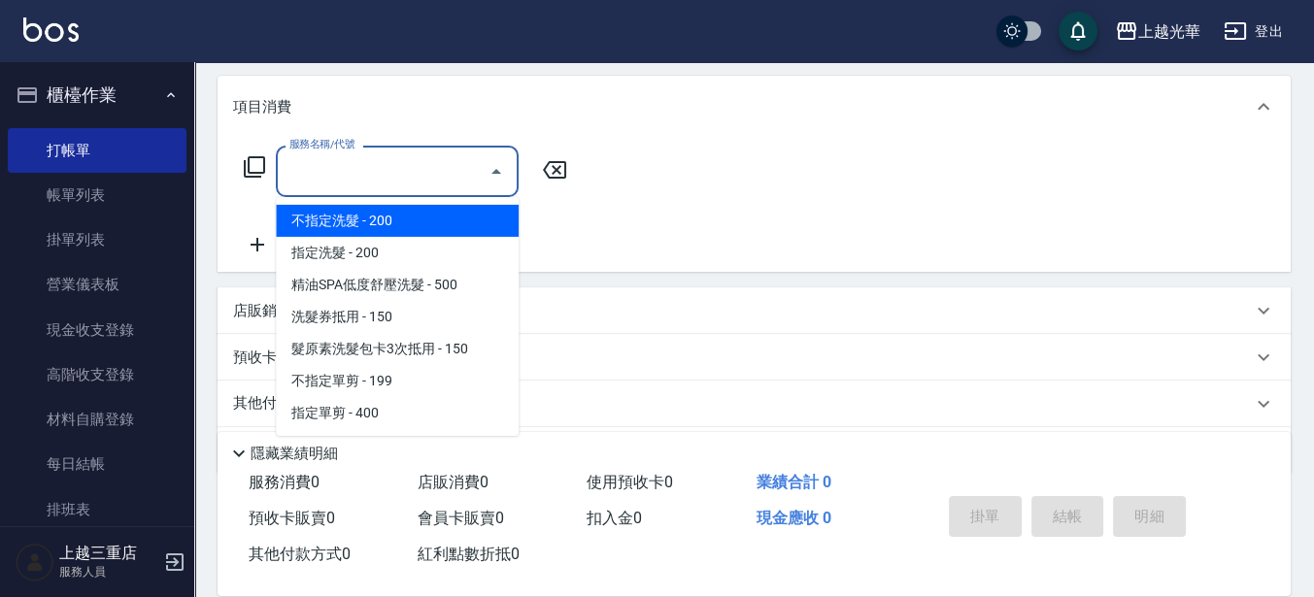
click at [388, 166] on input "服務名稱/代號" at bounding box center [382, 171] width 196 height 34
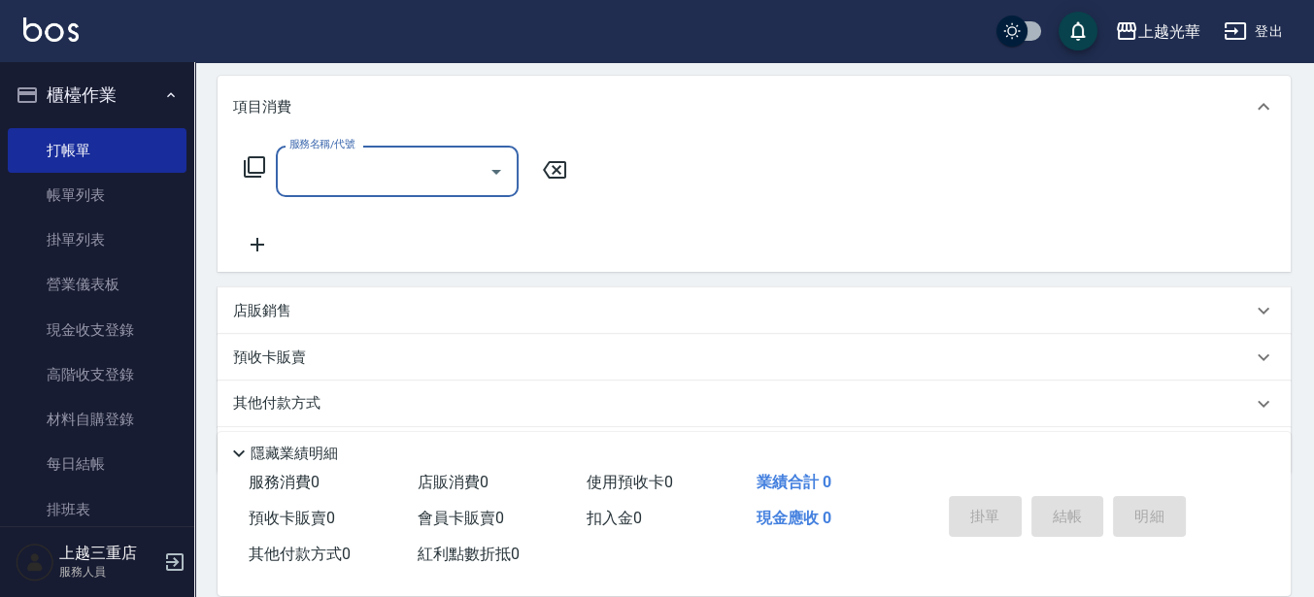
click at [250, 249] on icon at bounding box center [257, 244] width 49 height 23
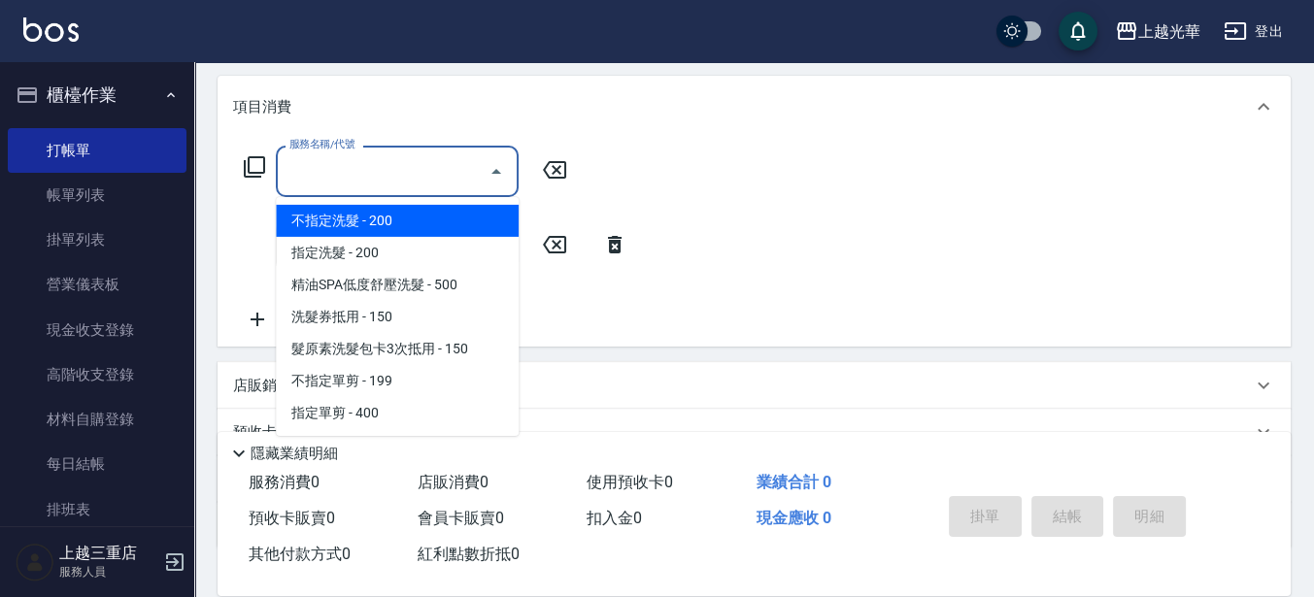
drag, startPoint x: 366, startPoint y: 179, endPoint x: 348, endPoint y: 249, distance: 72.3
click at [348, 249] on span "指定洗髮 - 200" at bounding box center [397, 253] width 243 height 32
type input "指定洗髮(102)"
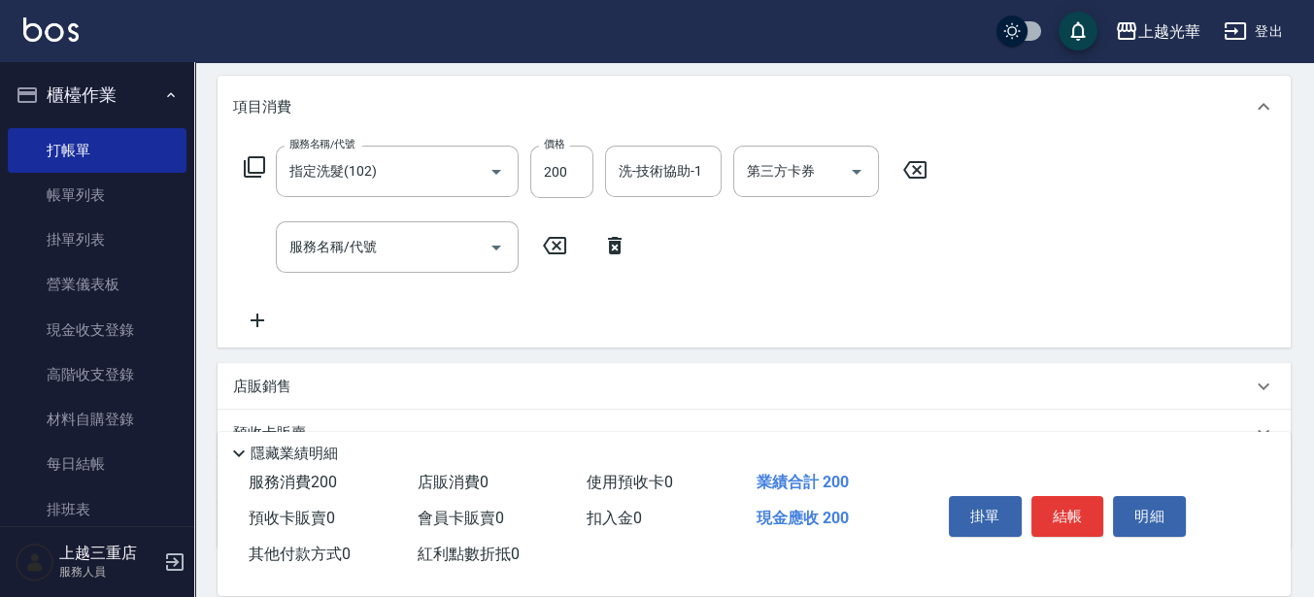
drag, startPoint x: 384, startPoint y: 251, endPoint x: 252, endPoint y: 238, distance: 131.7
click at [248, 234] on div "服務名稱/代號 服務名稱/代號" at bounding box center [436, 246] width 406 height 51
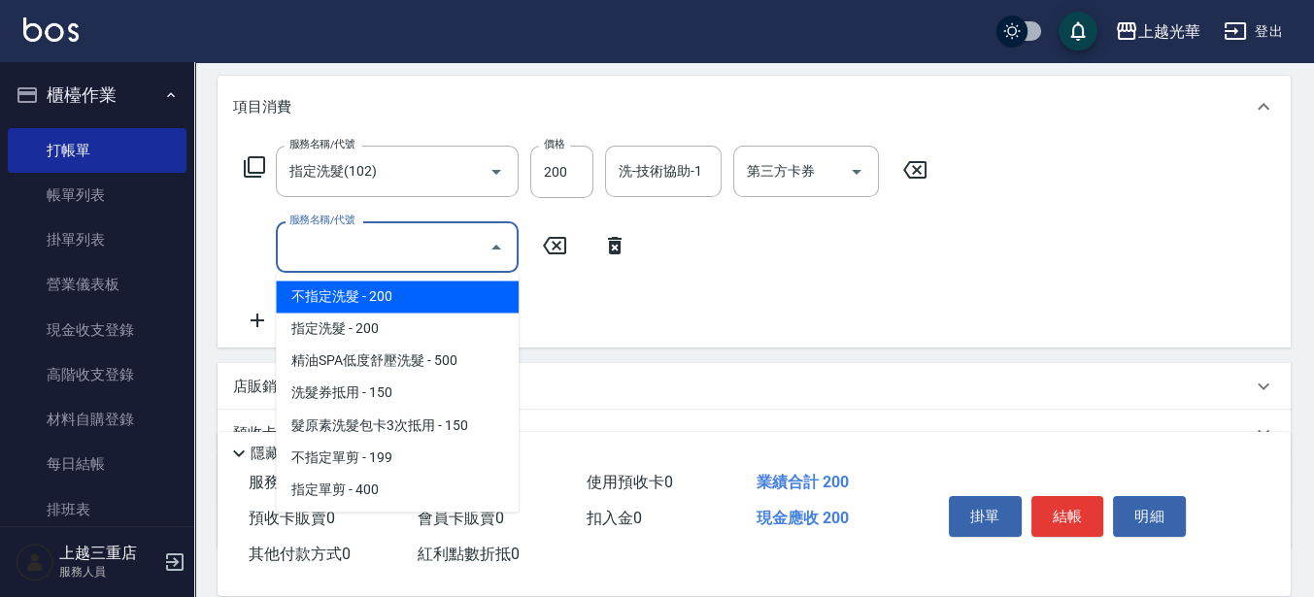
click at [341, 256] on input "服務名稱/代號" at bounding box center [382, 247] width 196 height 34
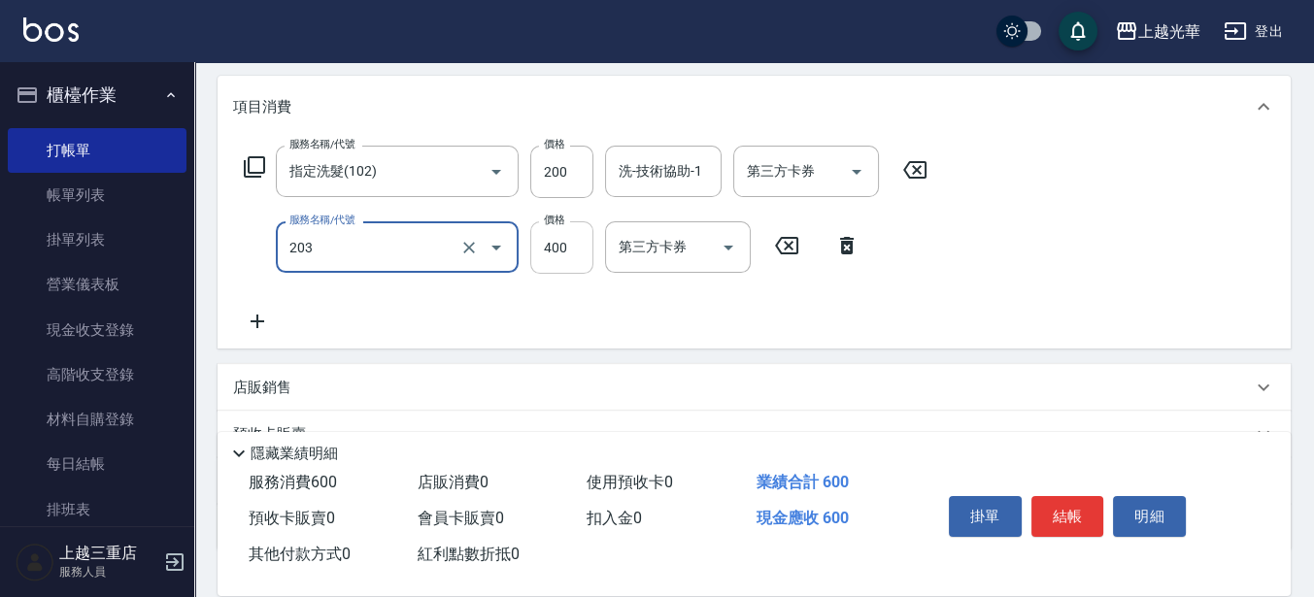
type input "指定單剪(203)"
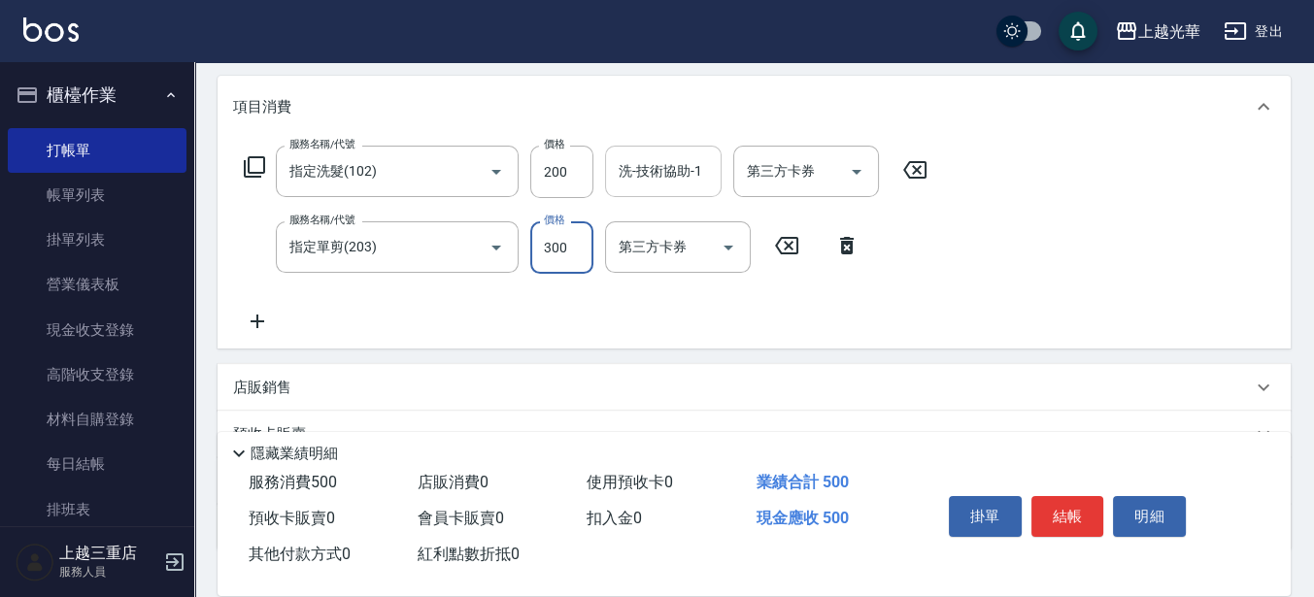
type input "300"
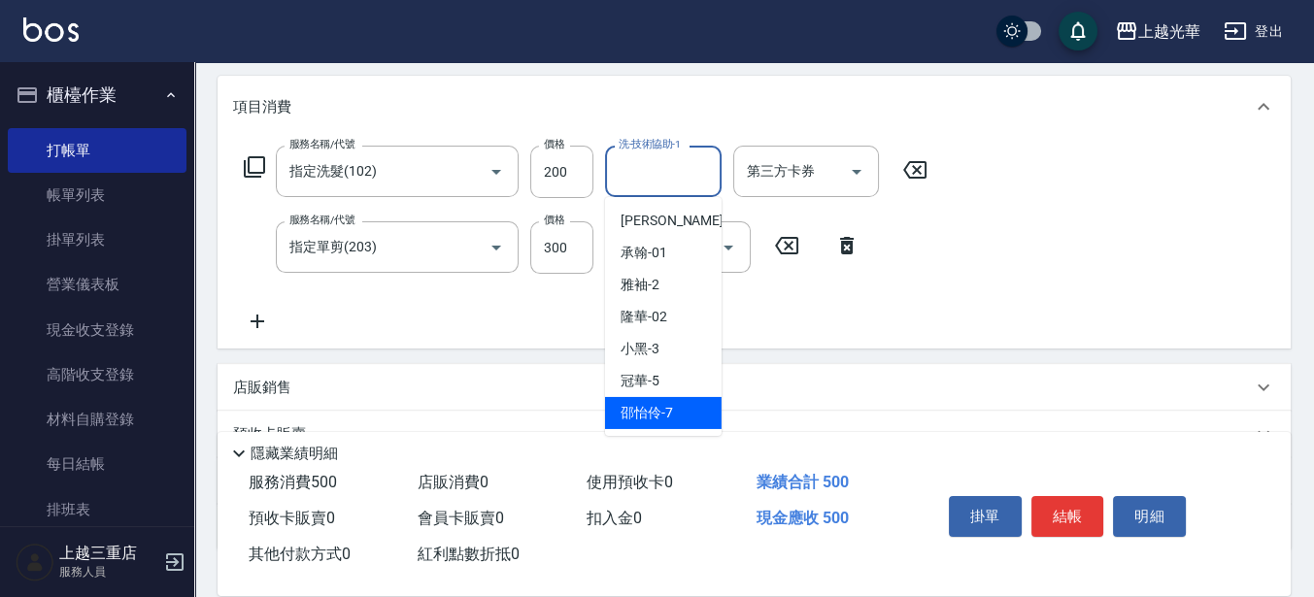
drag, startPoint x: 675, startPoint y: 173, endPoint x: 651, endPoint y: 414, distance: 242.0
click at [651, 414] on span "邵怡伶 -7" at bounding box center [646, 413] width 52 height 20
type input "邵怡伶-7"
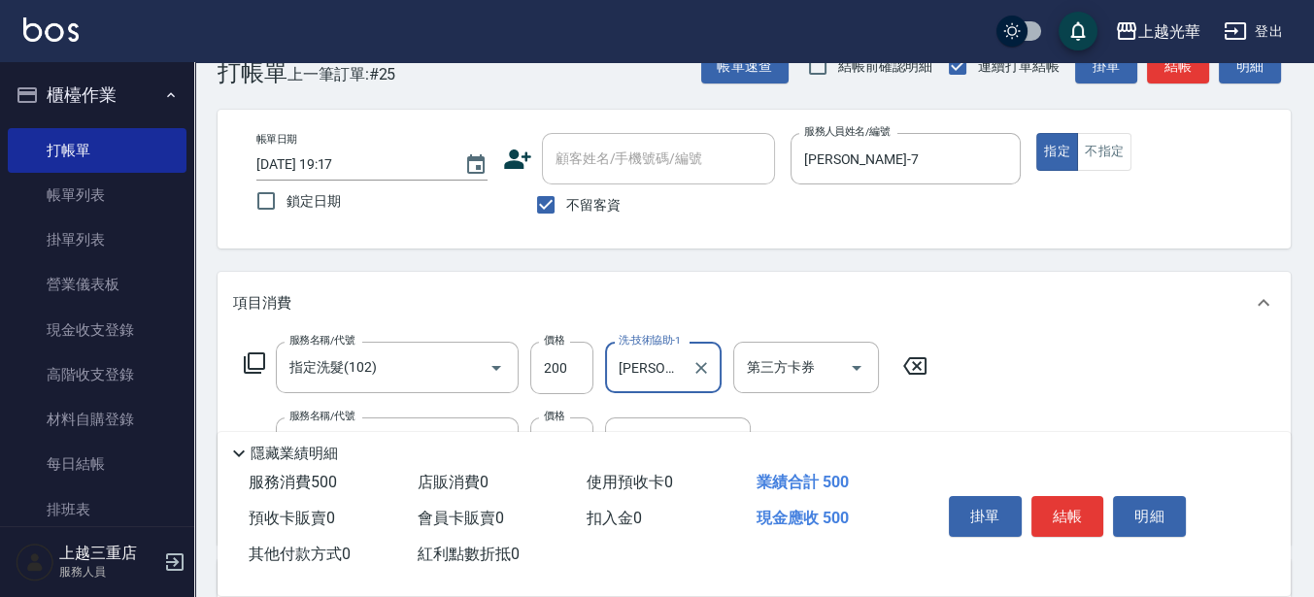
scroll to position [0, 0]
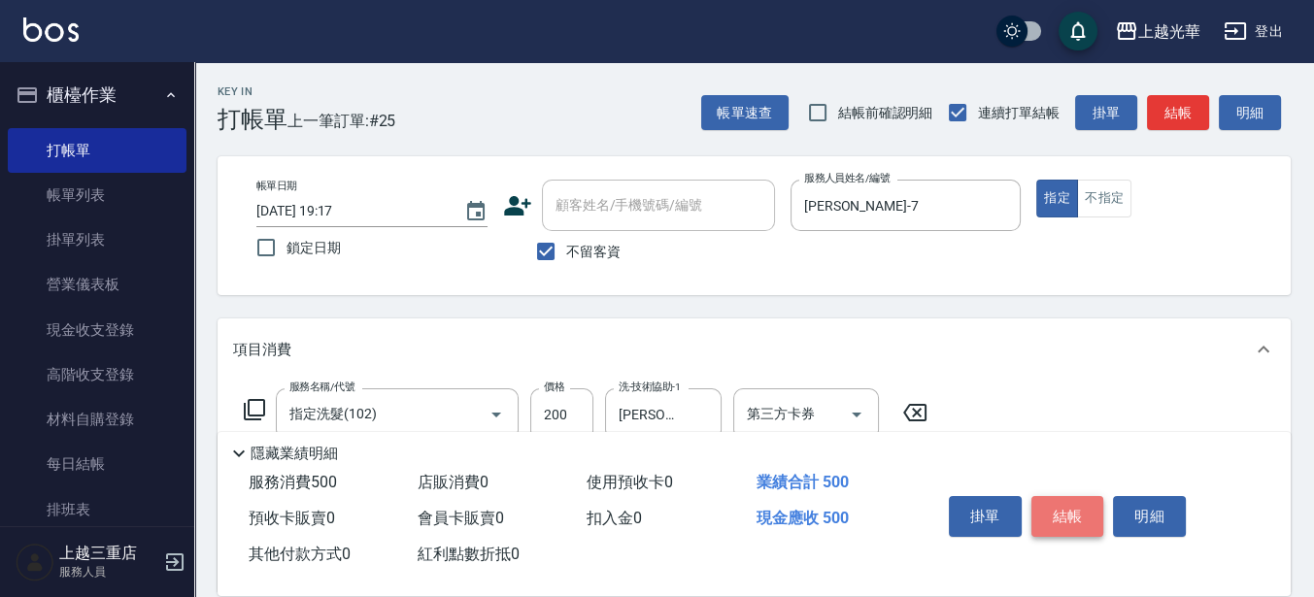
click at [1089, 508] on button "結帳" at bounding box center [1067, 516] width 73 height 41
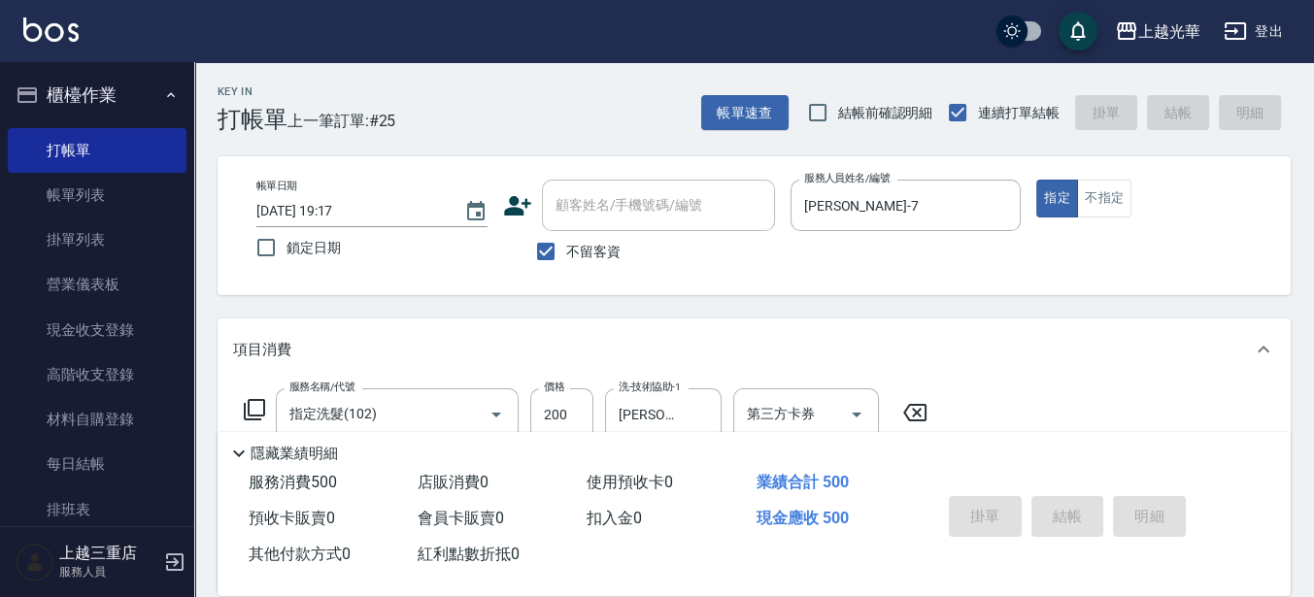
type input "2025/08/21 19:43"
drag, startPoint x: 687, startPoint y: 205, endPoint x: 1294, endPoint y: 253, distance: 608.8
click at [1294, 253] on div "Key In 打帳單 上一筆訂單:#26 帳單速查 結帳前確認明細 連續打單結帳 掛單 結帳 明細 帳單日期 2025/08/21 19:43 鎖定日期 顧客…" at bounding box center [754, 481] width 1120 height 838
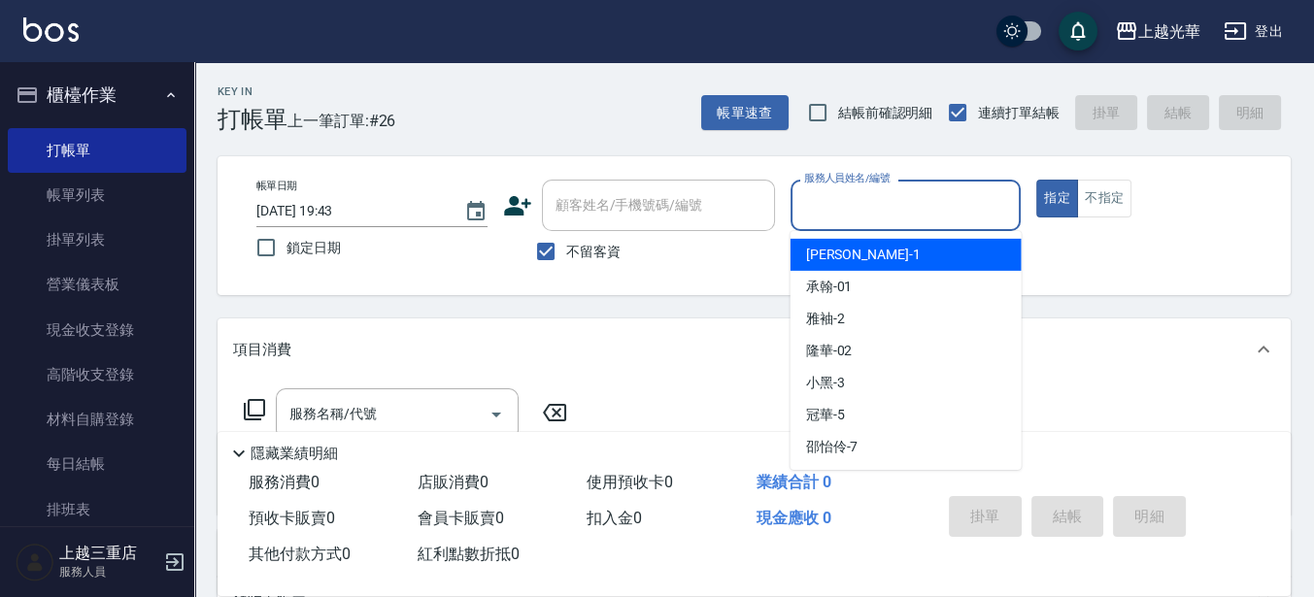
drag, startPoint x: 905, startPoint y: 197, endPoint x: 861, endPoint y: 445, distance: 251.4
click at [861, 445] on div "邵怡伶 -7" at bounding box center [905, 447] width 231 height 32
type input "邵怡伶-7"
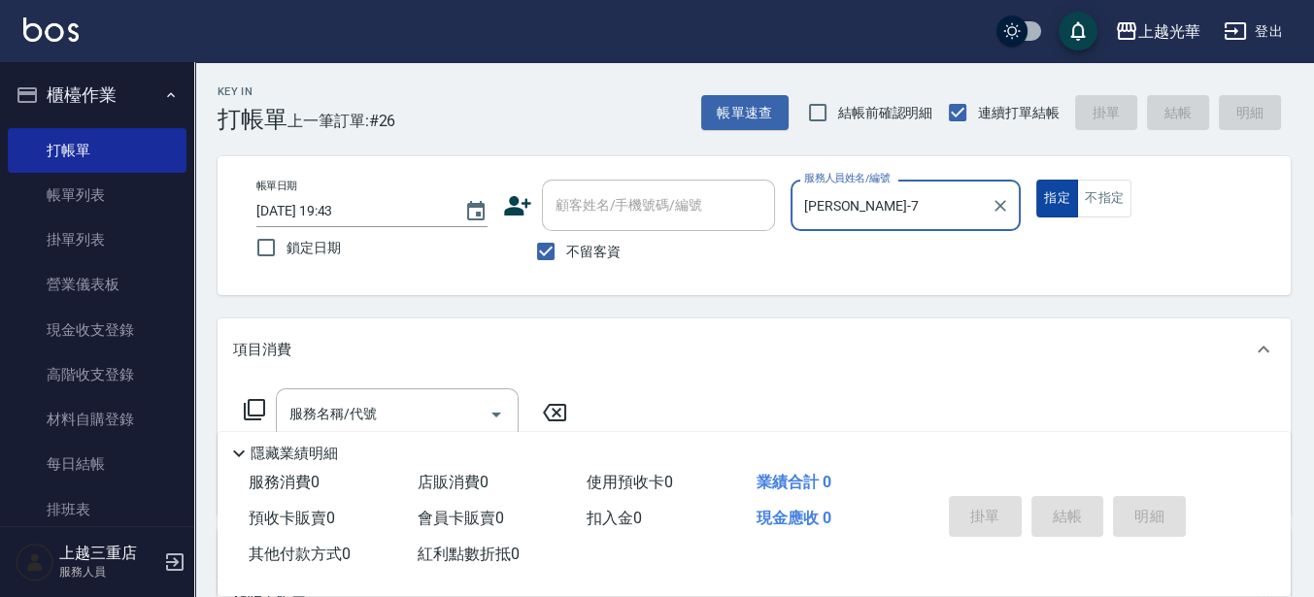
click at [1055, 187] on button "指定" at bounding box center [1057, 199] width 42 height 38
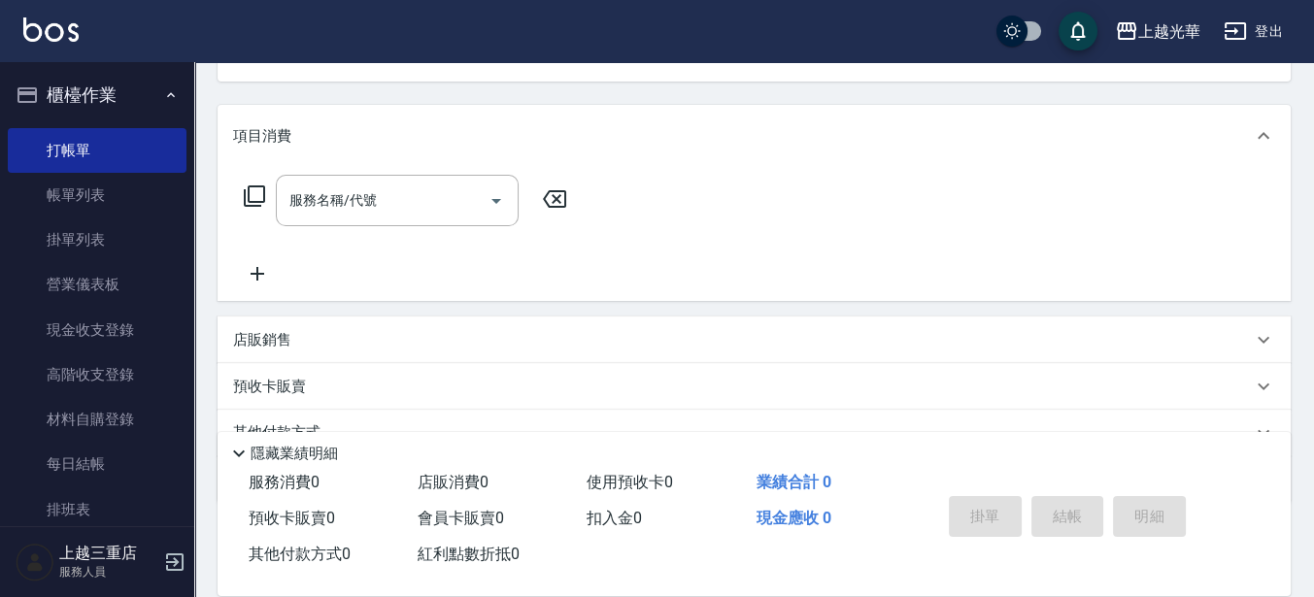
scroll to position [182, 0]
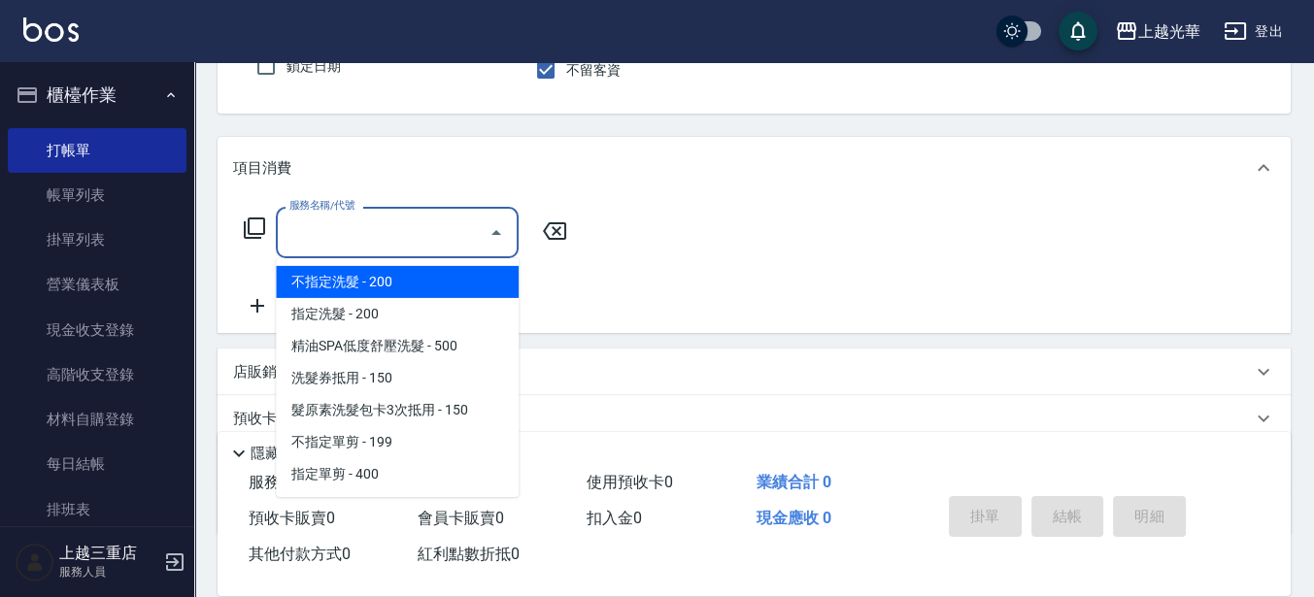
click at [354, 224] on input "服務名稱/代號" at bounding box center [382, 233] width 196 height 34
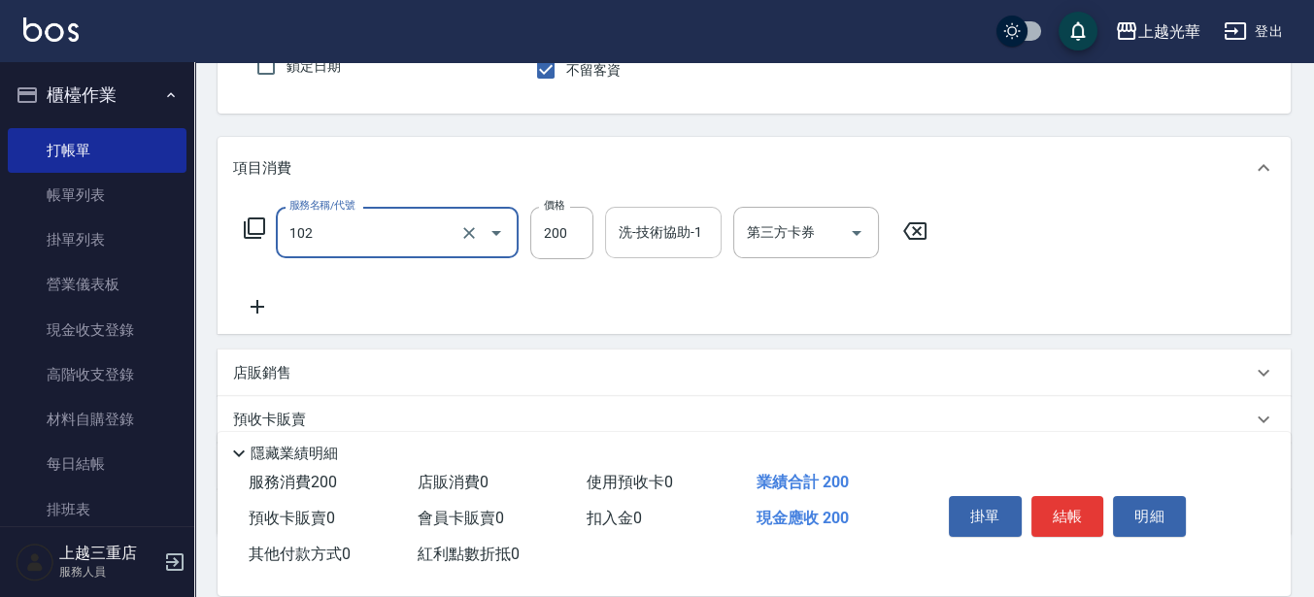
type input "指定洗髮(102)"
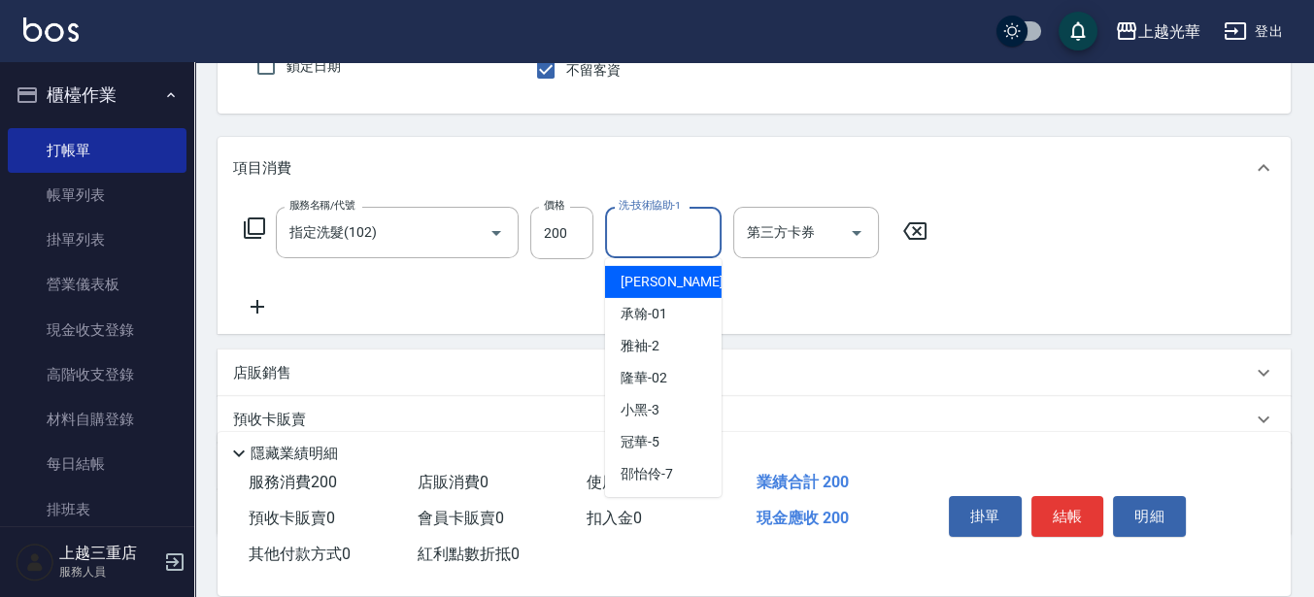
drag, startPoint x: 698, startPoint y: 233, endPoint x: 670, endPoint y: 477, distance: 245.3
click at [670, 477] on span "邵怡伶 -7" at bounding box center [646, 474] width 52 height 20
type input "邵怡伶-7"
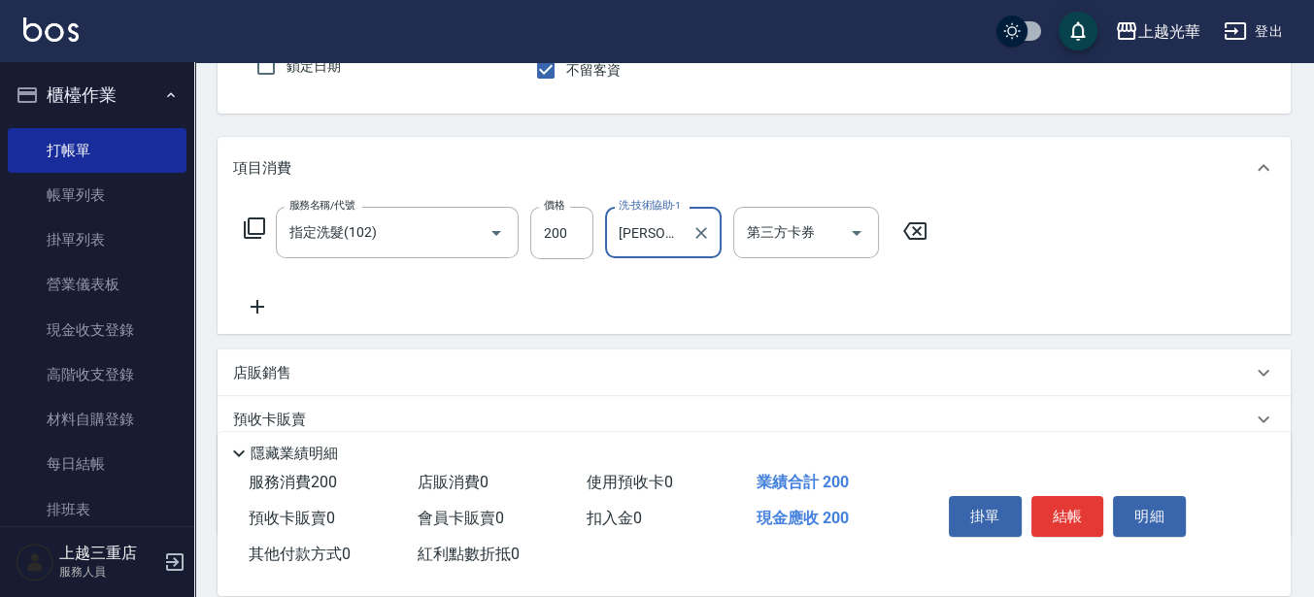
click at [274, 299] on icon at bounding box center [257, 306] width 49 height 23
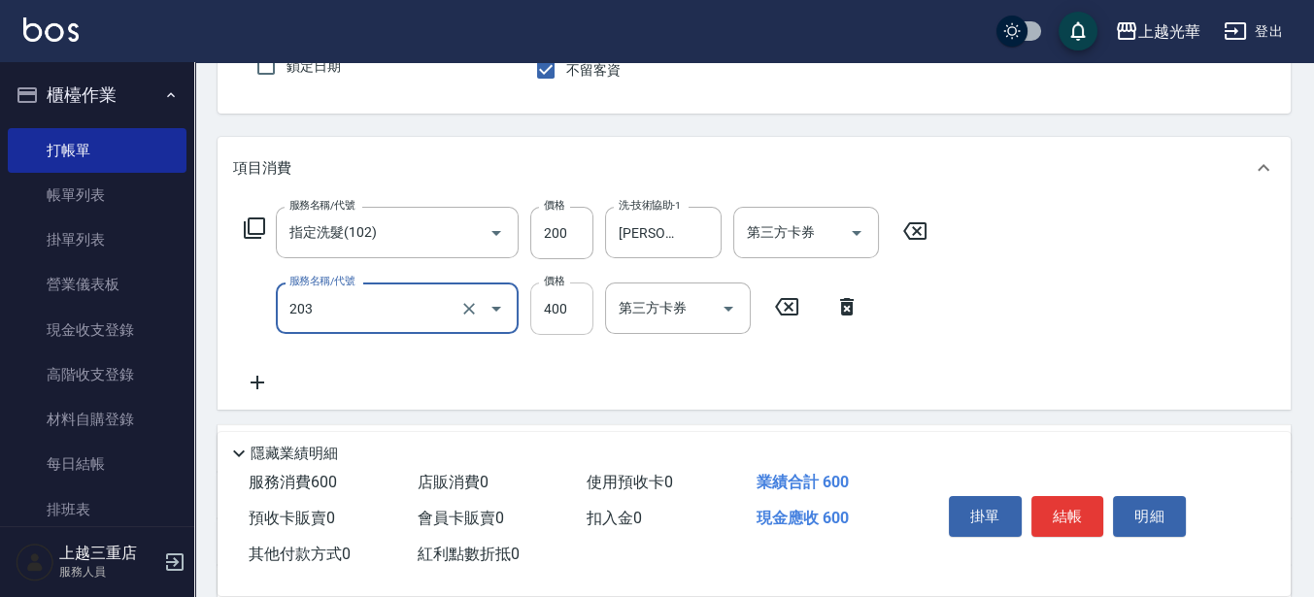
type input "指定單剪(203)"
click at [563, 310] on input "400" at bounding box center [561, 309] width 63 height 52
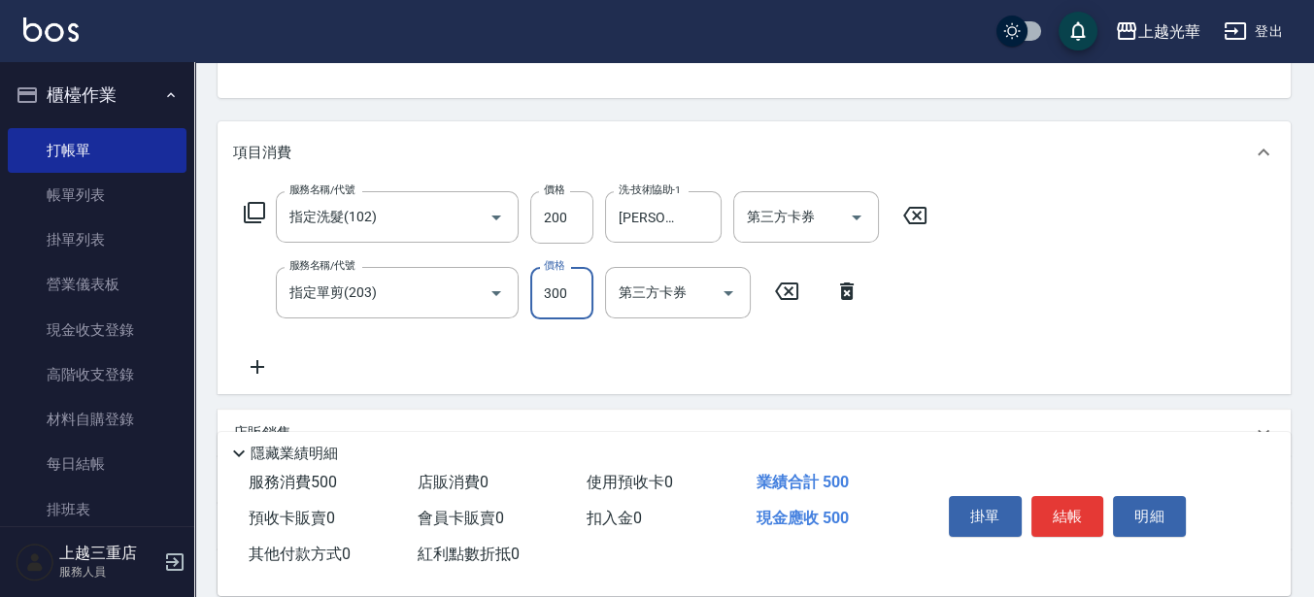
scroll to position [243, 0]
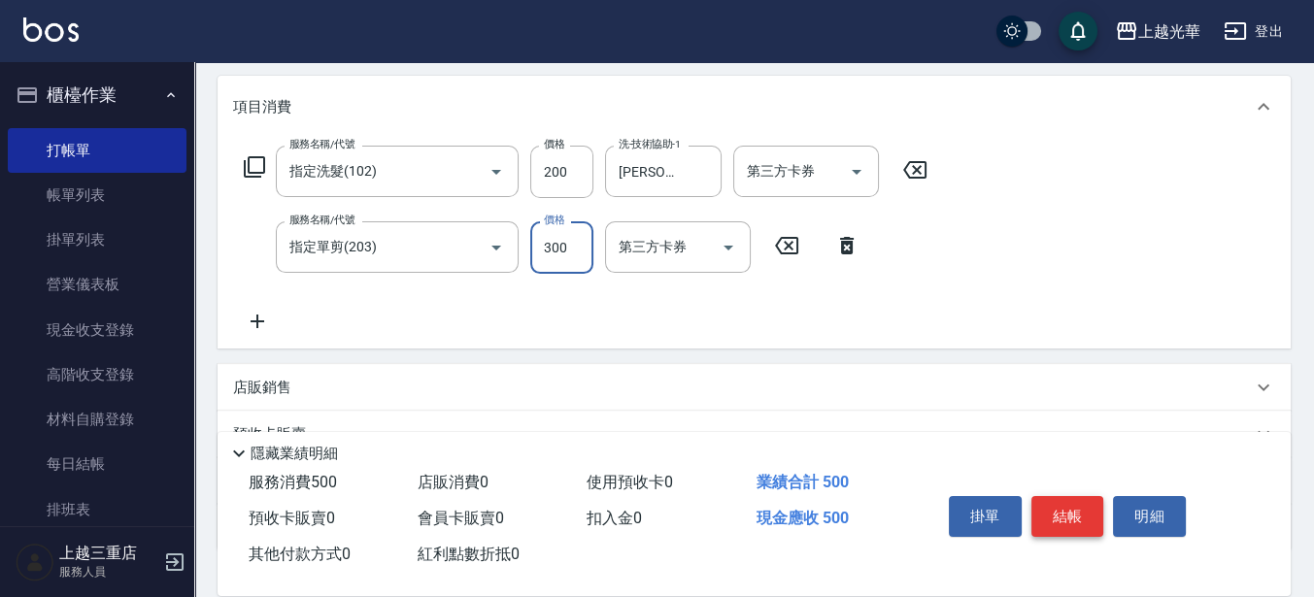
type input "300"
click at [1049, 511] on button "結帳" at bounding box center [1067, 516] width 73 height 41
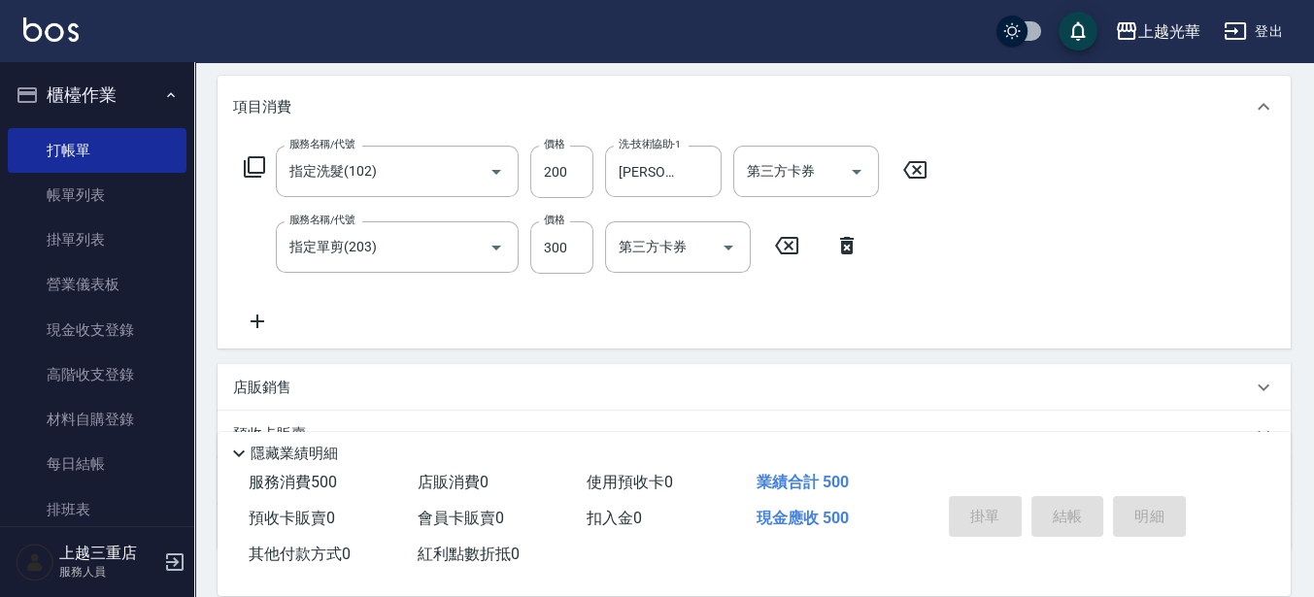
type input "2025/08/21 19:44"
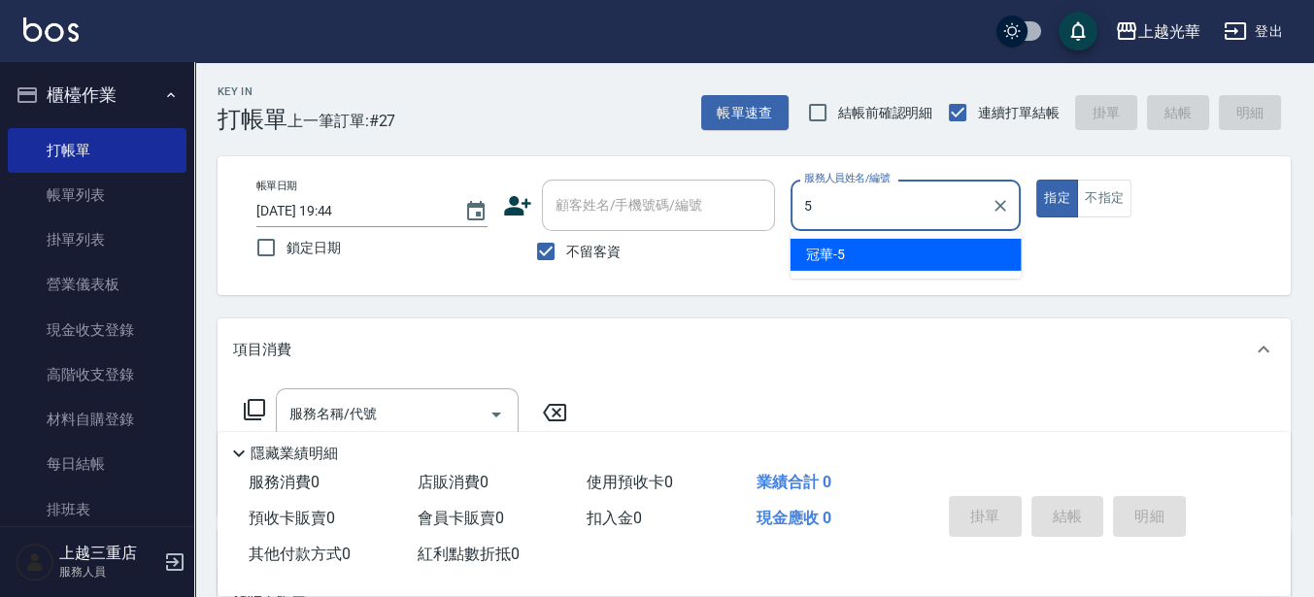
type input "冠華-5"
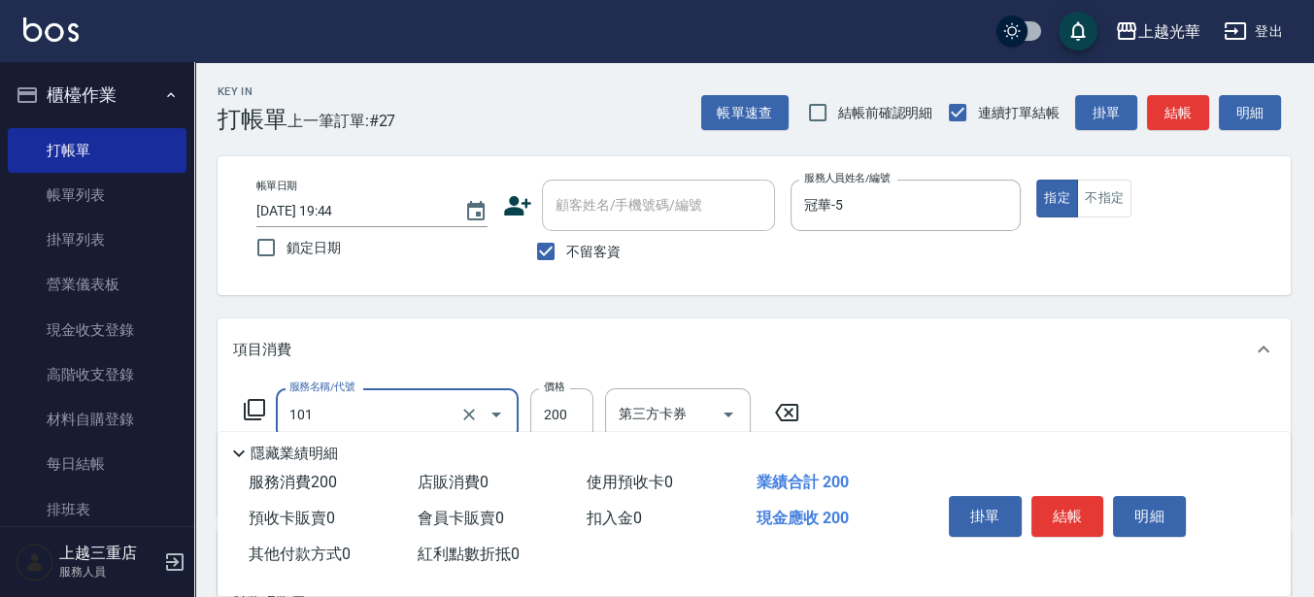
type input "不指定洗髮(101)"
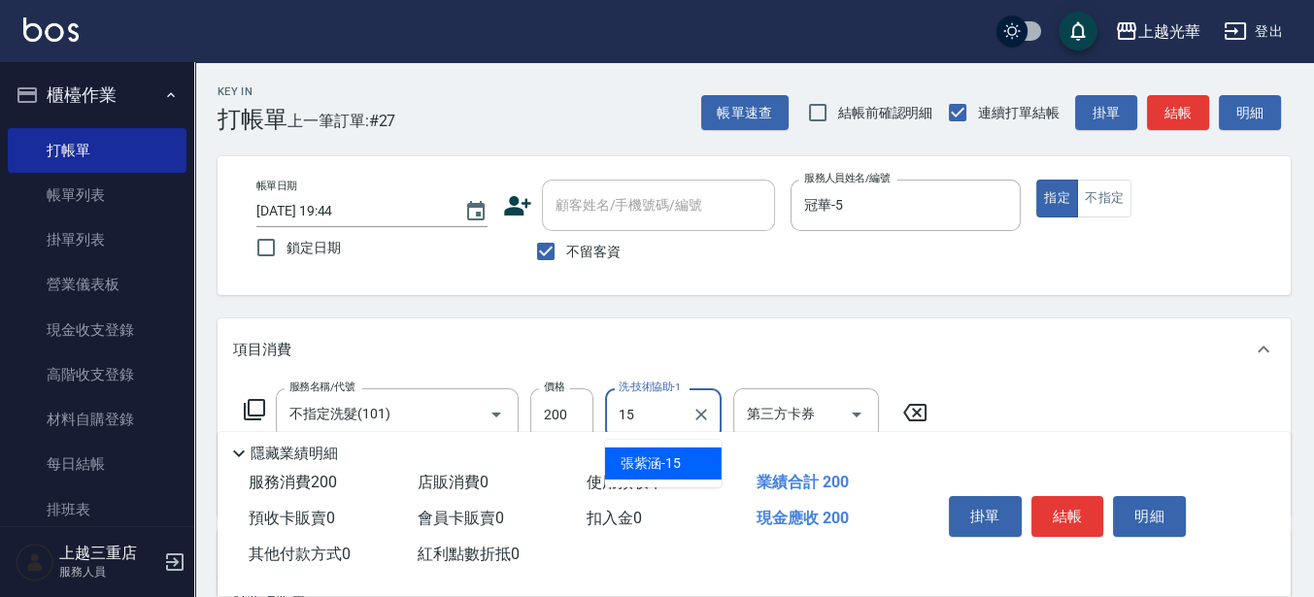
type input "張紫涵-15"
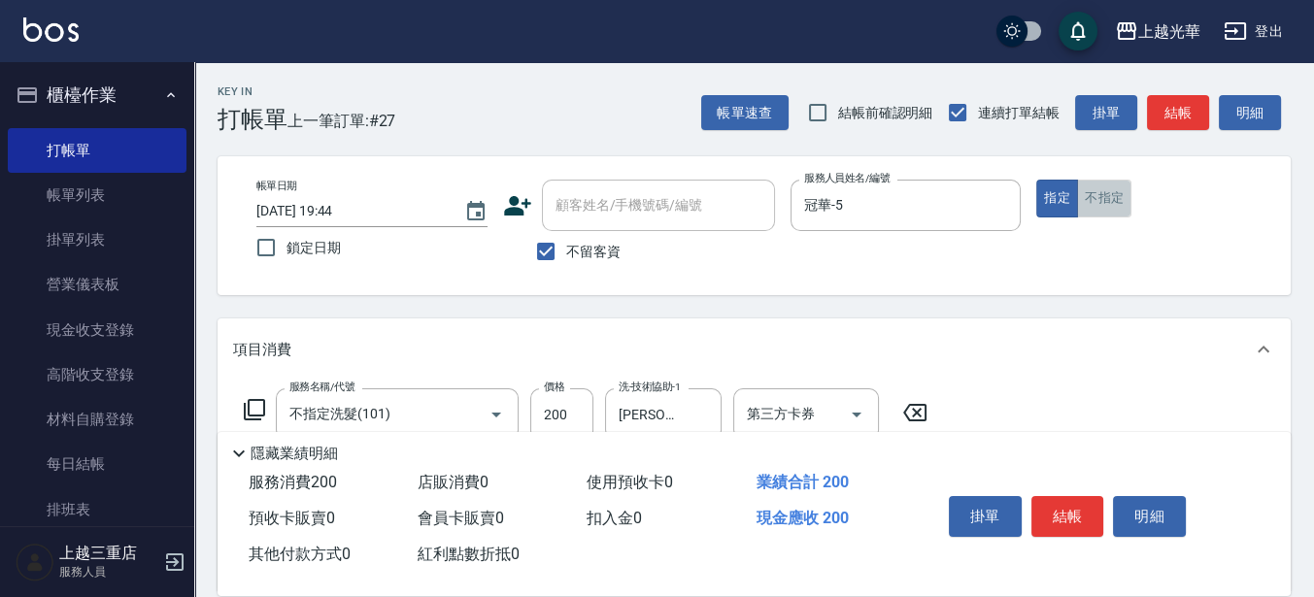
click at [1112, 192] on button "不指定" at bounding box center [1104, 199] width 54 height 38
click at [1168, 110] on button "結帳" at bounding box center [1178, 113] width 62 height 36
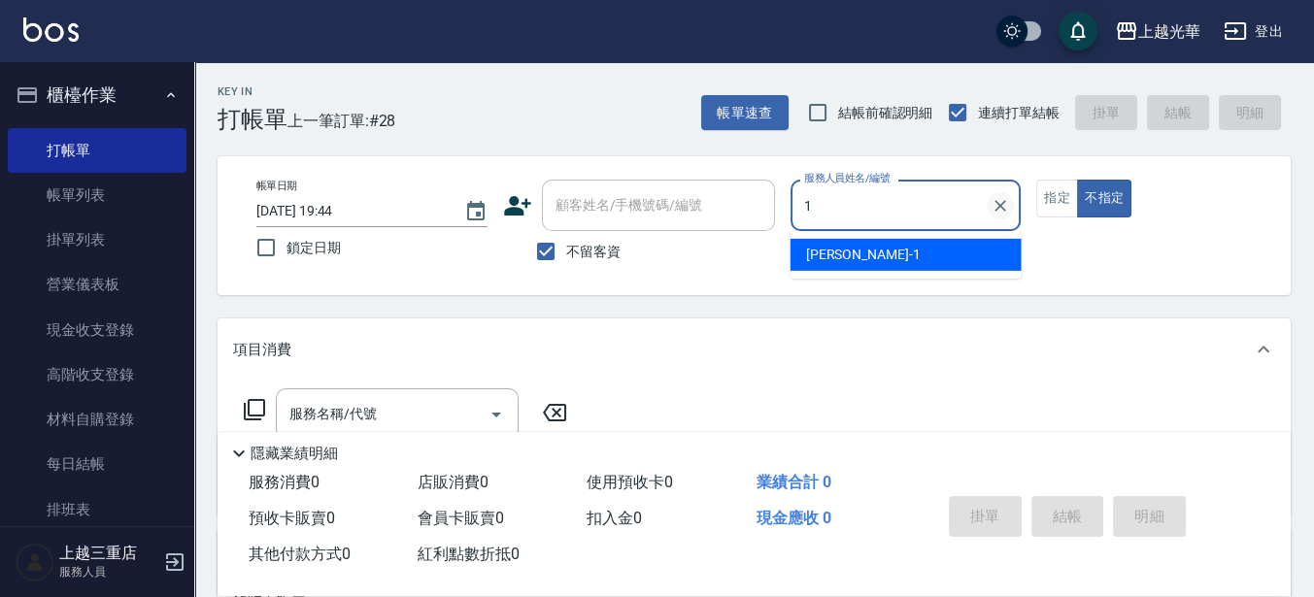
type input "小詹-1"
type button "false"
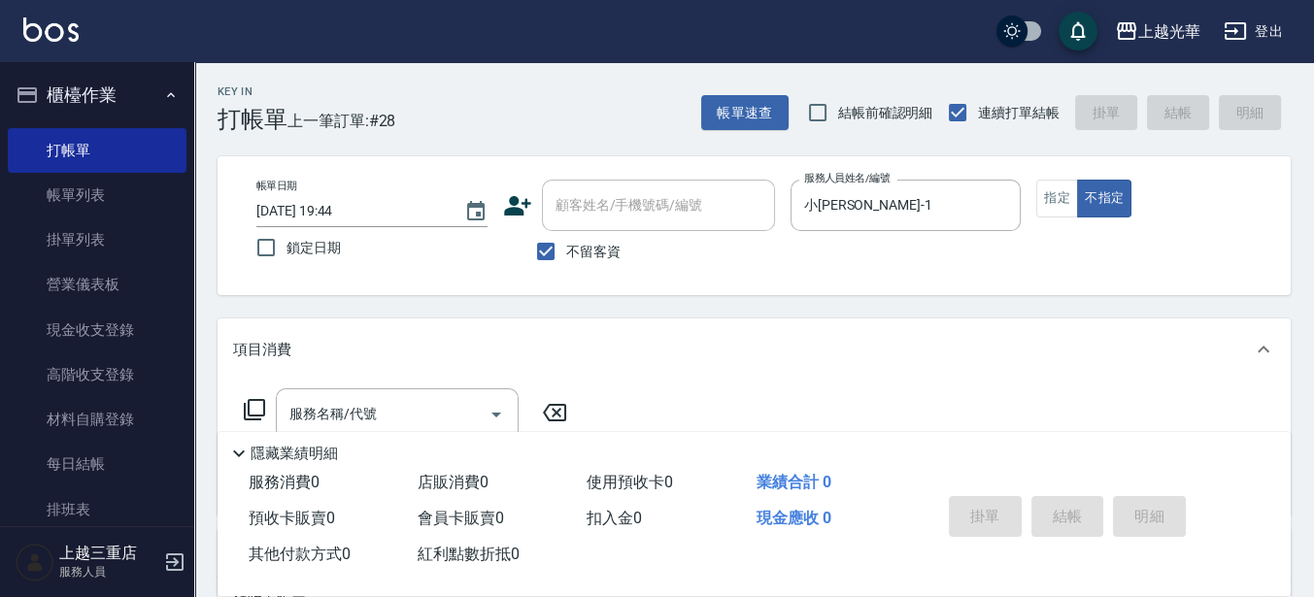
click at [1035, 214] on div "帳單日期 2025/08/21 19:44 鎖定日期 顧客姓名/手機號碼/編號 顧客姓名/手機號碼/編號 不留客資 服務人員姓名/編號 小詹-1 服務人員姓名…" at bounding box center [754, 226] width 1026 height 92
click at [1042, 207] on button "指定" at bounding box center [1057, 199] width 42 height 38
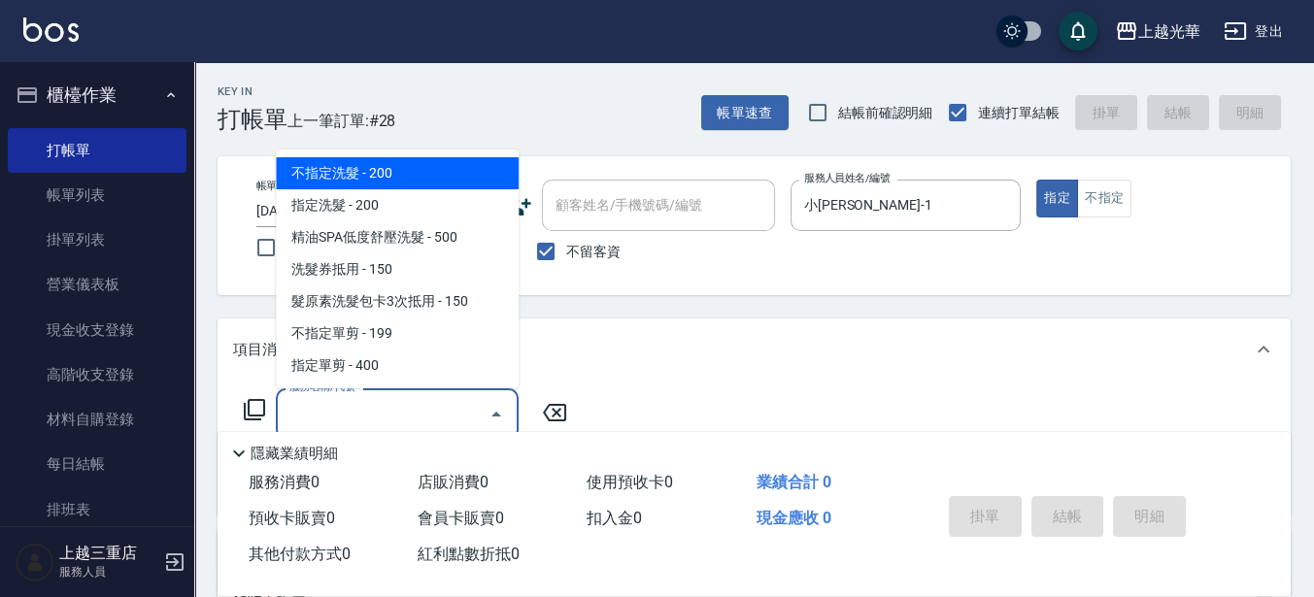
click at [428, 414] on input "服務名稱/代號" at bounding box center [382, 414] width 196 height 34
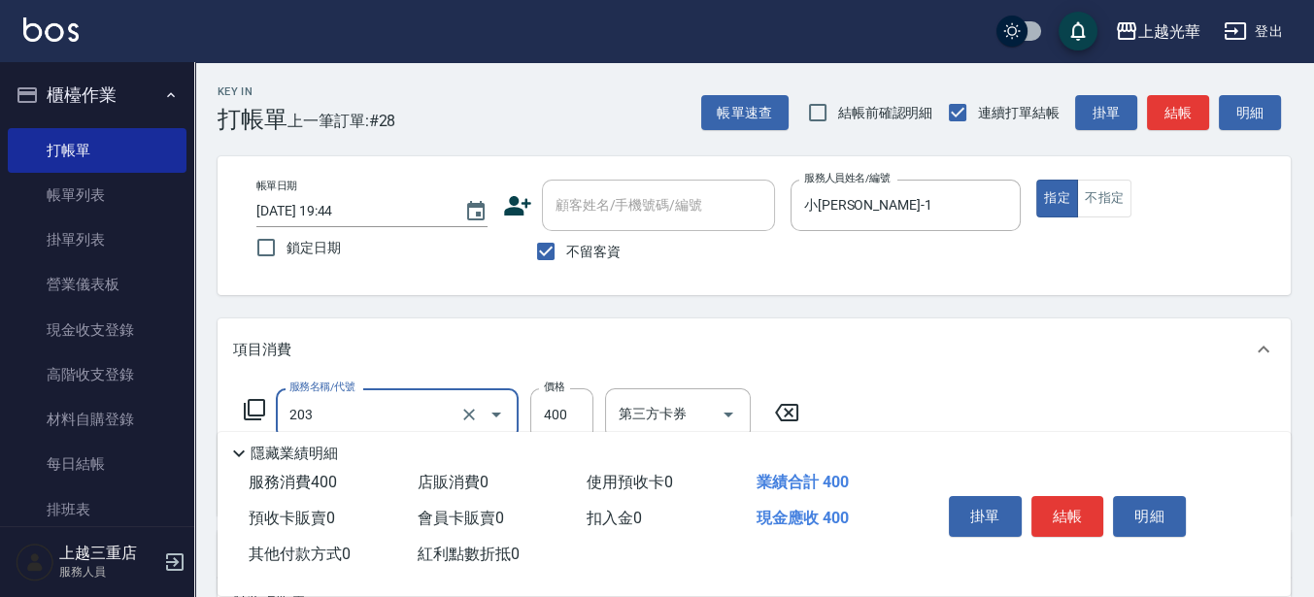
type input "指定單剪(203)"
type input "200"
click at [1046, 501] on button "結帳" at bounding box center [1067, 516] width 73 height 41
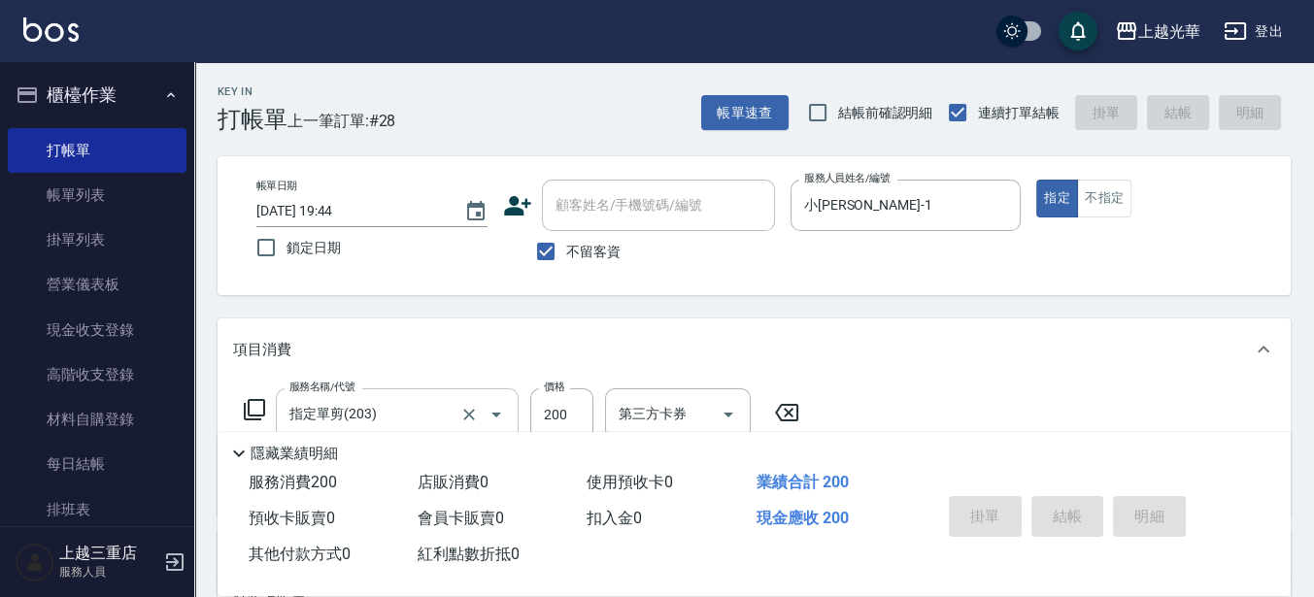
type input "2025/08/21 19:45"
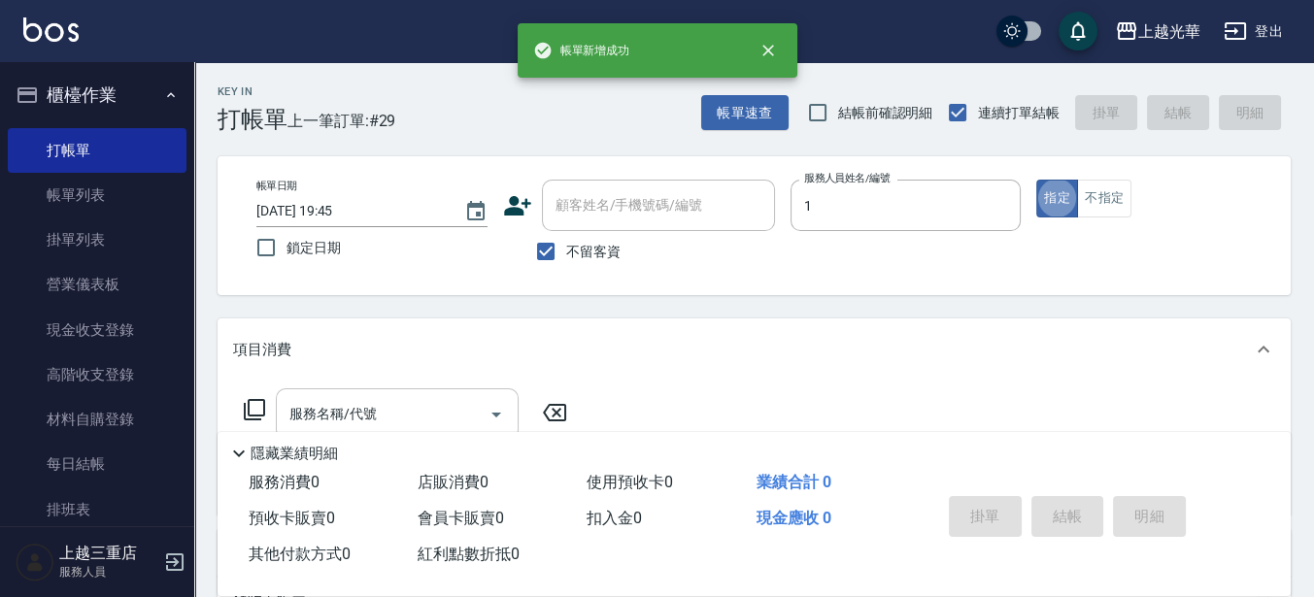
type input "小詹-1"
click at [379, 411] on input "服務名稱/代號" at bounding box center [382, 414] width 196 height 34
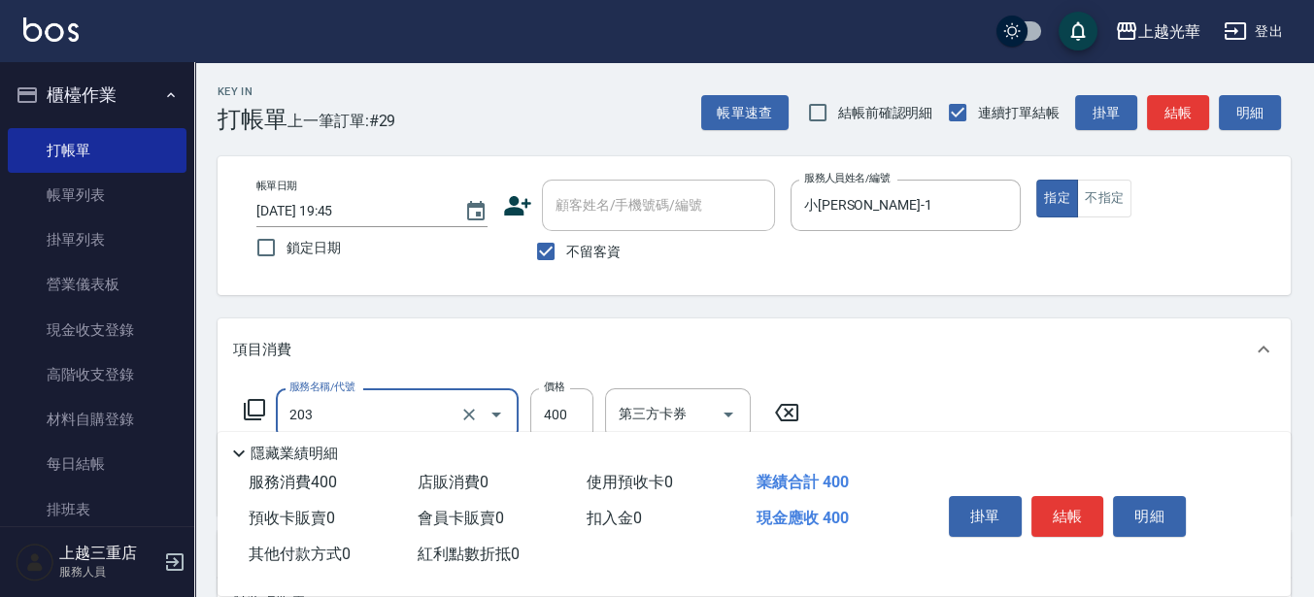
type input "指定單剪(203)"
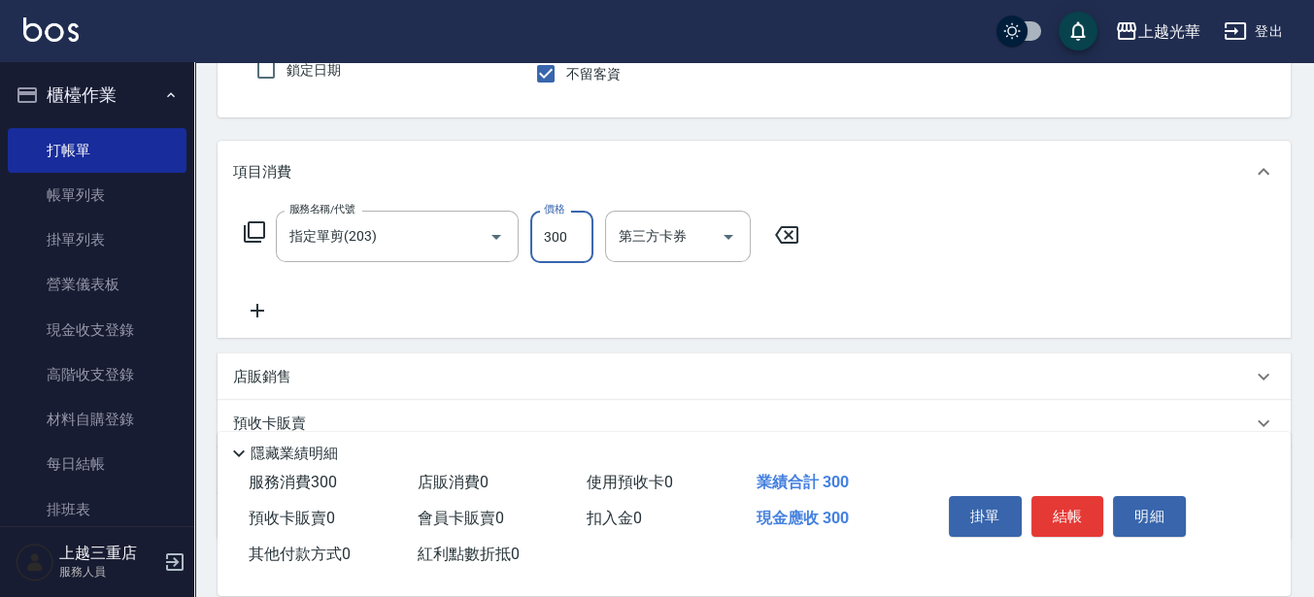
scroll to position [243, 0]
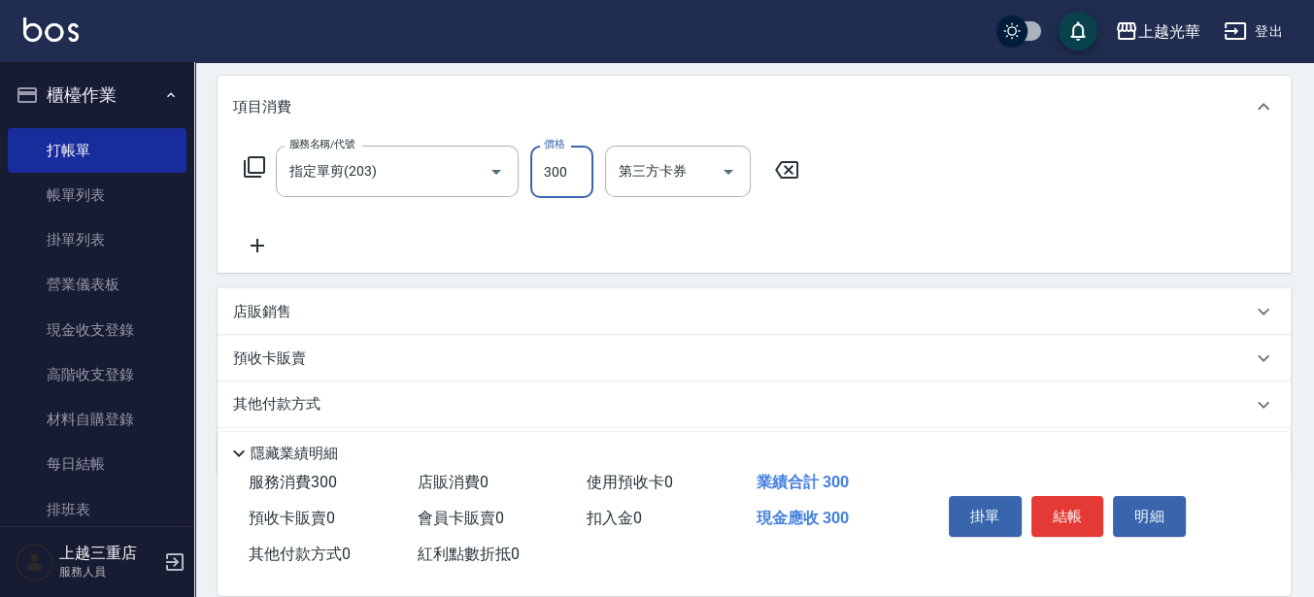
type input "300"
click at [254, 248] on icon at bounding box center [257, 245] width 49 height 23
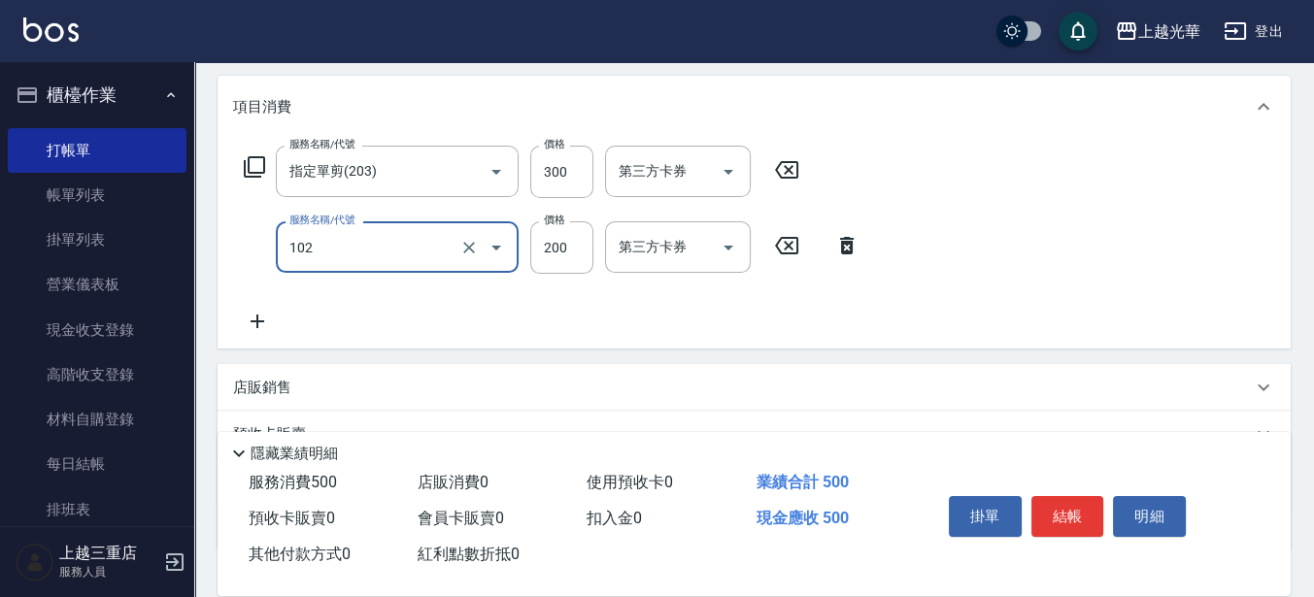
type input "指定洗髮(102)"
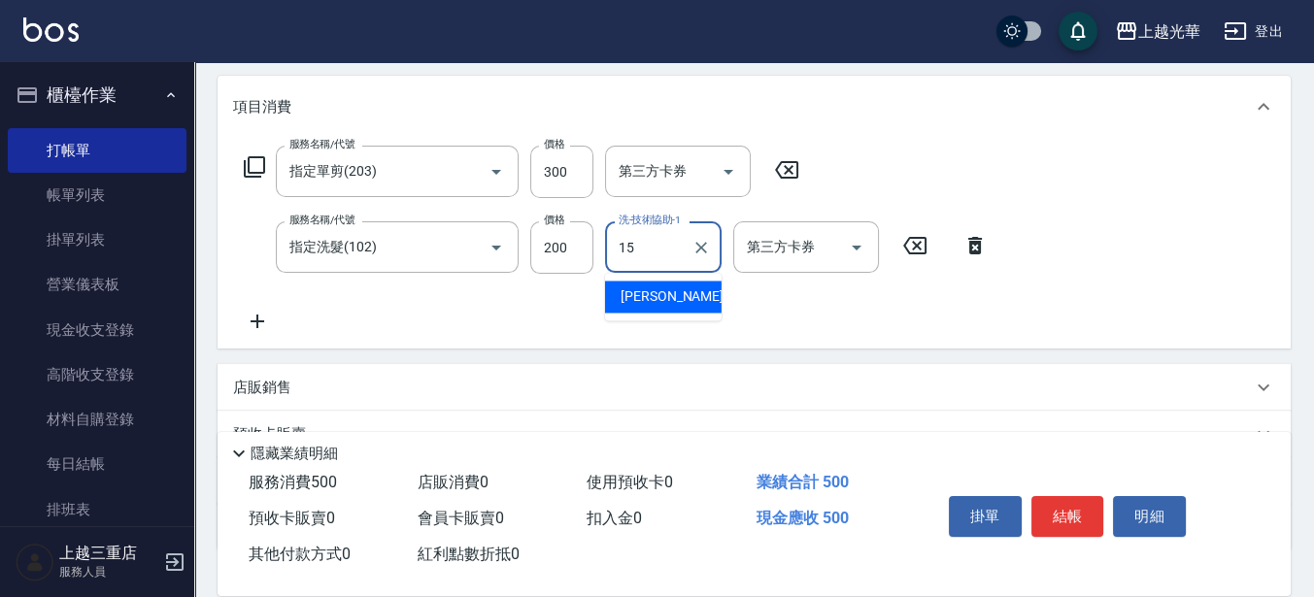
type input "張紫涵-15"
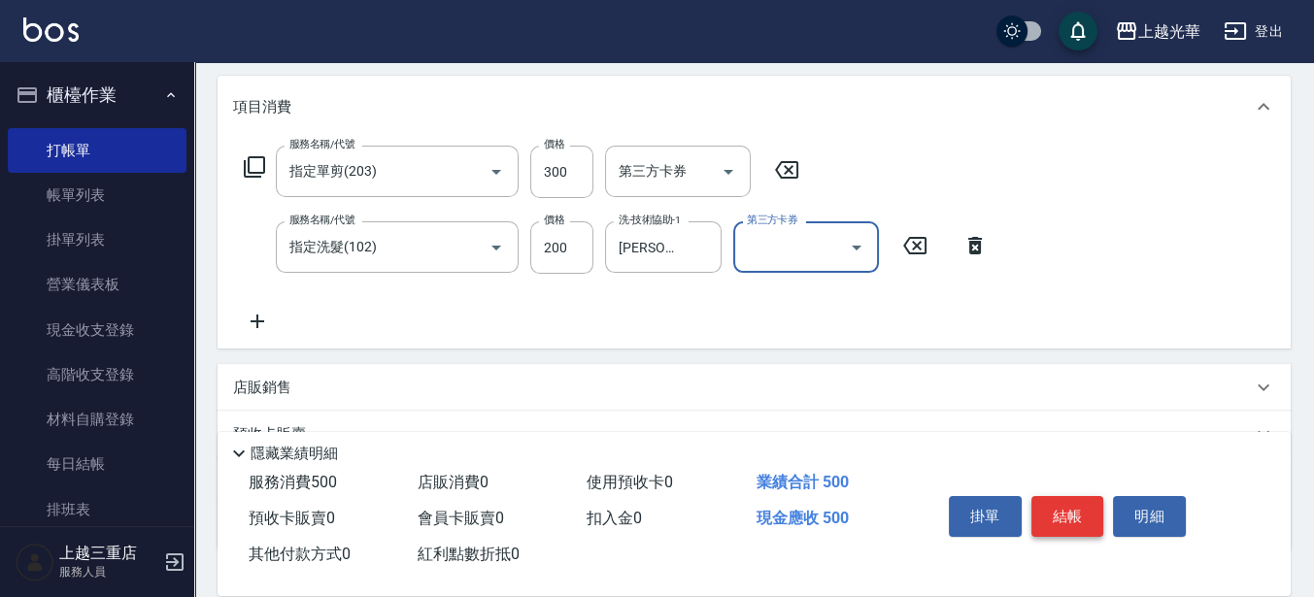
click at [1068, 515] on button "結帳" at bounding box center [1067, 516] width 73 height 41
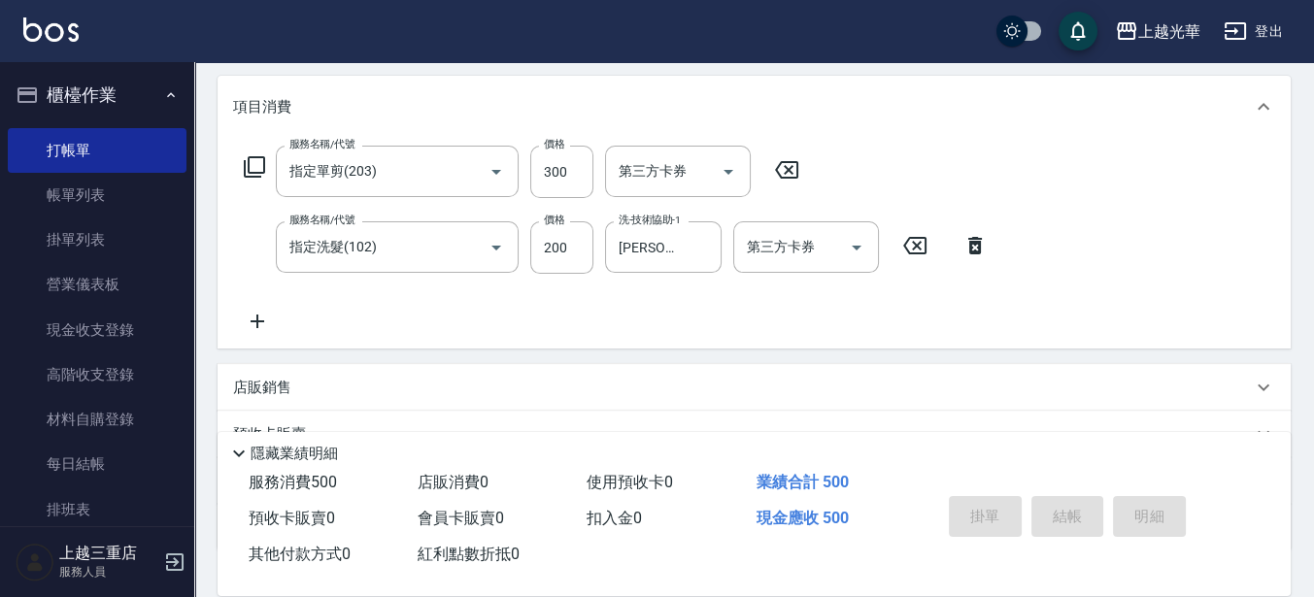
type input "2025/08/21 19:46"
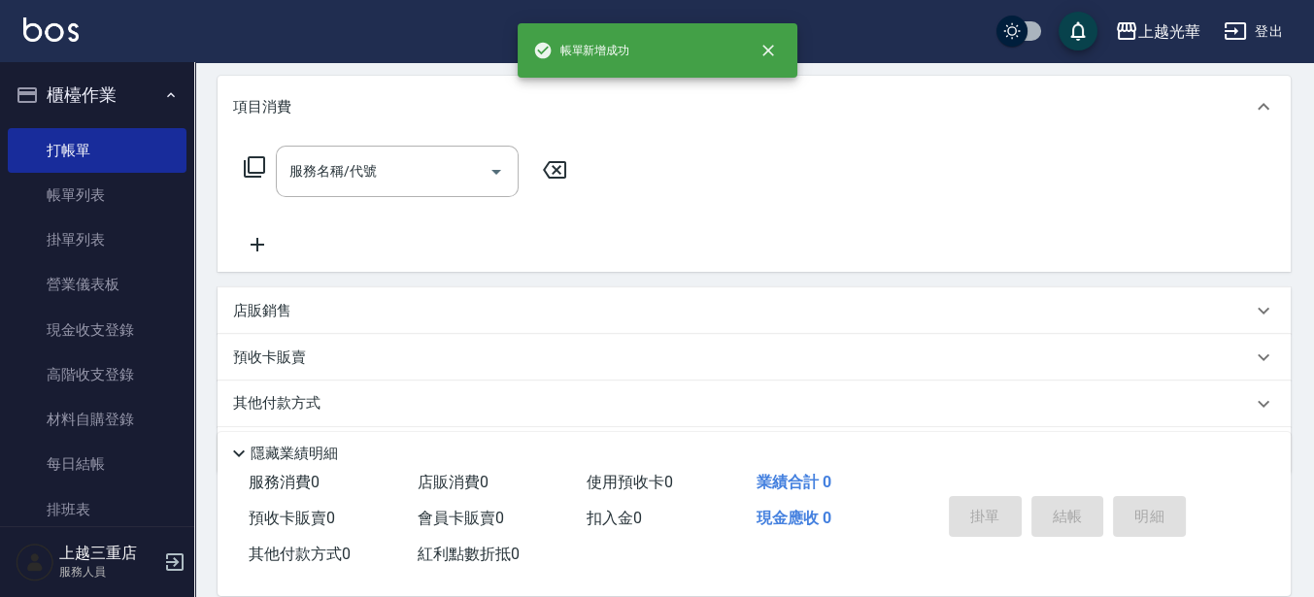
scroll to position [0, 0]
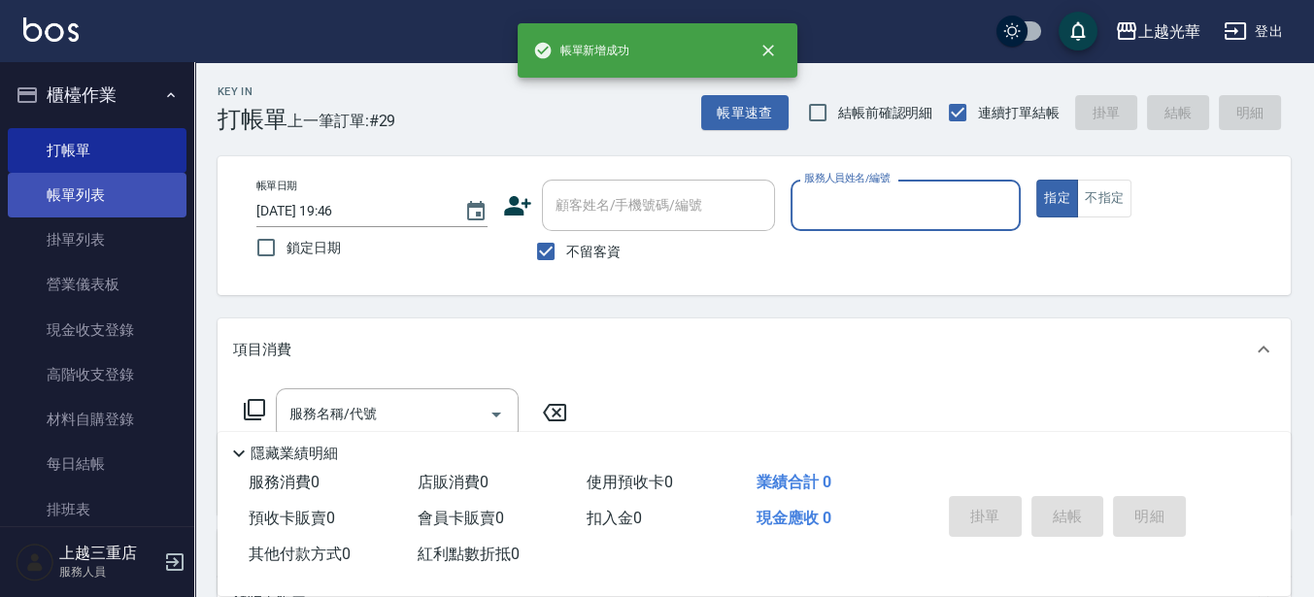
click at [94, 191] on link "帳單列表" at bounding box center [97, 195] width 179 height 45
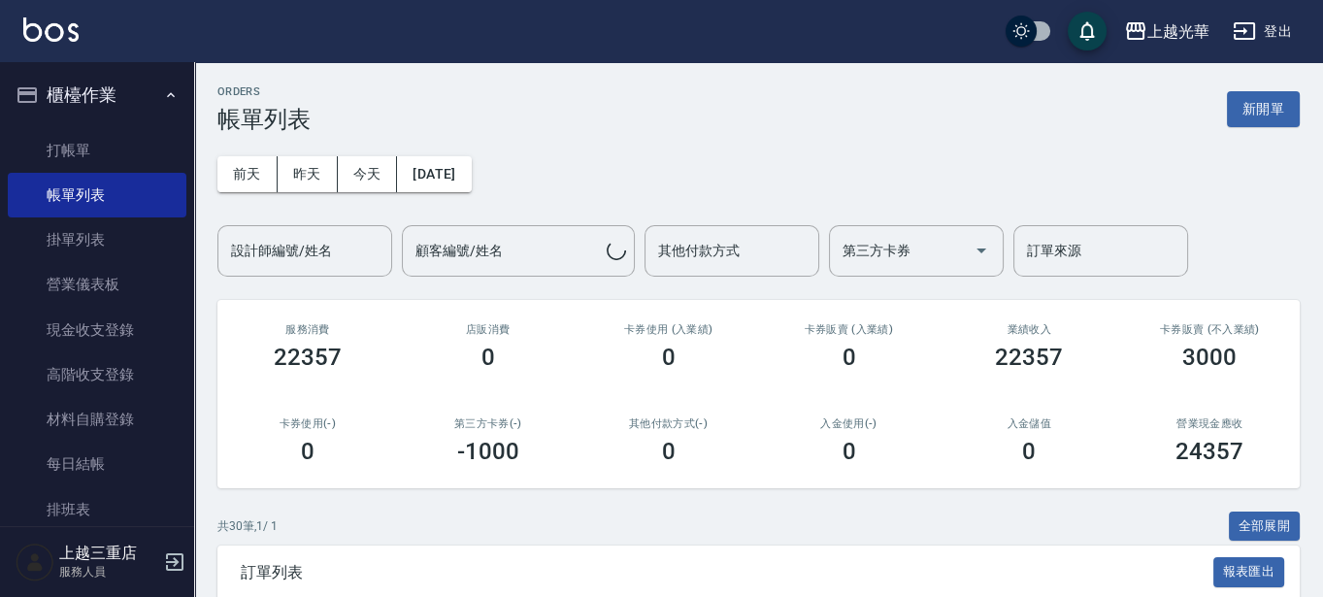
click at [325, 221] on div "前天 昨天 今天 2025/08/21 設計師編號/姓名 設計師編號/姓名 顧客編號/姓名 顧客編號/姓名 其他付款方式 其他付款方式 第三方卡券 第三方卡券…" at bounding box center [758, 205] width 1083 height 144
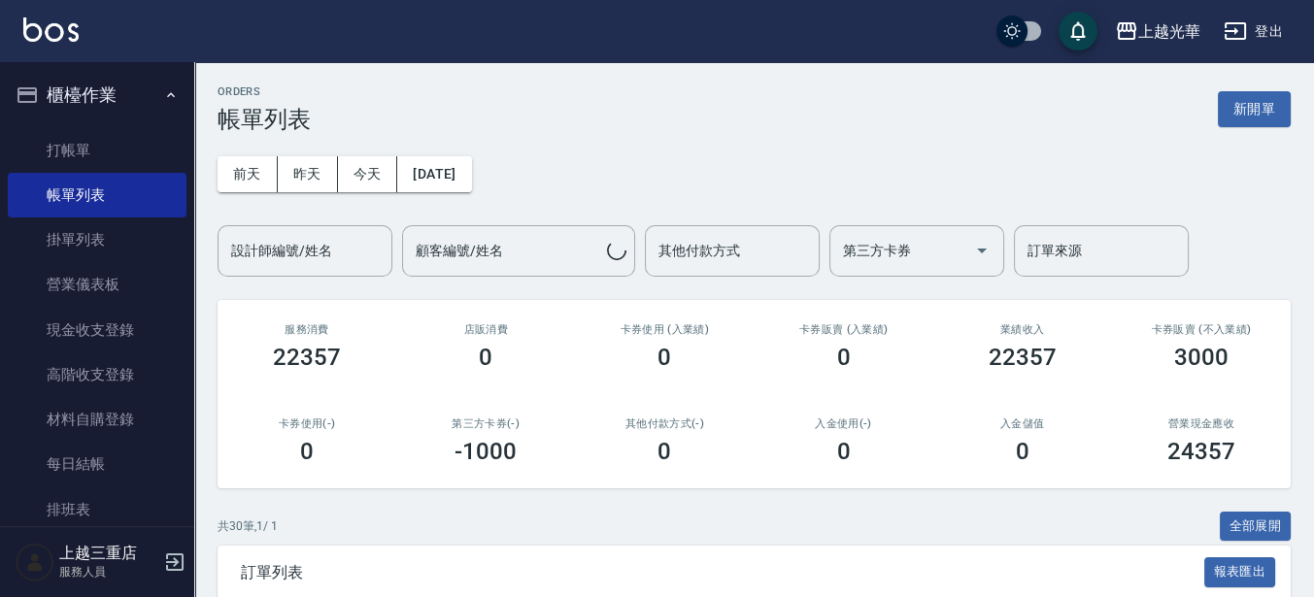
click at [325, 241] on input "設計師編號/姓名" at bounding box center [304, 251] width 157 height 34
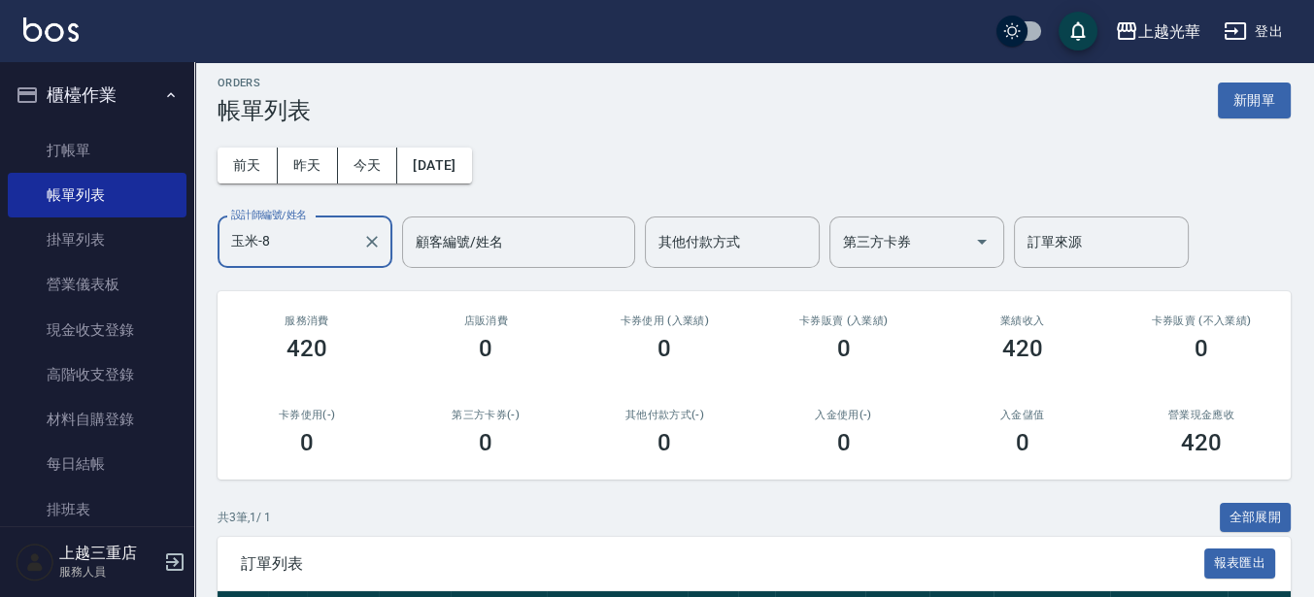
scroll to position [121, 0]
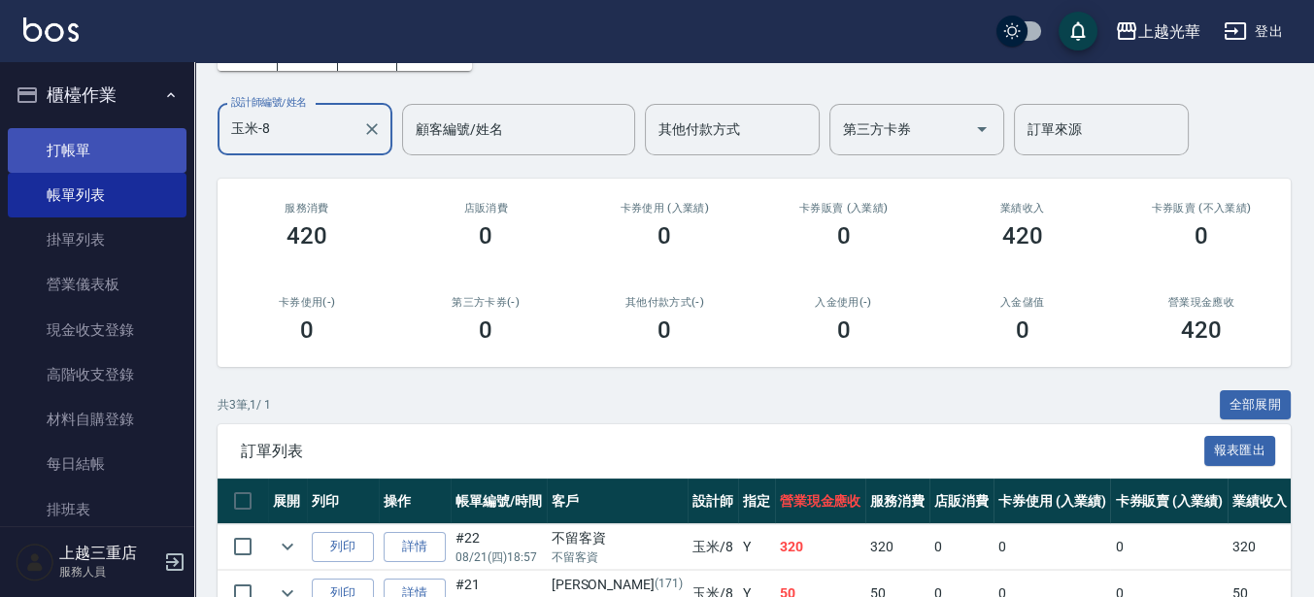
type input "玉米-8"
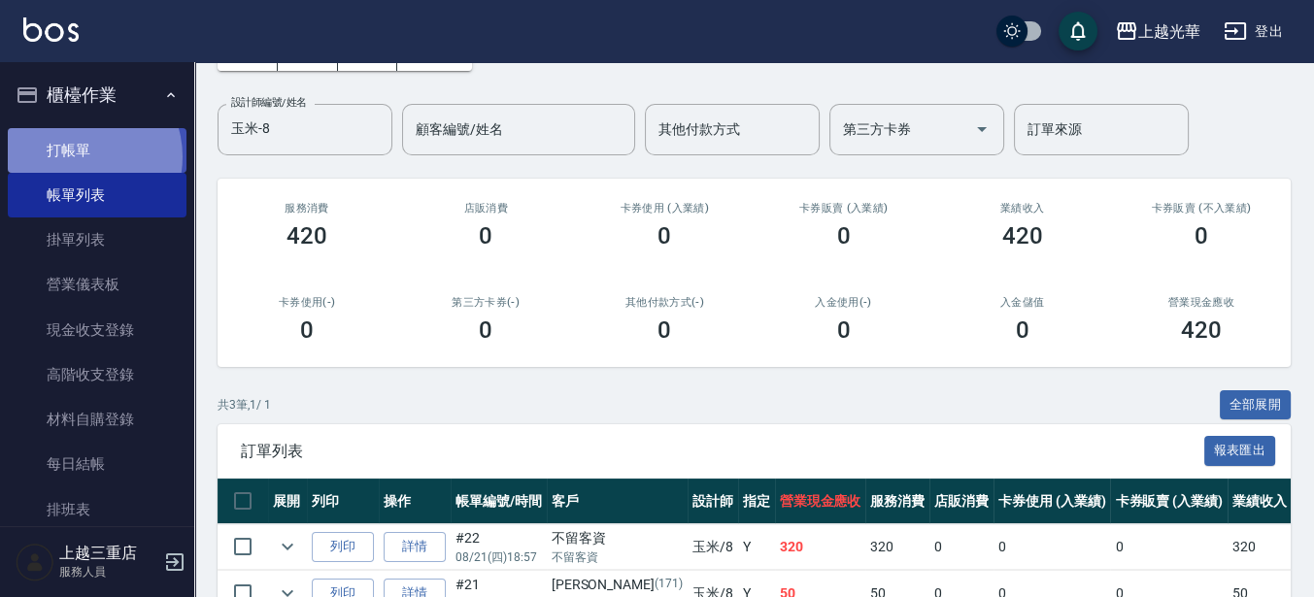
click at [77, 156] on link "打帳單" at bounding box center [97, 150] width 179 height 45
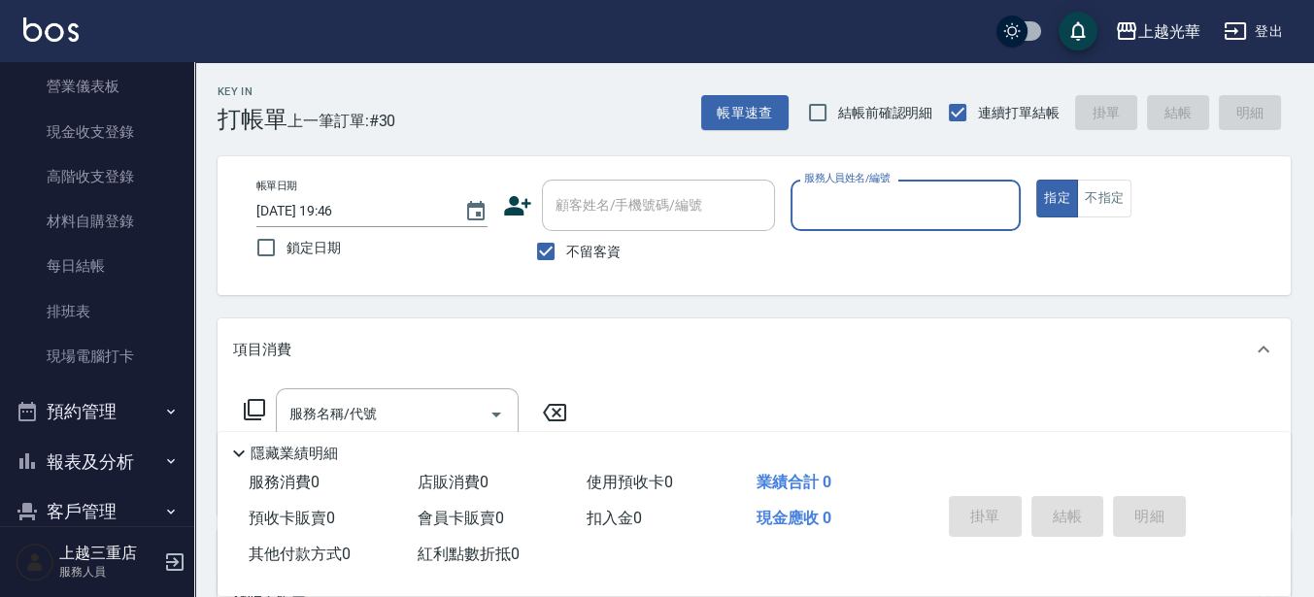
scroll to position [243, 0]
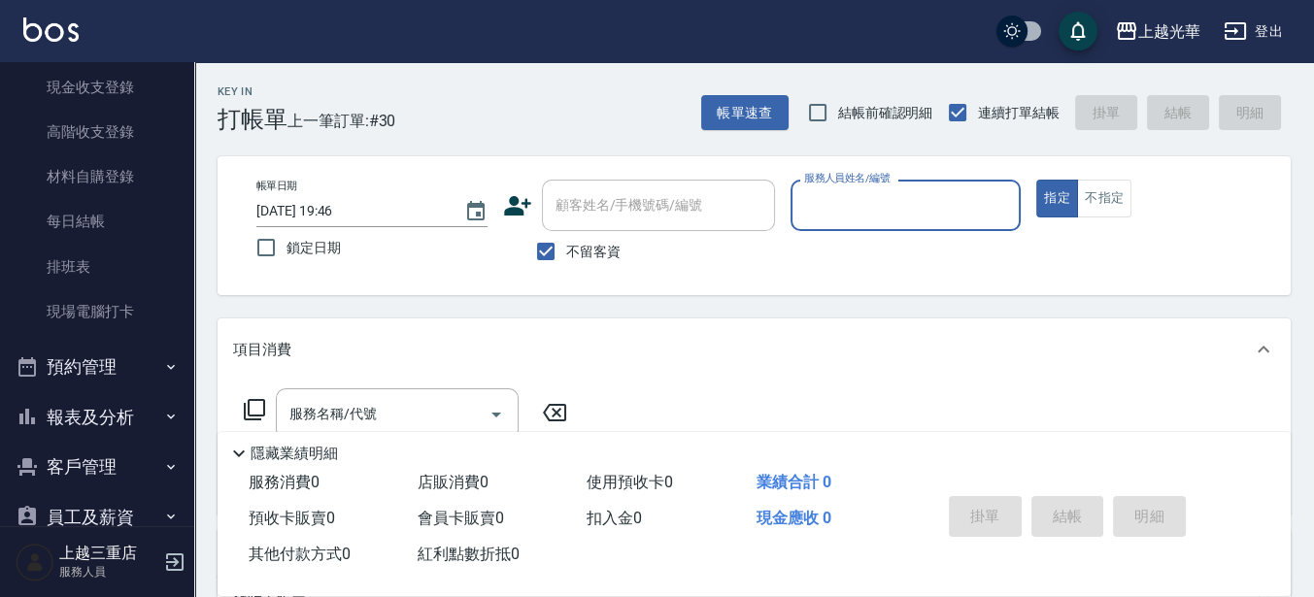
click at [127, 405] on button "報表及分析" at bounding box center [97, 417] width 179 height 50
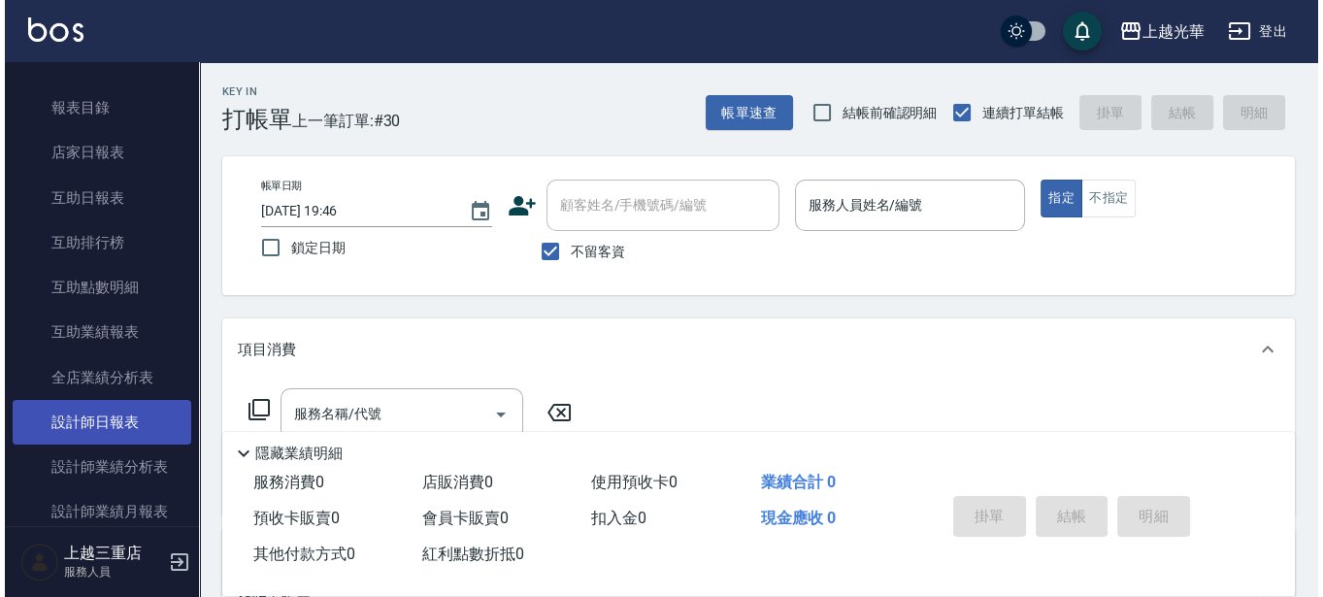
scroll to position [607, 0]
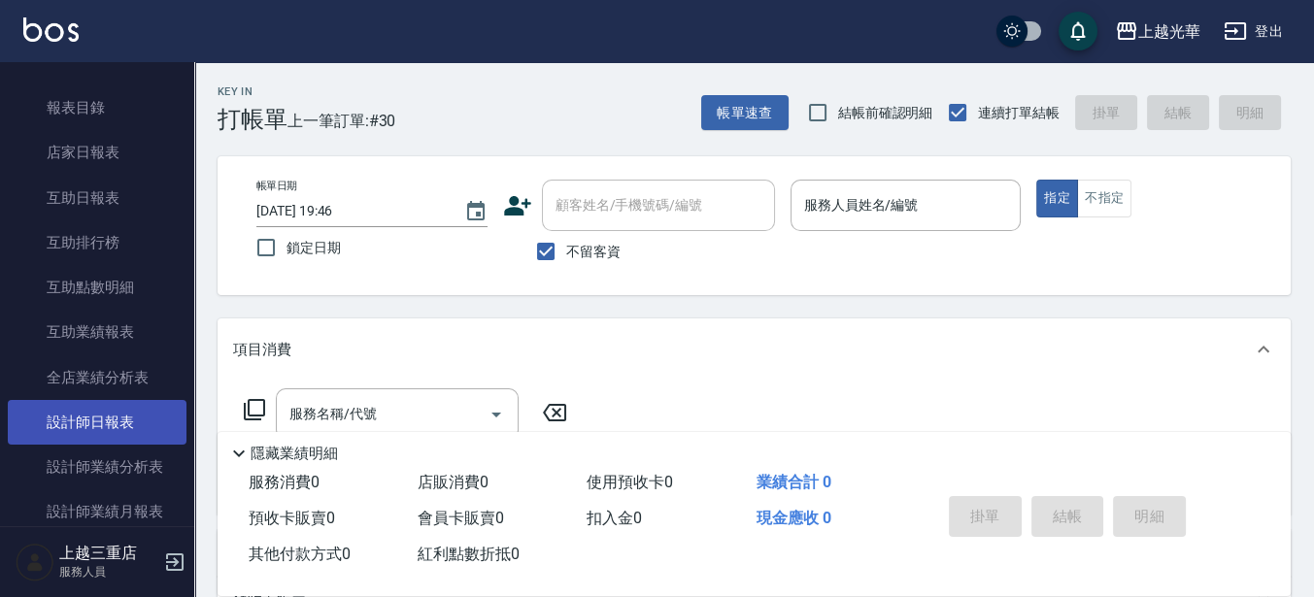
click at [128, 418] on link "設計師日報表" at bounding box center [97, 422] width 179 height 45
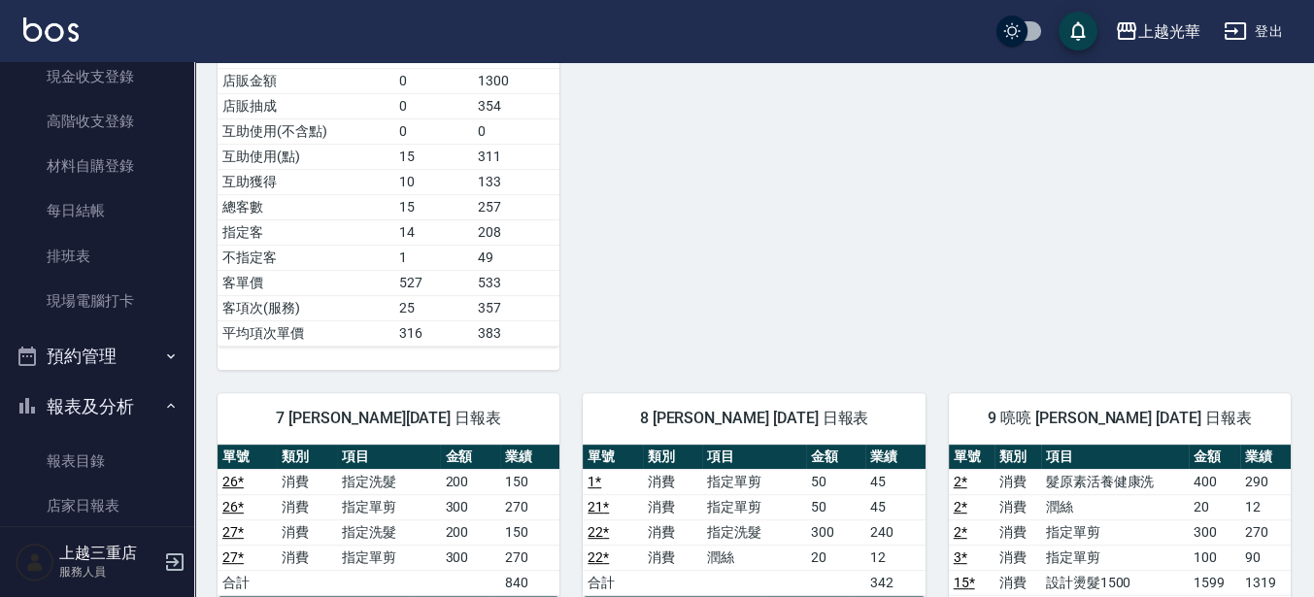
scroll to position [364, 0]
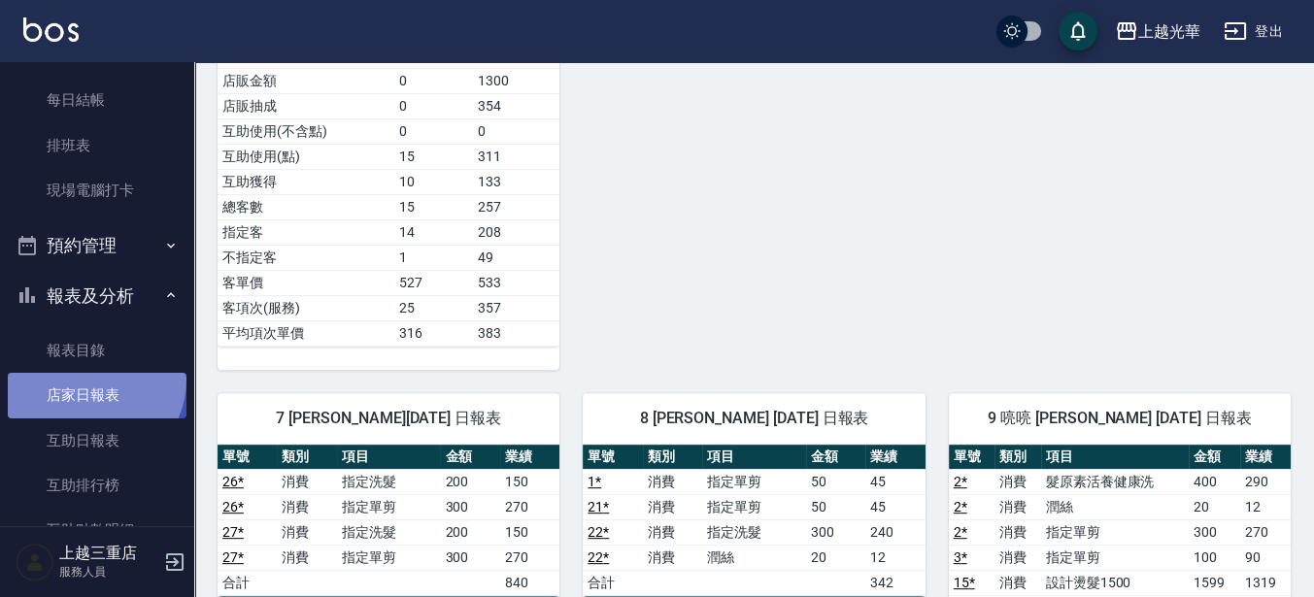
click at [92, 380] on link "店家日報表" at bounding box center [97, 395] width 179 height 45
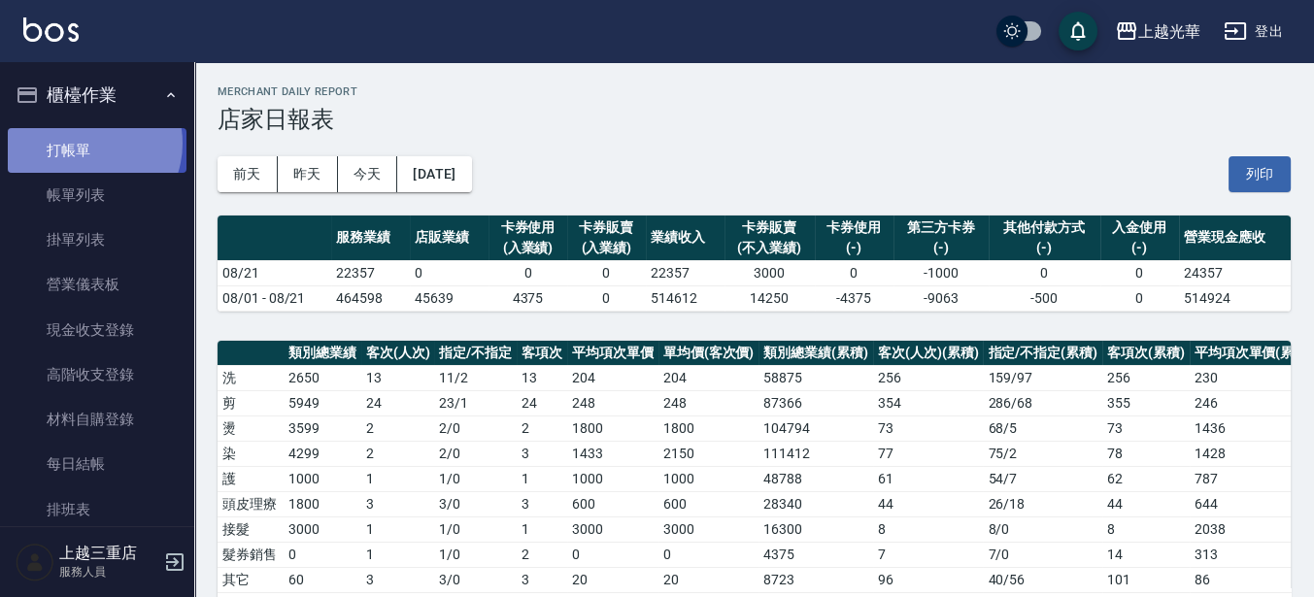
click at [83, 143] on link "打帳單" at bounding box center [97, 150] width 179 height 45
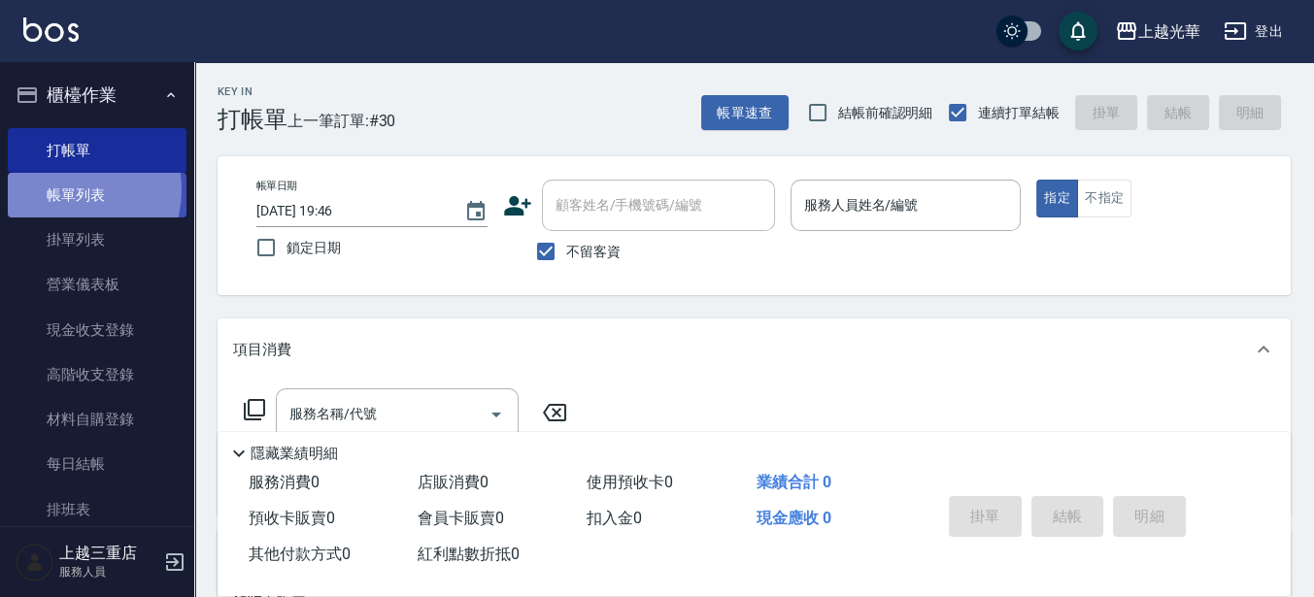
click at [63, 190] on link "帳單列表" at bounding box center [97, 195] width 179 height 45
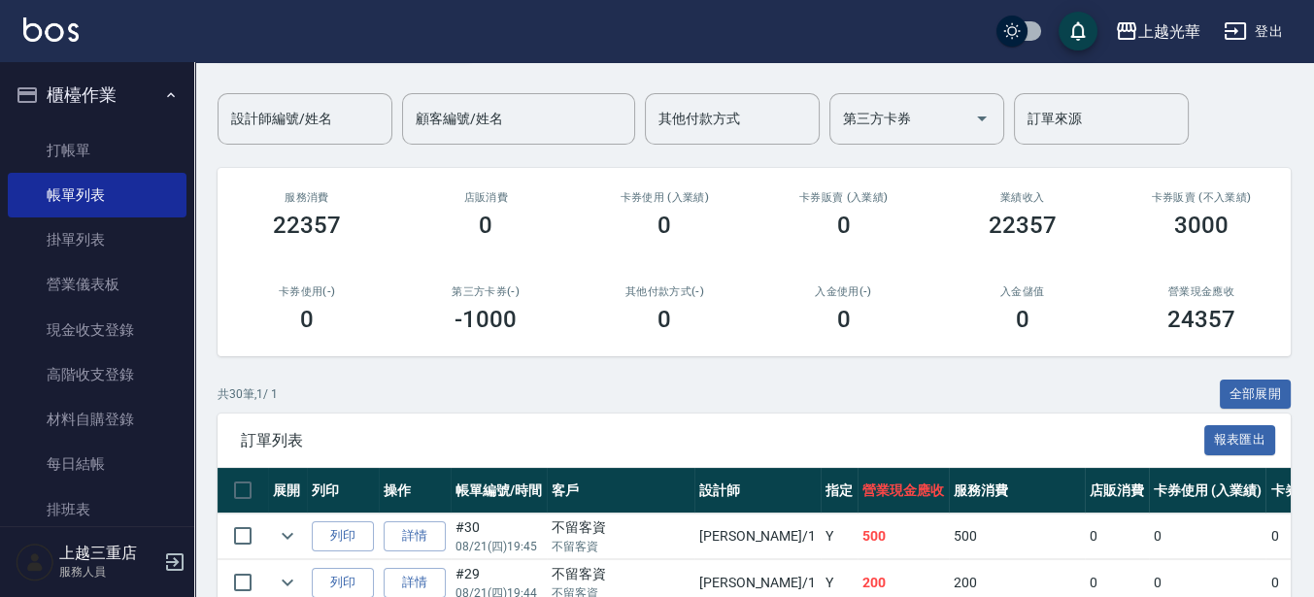
click at [523, 257] on div "店販消費 0" at bounding box center [485, 215] width 179 height 94
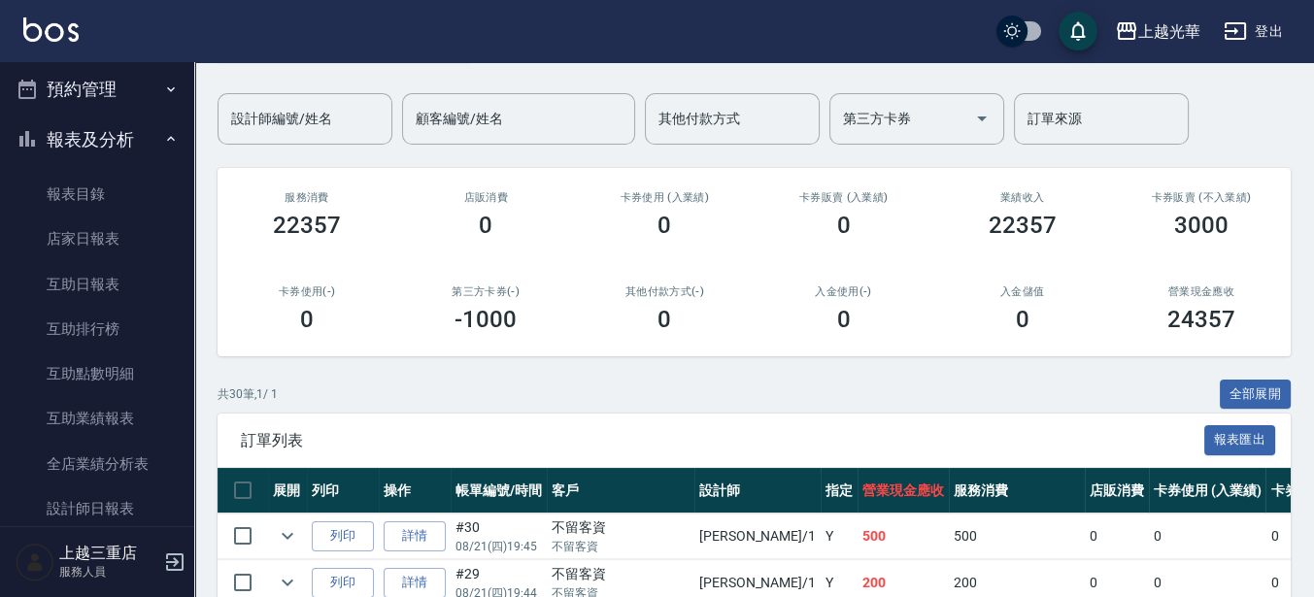
scroll to position [546, 0]
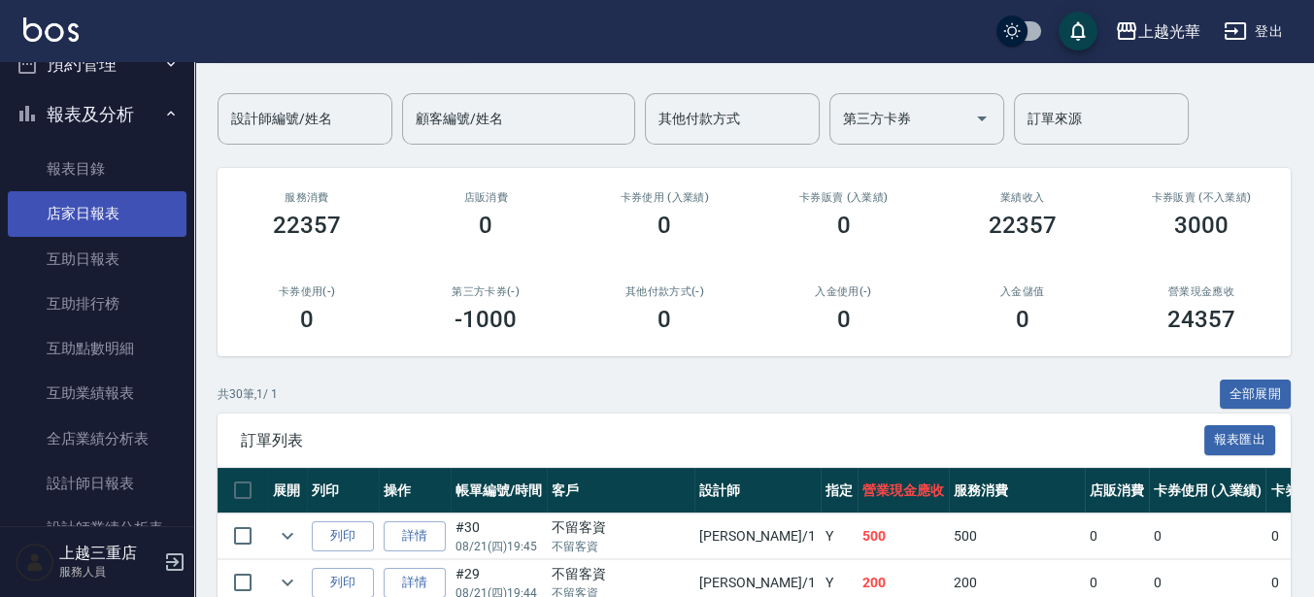
click at [127, 234] on link "店家日報表" at bounding box center [97, 213] width 179 height 45
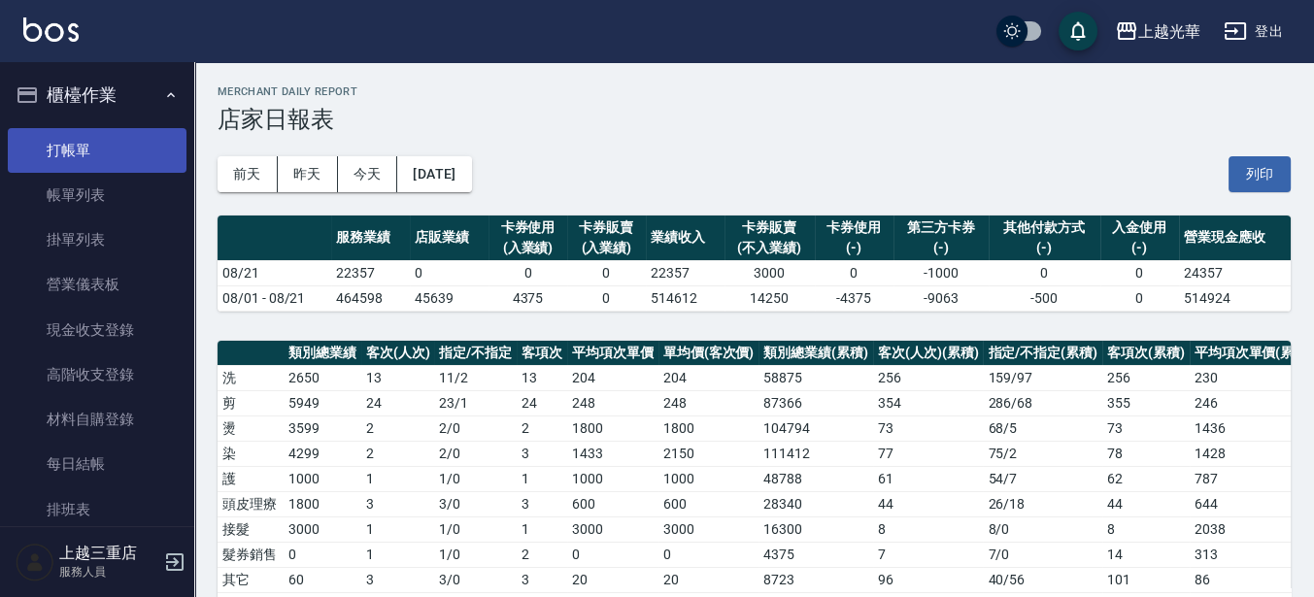
click at [128, 130] on link "打帳單" at bounding box center [97, 150] width 179 height 45
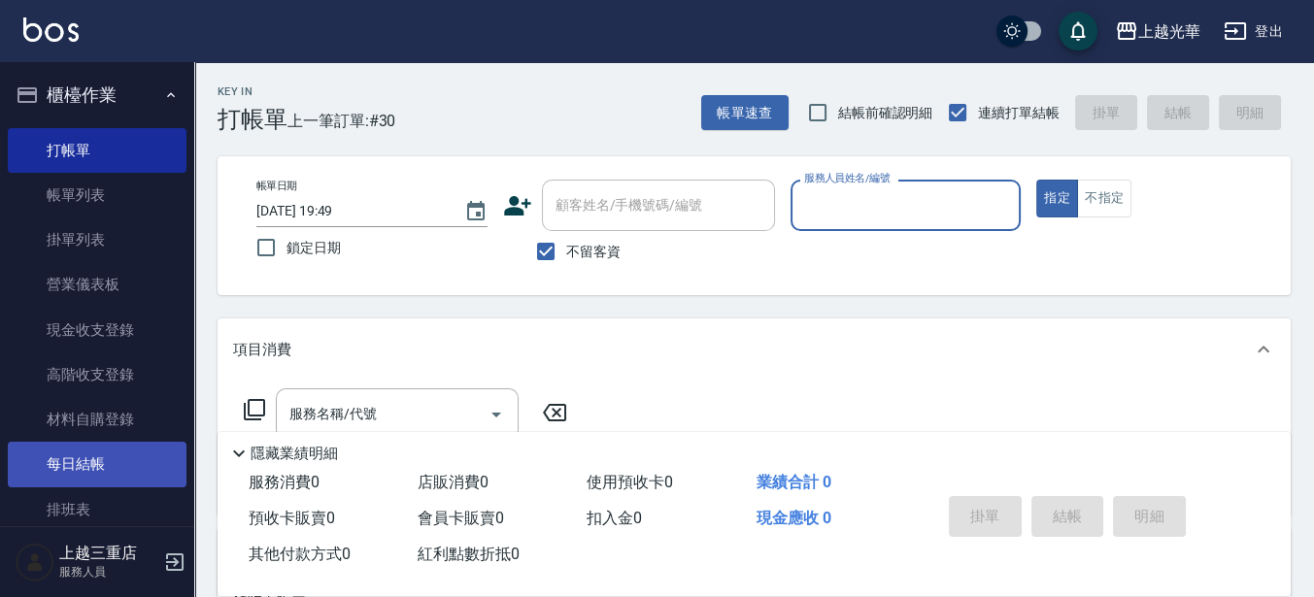
scroll to position [121, 0]
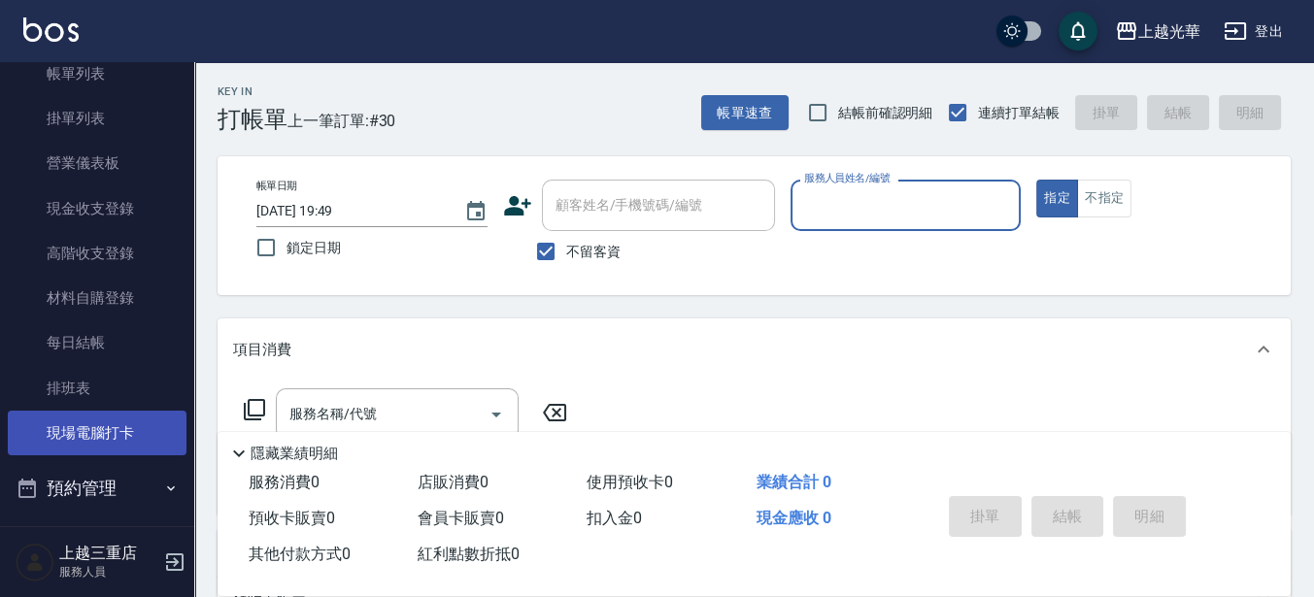
click at [121, 415] on link "現場電腦打卡" at bounding box center [97, 433] width 179 height 45
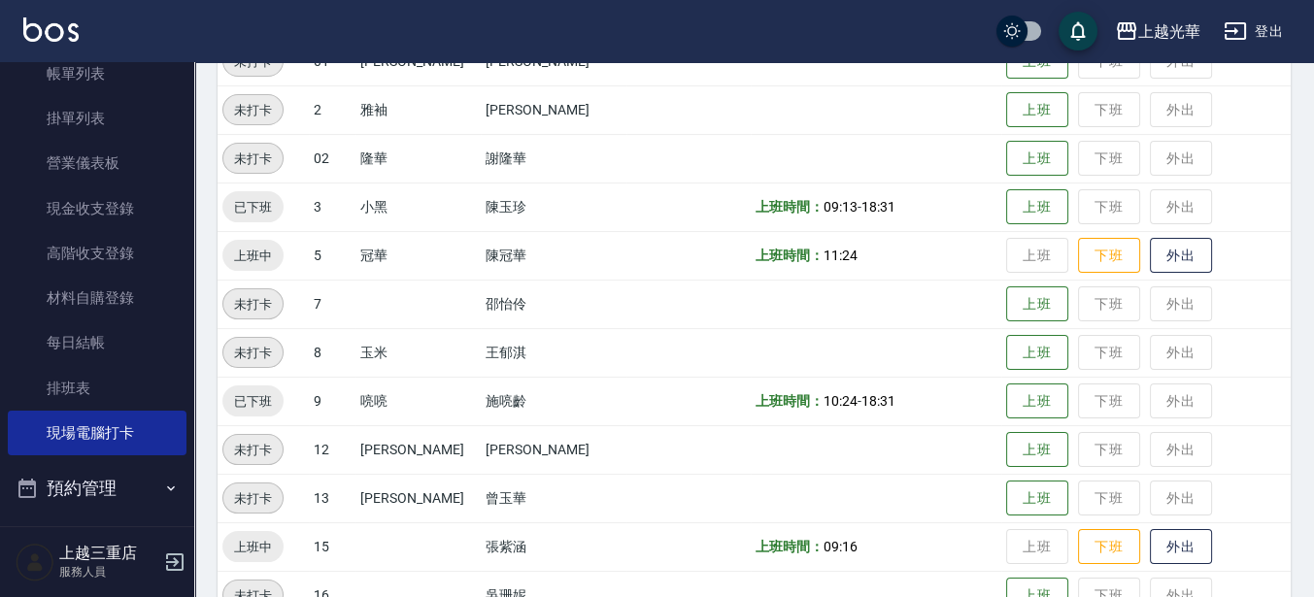
scroll to position [485, 0]
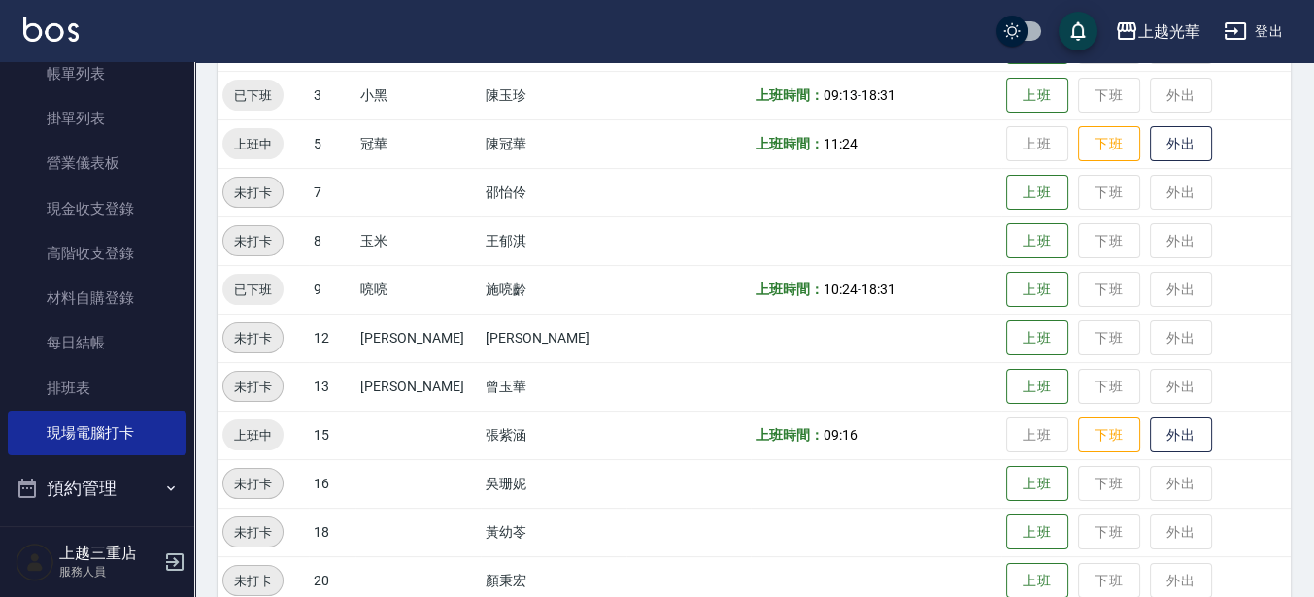
drag, startPoint x: 1080, startPoint y: 151, endPoint x: 1082, endPoint y: 236, distance: 84.5
click at [1080, 151] on button "下班" at bounding box center [1109, 144] width 62 height 36
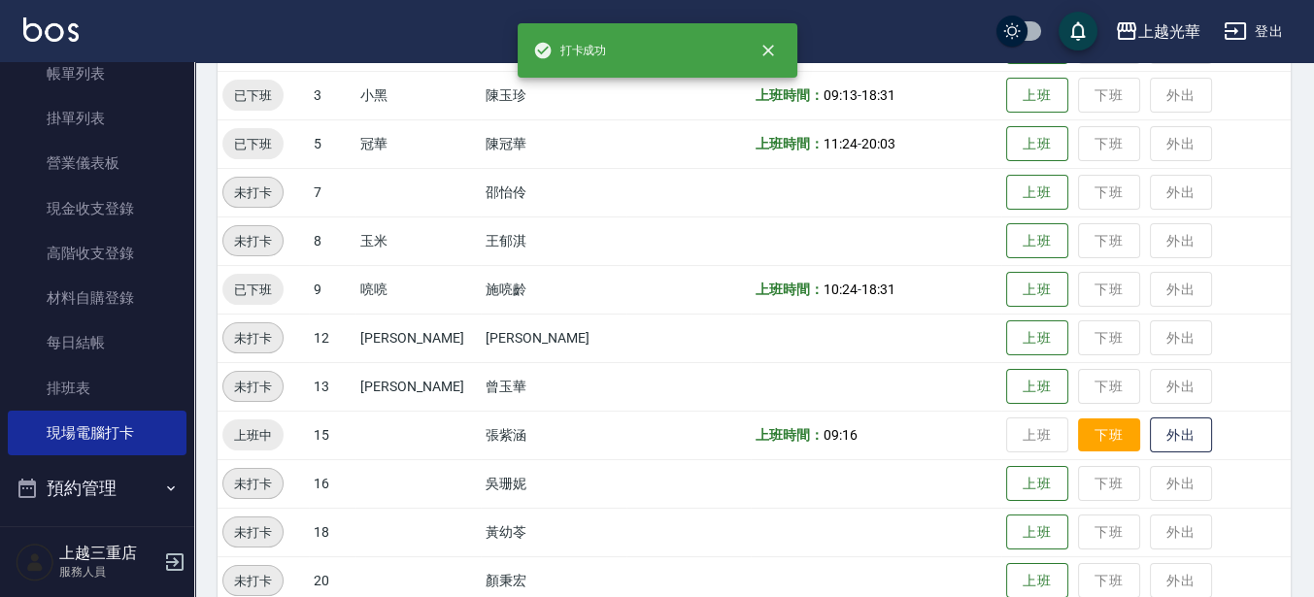
click at [1085, 443] on button "下班" at bounding box center [1109, 435] width 62 height 34
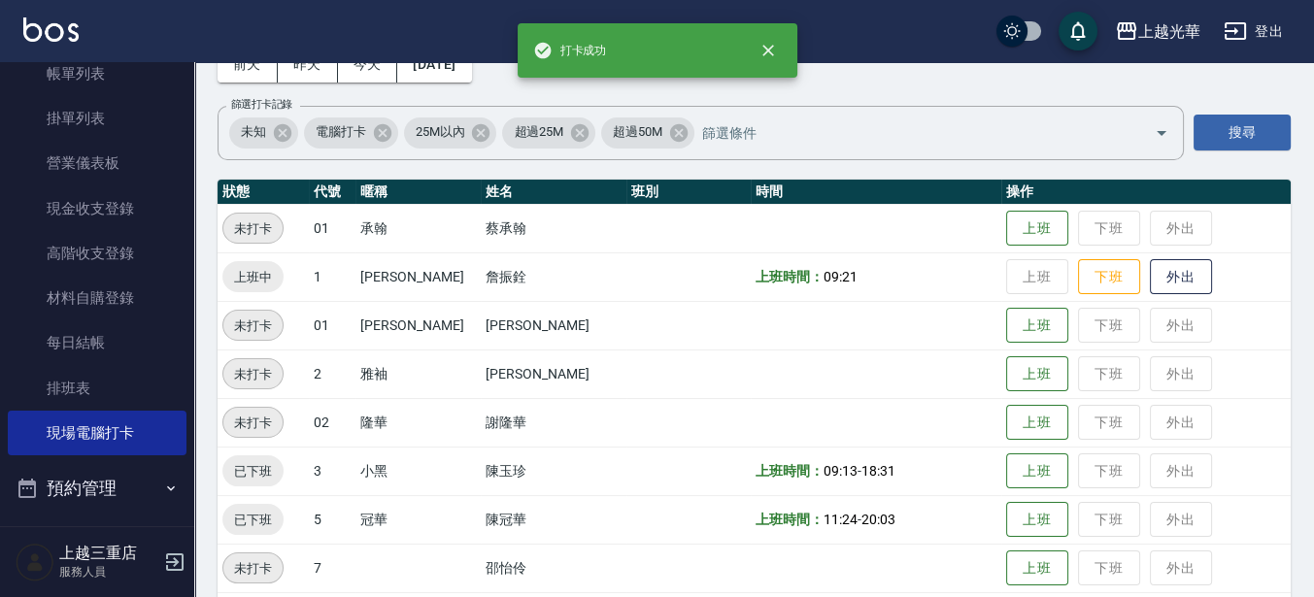
scroll to position [111, 0]
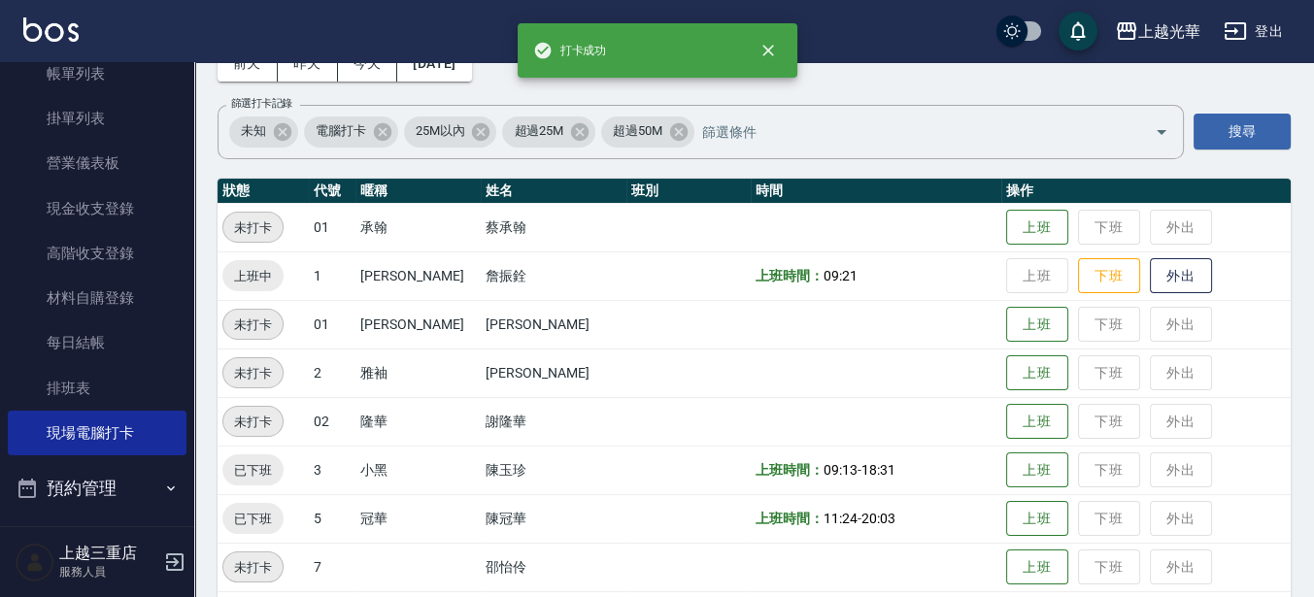
click at [1287, 195] on div "Employee Daily Clock In 現場電腦打卡 前天 昨天 今天 2025/08/21 篩選打卡記錄 未知 電腦打卡 25M以內 超過25M 超…" at bounding box center [754, 501] width 1120 height 1101
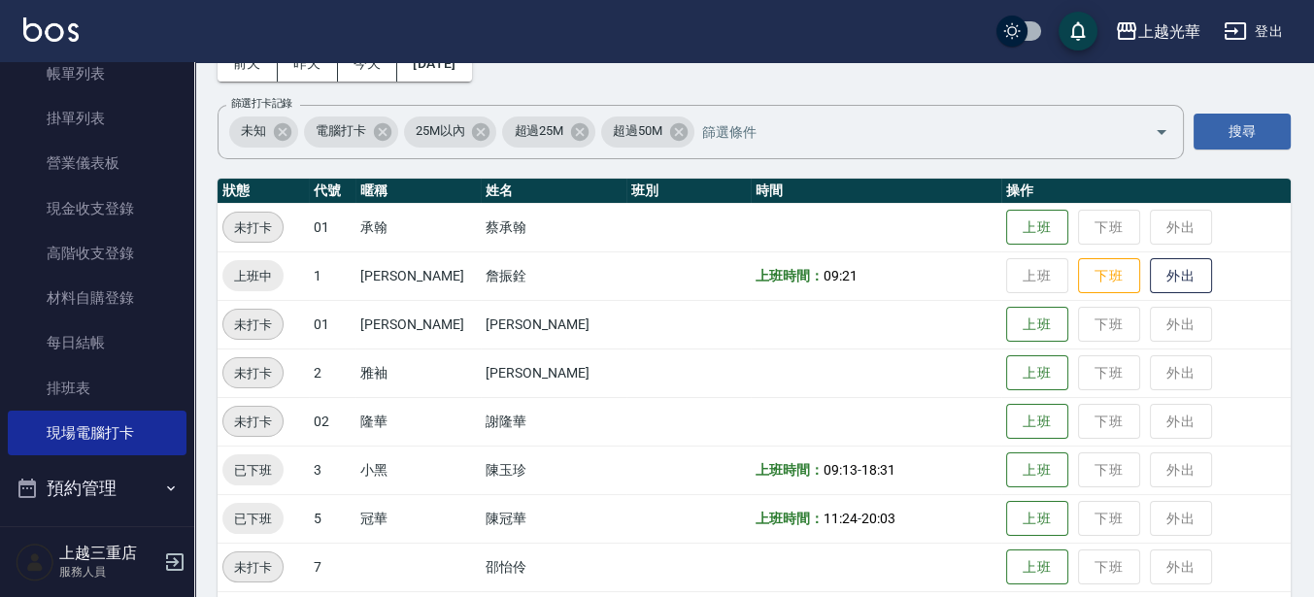
scroll to position [0, 0]
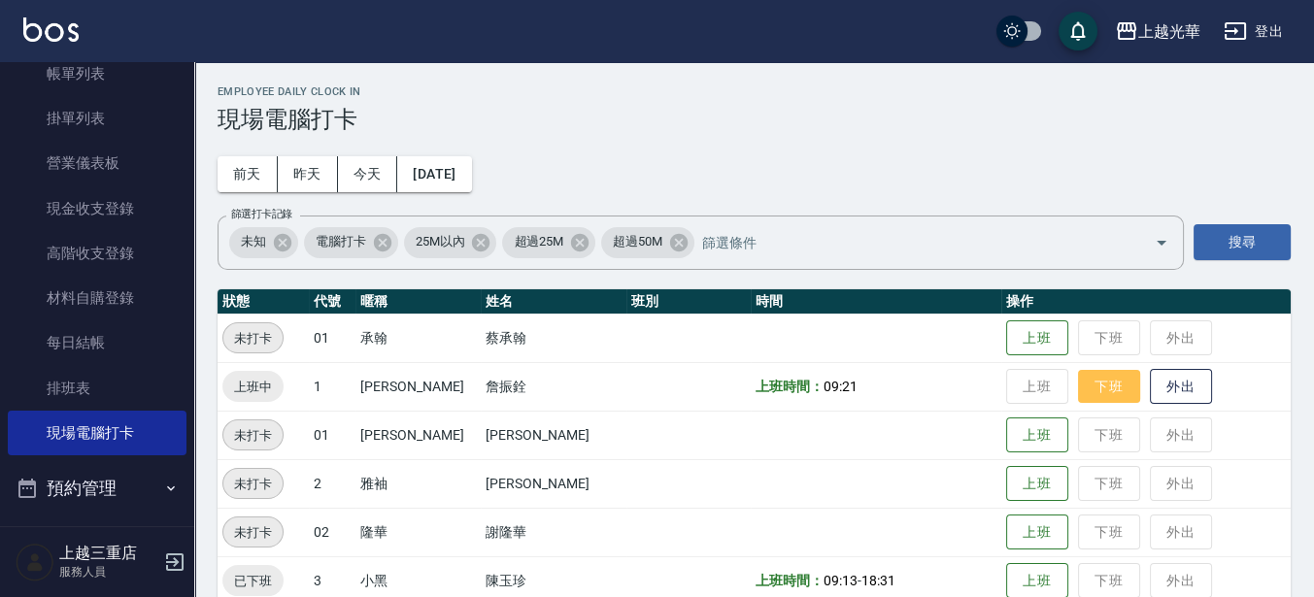
click at [1085, 389] on button "下班" at bounding box center [1109, 387] width 62 height 34
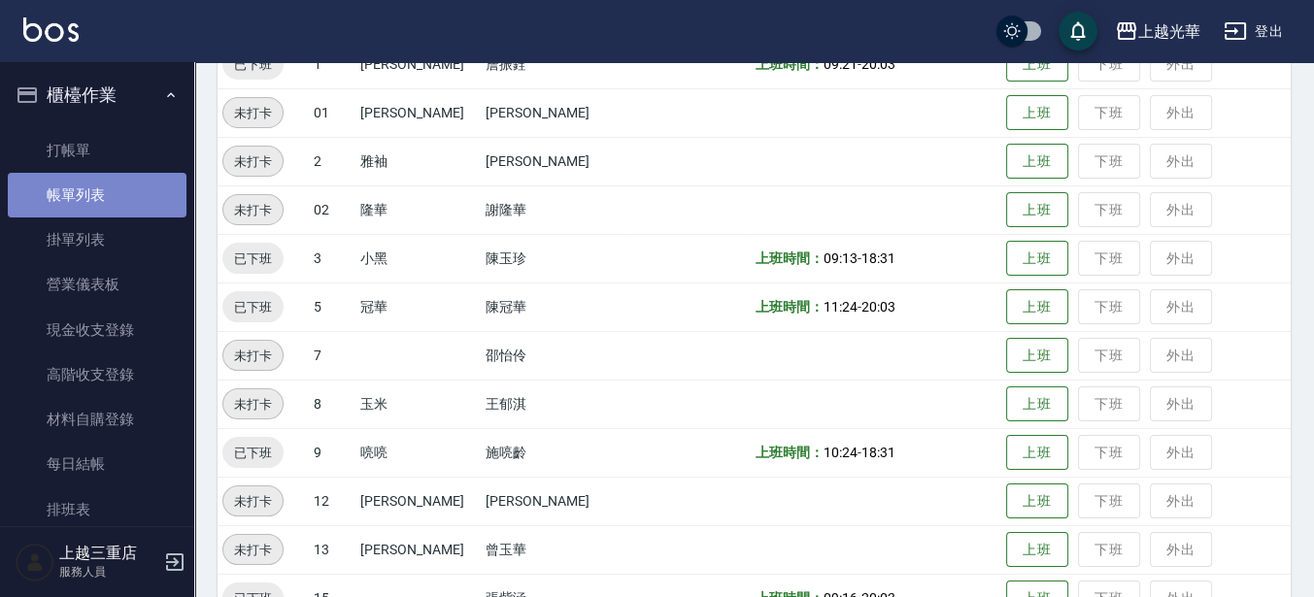
click at [115, 195] on link "帳單列表" at bounding box center [97, 195] width 179 height 45
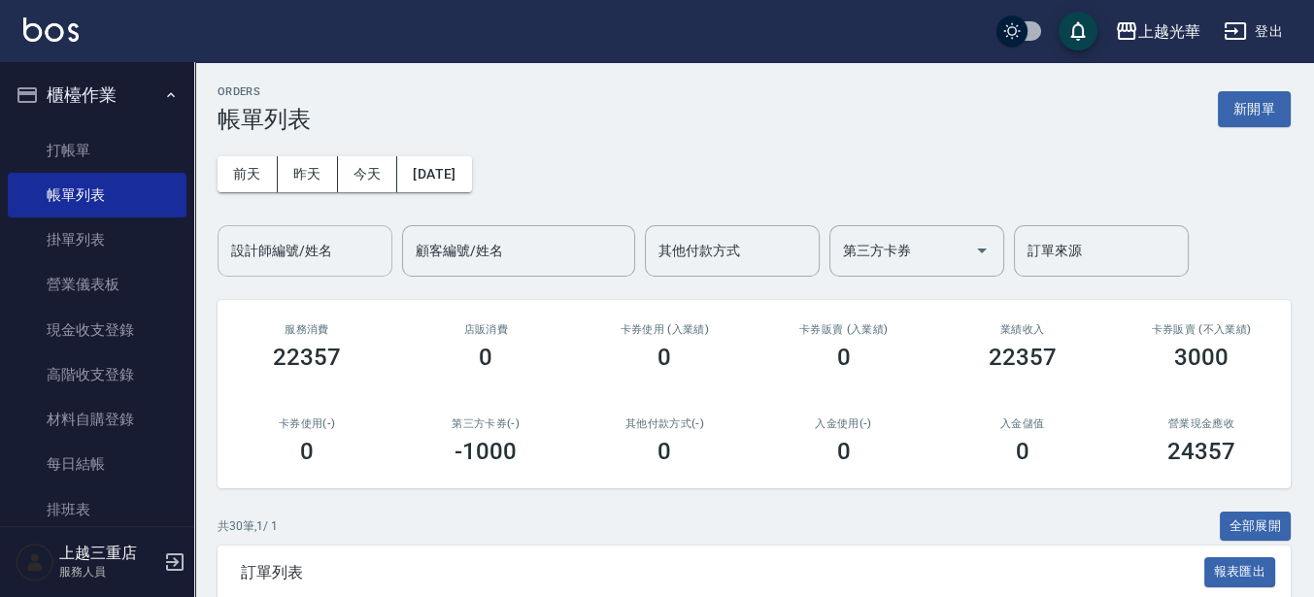
click at [303, 252] on input "設計師編號/姓名" at bounding box center [304, 251] width 157 height 34
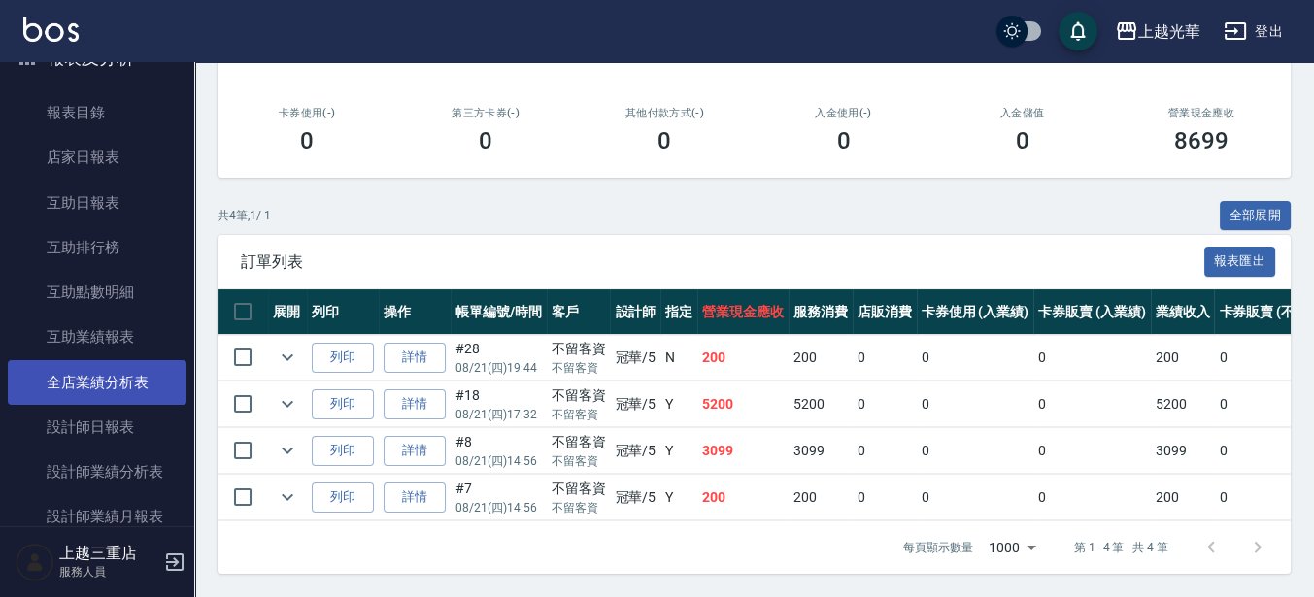
scroll to position [607, 0]
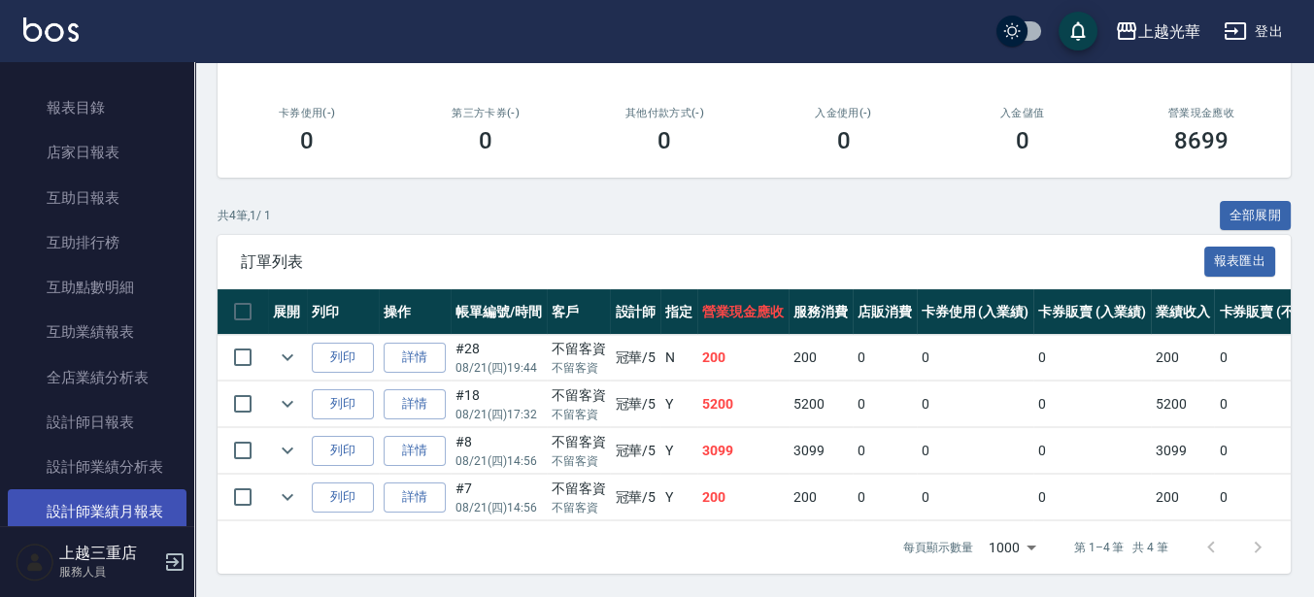
type input "冠華-5"
click at [125, 497] on link "設計師業績月報表" at bounding box center [97, 511] width 179 height 45
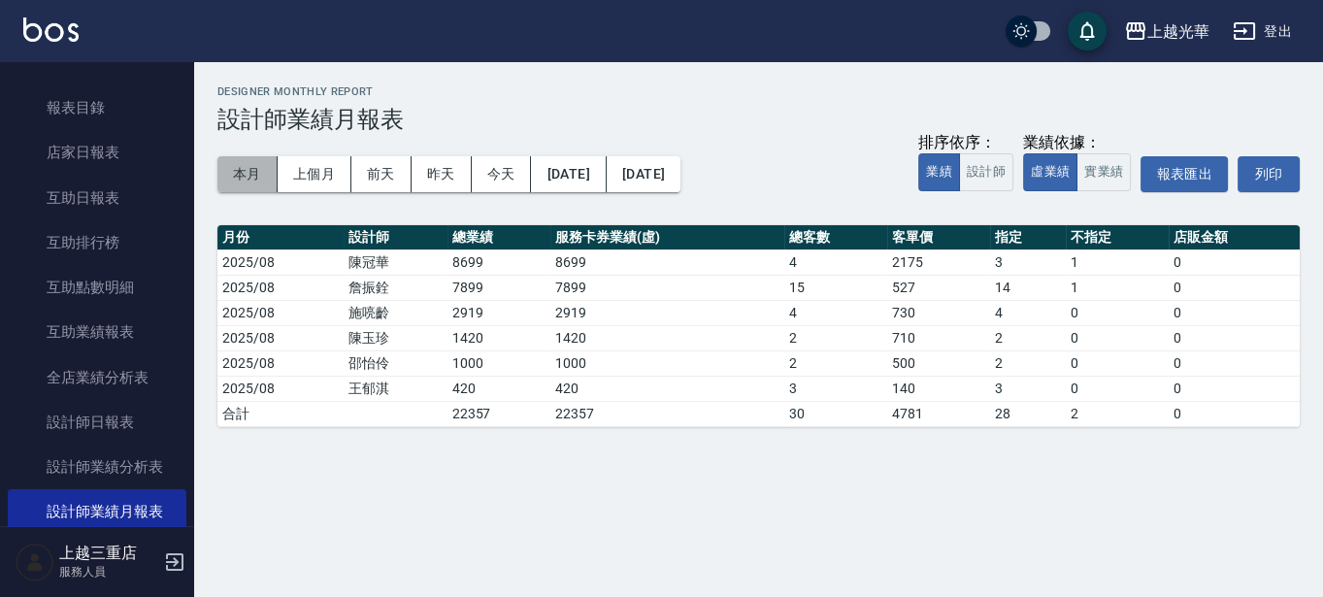
click at [235, 174] on button "本月" at bounding box center [247, 174] width 60 height 36
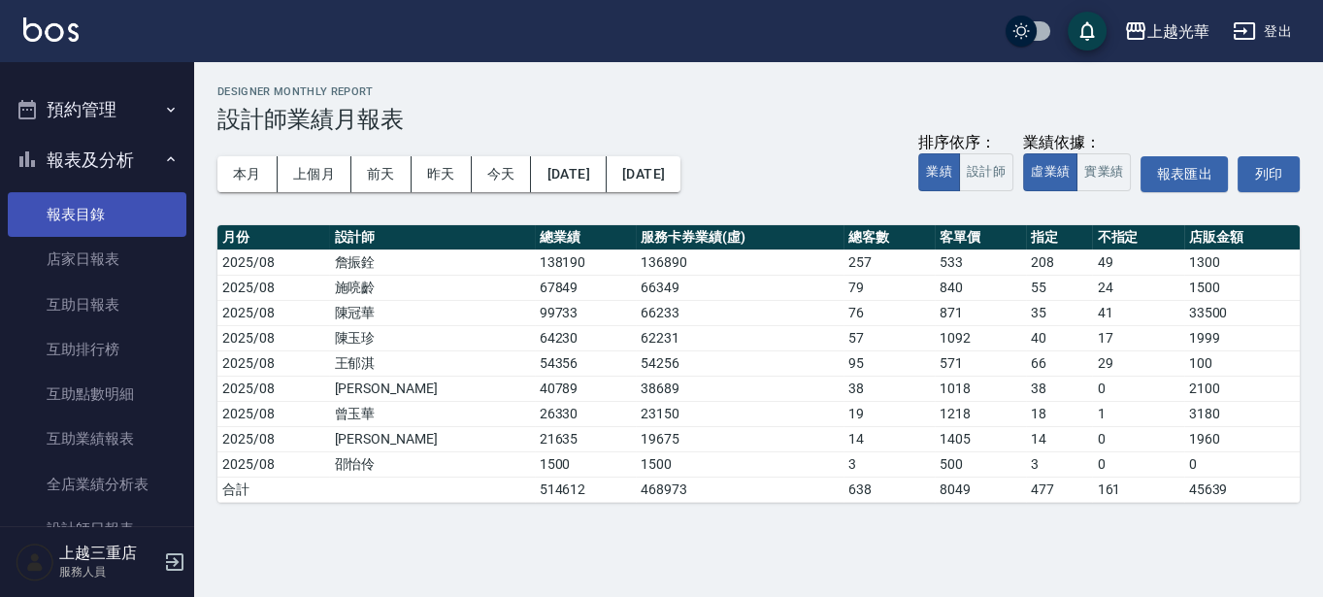
scroll to position [485, 0]
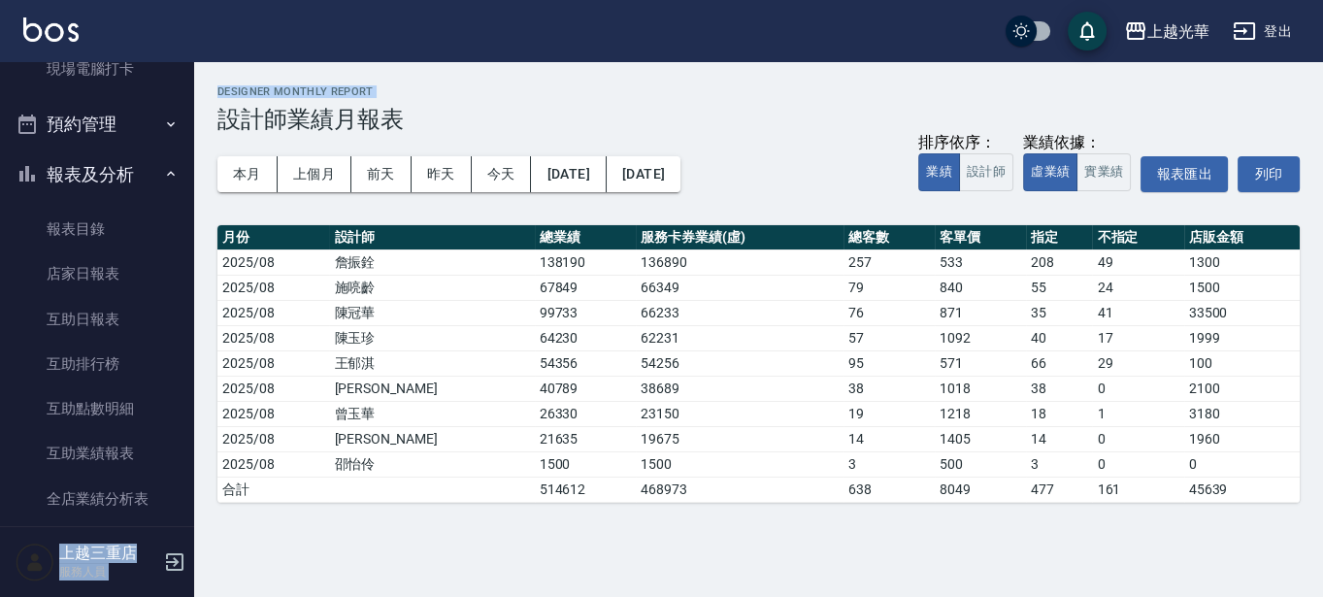
drag, startPoint x: 183, startPoint y: 240, endPoint x: 218, endPoint y: 30, distance: 212.8
click at [217, 59] on div "上越光華 登出 櫃檯作業 打帳單 帳單列表 掛單列表 營業儀表板 現金收支登錄 高階收支登錄 材料自購登錄 每日結帳 排班表 現場電腦打卡 預約管理 預約管理…" at bounding box center [661, 298] width 1323 height 597
click at [194, 278] on div "上越光華 2025-08-01 - 2025-08-31 設計師業績月報表 列印時間： 2025-08-21-20:03 Designer Monthly R…" at bounding box center [758, 294] width 1129 height 464
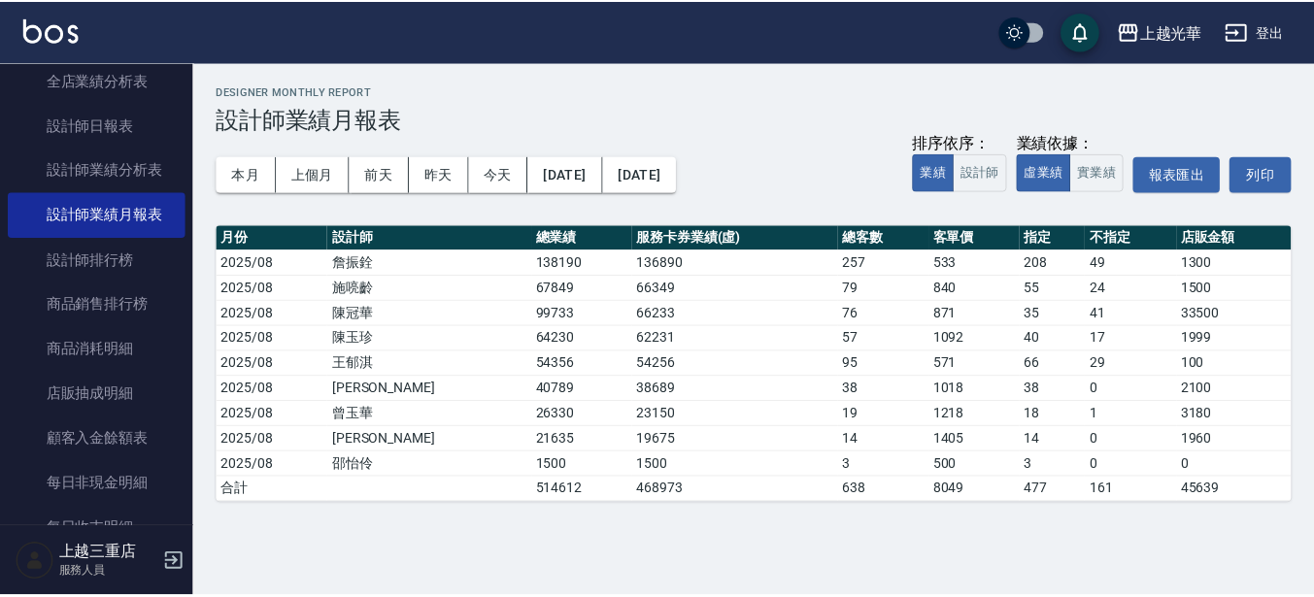
scroll to position [953, 0]
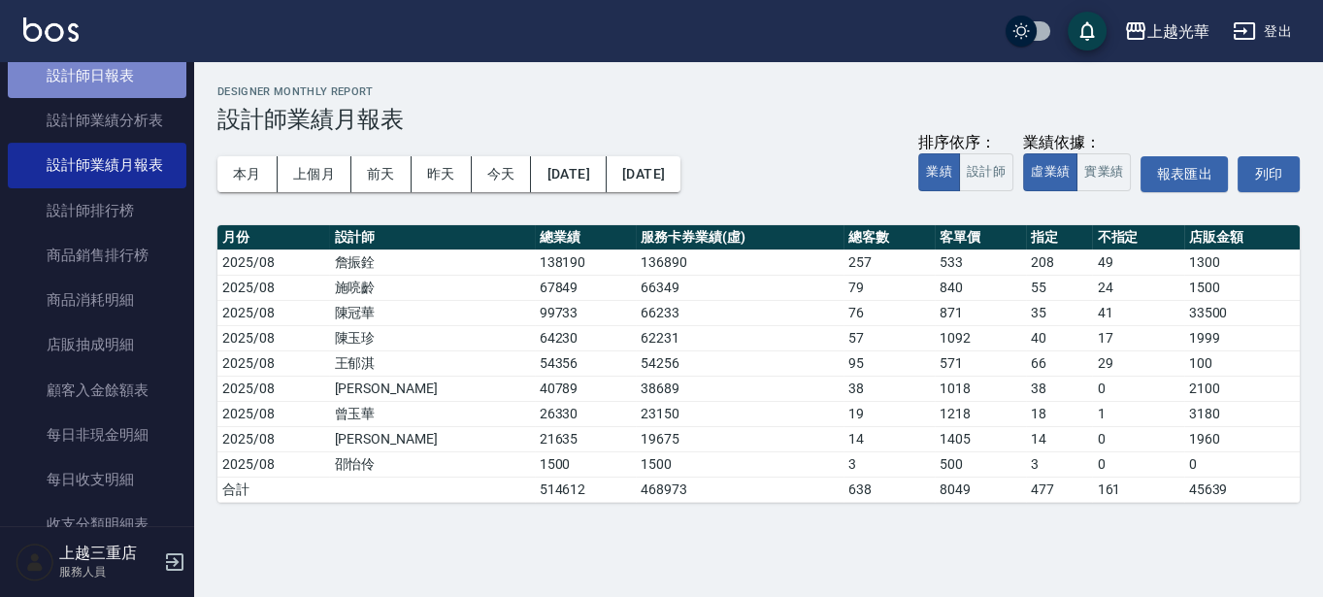
click at [136, 81] on link "設計師日報表" at bounding box center [97, 75] width 179 height 45
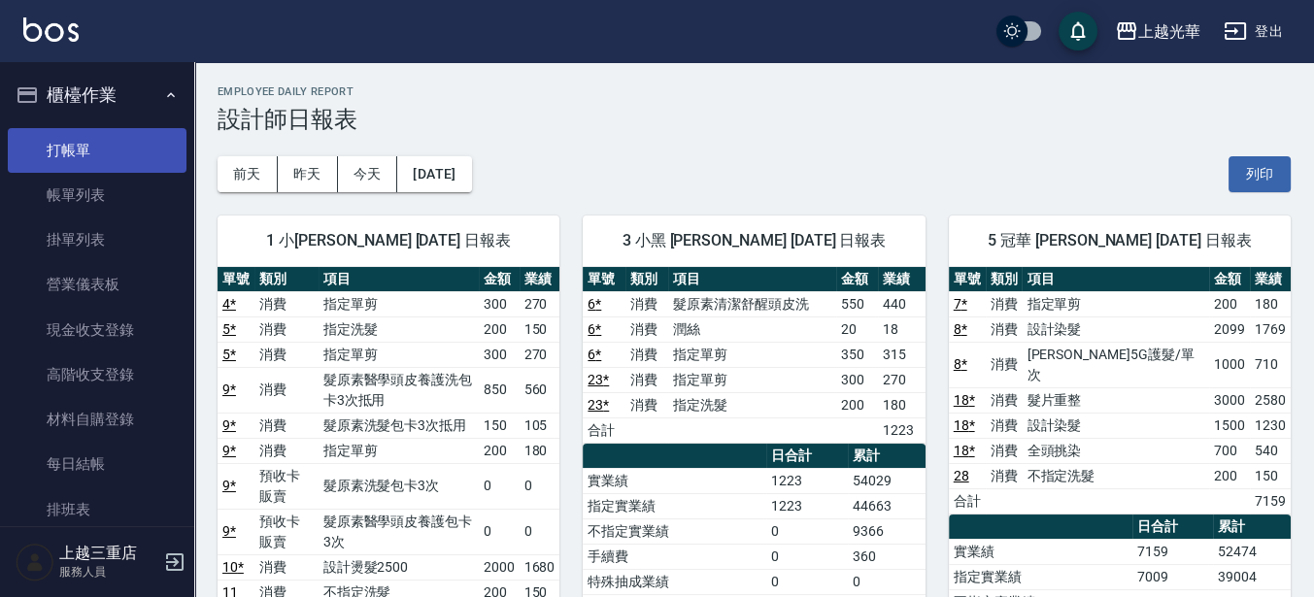
click at [103, 148] on link "打帳單" at bounding box center [97, 150] width 179 height 45
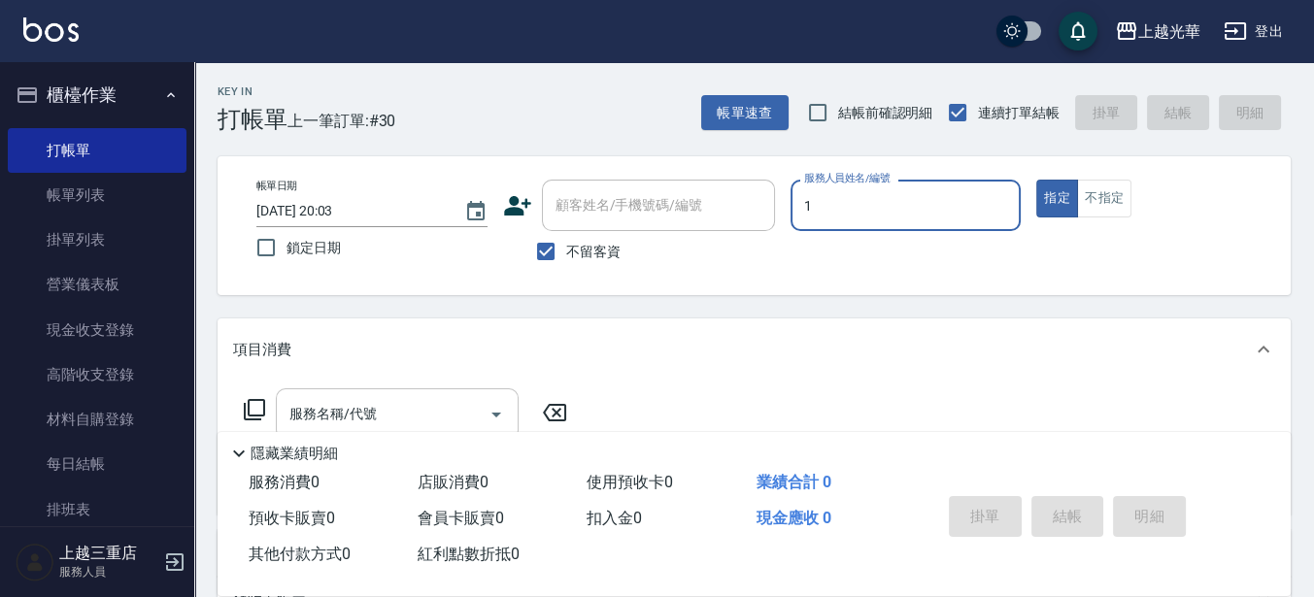
type input "1"
type button "true"
type input "小詹-1"
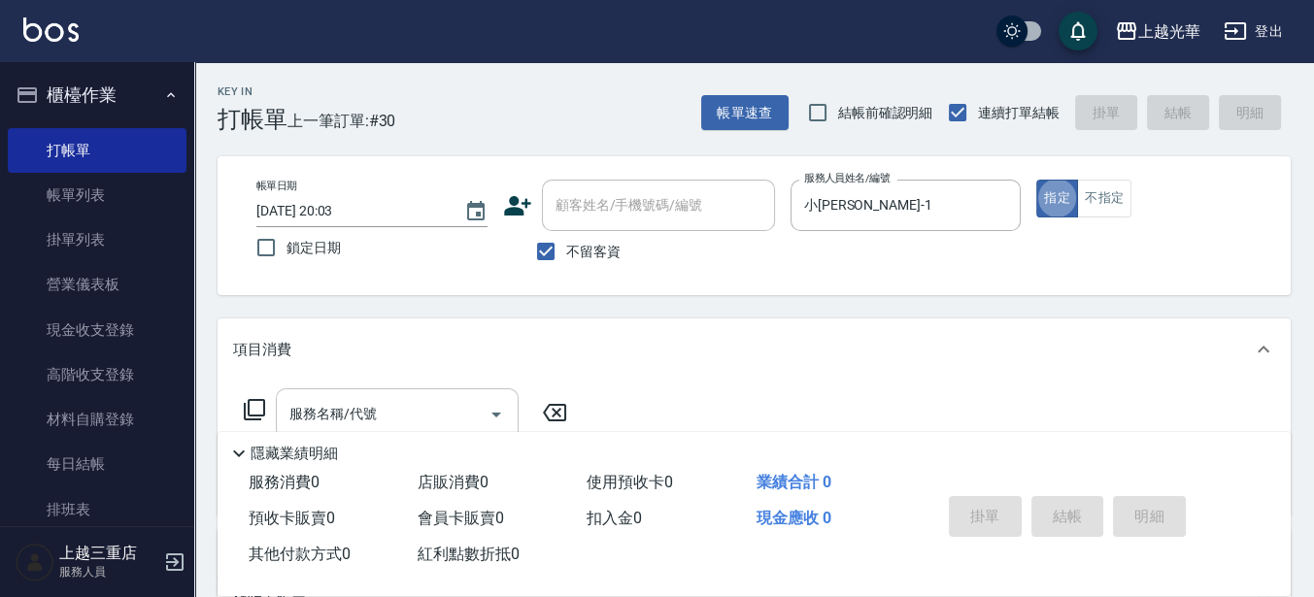
click at [439, 410] on input "服務名稱/代號" at bounding box center [382, 414] width 196 height 34
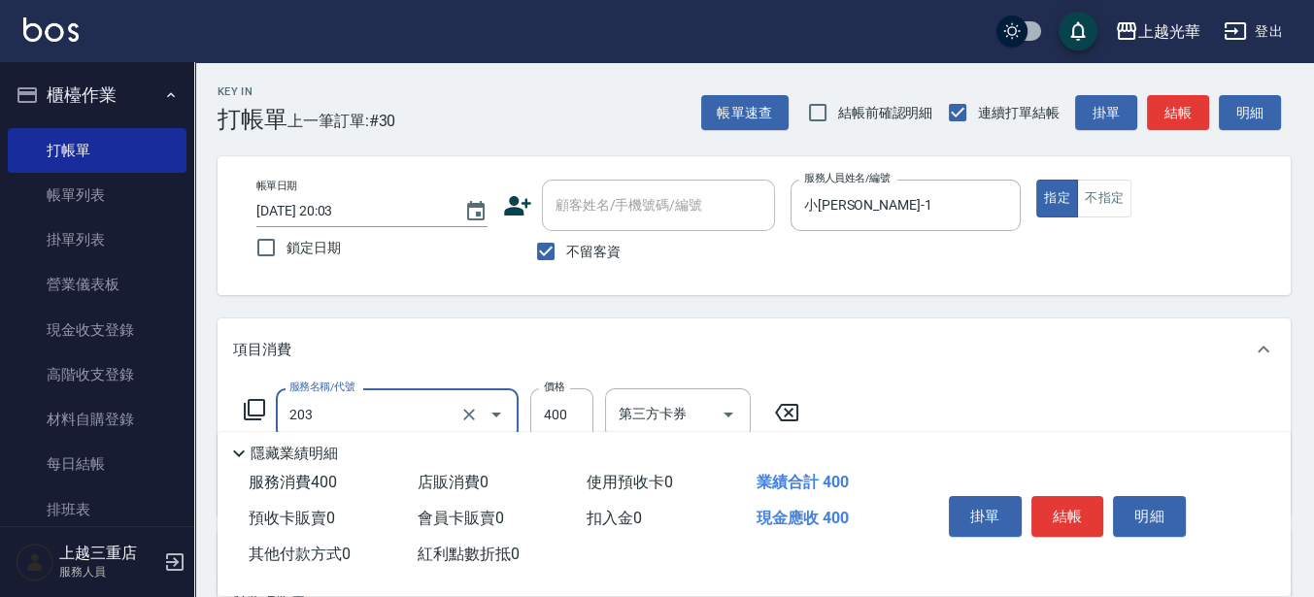
type input "指定單剪(203)"
type input "300"
click at [1055, 506] on button "結帳" at bounding box center [1067, 516] width 73 height 41
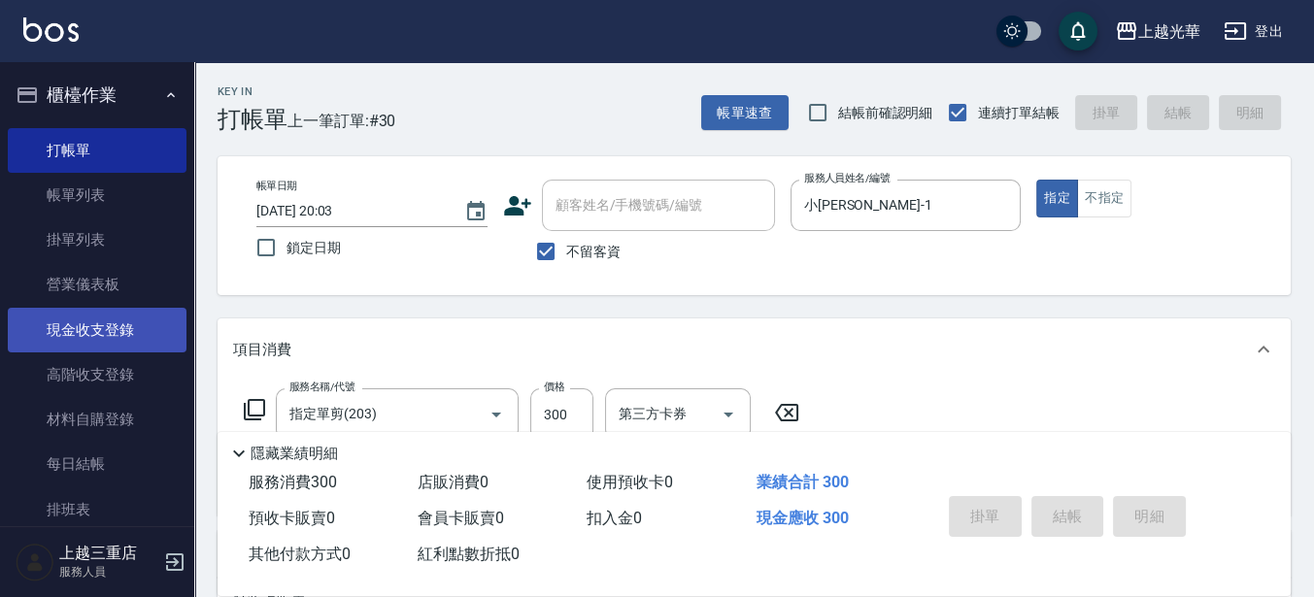
type input "2025/08/21 20:07"
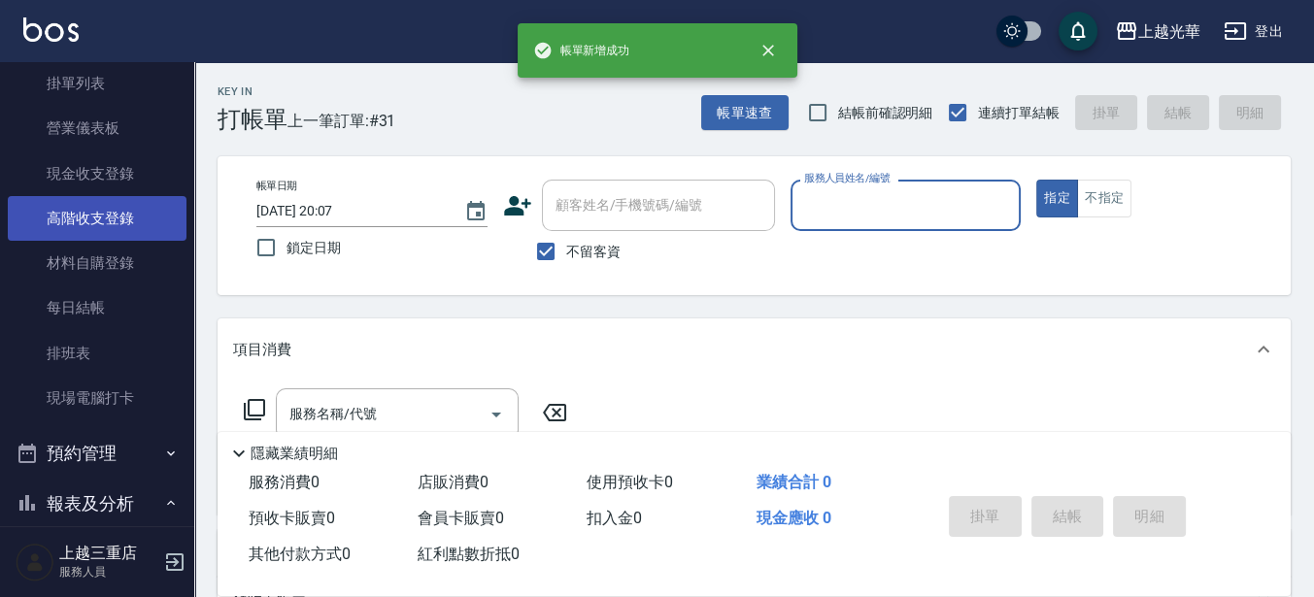
scroll to position [121, 0]
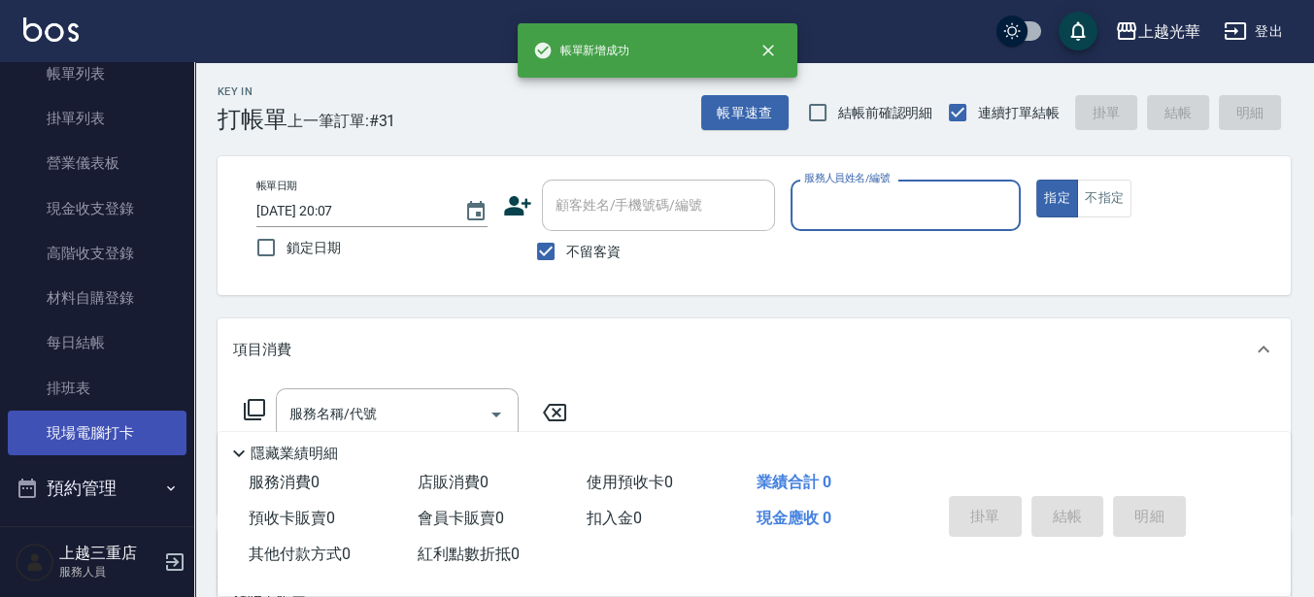
click at [122, 425] on link "現場電腦打卡" at bounding box center [97, 433] width 179 height 45
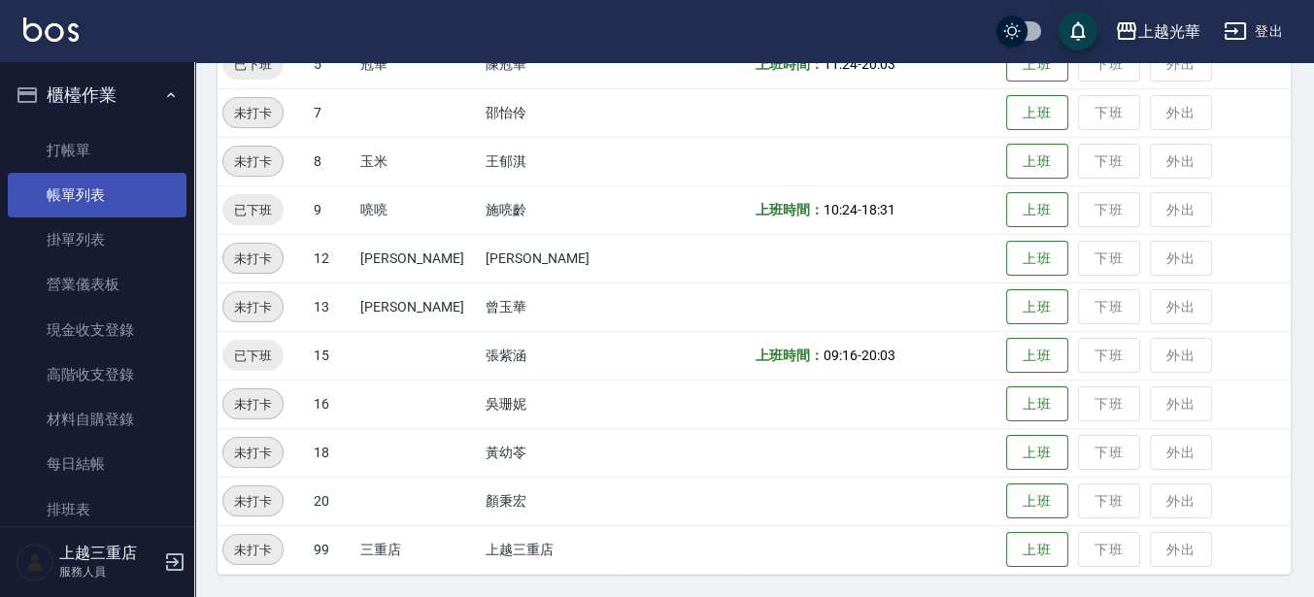
click at [131, 189] on link "帳單列表" at bounding box center [97, 195] width 179 height 45
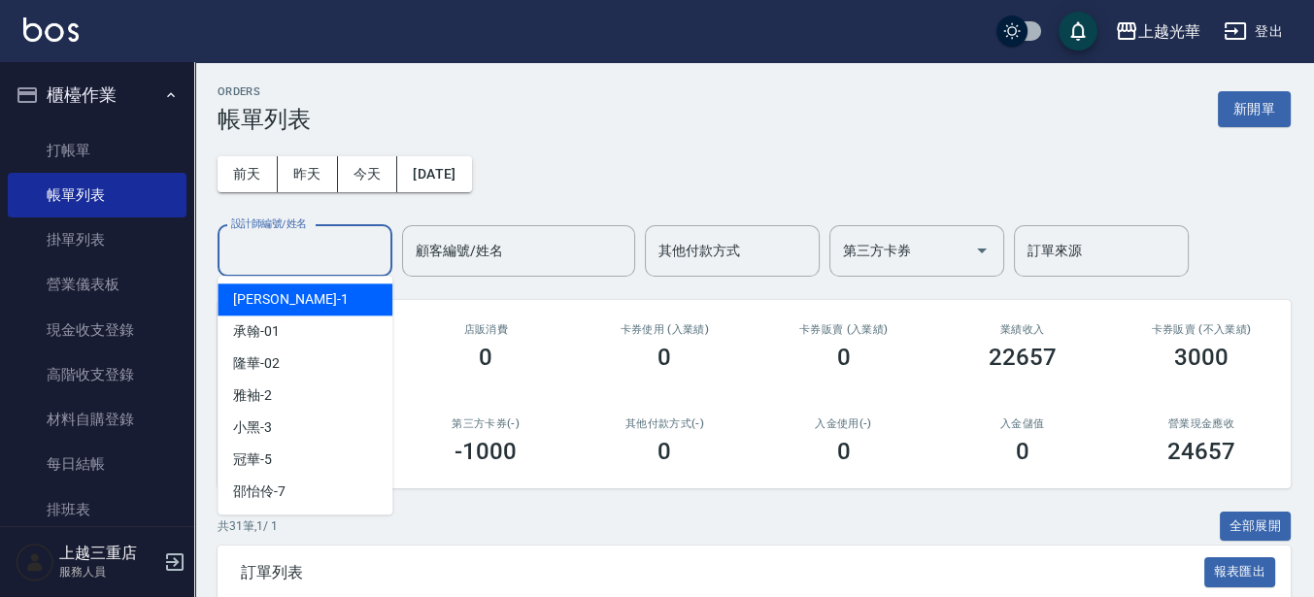
click at [320, 254] on div "設計師編號/姓名 設計師編號/姓名" at bounding box center [304, 250] width 175 height 51
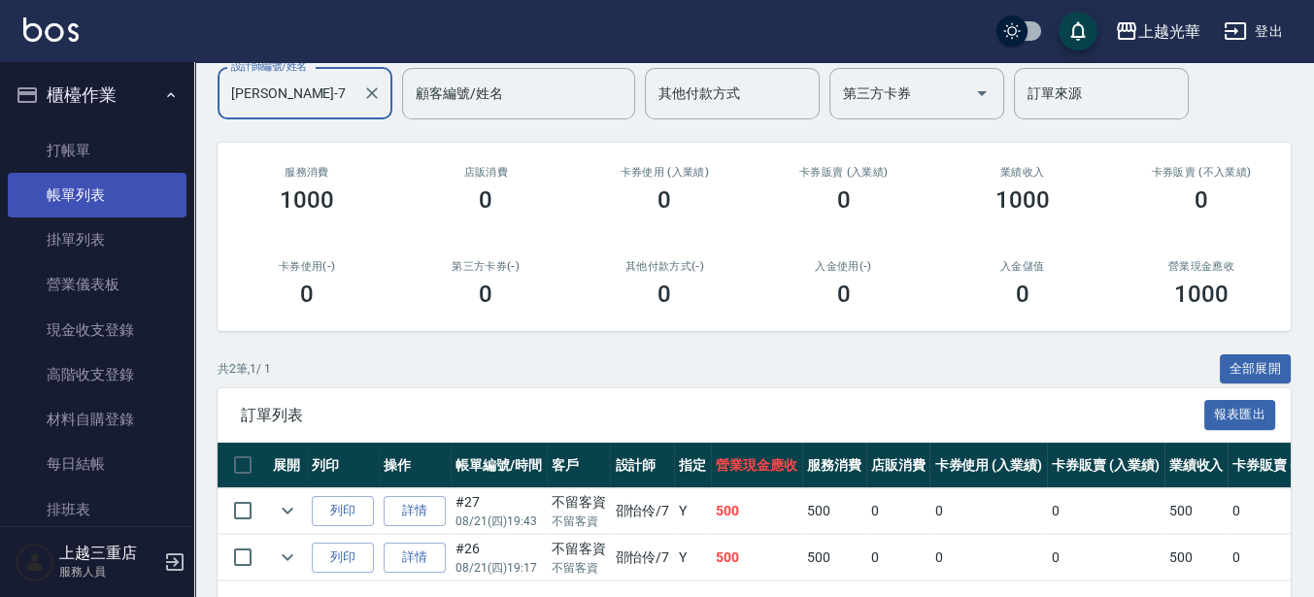
scroll to position [112, 0]
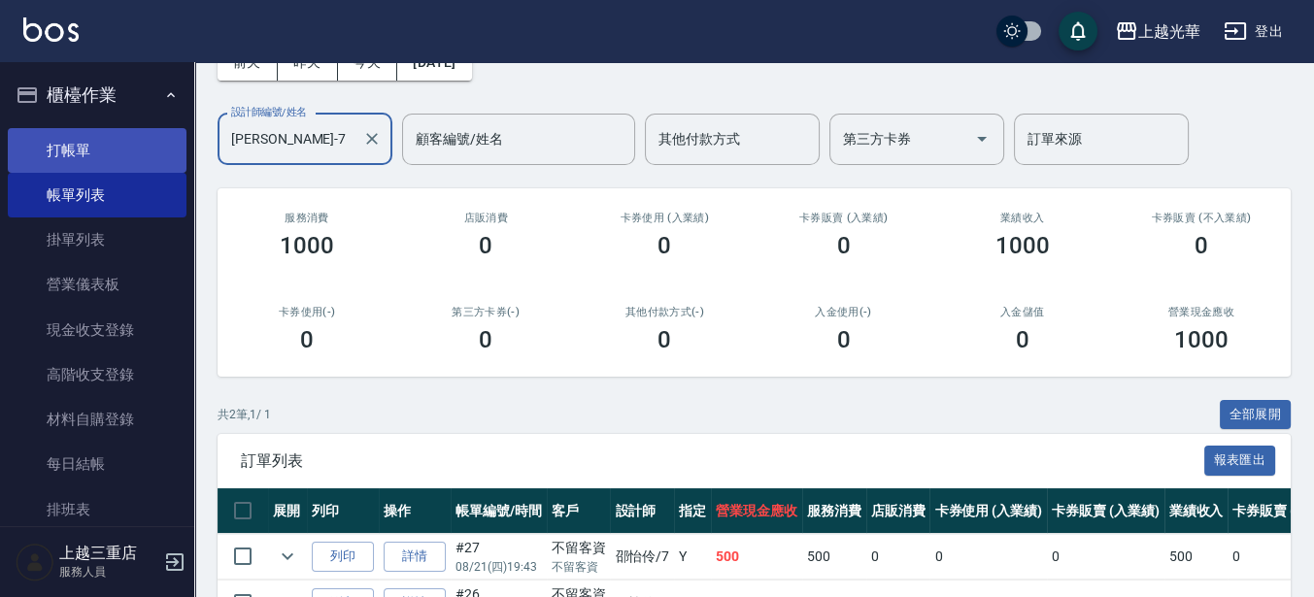
type input "邵怡伶-7"
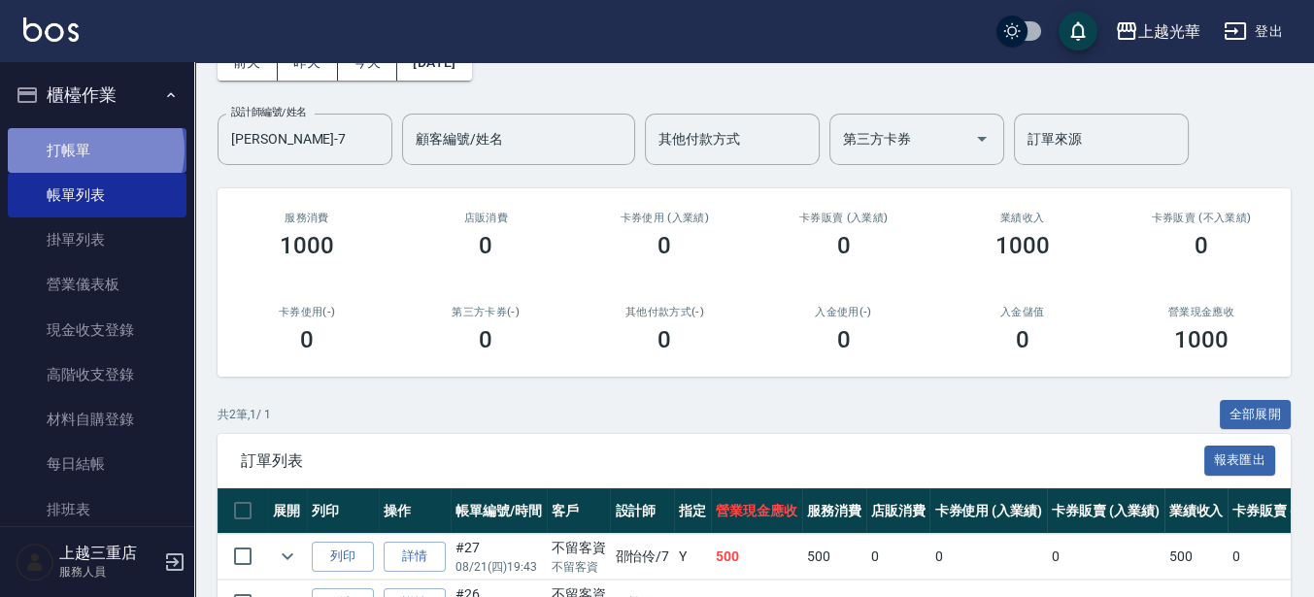
click at [94, 150] on link "打帳單" at bounding box center [97, 150] width 179 height 45
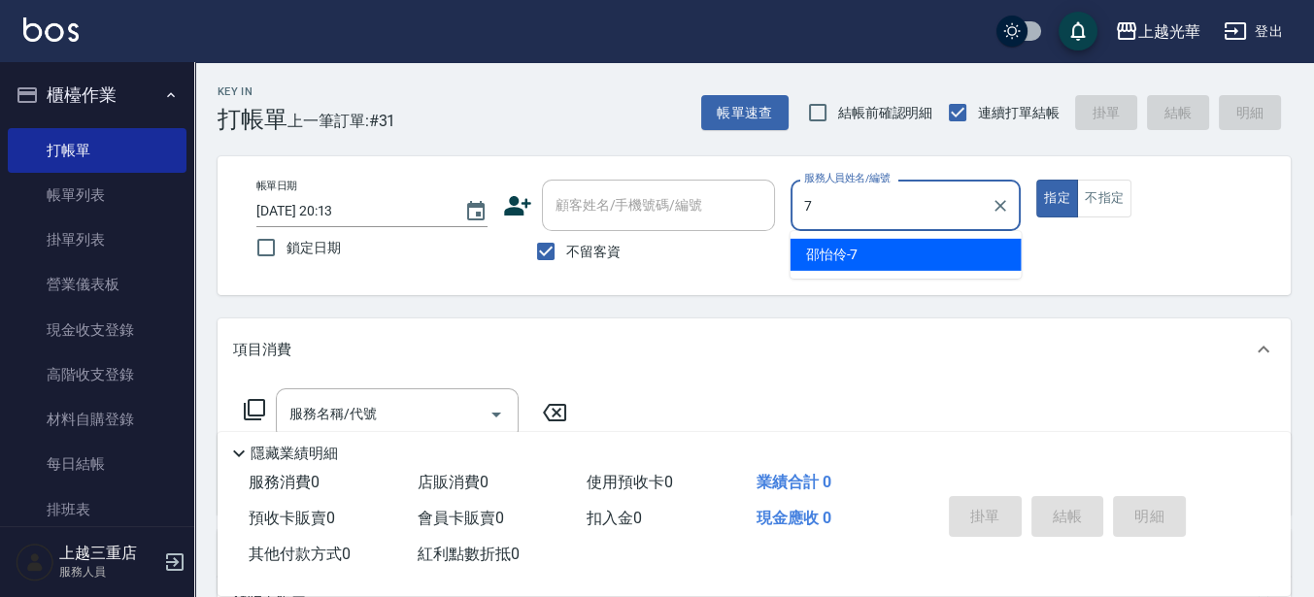
type input "邵怡伶-7"
type button "true"
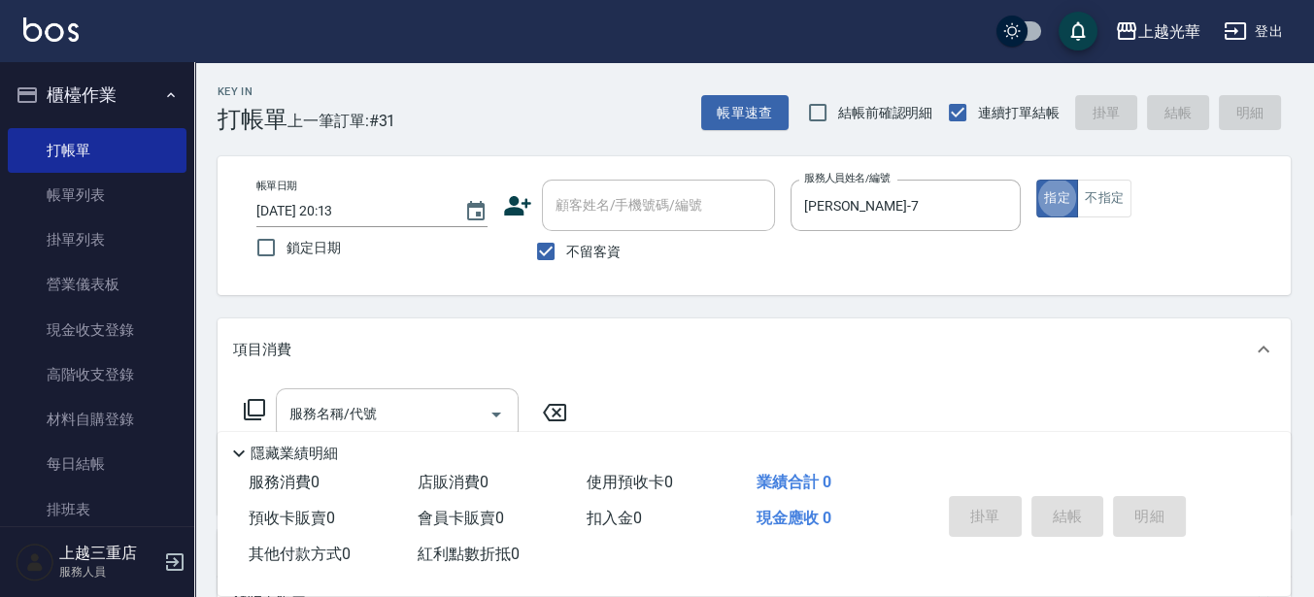
click at [434, 394] on div "服務名稱/代號" at bounding box center [397, 413] width 243 height 51
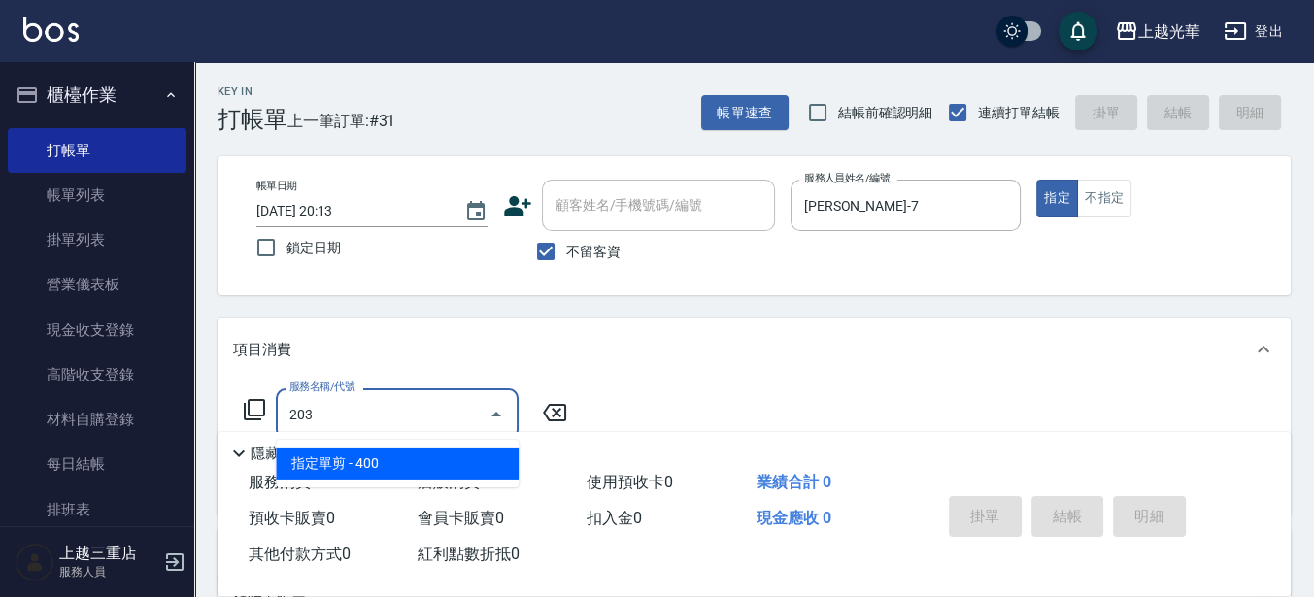
type input "指定單剪(203)"
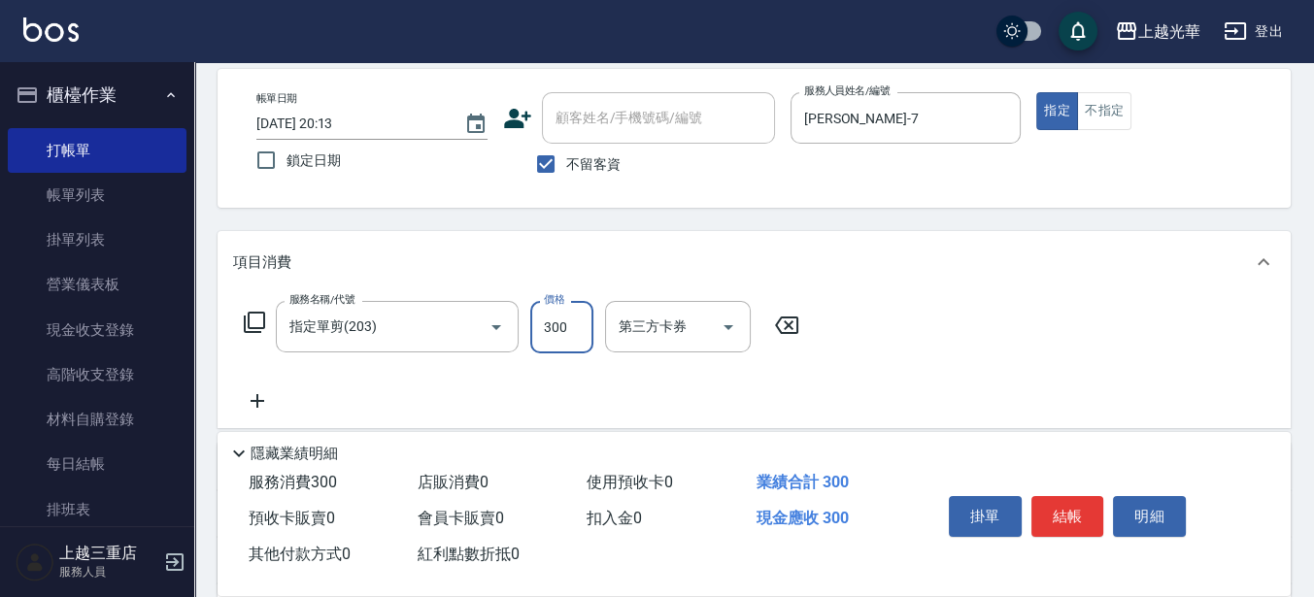
scroll to position [121, 0]
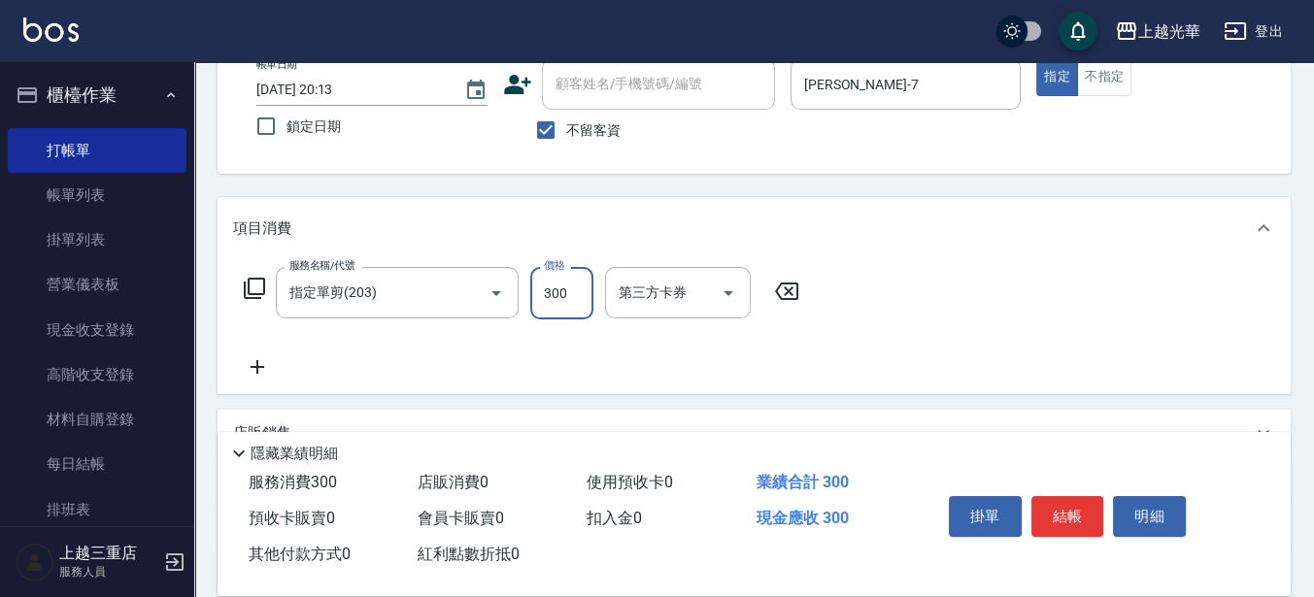
type input "300"
click at [268, 367] on icon at bounding box center [257, 366] width 49 height 23
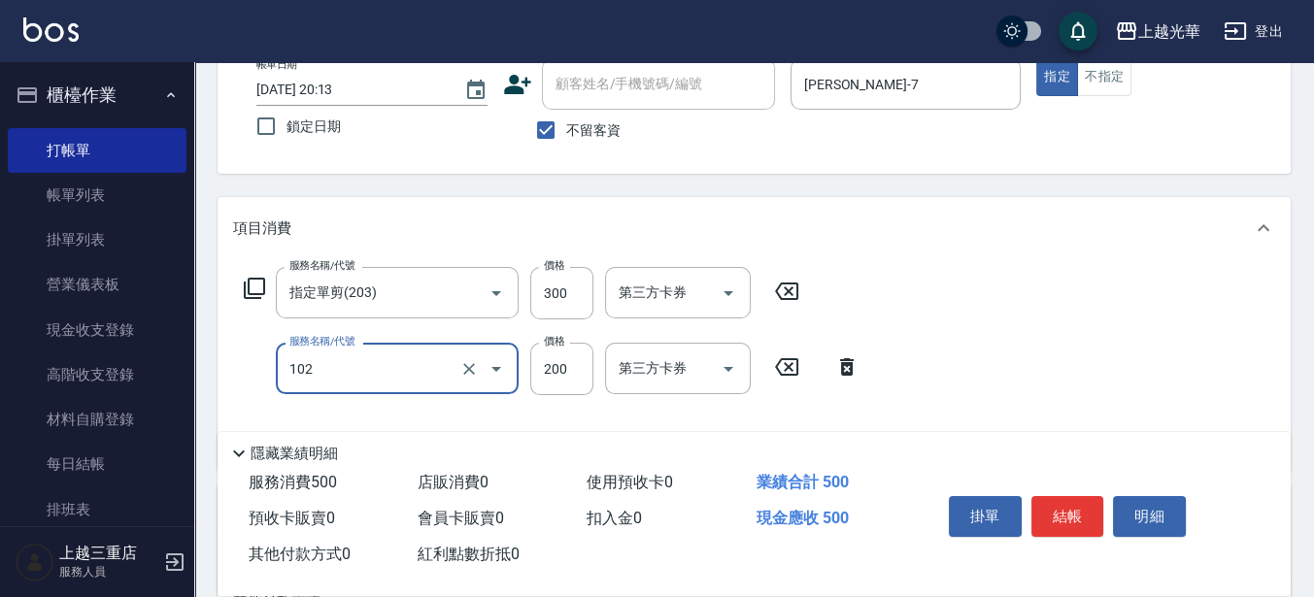
type input "指定洗髮(102)"
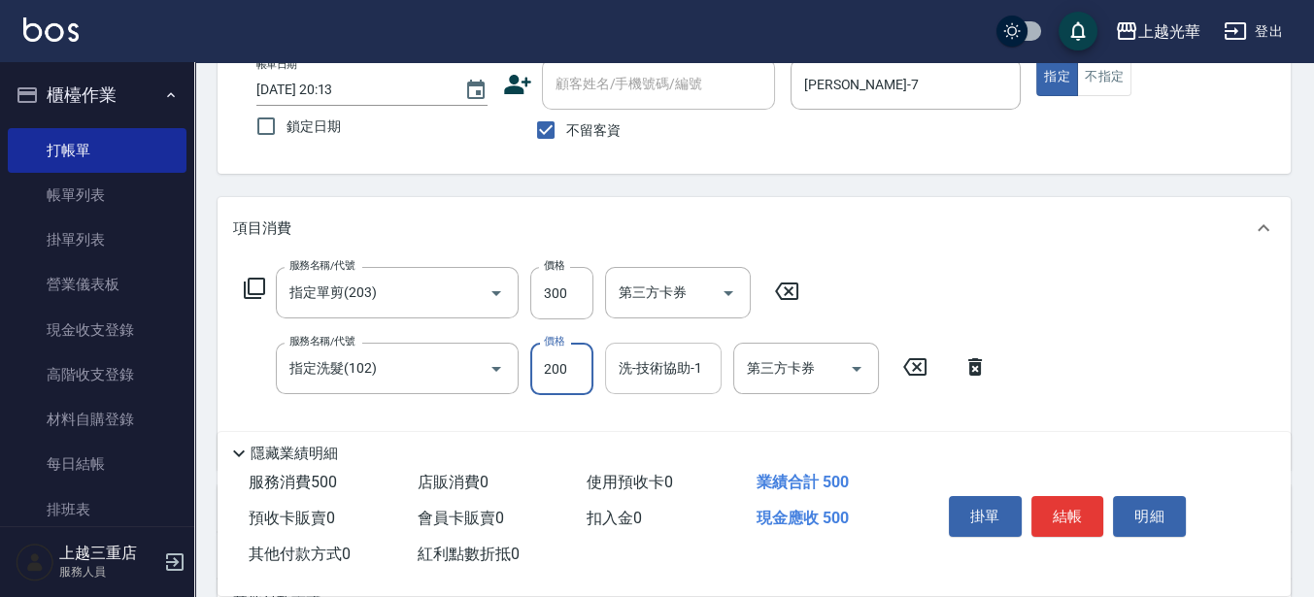
click at [639, 381] on input "洗-技術協助-1" at bounding box center [663, 368] width 99 height 34
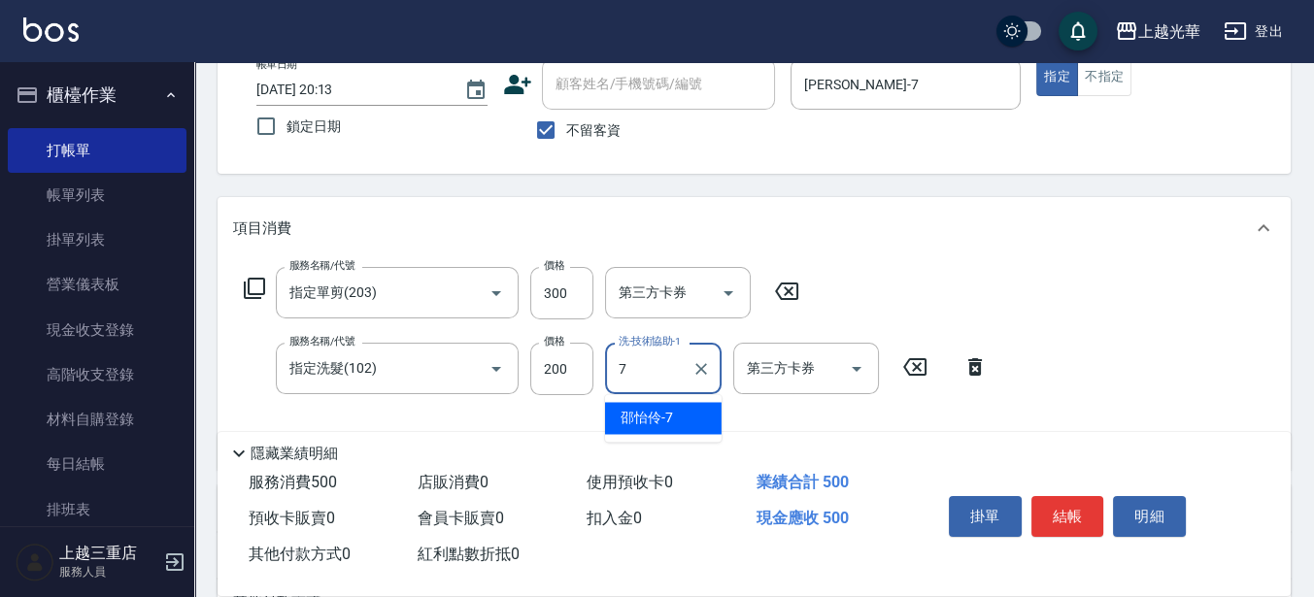
type input "邵怡伶-7"
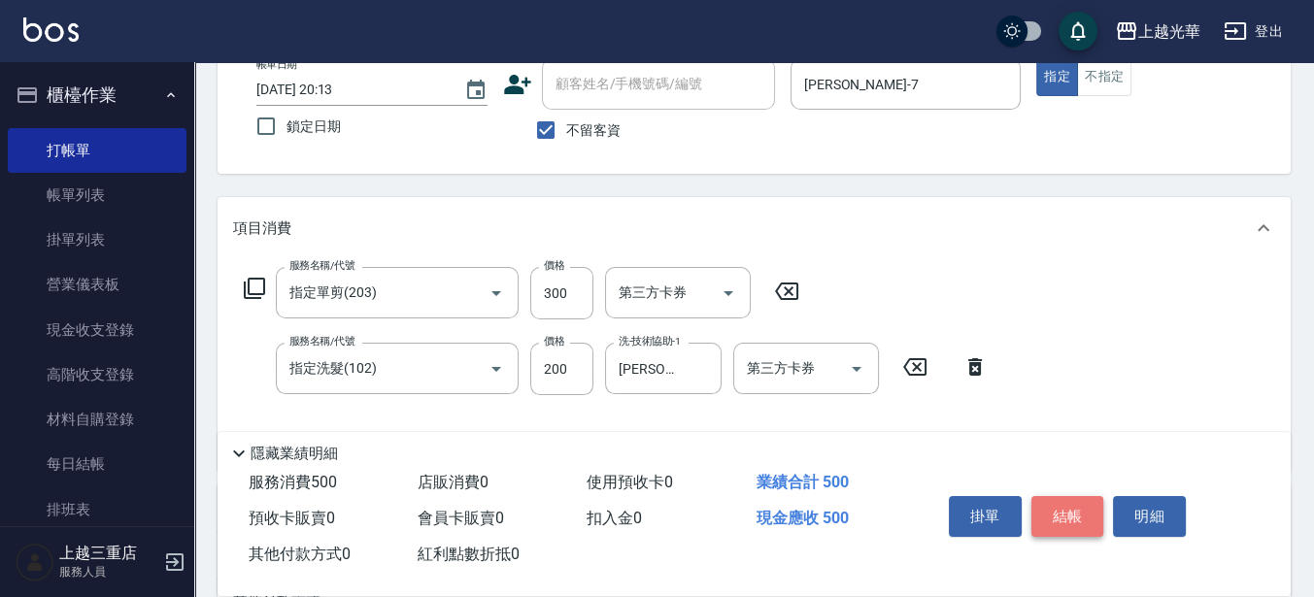
click at [1049, 506] on button "結帳" at bounding box center [1067, 516] width 73 height 41
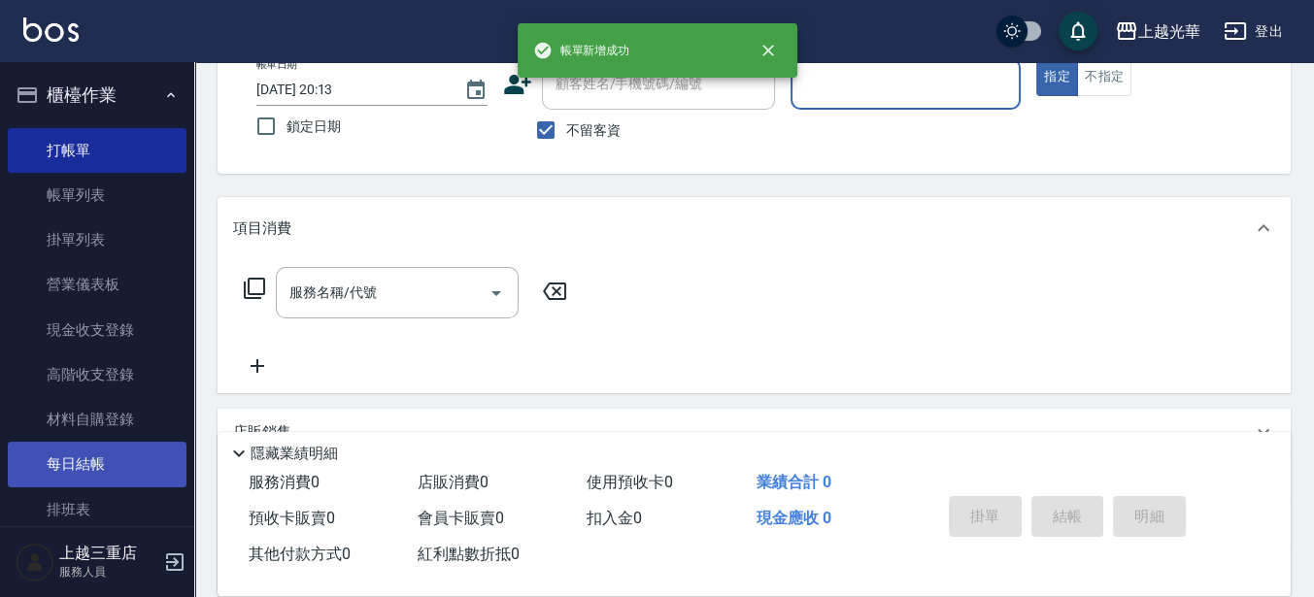
click at [109, 448] on link "每日結帳" at bounding box center [97, 464] width 179 height 45
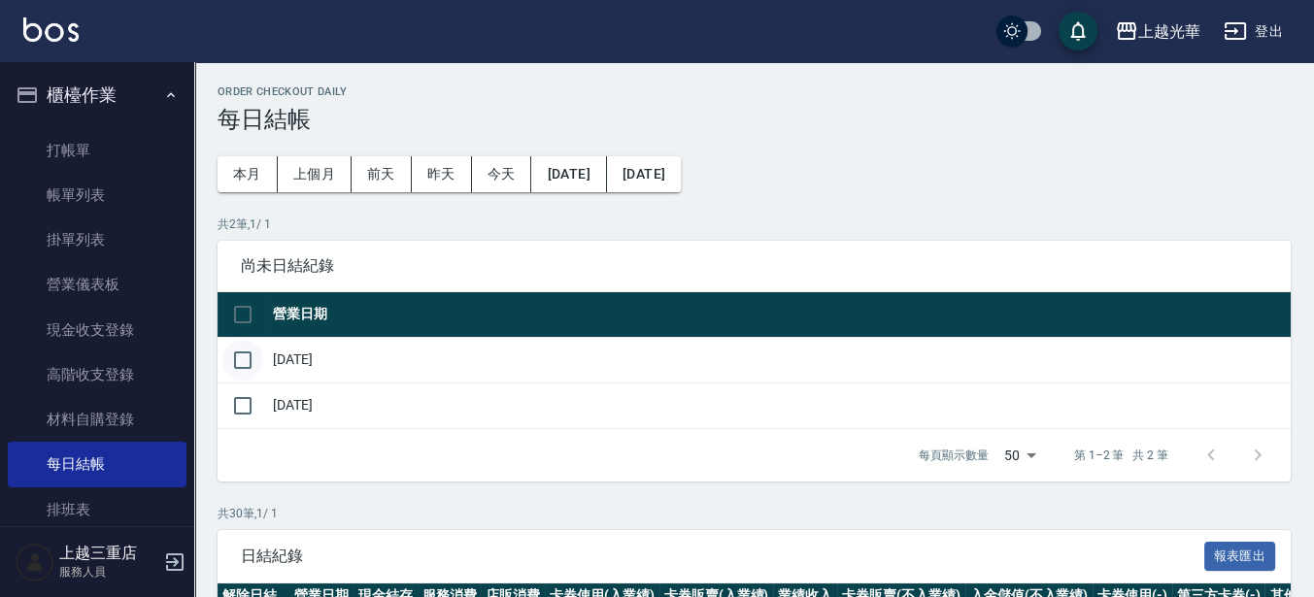
click at [248, 359] on input "checkbox" at bounding box center [242, 360] width 41 height 41
checkbox input "true"
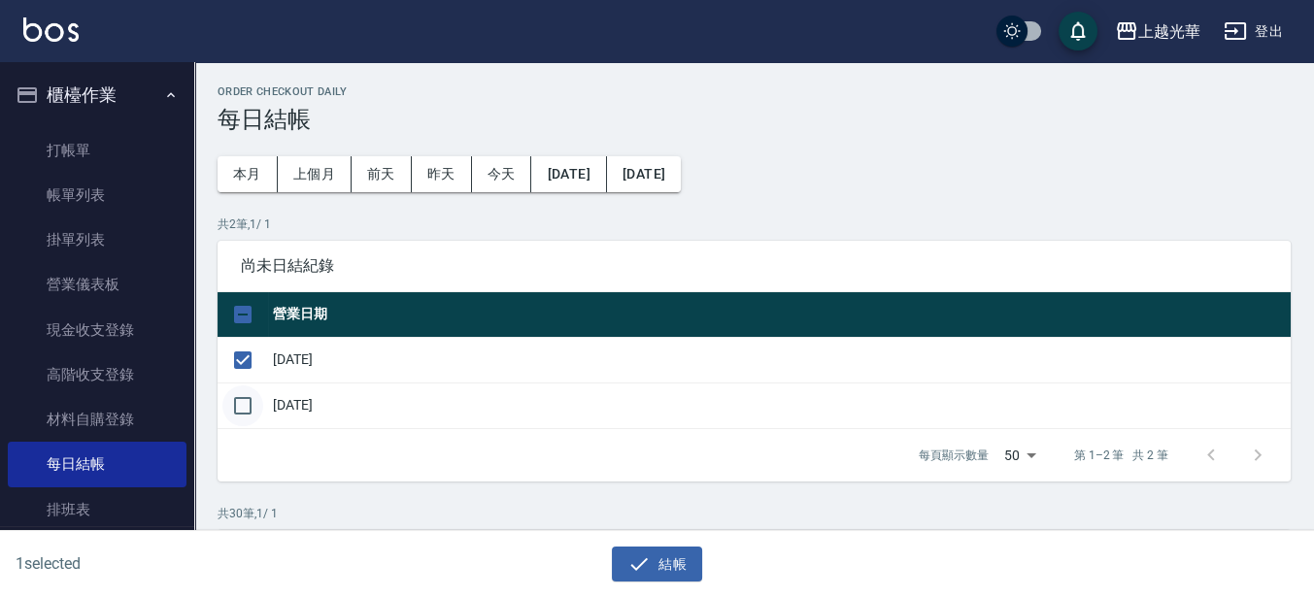
click at [248, 399] on input "checkbox" at bounding box center [242, 405] width 41 height 41
checkbox input "true"
click at [670, 556] on button "結帳" at bounding box center [657, 565] width 90 height 36
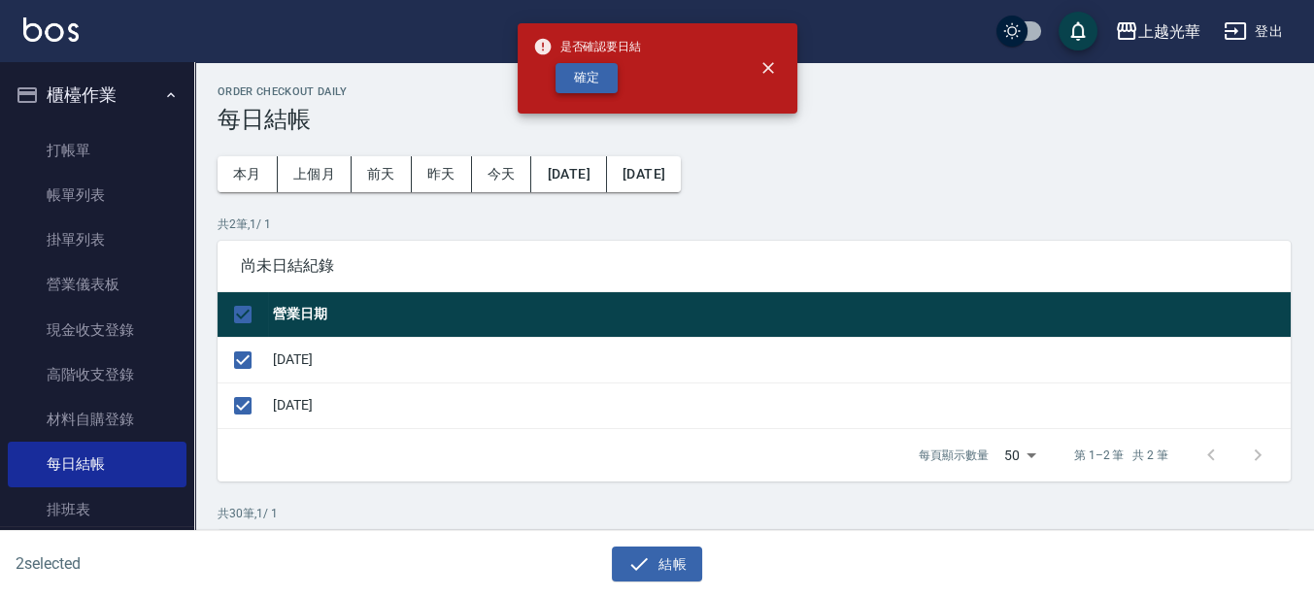
click at [573, 69] on button "確定" at bounding box center [586, 78] width 62 height 30
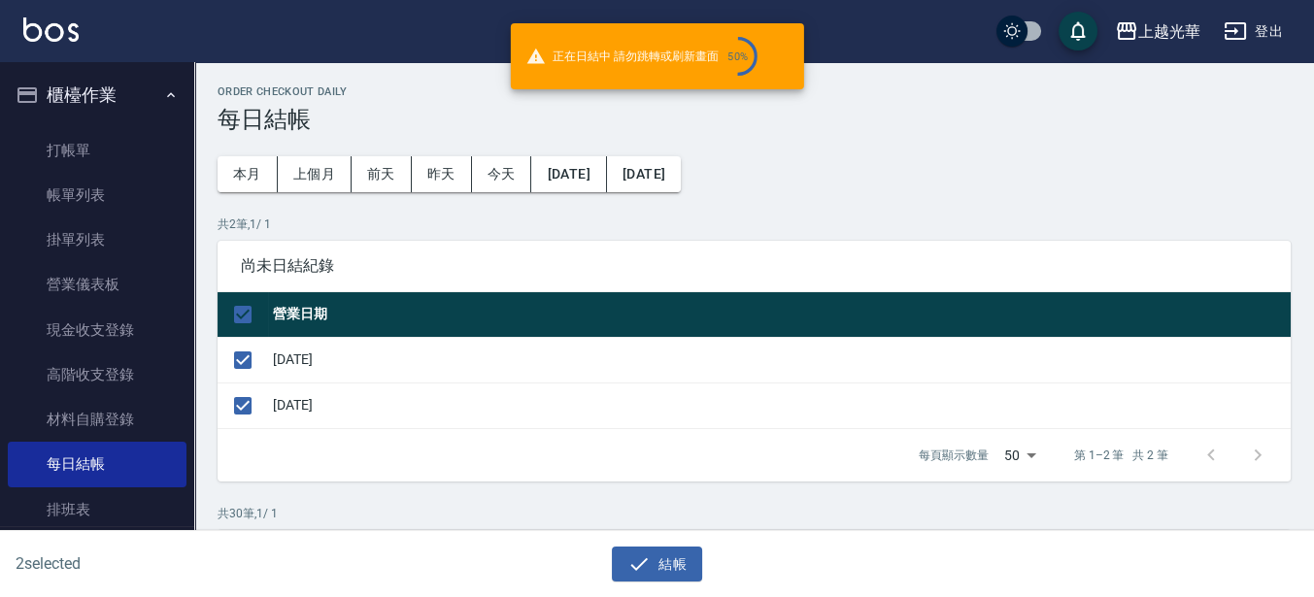
checkbox input "false"
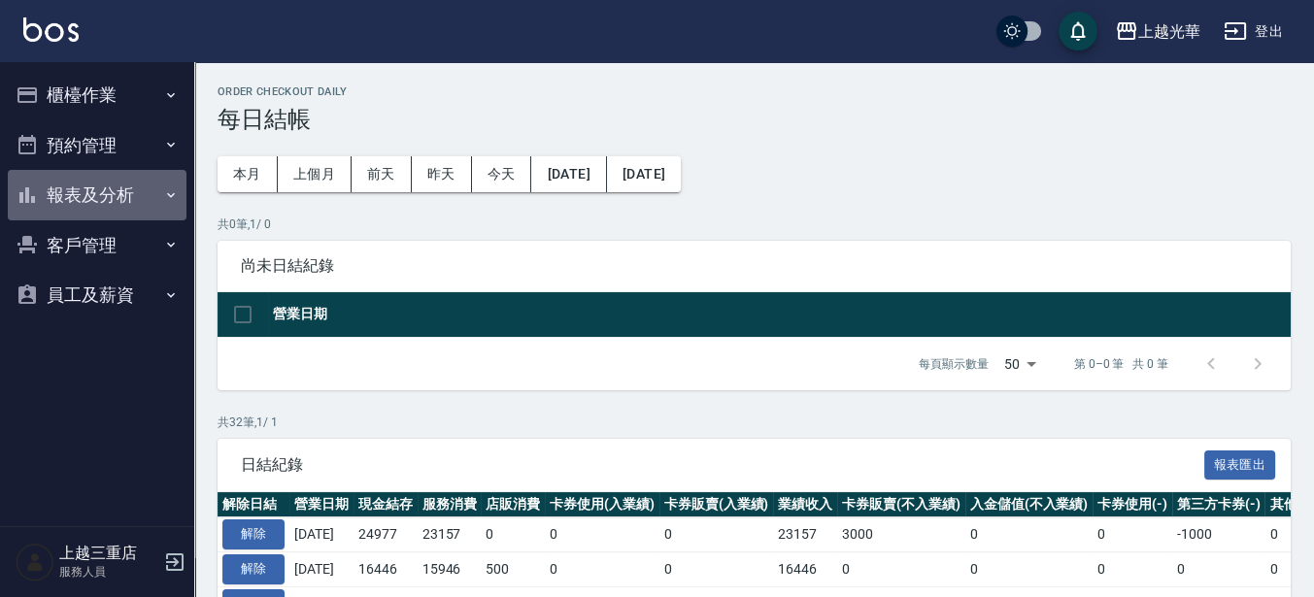
click at [130, 186] on button "報表及分析" at bounding box center [97, 195] width 179 height 50
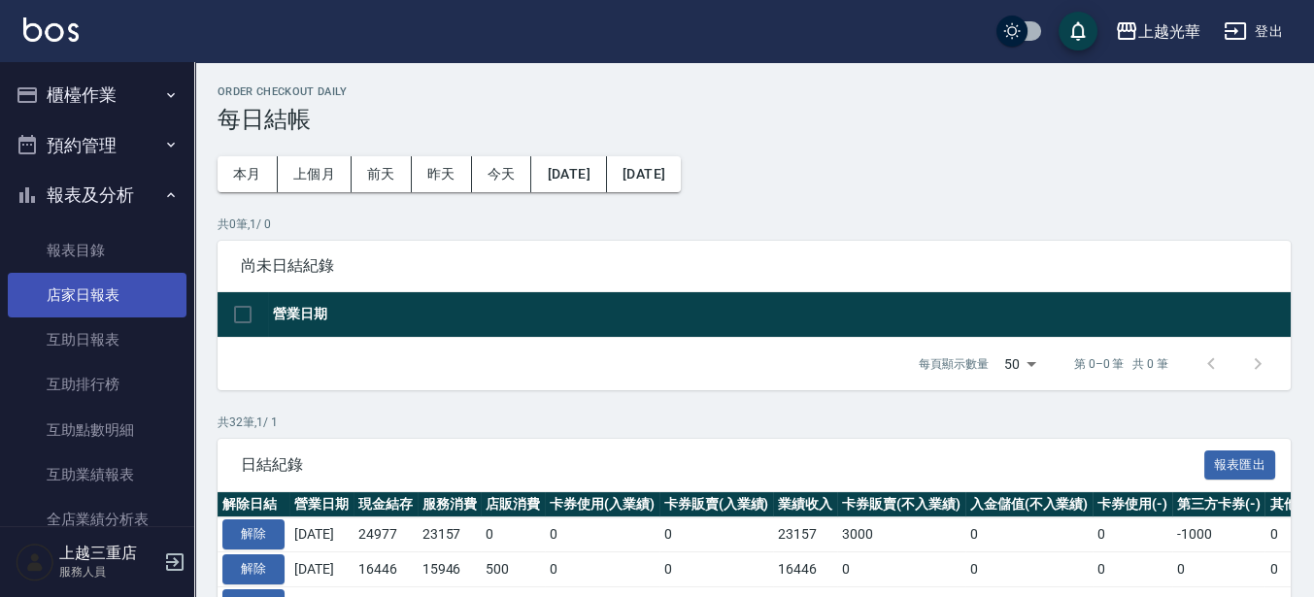
click at [126, 292] on link "店家日報表" at bounding box center [97, 295] width 179 height 45
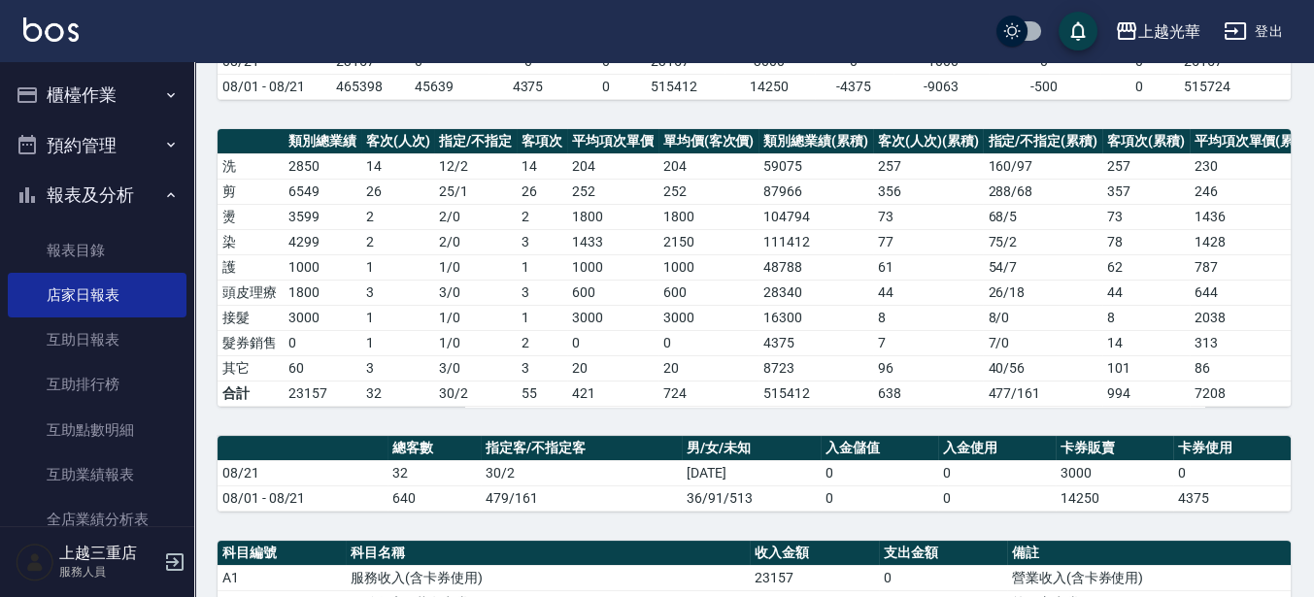
scroll to position [121, 0]
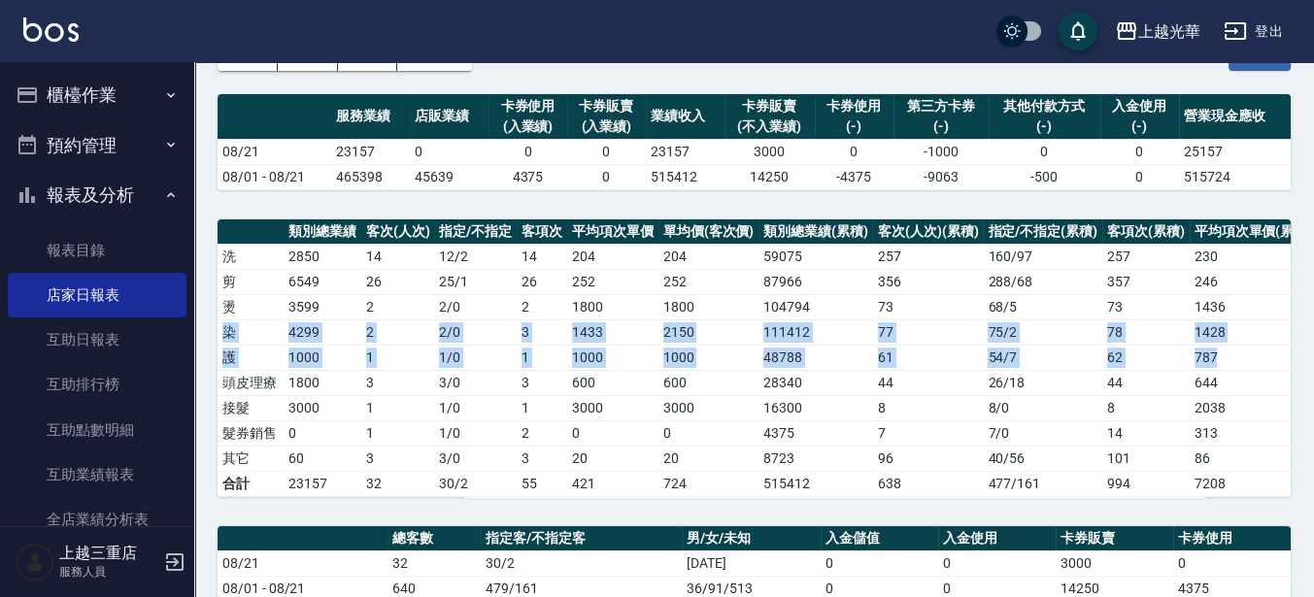
drag, startPoint x: 1312, startPoint y: 306, endPoint x: 1312, endPoint y: 333, distance: 27.2
click at [1310, 349] on div "上越光華 [DATE] 店家日報表 列印時間： [DATE][PHONE_NUMBER]:17 Merchant Daily Report 店家日報表 [DA…" at bounding box center [754, 539] width 1120 height 1196
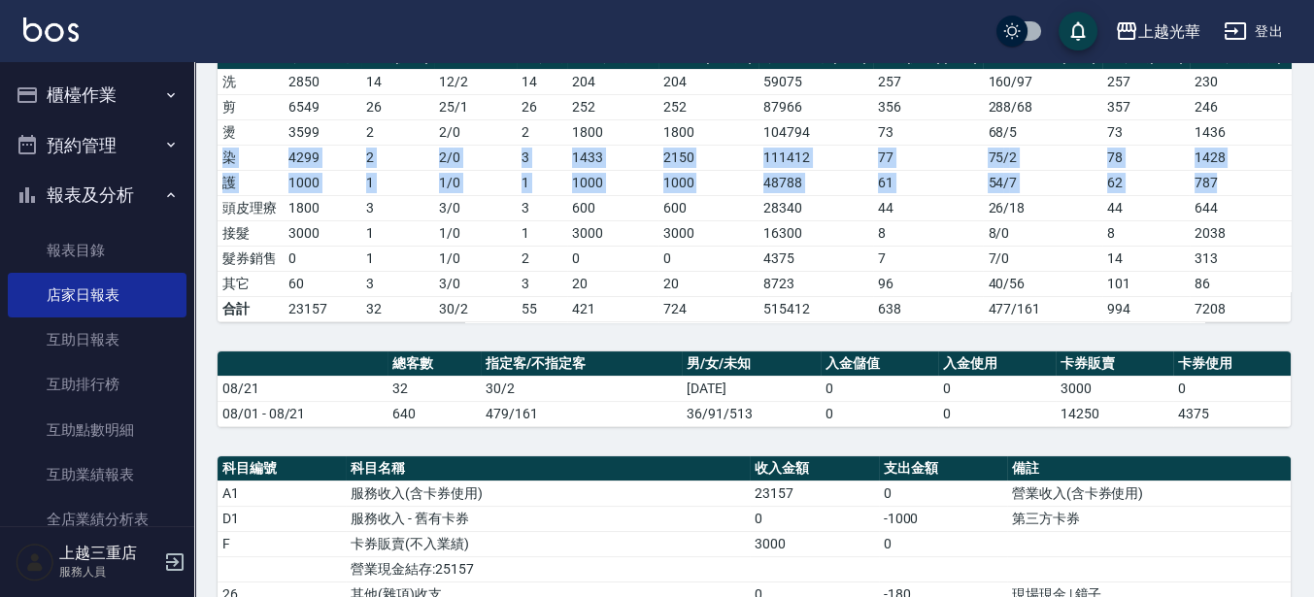
scroll to position [173, 0]
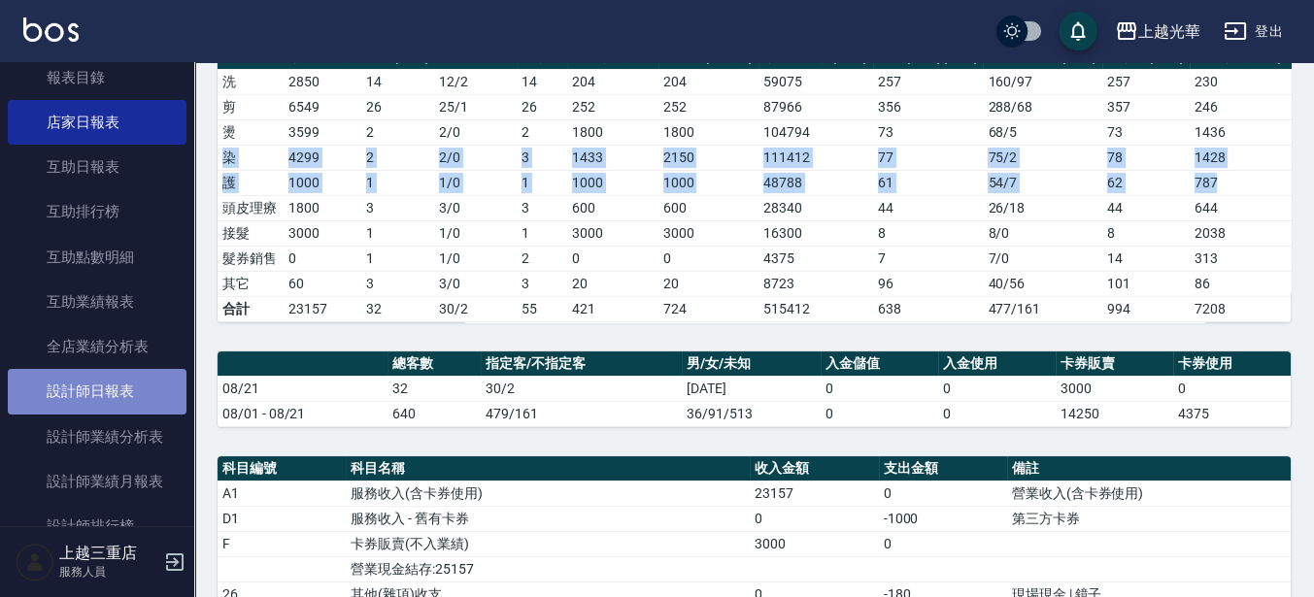
click at [131, 382] on link "設計師日報表" at bounding box center [97, 391] width 179 height 45
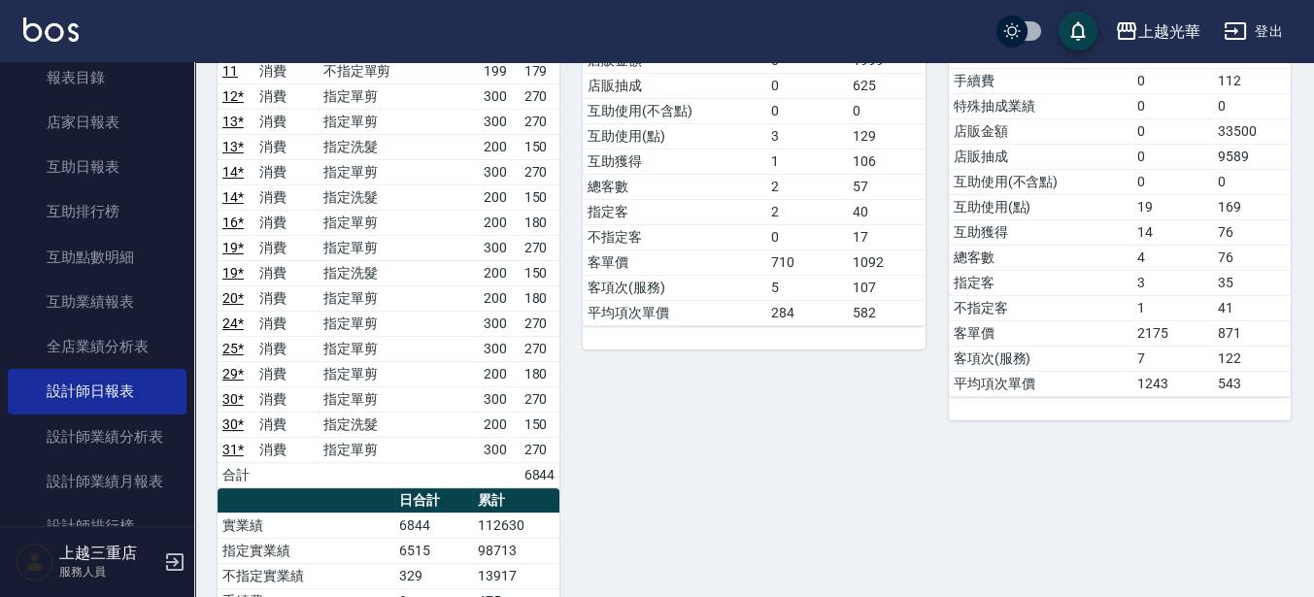
scroll to position [646, 0]
